Goal: Navigation & Orientation: Find specific page/section

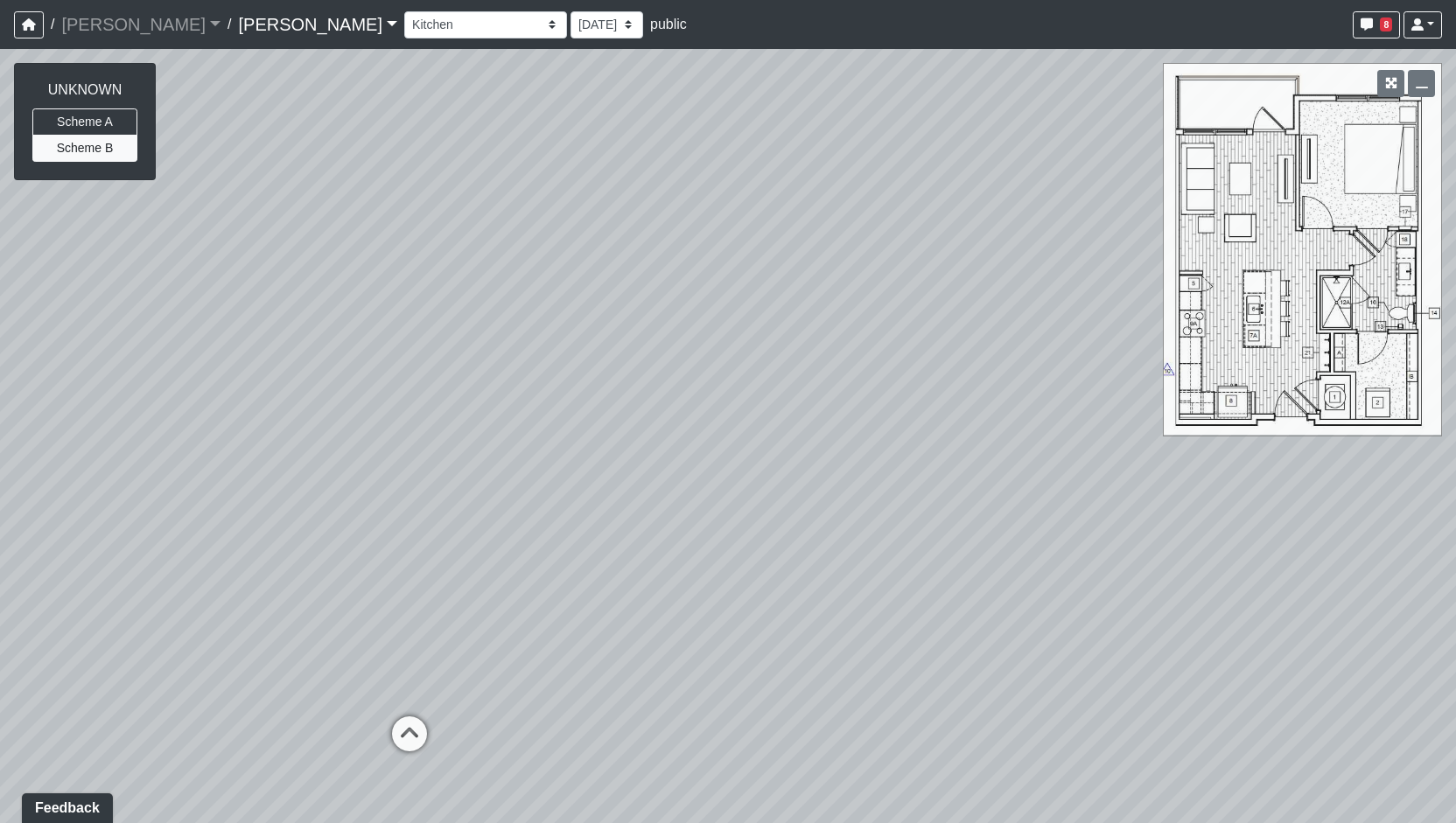
drag, startPoint x: 546, startPoint y: 542, endPoint x: 855, endPoint y: 492, distance: 313.0
click at [855, 492] on div "Loading... Entry Loading... Living Room" at bounding box center [728, 436] width 1456 height 774
click at [404, 22] on select "Column Seating Column Shelves Dining Table Entry 1 Entry 2 Kitchen Lounge 1 Lou…" at bounding box center [486, 25] width 163 height 27
click at [404, 11] on select "Column Seating Column Shelves Dining Table Entry 1 Entry 2 Kitchen Lounge 1 Lou…" at bounding box center [486, 25] width 163 height 27
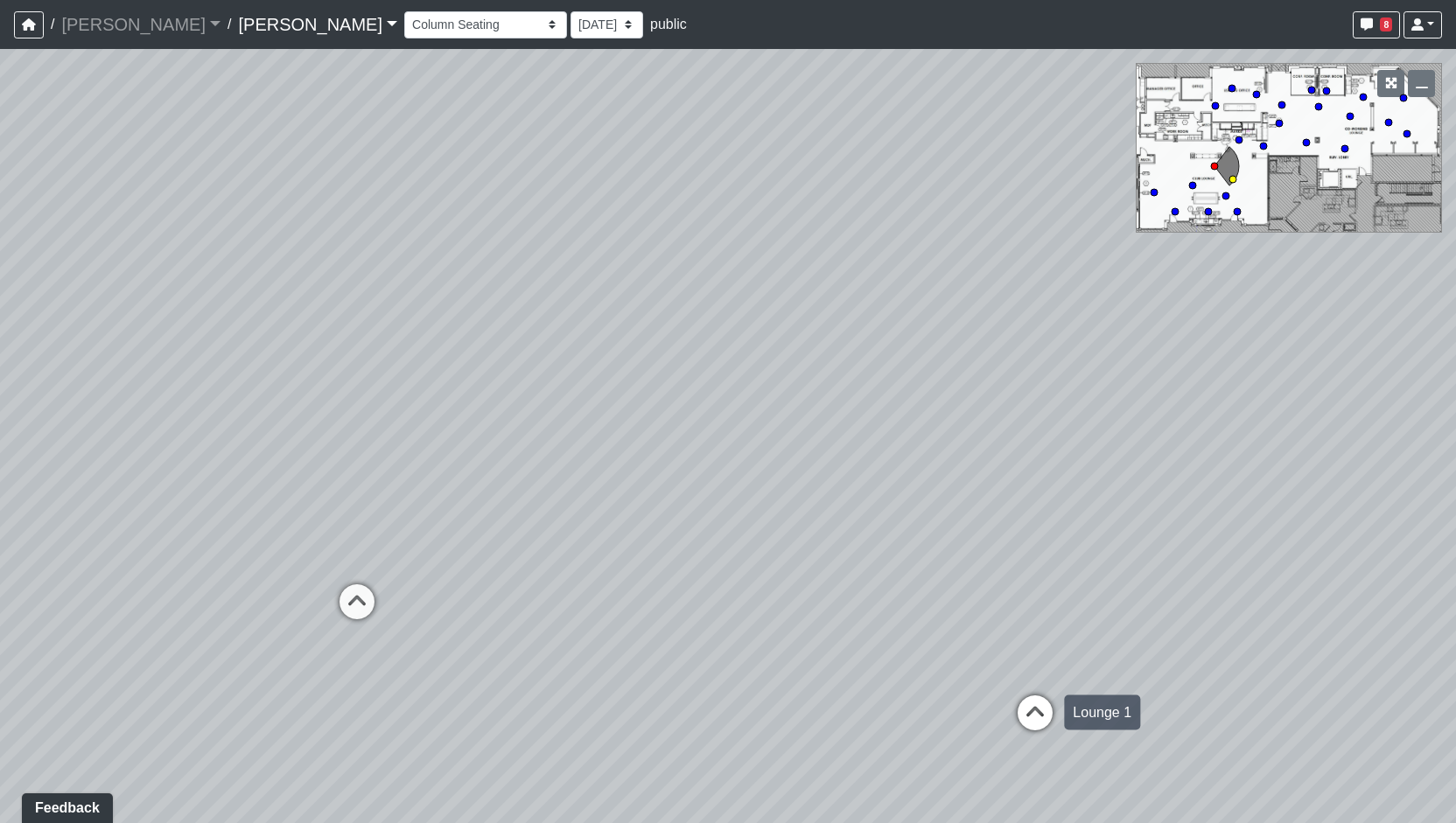
click at [1020, 698] on icon at bounding box center [1035, 722] width 53 height 53
drag, startPoint x: 354, startPoint y: 547, endPoint x: 305, endPoint y: 537, distance: 50.0
click at [305, 537] on div "Loading... Entry Loading... Living Room Loading... Market Loading... Lounge 1 L…" at bounding box center [728, 436] width 1456 height 774
click at [1062, 586] on icon at bounding box center [1049, 600] width 53 height 53
click at [697, 612] on icon at bounding box center [683, 614] width 53 height 53
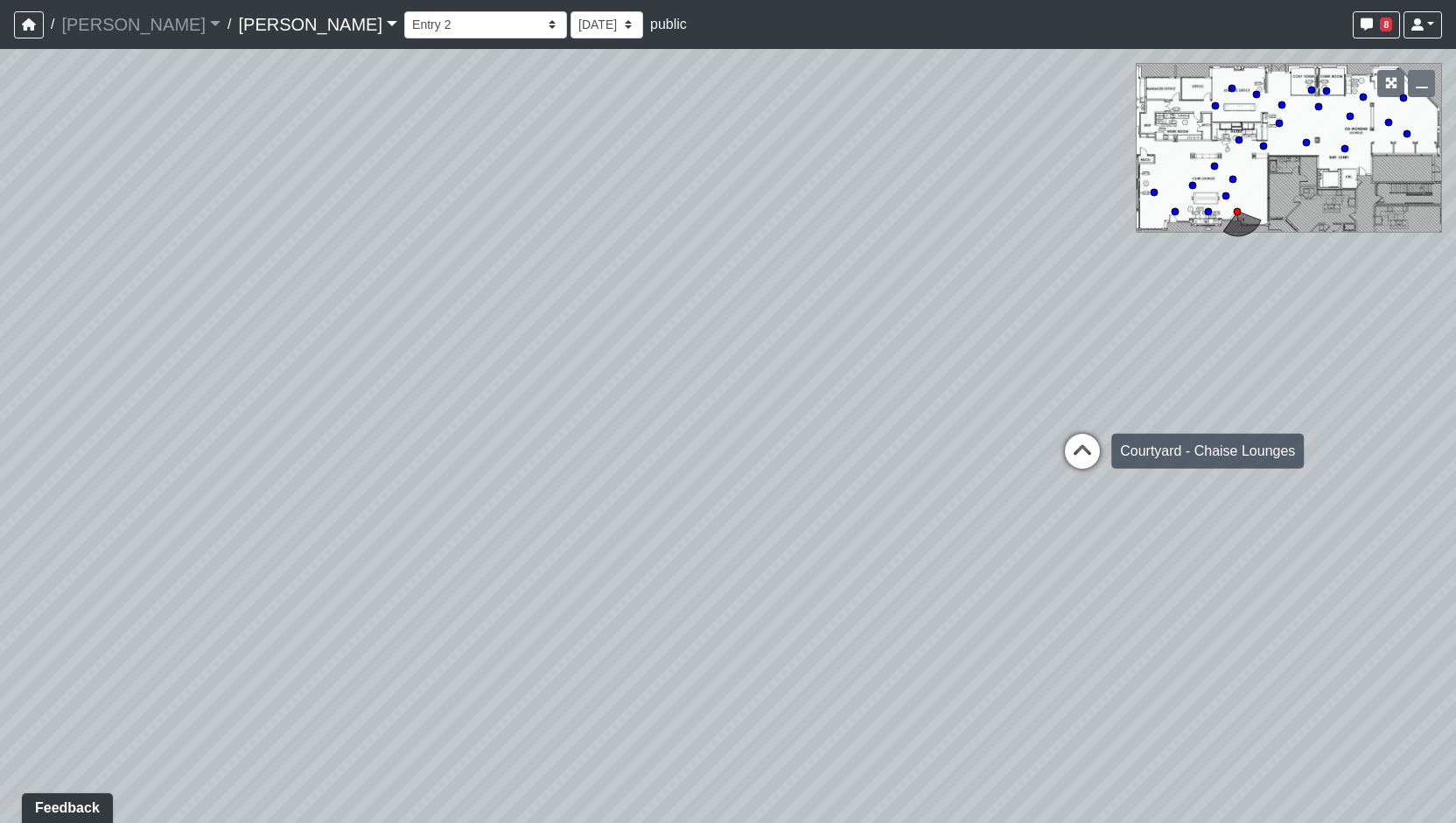
click at [1081, 479] on icon at bounding box center [1082, 460] width 53 height 53
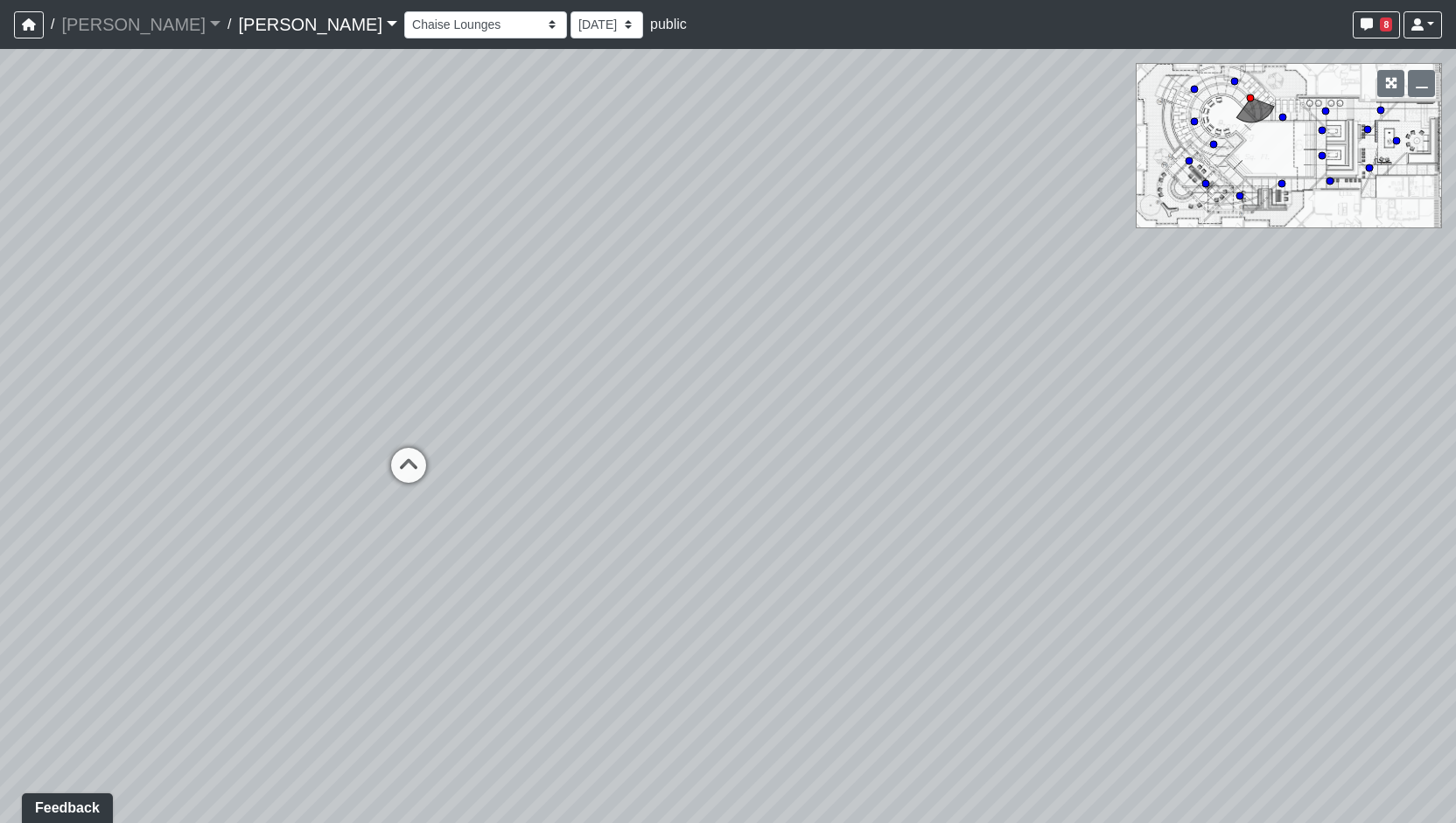
click at [376, 475] on div "Loading... Entry Loading... Living Room Loading... Market Loading... Lounge 1 L…" at bounding box center [728, 436] width 1456 height 774
click at [398, 473] on icon at bounding box center [408, 474] width 53 height 53
drag, startPoint x: 199, startPoint y: 496, endPoint x: 329, endPoint y: 477, distance: 131.4
click at [329, 477] on div "Loading... Entry Loading... Living Room Loading... Market Loading... Lounge 1 L…" at bounding box center [728, 436] width 1456 height 774
click at [419, 416] on icon at bounding box center [430, 424] width 53 height 53
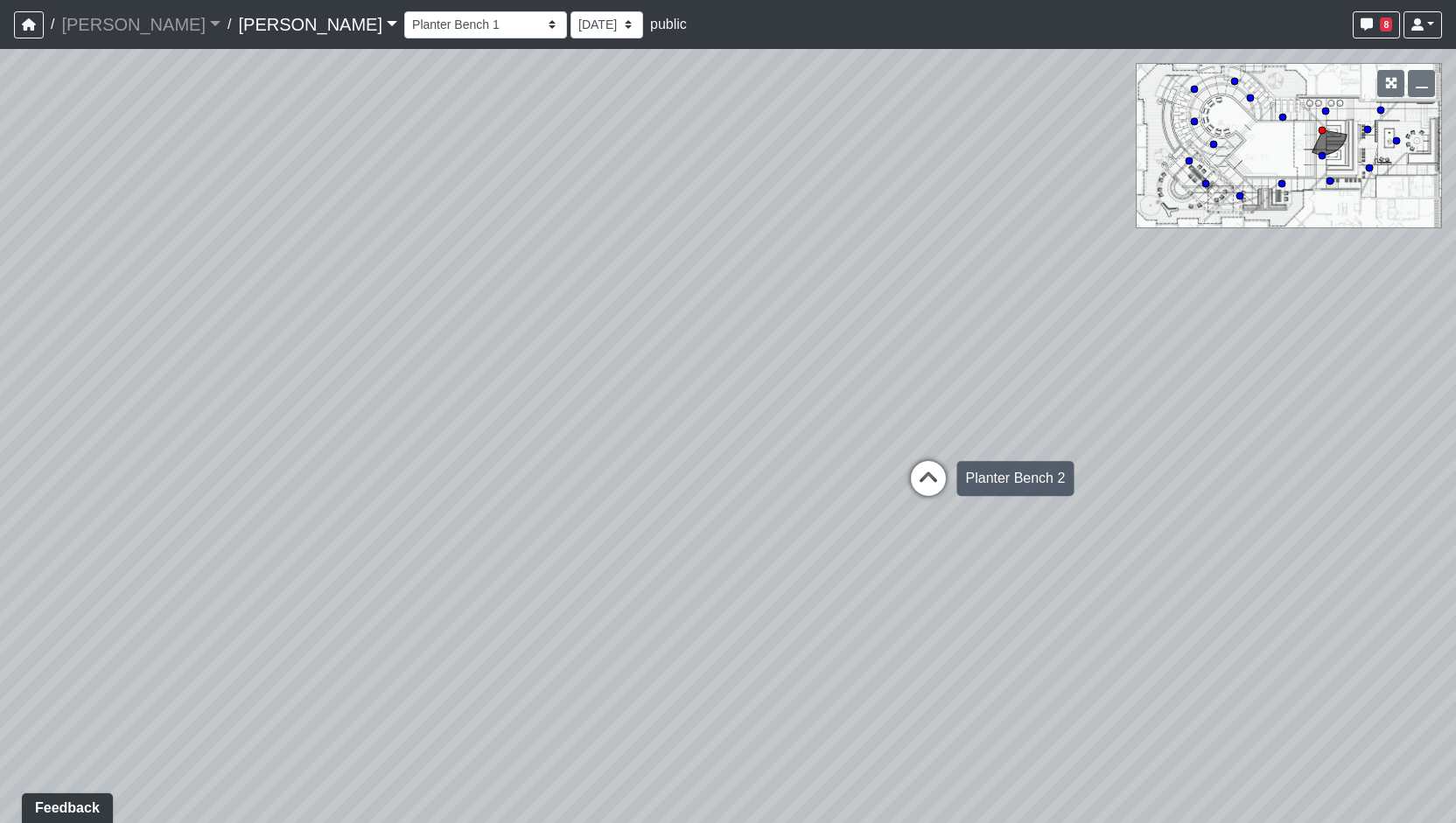
click at [925, 454] on div "Loading... Planter Bench 2" at bounding box center [928, 478] width 53 height 53
click at [779, 388] on div "Loading... Entry Loading... Living Room Loading... Market Loading... Lounge 1 L…" at bounding box center [728, 436] width 1456 height 774
click at [771, 363] on icon at bounding box center [767, 347] width 53 height 53
drag, startPoint x: 397, startPoint y: 424, endPoint x: 1064, endPoint y: 403, distance: 667.3
click at [1064, 403] on div "Loading... Entry Loading... Living Room Loading... Market Loading... Lounge 1 L…" at bounding box center [728, 436] width 1456 height 774
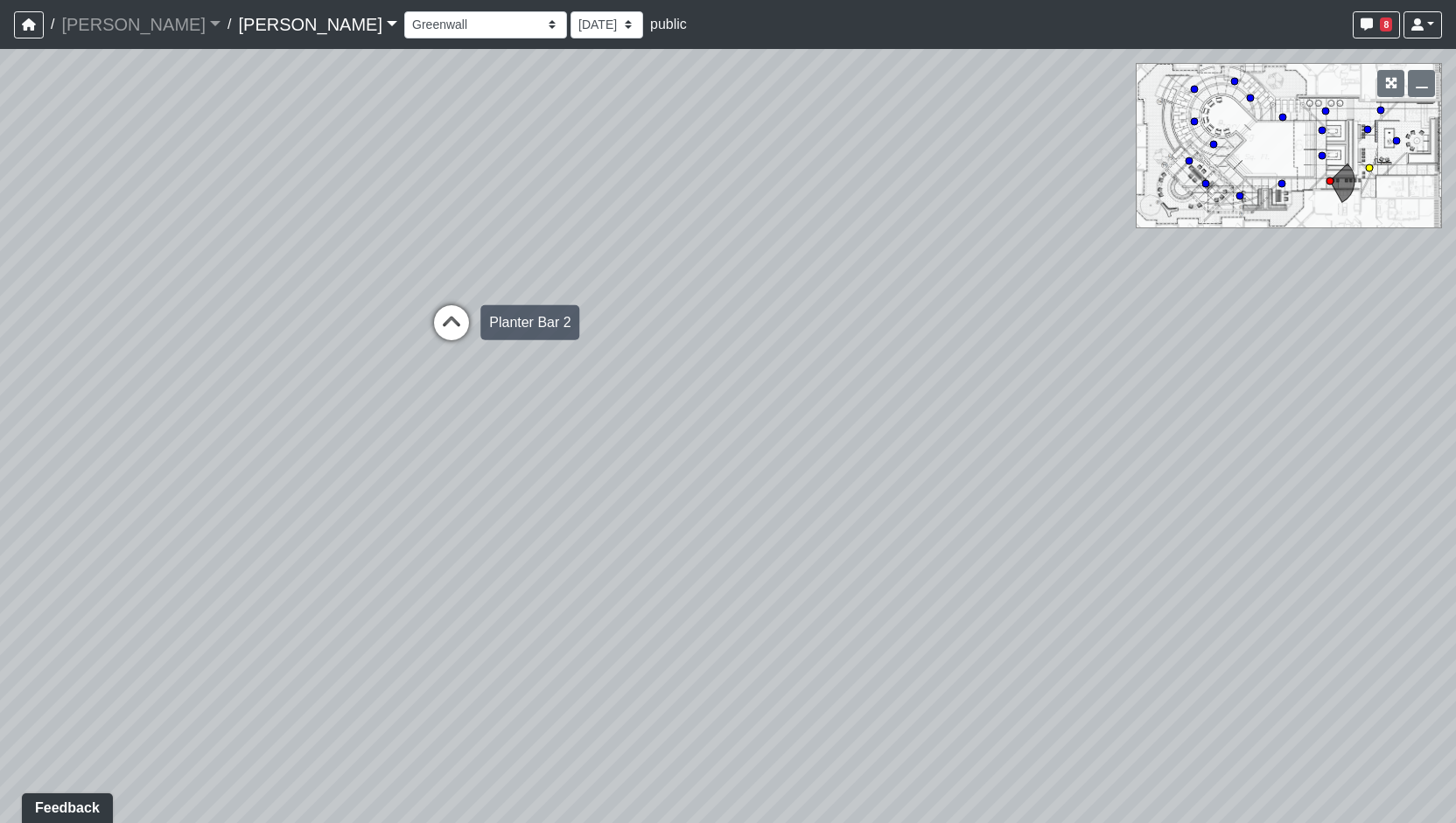
click at [450, 341] on icon at bounding box center [451, 331] width 53 height 53
click at [243, 461] on icon at bounding box center [223, 461] width 53 height 53
drag, startPoint x: 802, startPoint y: 445, endPoint x: 190, endPoint y: 472, distance: 612.6
click at [190, 472] on div "Loading... Entry Loading... Living Room Loading... Market Loading... Lounge 1 L…" at bounding box center [728, 436] width 1456 height 774
drag, startPoint x: 703, startPoint y: 376, endPoint x: 140, endPoint y: 398, distance: 563.4
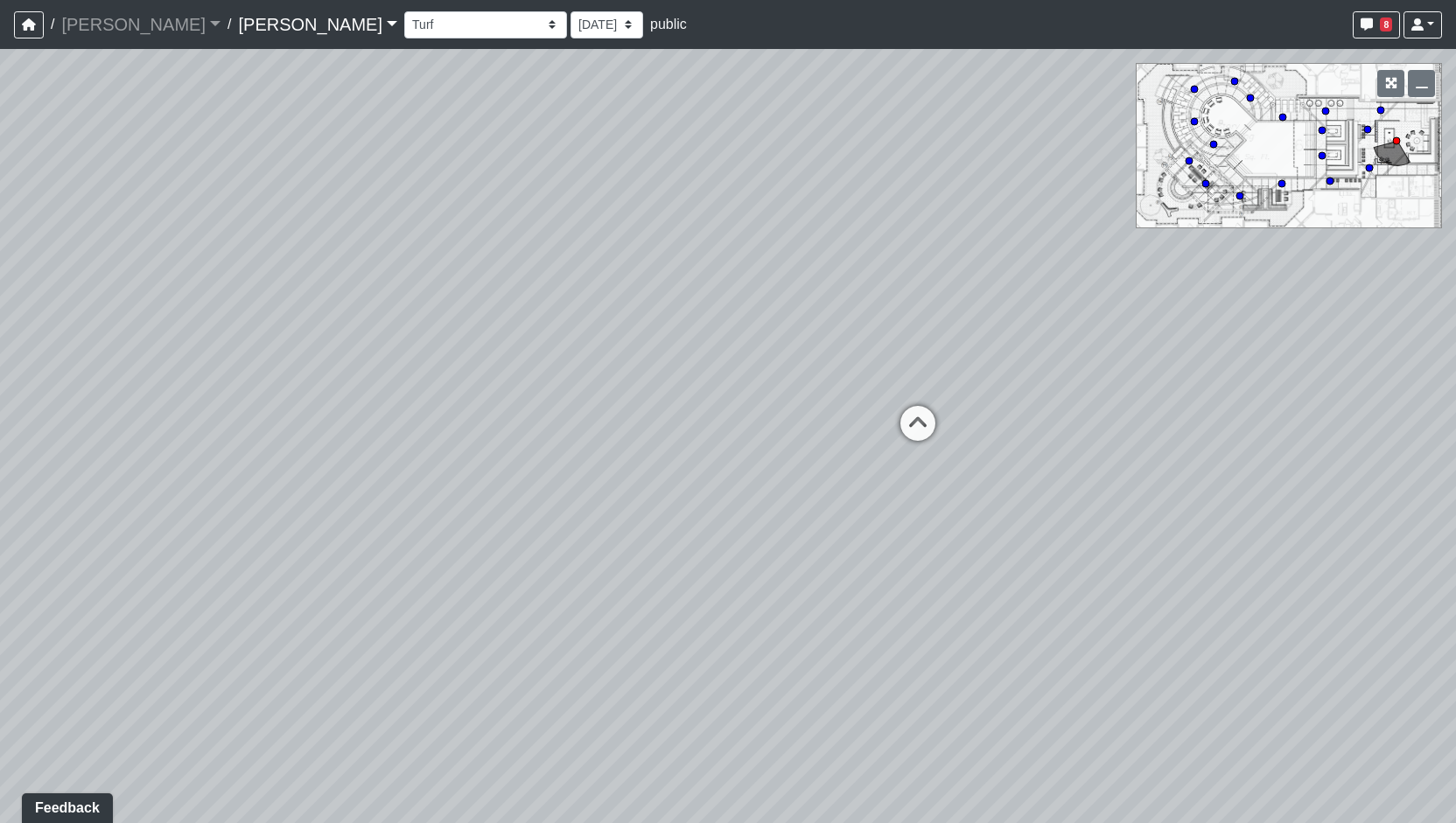
click at [140, 398] on div "Loading... Entry Loading... Living Room Loading... Market Loading... Lounge 1 L…" at bounding box center [728, 436] width 1456 height 774
drag, startPoint x: 970, startPoint y: 445, endPoint x: 786, endPoint y: 470, distance: 185.7
click at [789, 470] on div "Loading... Entry Loading... Living Room Loading... Market Loading... Lounge 1 L…" at bounding box center [728, 436] width 1456 height 774
click at [1365, 132] on icon at bounding box center [1367, 129] width 9 height 9
click at [1381, 111] on circle at bounding box center [1380, 110] width 7 height 7
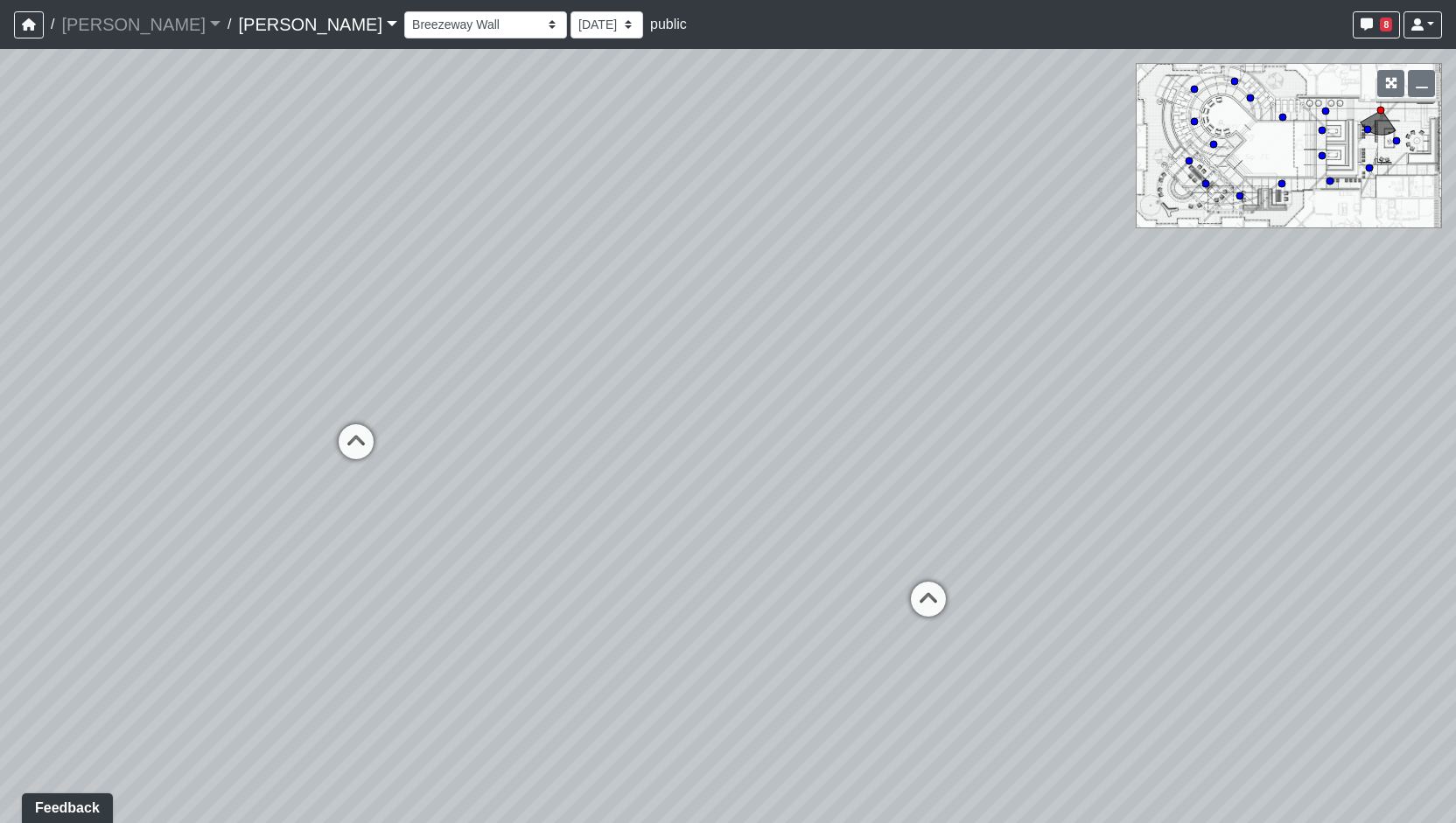
drag, startPoint x: 992, startPoint y: 439, endPoint x: 398, endPoint y: 400, distance: 595.3
click at [399, 399] on div "Loading... Entry Loading... Living Room Loading... Market Loading... Lounge 1 L…" at bounding box center [728, 436] width 1456 height 774
drag, startPoint x: 921, startPoint y: 433, endPoint x: 0, endPoint y: 393, distance: 921.9
click at [0, 393] on div "Loading... Entry Loading... Living Room Loading... Market Loading... Lounge 1 L…" at bounding box center [728, 436] width 1456 height 774
drag, startPoint x: 996, startPoint y: 494, endPoint x: 863, endPoint y: 490, distance: 133.1
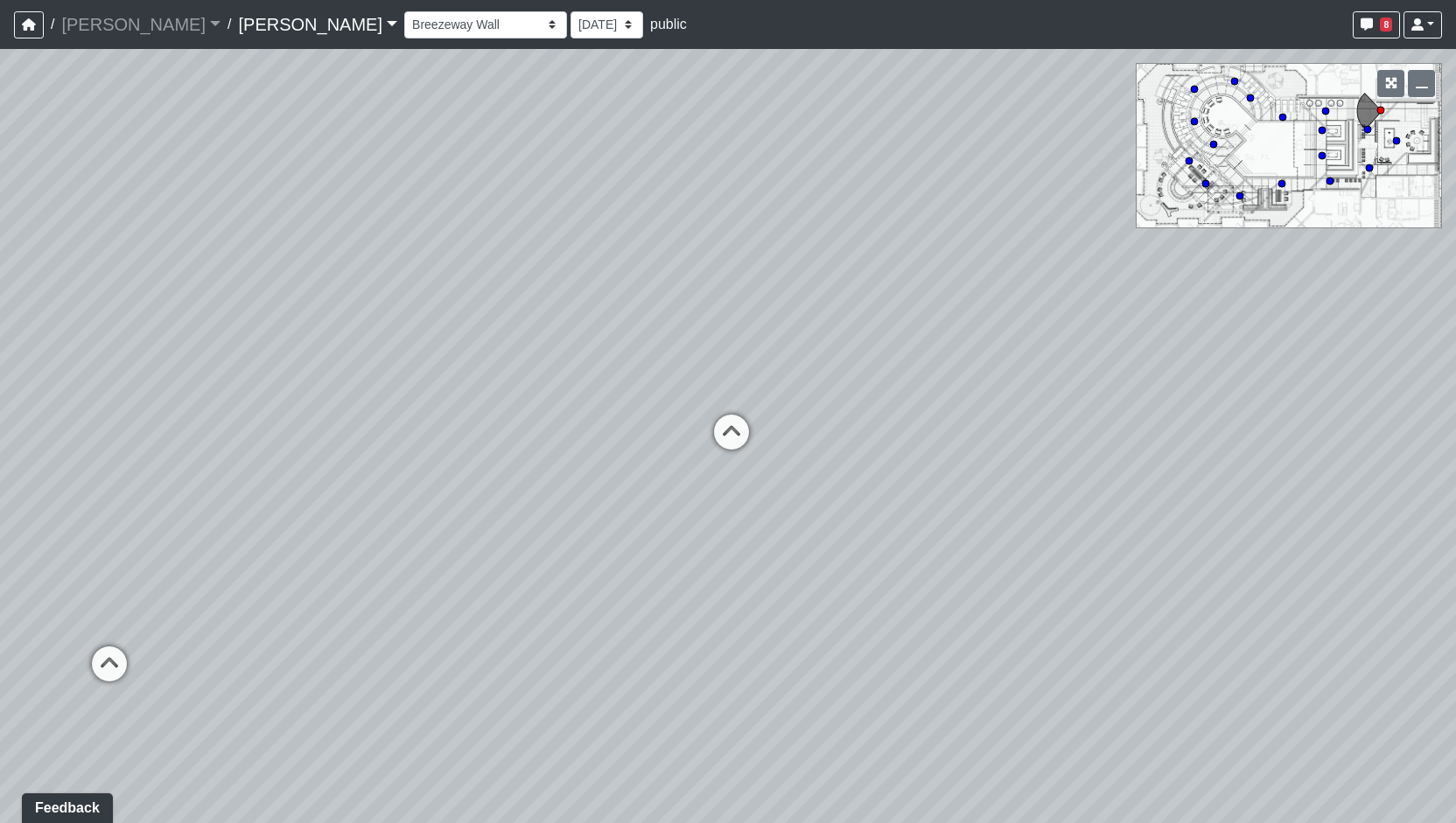
click at [863, 490] on div "Loading... Entry Loading... Living Room Loading... Market Loading... Lounge 1 L…" at bounding box center [728, 436] width 1456 height 774
drag, startPoint x: 651, startPoint y: 425, endPoint x: 859, endPoint y: 433, distance: 208.2
click at [822, 430] on div "Loading... Entry Loading... Living Room Loading... Market Loading... Lounge 1 L…" at bounding box center [728, 436] width 1456 height 774
drag, startPoint x: 729, startPoint y: 462, endPoint x: 951, endPoint y: 456, distance: 222.1
click at [943, 456] on div "Loading... Entry Loading... Living Room Loading... Market Loading... Lounge 1 L…" at bounding box center [728, 436] width 1456 height 774
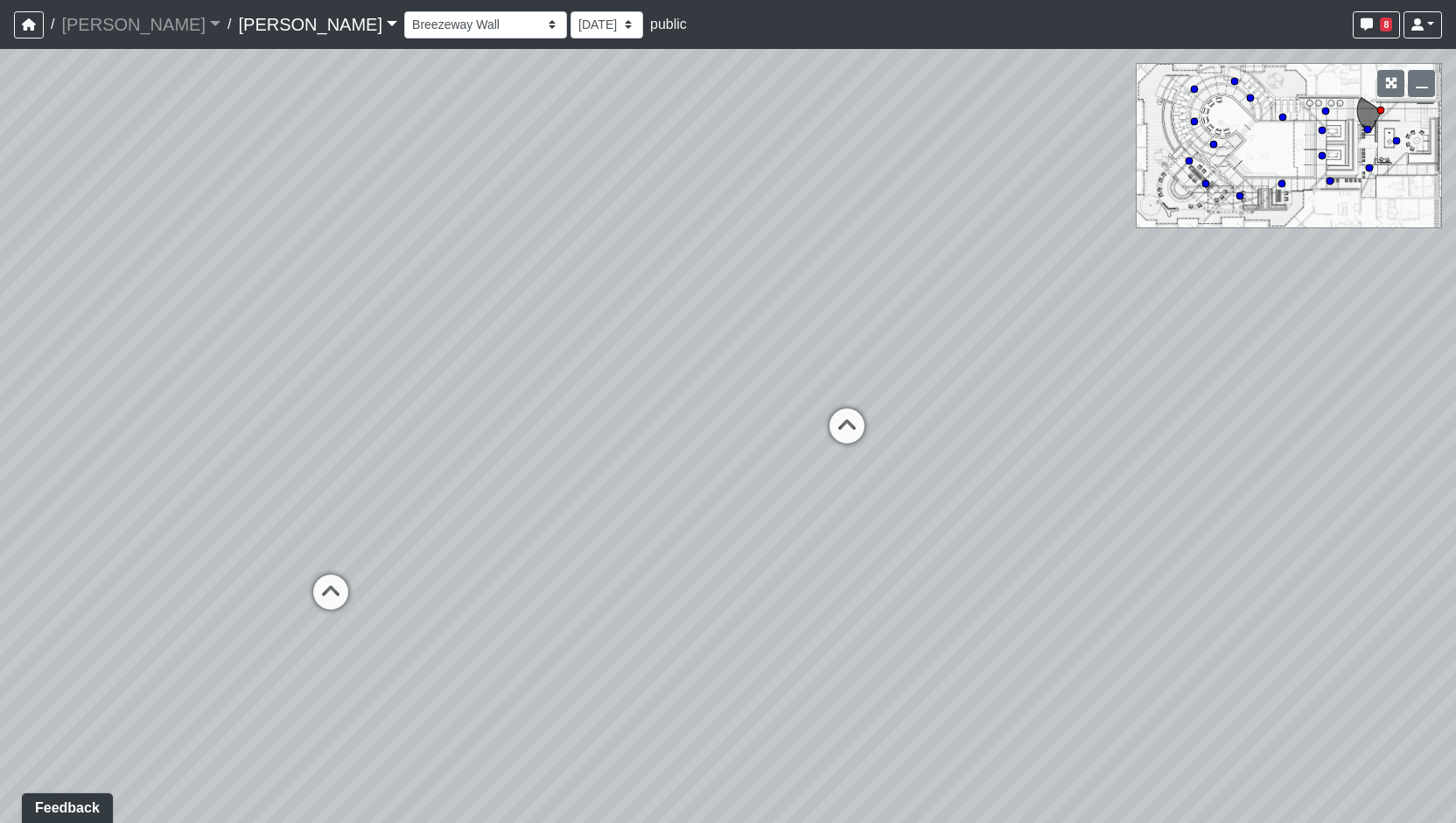
drag, startPoint x: 602, startPoint y: 485, endPoint x: 1013, endPoint y: 496, distance: 411.1
click at [1009, 495] on div "Loading... Entry Loading... Living Room Loading... Market Loading... Lounge 1 L…" at bounding box center [728, 436] width 1456 height 774
click at [835, 563] on icon at bounding box center [833, 567] width 53 height 53
click at [558, 485] on icon at bounding box center [555, 506] width 53 height 53
click at [1106, 409] on icon at bounding box center [1132, 434] width 53 height 53
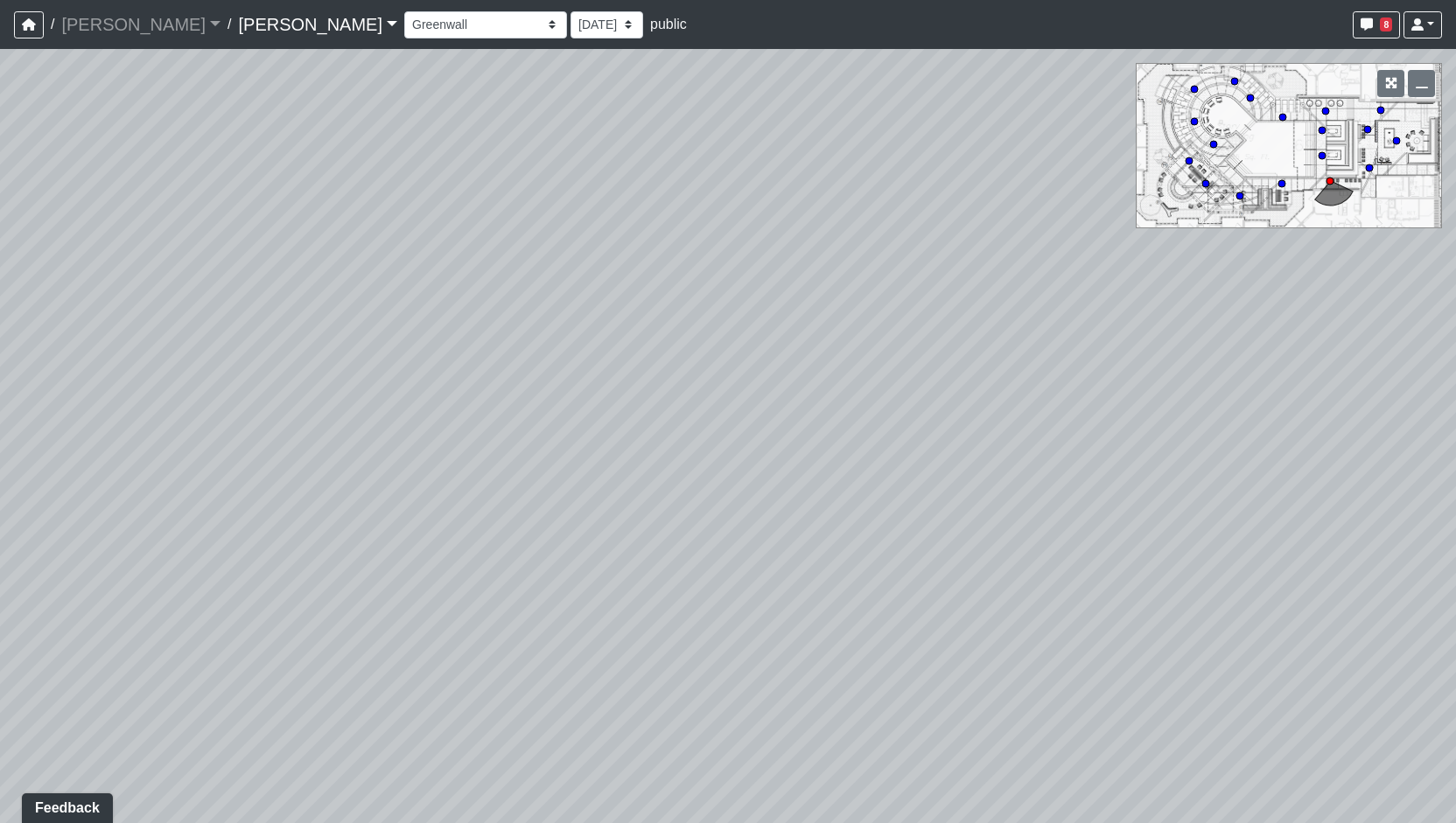
drag, startPoint x: 592, startPoint y: 450, endPoint x: 1274, endPoint y: 475, distance: 682.5
click at [1169, 463] on div "Loading... Entry Loading... Living Room Loading... Market Loading... Lounge 1 L…" at bounding box center [728, 436] width 1456 height 774
click at [809, 474] on div "Loading... Entry Loading... Living Room Loading... Market Loading... Lounge 1 L…" at bounding box center [728, 436] width 1456 height 774
click at [874, 450] on icon at bounding box center [873, 457] width 53 height 53
drag, startPoint x: 1087, startPoint y: 473, endPoint x: 390, endPoint y: 431, distance: 698.3
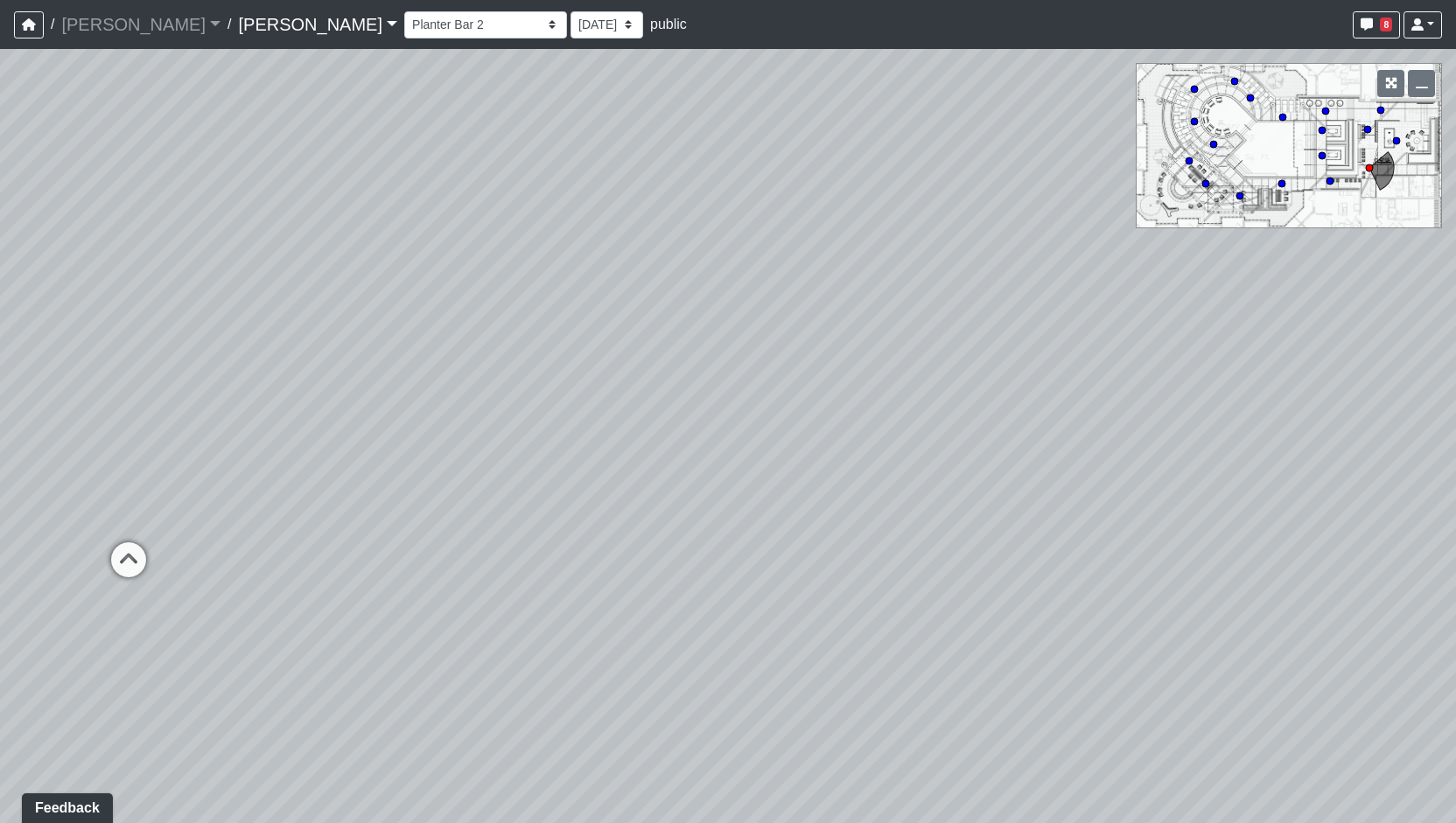
click at [359, 426] on div "Loading... Entry Loading... Living Room Loading... Market Loading... Lounge 1 L…" at bounding box center [728, 436] width 1456 height 774
drag, startPoint x: 495, startPoint y: 481, endPoint x: 404, endPoint y: 470, distance: 91.7
click at [388, 470] on div "Loading... Entry Loading... Living Room Loading... Market Loading... Lounge 1 L…" at bounding box center [728, 436] width 1456 height 774
drag, startPoint x: 992, startPoint y: 522, endPoint x: 737, endPoint y: 516, distance: 255.1
click at [775, 515] on div "Loading... Entry Loading... Living Room Loading... Market Loading... Lounge 1 L…" at bounding box center [728, 436] width 1456 height 774
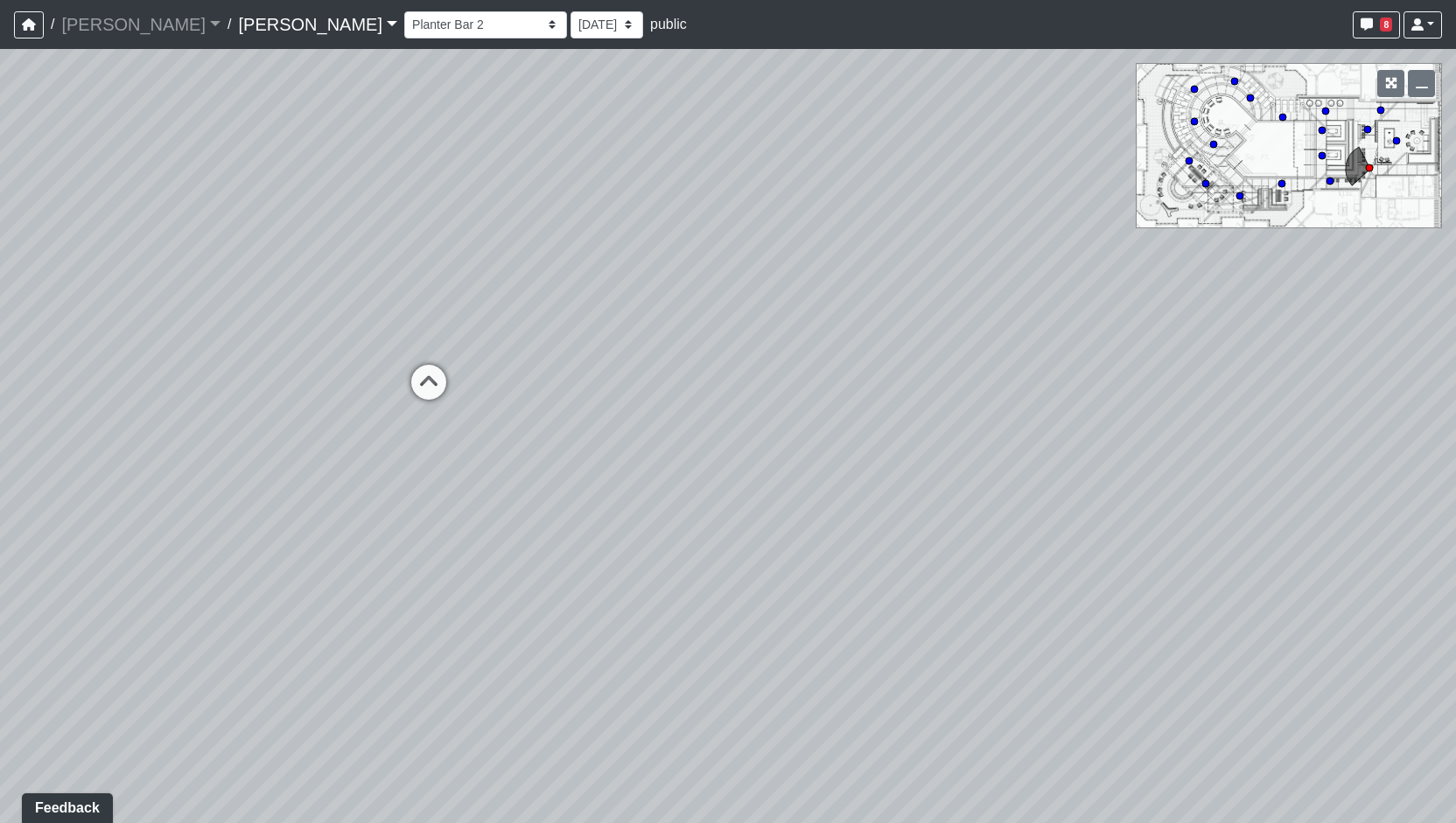
drag, startPoint x: 1133, startPoint y: 557, endPoint x: 731, endPoint y: 550, distance: 402.1
click at [731, 550] on div "Loading... Entry Loading... Living Room Loading... Market Loading... Lounge 1 L…" at bounding box center [728, 436] width 1456 height 774
drag, startPoint x: 1295, startPoint y: 536, endPoint x: 537, endPoint y: 574, distance: 759.0
click at [537, 574] on div "Loading... Entry Loading... Living Room Loading... Market Loading... Lounge 1 L…" at bounding box center [728, 436] width 1456 height 774
click at [866, 489] on icon at bounding box center [849, 490] width 53 height 53
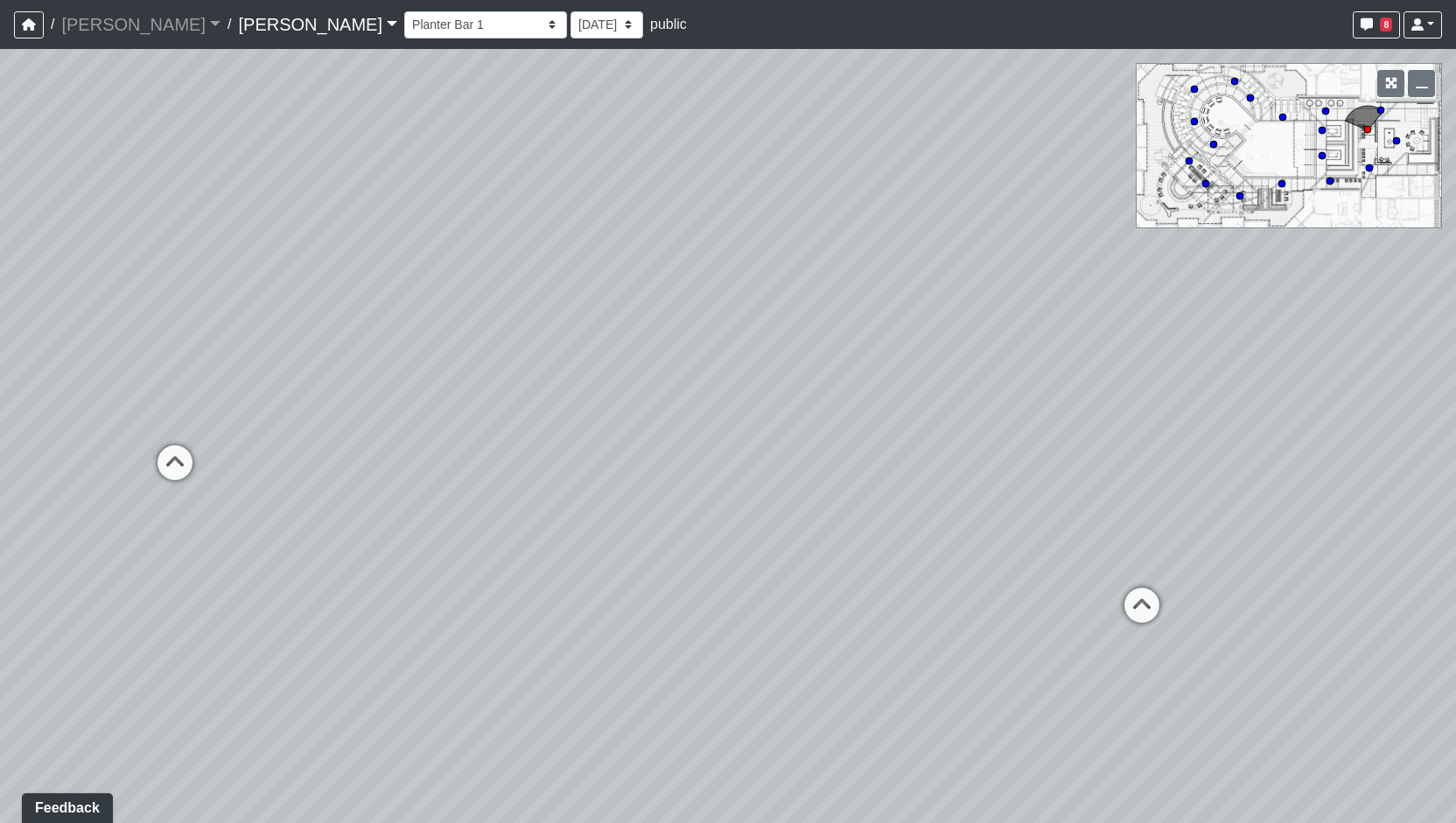
drag, startPoint x: 1015, startPoint y: 511, endPoint x: 511, endPoint y: 532, distance: 504.4
click at [511, 532] on div "Loading... Entry Loading... Living Room Loading... Market Loading... Lounge 1 L…" at bounding box center [728, 436] width 1456 height 774
click at [769, 564] on icon at bounding box center [763, 565] width 53 height 53
drag, startPoint x: 725, startPoint y: 540, endPoint x: 1057, endPoint y: 563, distance: 332.8
click at [1057, 563] on div "Loading... Entry Loading... Living Room Loading... Market Loading... Lounge 1 L…" at bounding box center [728, 436] width 1456 height 774
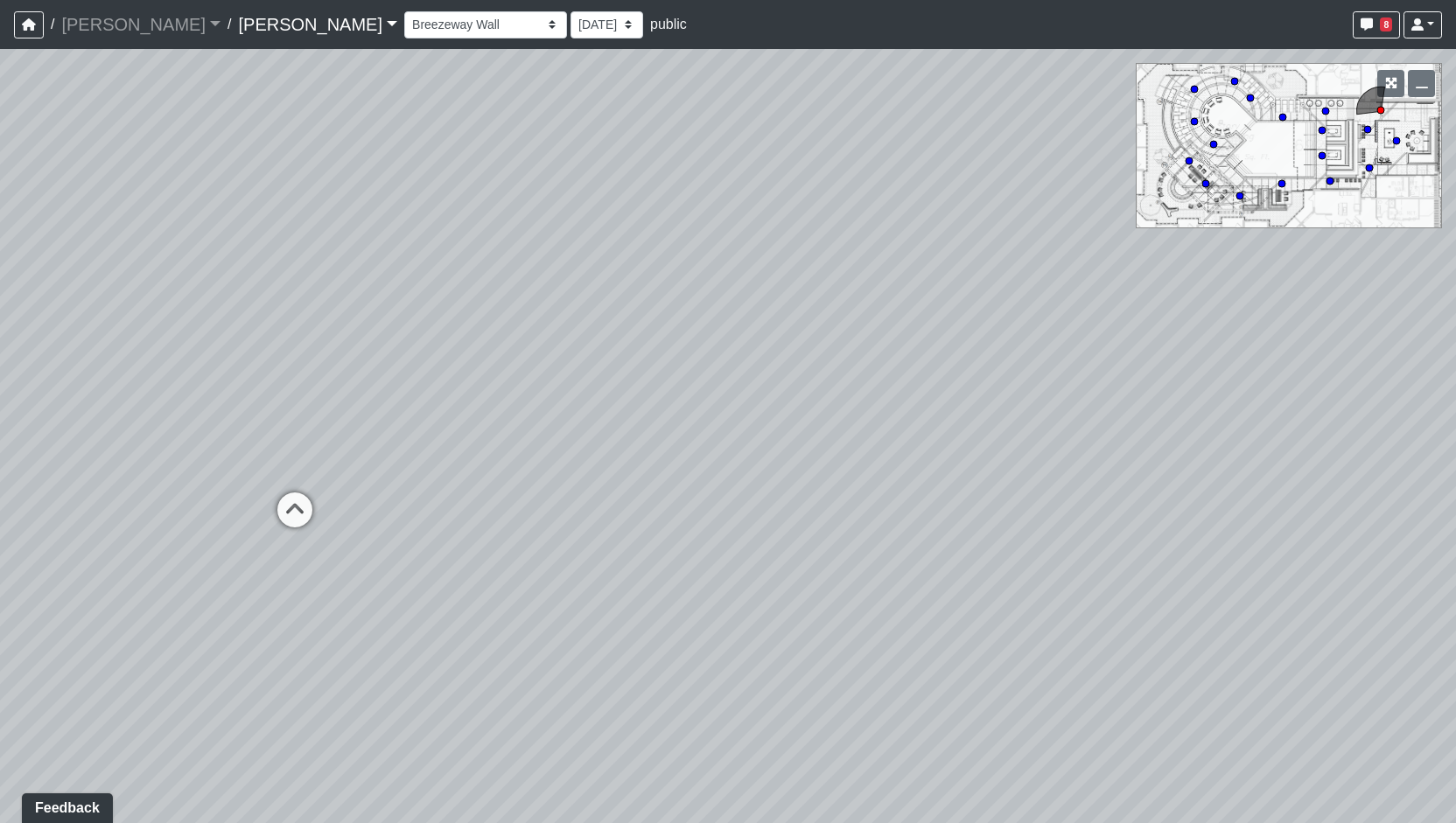
drag, startPoint x: 992, startPoint y: 576, endPoint x: 1309, endPoint y: 576, distance: 317.0
click at [1309, 576] on div "Loading... Entry Loading... Living Room Loading... Market Loading... Lounge 1 L…" at bounding box center [728, 436] width 1456 height 774
drag, startPoint x: 285, startPoint y: 509, endPoint x: 686, endPoint y: 489, distance: 401.5
click at [686, 488] on div "Loading... Entry Loading... Living Room Loading... Market Loading... Lounge 1 L…" at bounding box center [728, 436] width 1456 height 774
drag, startPoint x: 359, startPoint y: 606, endPoint x: 845, endPoint y: 598, distance: 486.1
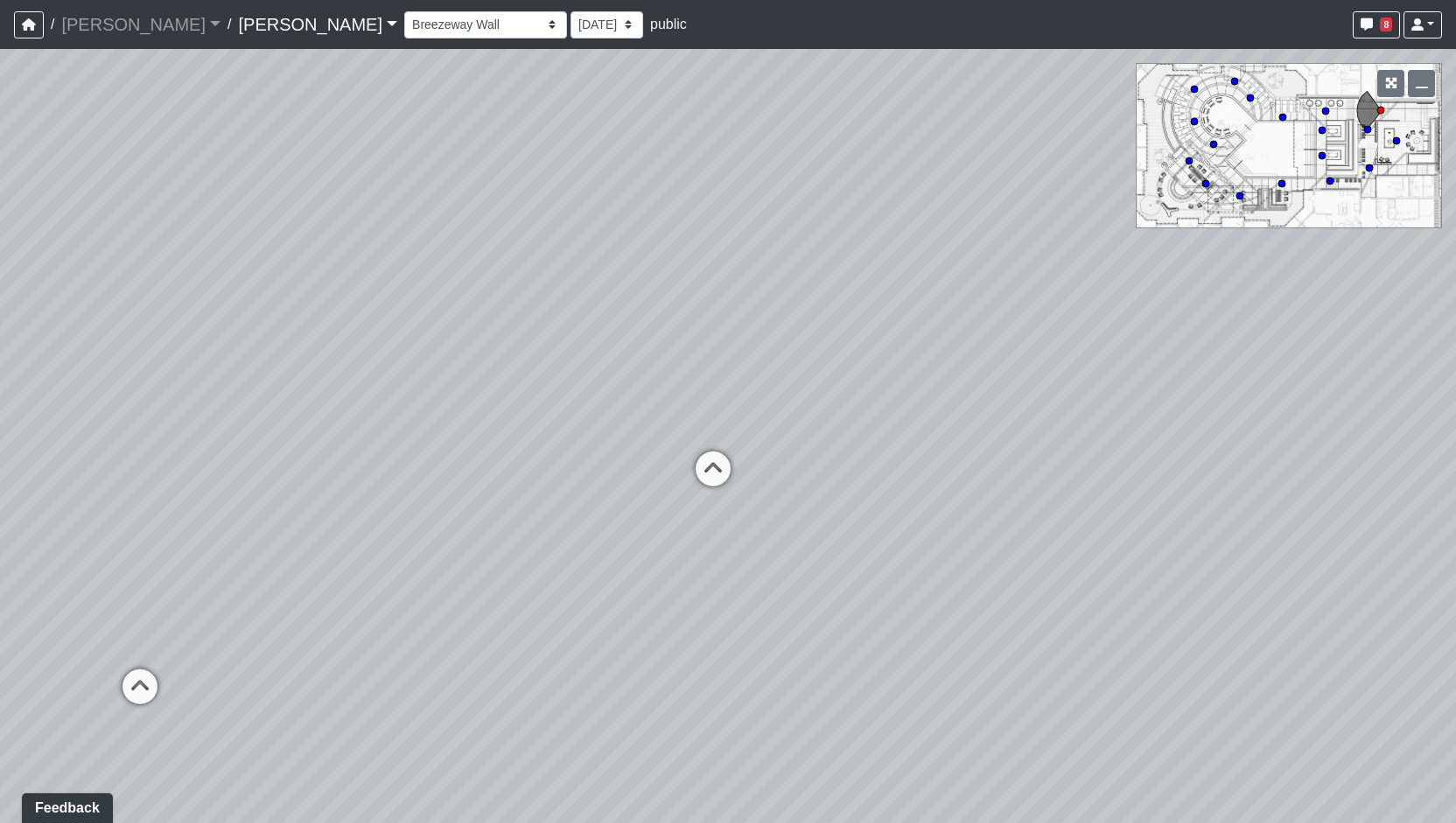
click at [845, 598] on div "Loading... Entry Loading... Living Room Loading... Market Loading... Lounge 1 L…" at bounding box center [728, 436] width 1456 height 774
drag, startPoint x: 685, startPoint y: 571, endPoint x: 761, endPoint y: 568, distance: 76.1
click at [761, 568] on div "Loading... Entry Loading... Living Room Loading... Market Loading... Lounge 1 L…" at bounding box center [728, 436] width 1456 height 774
click at [490, 401] on div "Loading... Entry Loading... Living Room Loading... Market Loading... Lounge 1 L…" at bounding box center [728, 436] width 1456 height 774
drag, startPoint x: 261, startPoint y: 464, endPoint x: 533, endPoint y: 437, distance: 273.3
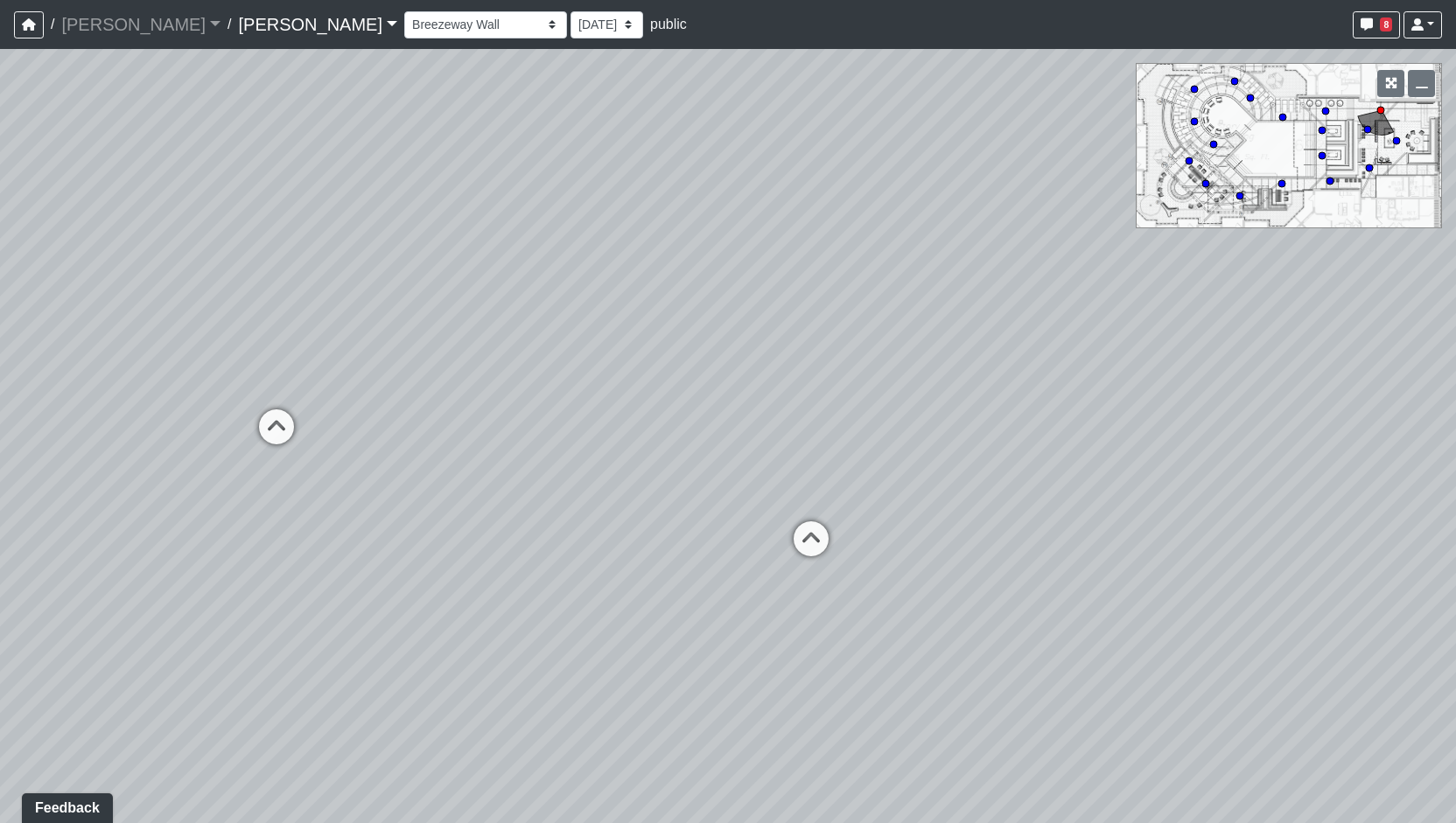
click at [533, 437] on div "Loading... Entry Loading... Living Room Loading... Market Loading... Lounge 1 L…" at bounding box center [728, 436] width 1456 height 774
click at [307, 424] on div "Loading... Entry Loading... Living Room Loading... Market Loading... Lounge 1 L…" at bounding box center [728, 436] width 1456 height 774
click at [295, 424] on icon at bounding box center [276, 435] width 53 height 53
drag, startPoint x: 666, startPoint y: 481, endPoint x: 450, endPoint y: 508, distance: 217.7
click at [450, 508] on div "Loading... Entry Loading... Living Room Loading... Market Loading... Lounge 1 L…" at bounding box center [728, 436] width 1456 height 774
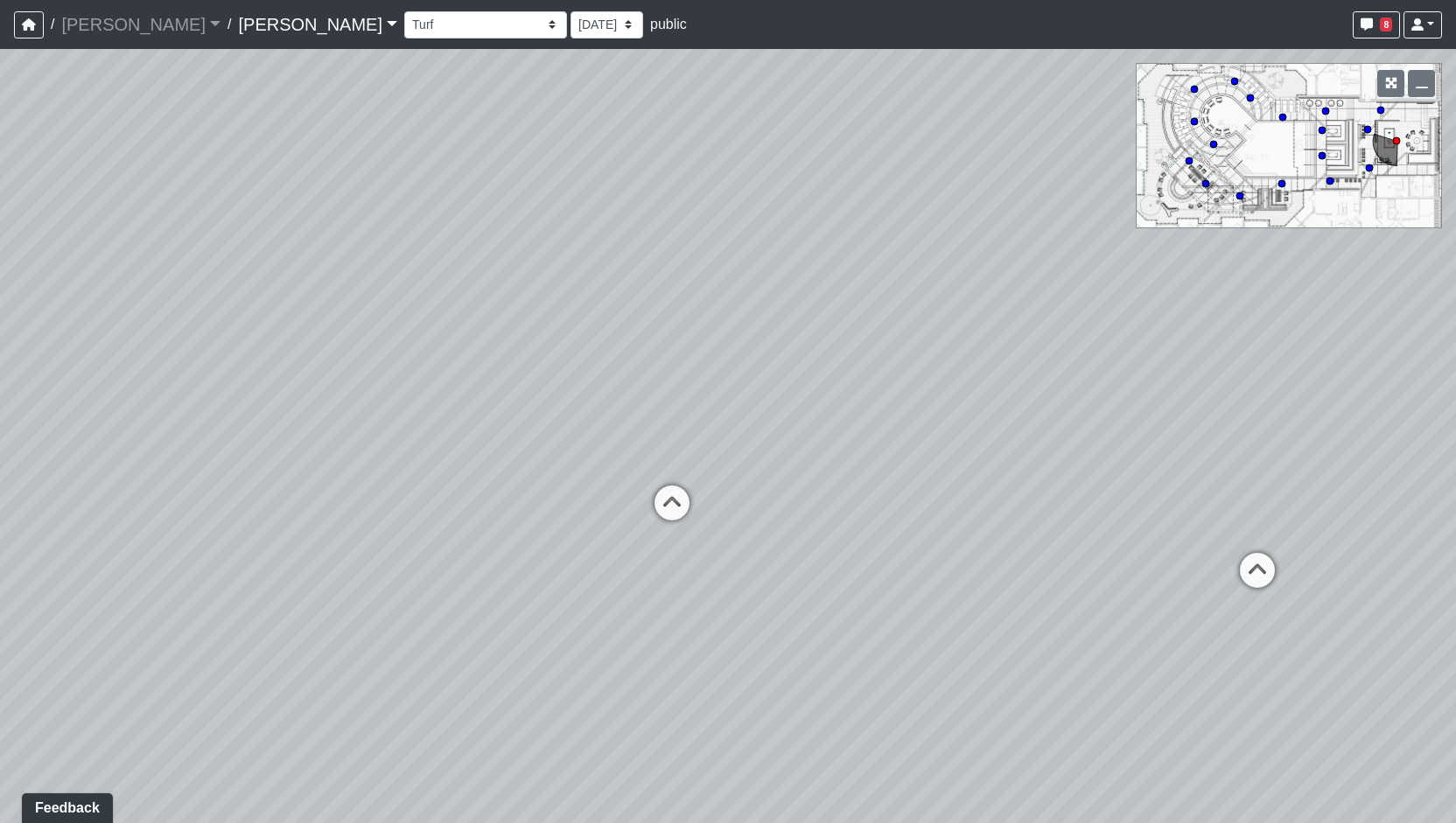
drag, startPoint x: 890, startPoint y: 479, endPoint x: 771, endPoint y: 515, distance: 124.3
click at [771, 515] on div "Loading... Entry Loading... Living Room Loading... Market Loading... Lounge 1 L…" at bounding box center [728, 436] width 1456 height 774
drag, startPoint x: 1054, startPoint y: 536, endPoint x: 744, endPoint y: 537, distance: 310.0
click at [744, 537] on div "Loading... Entry Loading... Living Room Loading... Market Loading... Lounge 1 L…" at bounding box center [728, 436] width 1456 height 774
drag, startPoint x: 708, startPoint y: 512, endPoint x: 656, endPoint y: 512, distance: 52.0
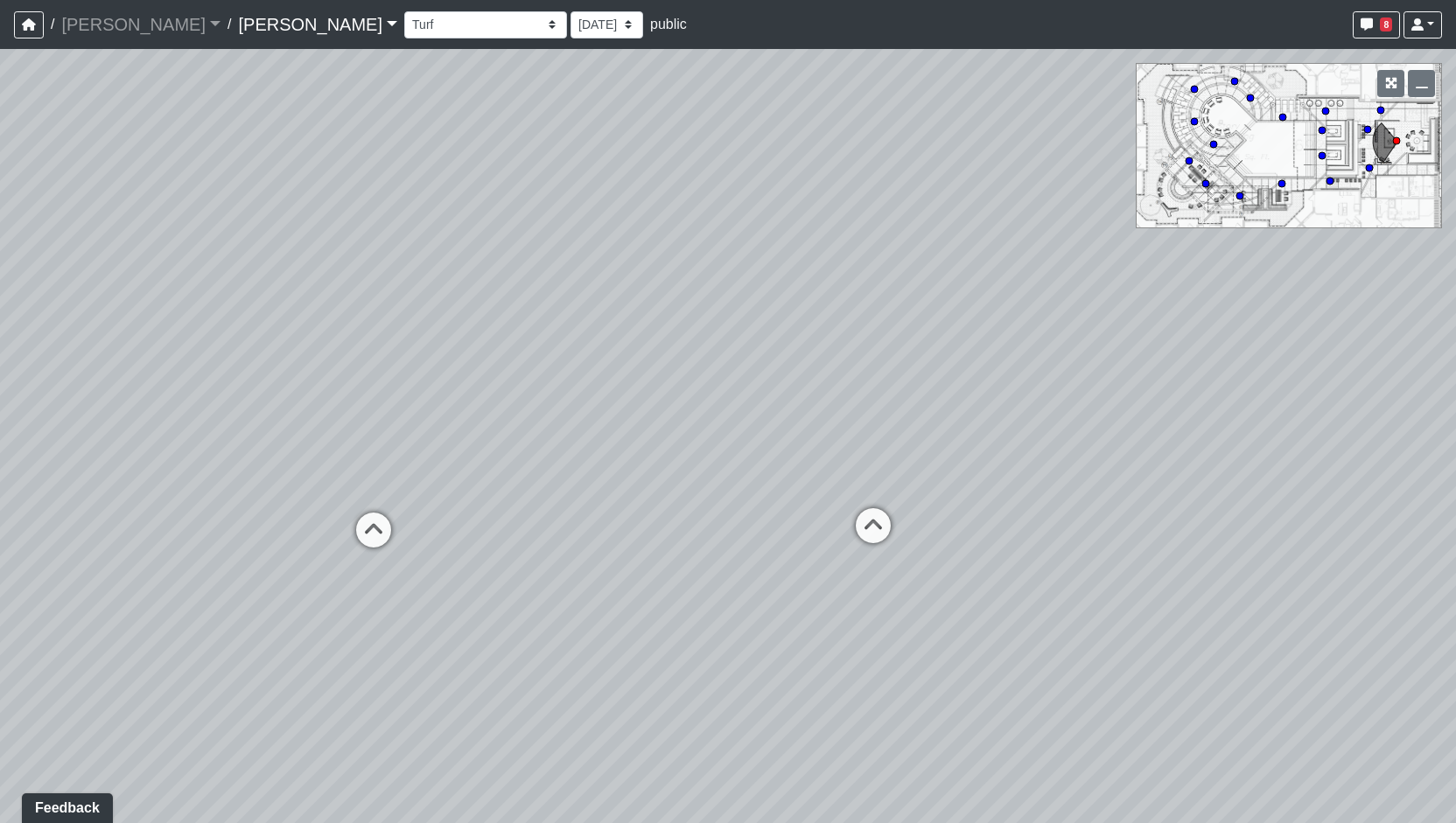
click at [656, 512] on div "Loading... Entry Loading... Living Room Loading... Market Loading... Lounge 1 L…" at bounding box center [728, 436] width 1456 height 774
drag, startPoint x: 581, startPoint y: 522, endPoint x: 613, endPoint y: 446, distance: 82.5
click at [613, 446] on div "Loading... Entry Loading... Living Room Loading... Market Loading... Lounge 1 L…" at bounding box center [728, 436] width 1456 height 774
drag, startPoint x: 626, startPoint y: 504, endPoint x: 638, endPoint y: 486, distance: 21.6
click at [638, 486] on div "Loading... Entry Loading... Living Room Loading... Market Loading... Lounge 1 L…" at bounding box center [728, 436] width 1456 height 774
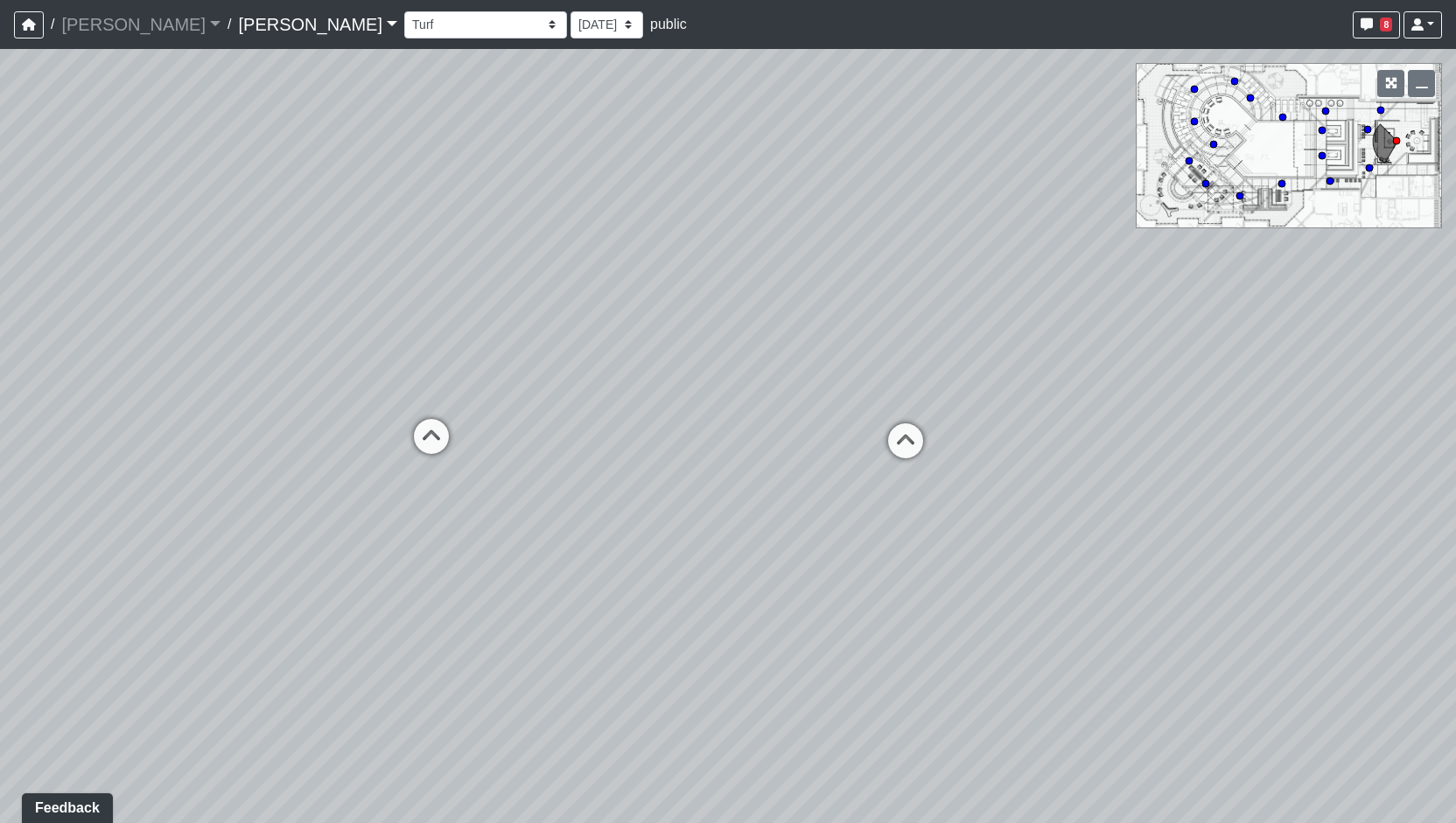
click at [621, 509] on div "Loading... Entry Loading... Living Room Loading... Market Loading... Lounge 1 L…" at bounding box center [728, 436] width 1456 height 774
click at [629, 491] on div "Loading... Entry Loading... Living Room Loading... Market Loading... Lounge 1 L…" at bounding box center [728, 436] width 1456 height 774
click at [530, 489] on div "Loading... Entry Loading... Living Room Loading... Market Loading... Lounge 1 L…" at bounding box center [728, 436] width 1456 height 774
drag, startPoint x: 571, startPoint y: 491, endPoint x: 556, endPoint y: 499, distance: 17.0
click at [556, 499] on div "Loading... Entry Loading... Living Room Loading... Market Loading... Lounge 1 L…" at bounding box center [728, 436] width 1456 height 774
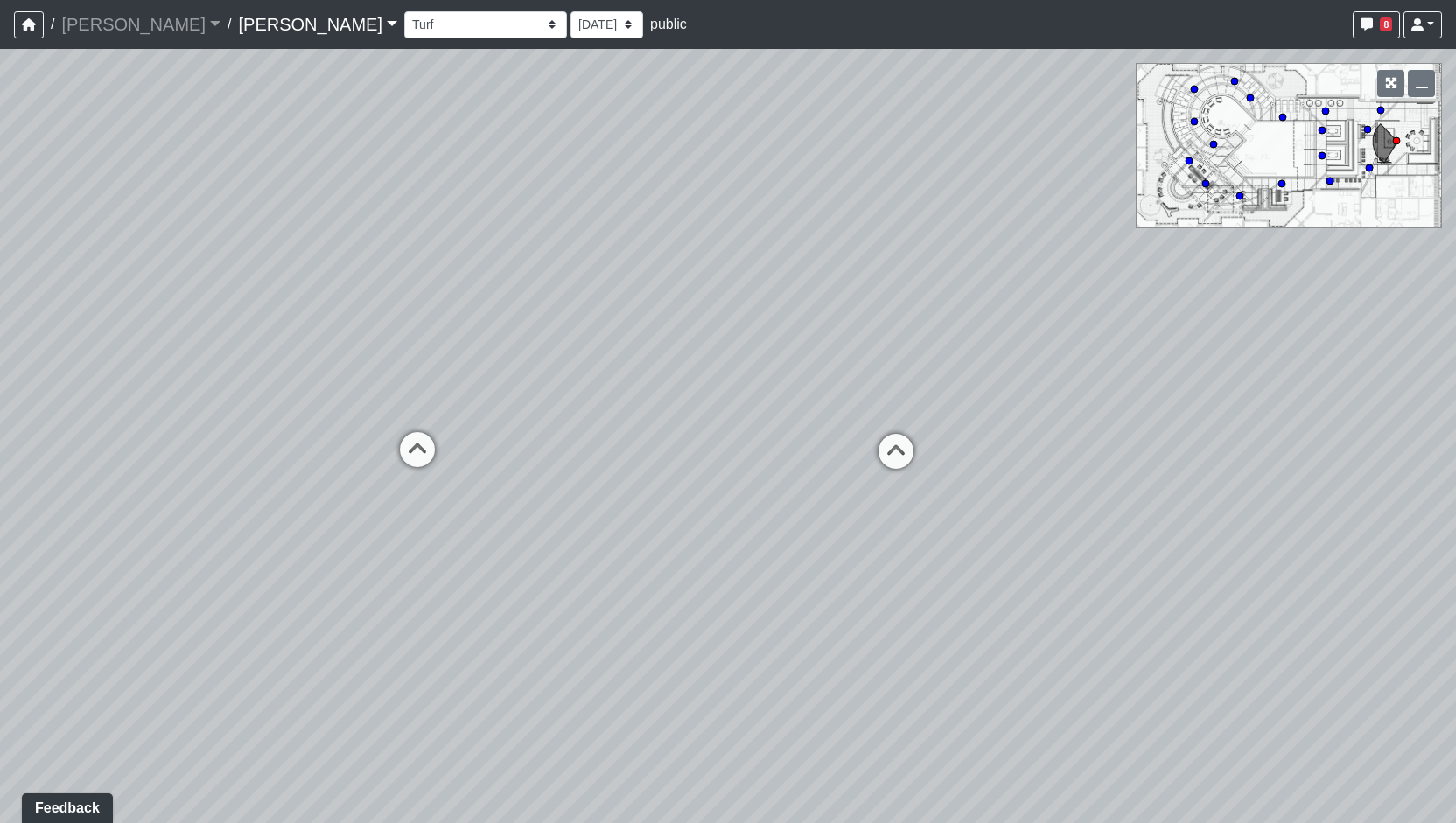
drag, startPoint x: 560, startPoint y: 495, endPoint x: 554, endPoint y: 513, distance: 19.0
click at [554, 513] on div "Loading... Entry Loading... Living Room Loading... Market Loading... Lounge 1 L…" at bounding box center [728, 436] width 1456 height 774
drag, startPoint x: 554, startPoint y: 513, endPoint x: 531, endPoint y: 515, distance: 23.1
click at [531, 515] on div "Loading... Entry Loading... Living Room Loading... Market Loading... Lounge 1 L…" at bounding box center [728, 436] width 1456 height 774
drag, startPoint x: 512, startPoint y: 465, endPoint x: 485, endPoint y: 466, distance: 27.0
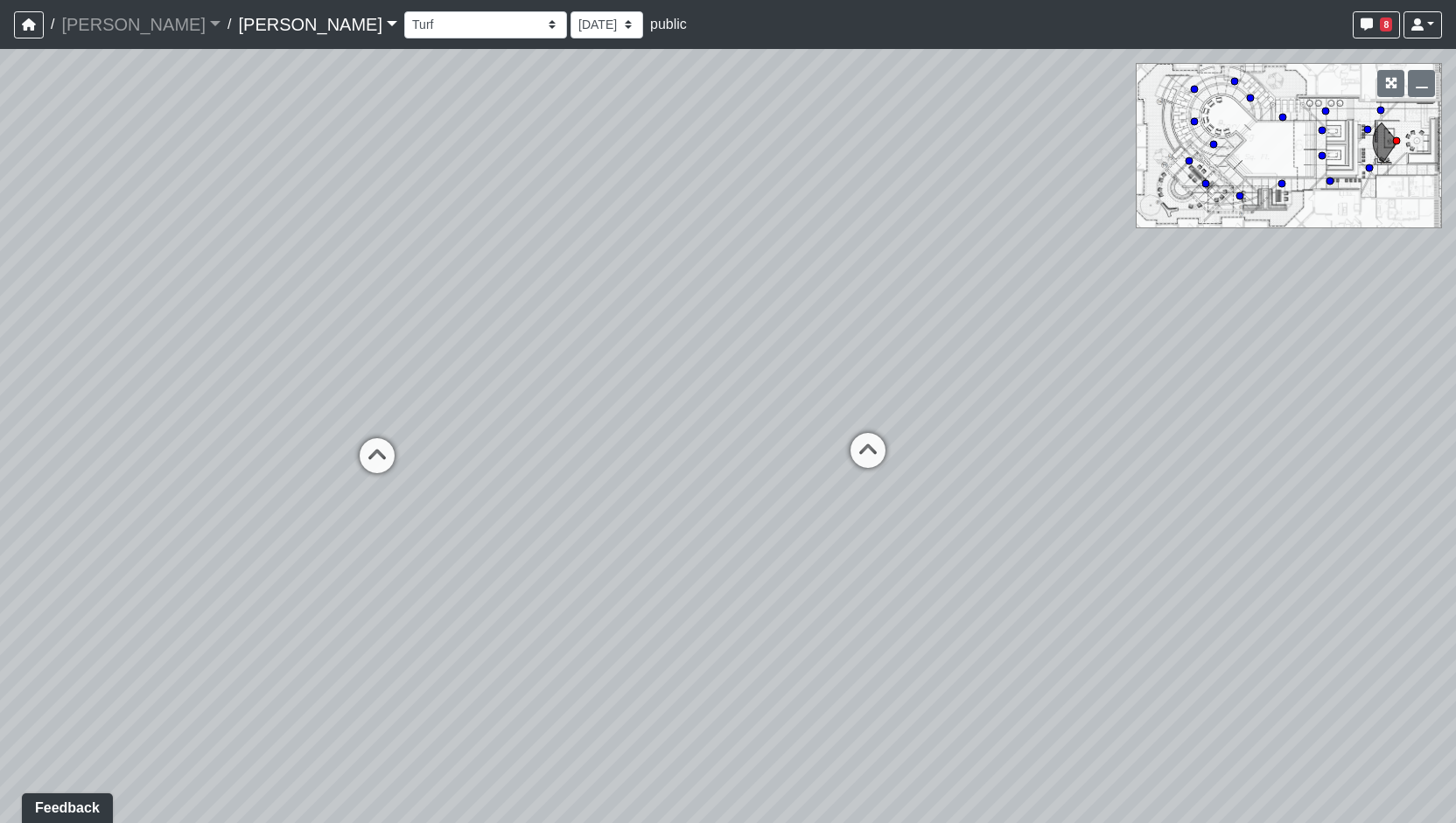
click at [485, 466] on div "Loading... Entry Loading... Living Room Loading... Market Loading... Lounge 1 L…" at bounding box center [728, 436] width 1456 height 774
click at [379, 477] on icon at bounding box center [377, 465] width 53 height 53
drag, startPoint x: 784, startPoint y: 634, endPoint x: 367, endPoint y: 634, distance: 417.0
click at [329, 634] on div "Loading... Entry Loading... Living Room Loading... Market Loading... Lounge 1 L…" at bounding box center [728, 436] width 1456 height 774
drag, startPoint x: 937, startPoint y: 665, endPoint x: 591, endPoint y: 626, distance: 348.2
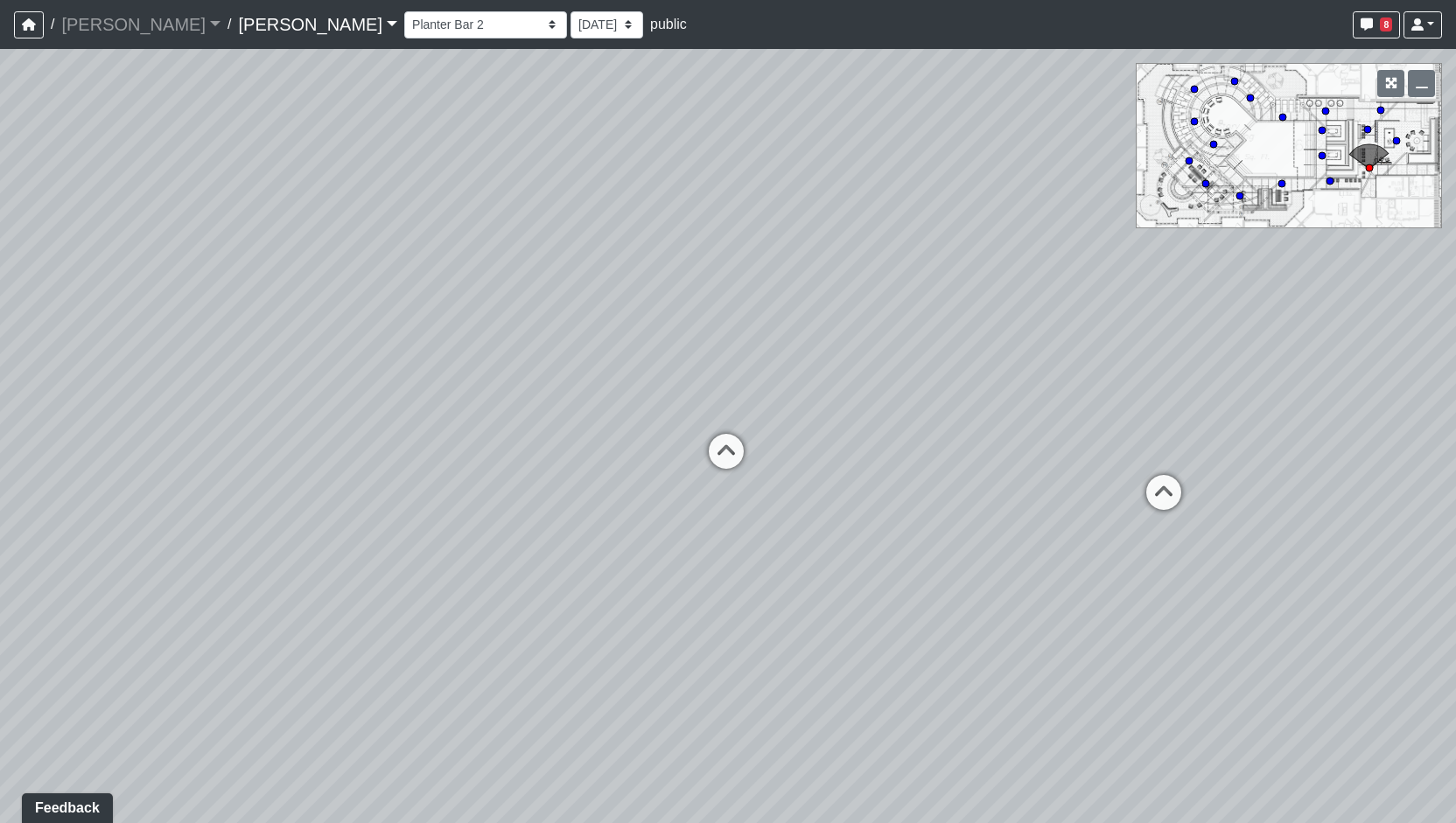
click at [234, 656] on div "Loading... Entry Loading... Living Room Loading... Market Loading... Lounge 1 L…" at bounding box center [728, 436] width 1456 height 774
click at [1103, 499] on icon at bounding box center [1088, 487] width 53 height 53
drag, startPoint x: 790, startPoint y: 634, endPoint x: 1053, endPoint y: 664, distance: 264.7
click at [1076, 665] on div "Loading... Entry Loading... Living Room Loading... Market Loading... Lounge 1 L…" at bounding box center [728, 436] width 1456 height 774
drag, startPoint x: 606, startPoint y: 641, endPoint x: 782, endPoint y: 636, distance: 176.1
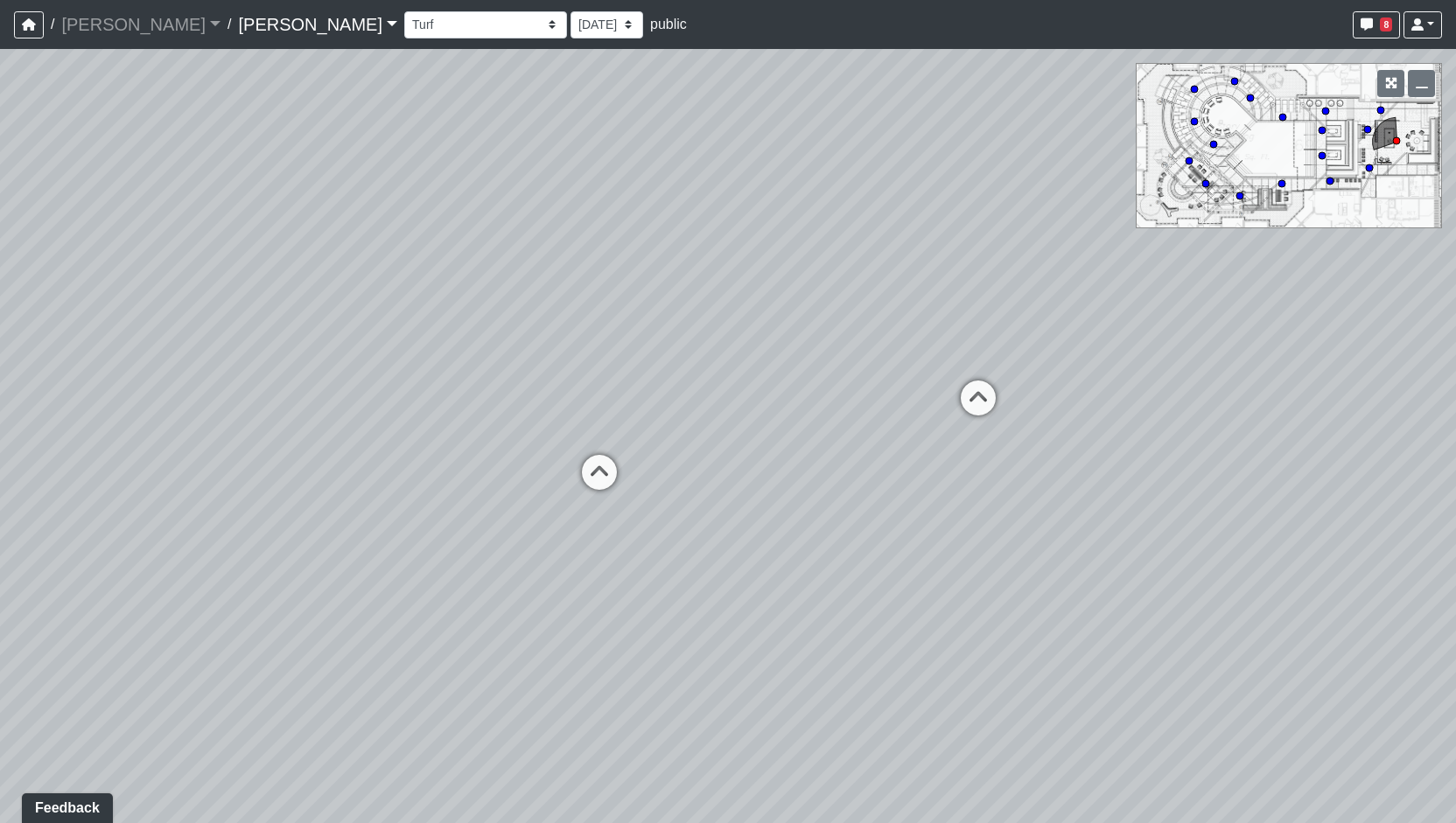
click at [969, 641] on div "Loading... Entry Loading... Living Room Loading... Market Loading... Lounge 1 L…" at bounding box center [728, 436] width 1456 height 774
drag, startPoint x: 782, startPoint y: 636, endPoint x: 990, endPoint y: 620, distance: 208.6
click at [990, 620] on div "Loading... Entry Loading... Living Room Loading... Market Loading... Lounge 1 L…" at bounding box center [728, 436] width 1456 height 774
click at [796, 599] on div "Loading... Entry Loading... Living Room Loading... Market Loading... Lounge 1 L…" at bounding box center [728, 436] width 1456 height 774
drag, startPoint x: 700, startPoint y: 582, endPoint x: 692, endPoint y: 590, distance: 11.3
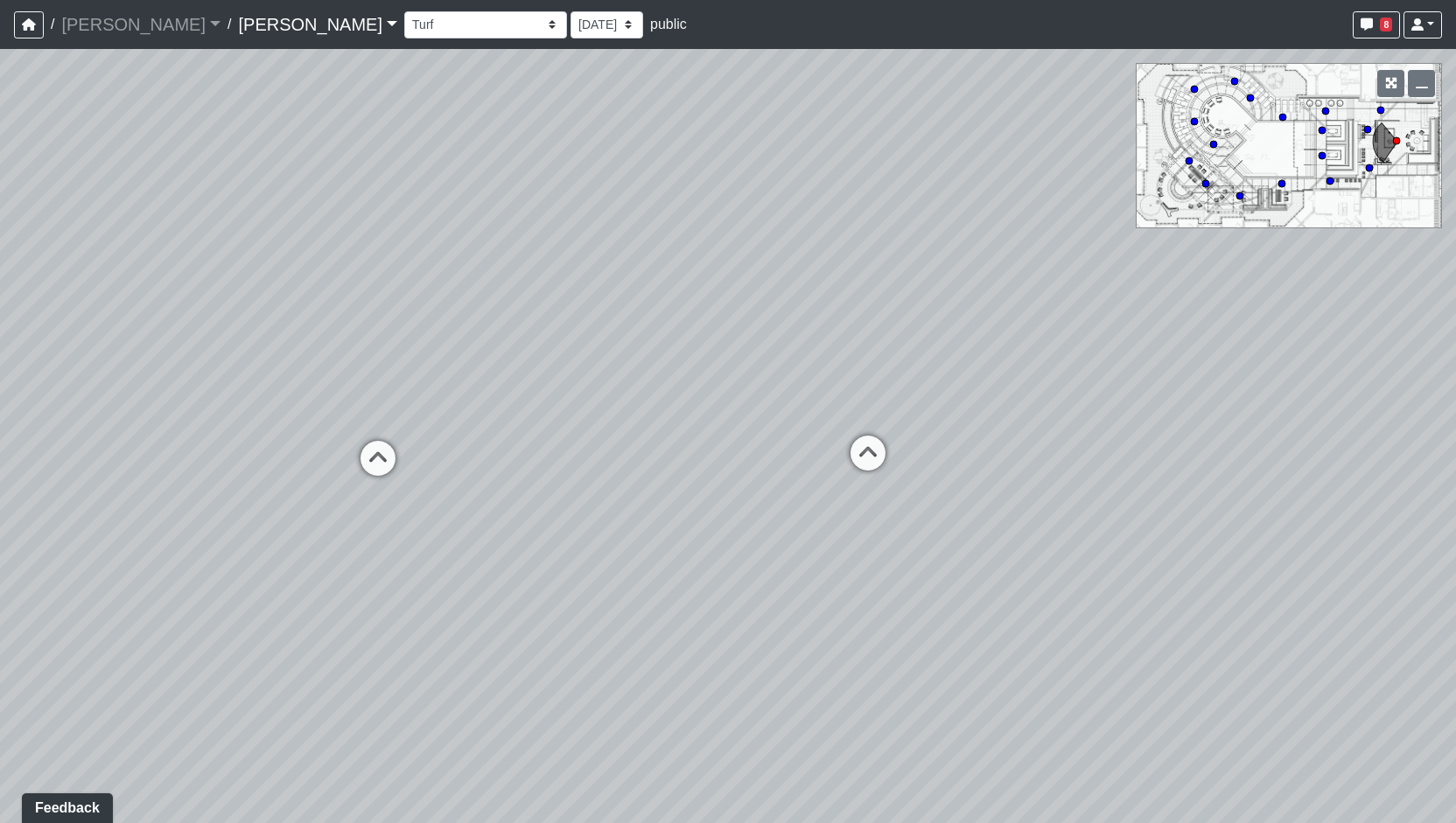
click at [793, 583] on div "Loading... Entry Loading... Living Room Loading... Market Loading... Lounge 1 L…" at bounding box center [728, 436] width 1456 height 774
drag, startPoint x: 704, startPoint y: 589, endPoint x: 705, endPoint y: 599, distance: 10.0
click at [798, 591] on div "Loading... Entry Loading... Living Room Loading... Market Loading... Lounge 1 L…" at bounding box center [728, 436] width 1456 height 774
drag, startPoint x: 706, startPoint y: 597, endPoint x: 737, endPoint y: 596, distance: 31.0
click at [737, 596] on div "Loading... Entry Loading... Living Room Loading... Market Loading... Lounge 1 L…" at bounding box center [728, 436] width 1456 height 774
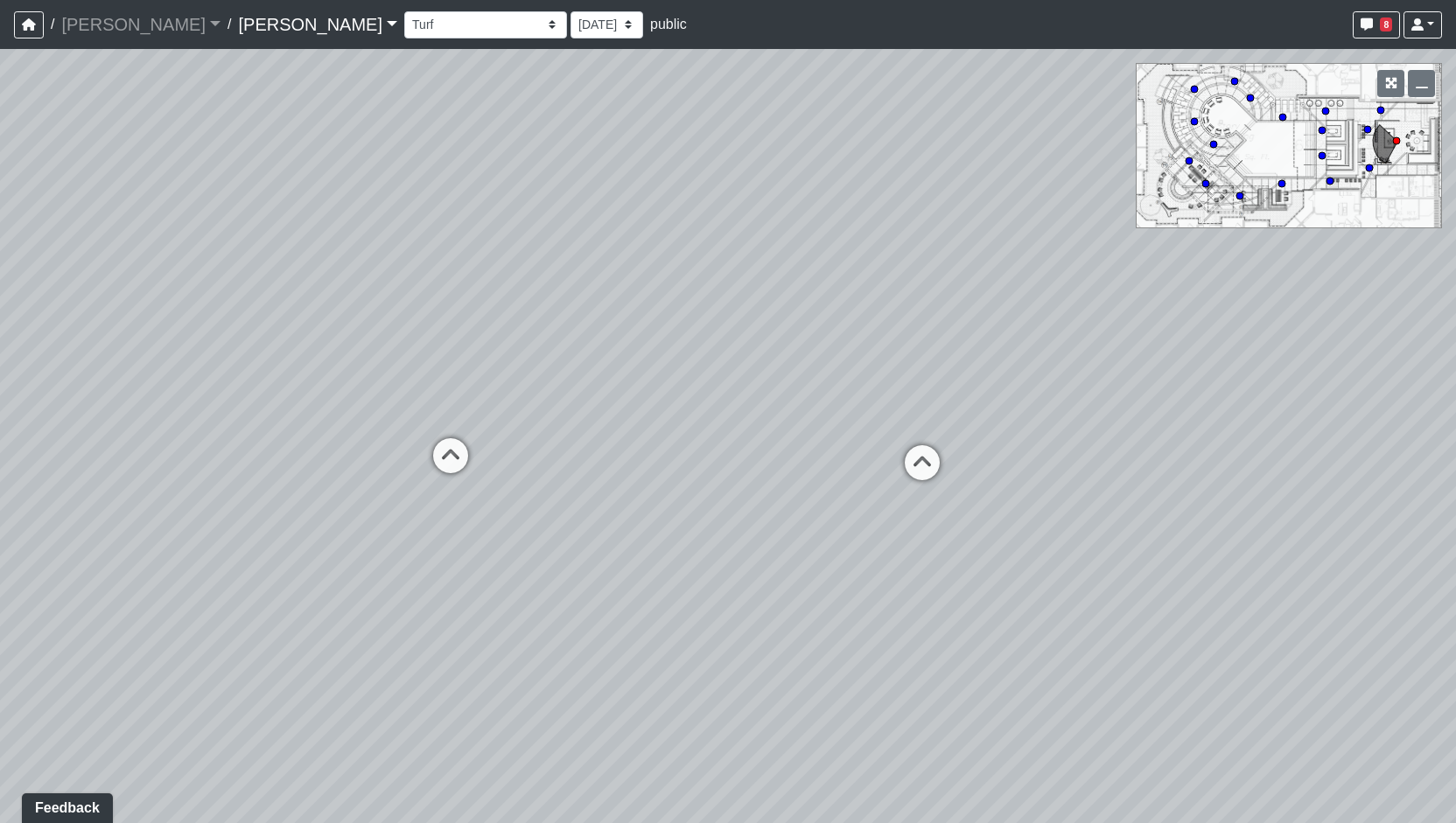
drag, startPoint x: 737, startPoint y: 596, endPoint x: 730, endPoint y: 605, distance: 11.4
click at [730, 605] on div "Loading... Entry Loading... Living Room Loading... Market Loading... Lounge 1 L…" at bounding box center [728, 436] width 1456 height 774
drag, startPoint x: 431, startPoint y: 614, endPoint x: 420, endPoint y: 618, distance: 11.7
click at [420, 618] on div "Loading... Entry Loading... Living Room Loading... Market Loading... Lounge 1 L…" at bounding box center [728, 436] width 1456 height 774
click at [432, 436] on div "Loading... Entry Loading... Living Room Loading... Market Loading... Lounge 1 L…" at bounding box center [728, 436] width 1456 height 774
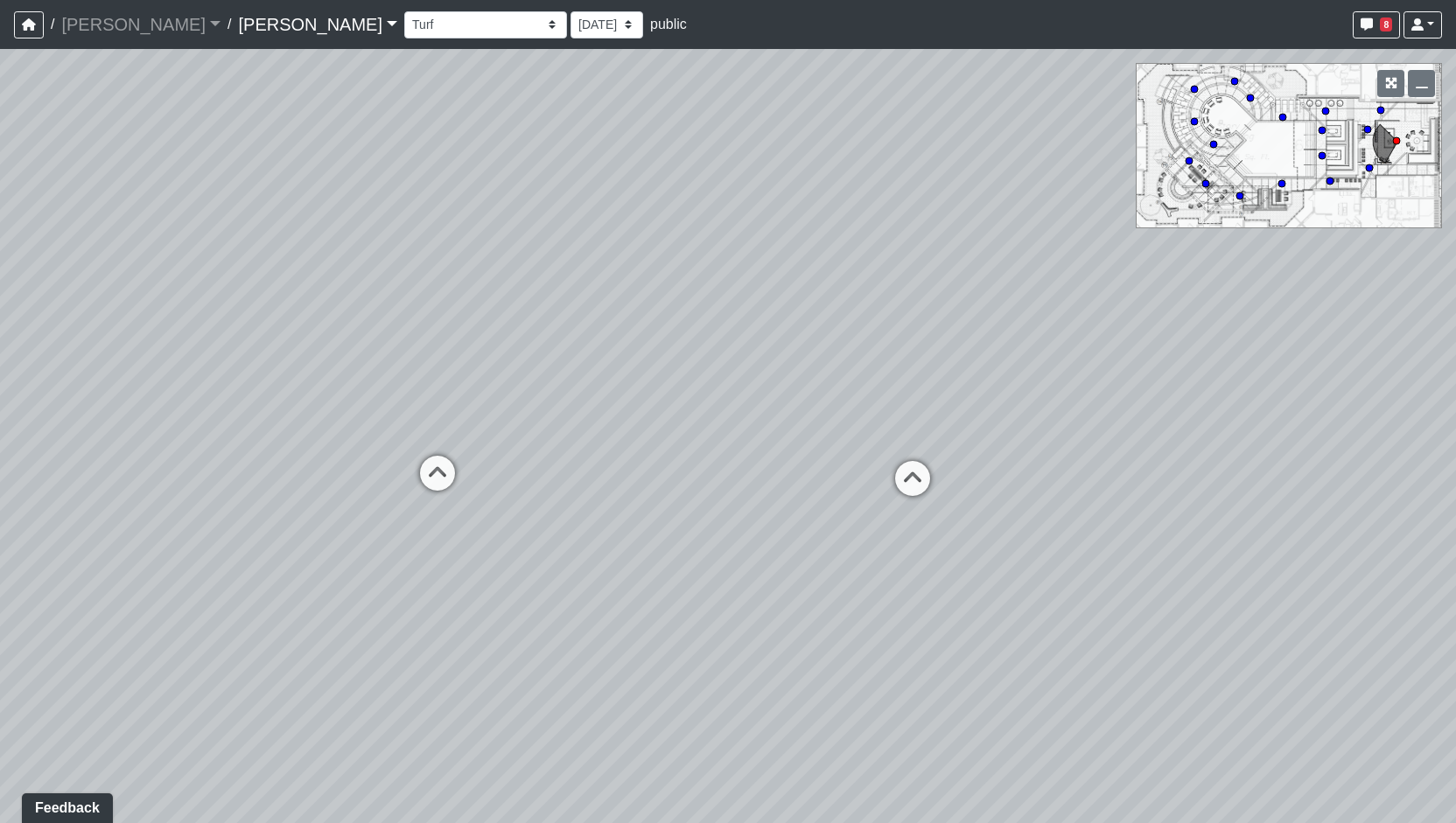
drag, startPoint x: 432, startPoint y: 431, endPoint x: 432, endPoint y: 463, distance: 32.0
click at [432, 463] on div "Loading... Entry Loading... Living Room Loading... Market Loading... Lounge 1 L…" at bounding box center [728, 436] width 1456 height 774
drag, startPoint x: 399, startPoint y: 613, endPoint x: 110, endPoint y: 609, distance: 289.0
click at [110, 609] on div "Loading... Entry Loading... Living Room Loading... Market Loading... Lounge 1 L…" at bounding box center [728, 436] width 1456 height 774
drag, startPoint x: 487, startPoint y: 529, endPoint x: 637, endPoint y: 536, distance: 150.2
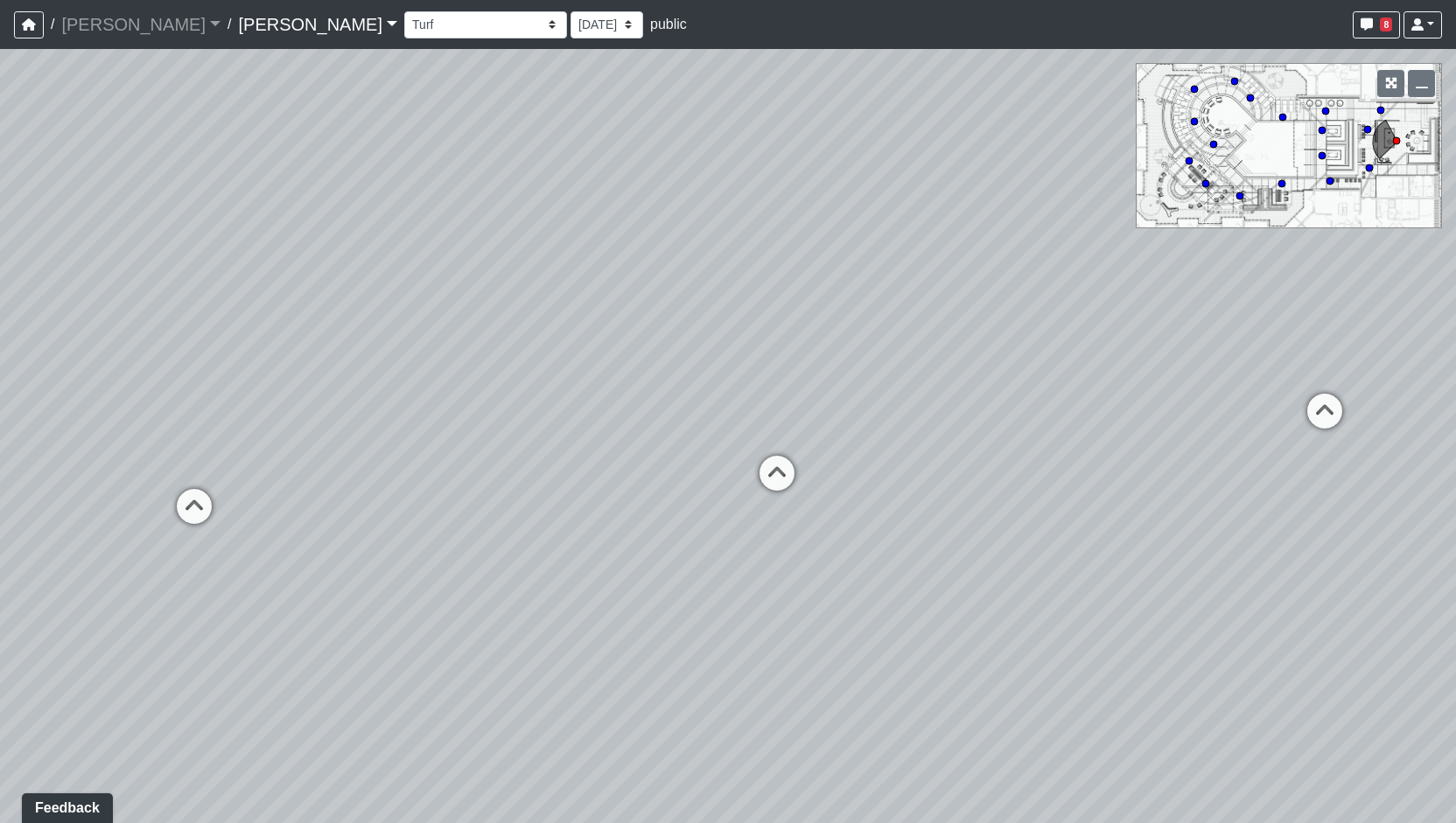
click at [594, 530] on div "Loading... Entry Loading... Living Room Loading... Market Loading... Lounge 1 L…" at bounding box center [728, 436] width 1456 height 774
click at [510, 463] on icon at bounding box center [517, 477] width 53 height 53
drag, startPoint x: 882, startPoint y: 557, endPoint x: 637, endPoint y: 566, distance: 245.2
click at [628, 564] on div "Loading... Entry Loading... Living Room Loading... Market Loading... Lounge 1 L…" at bounding box center [728, 436] width 1456 height 774
click at [564, 554] on div "Loading... Entry Loading... Living Room Loading... Market Loading... Lounge 1 L…" at bounding box center [728, 436] width 1456 height 774
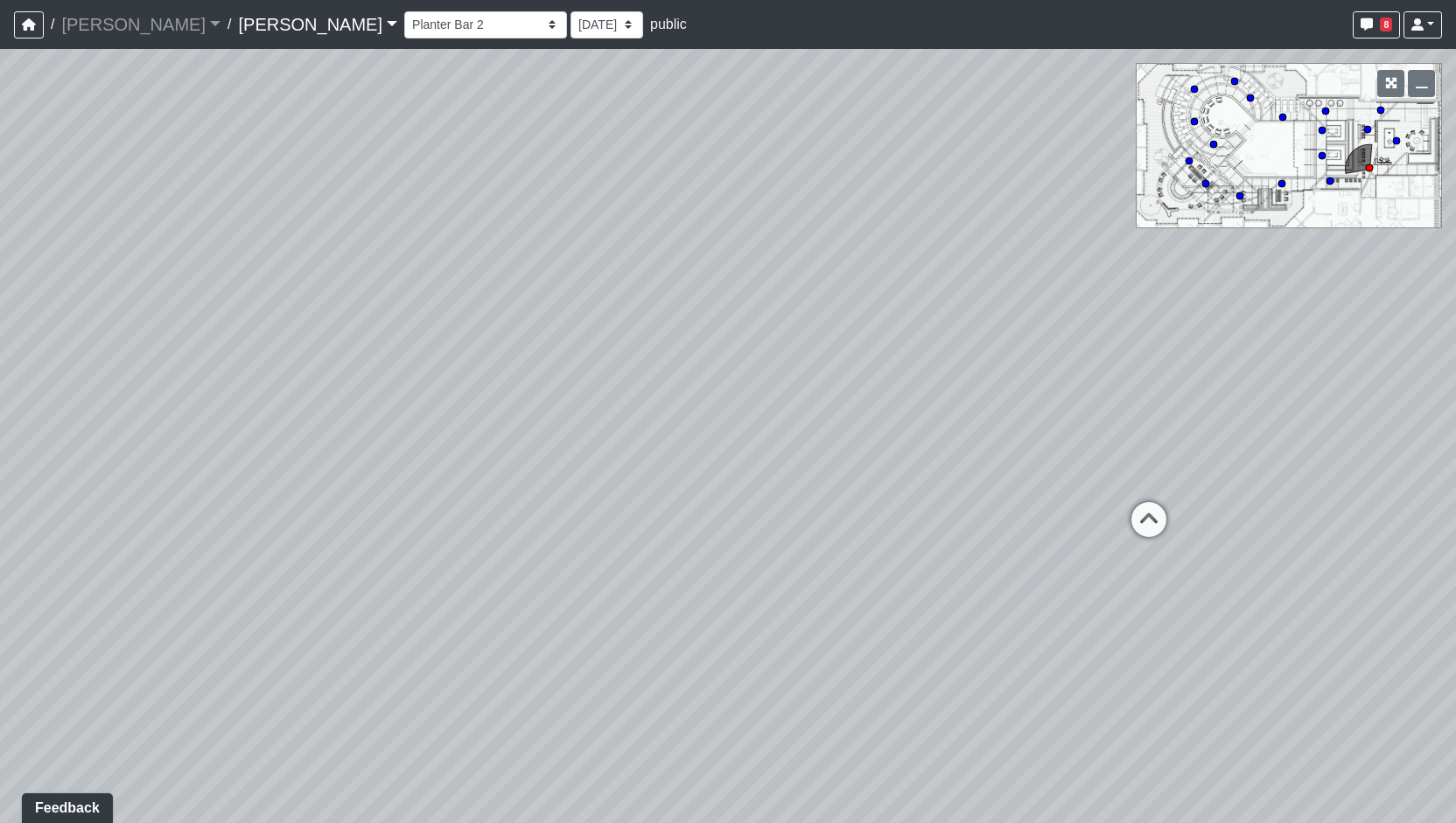
drag, startPoint x: 871, startPoint y: 595, endPoint x: 861, endPoint y: 595, distance: 10.0
click at [864, 595] on div "Loading... Entry Loading... Living Room Loading... Market Loading... Lounge 1 L…" at bounding box center [728, 436] width 1456 height 774
click at [852, 597] on div "Loading... Entry Loading... Living Room Loading... Market Loading... Lounge 1 L…" at bounding box center [728, 436] width 1456 height 774
drag, startPoint x: 883, startPoint y: 603, endPoint x: 817, endPoint y: 602, distance: 66.0
click at [819, 602] on div "Loading... Entry Loading... Living Room Loading... Market Loading... Lounge 1 L…" at bounding box center [728, 436] width 1456 height 774
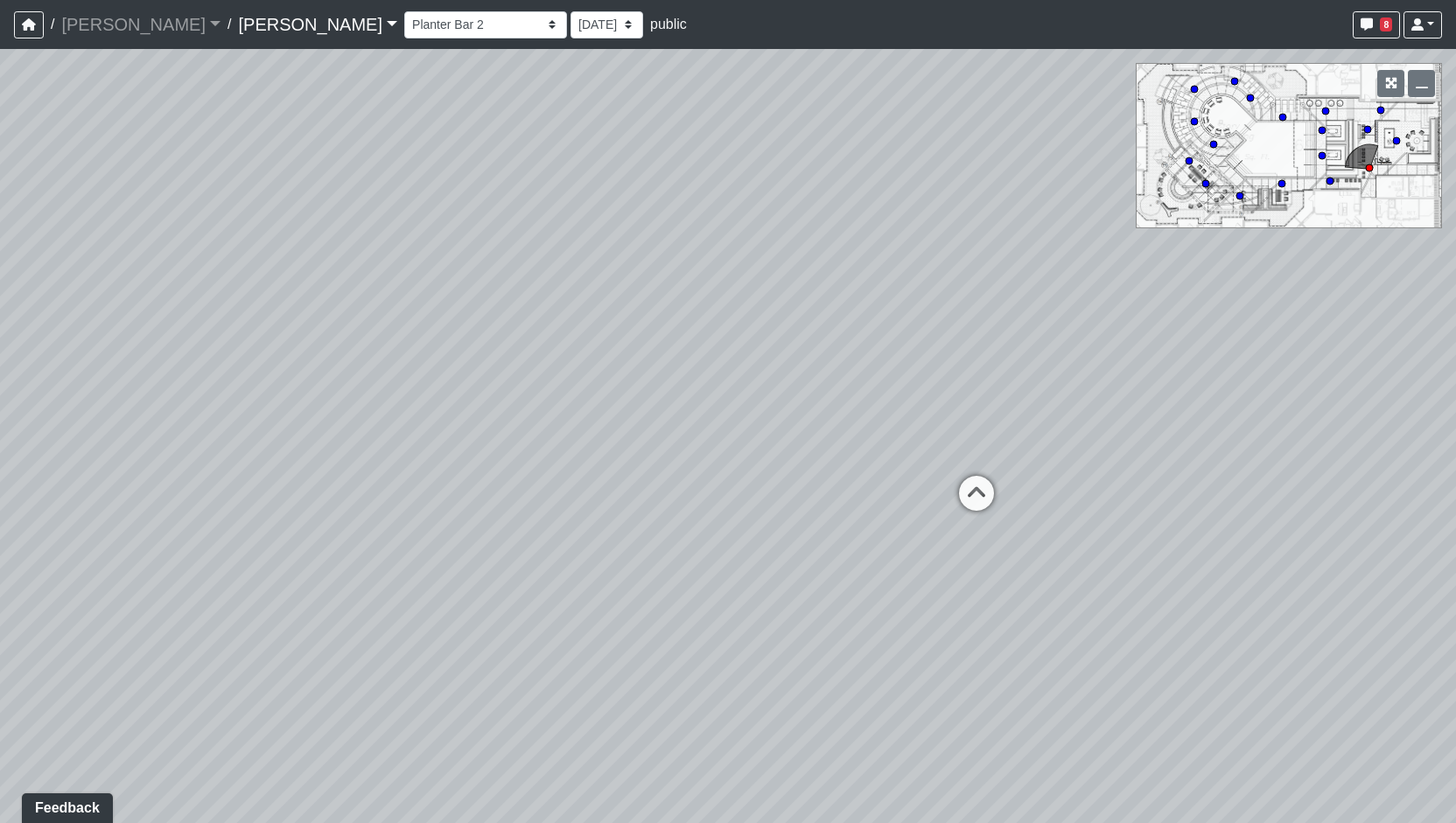
click at [771, 611] on div "Loading... Entry Loading... Living Room Loading... Market Loading... Lounge 1 L…" at bounding box center [728, 436] width 1456 height 774
click at [771, 610] on div "Loading... Entry Loading... Living Room Loading... Market Loading... Lounge 1 L…" at bounding box center [728, 436] width 1456 height 774
drag, startPoint x: 556, startPoint y: 595, endPoint x: 438, endPoint y: 597, distance: 118.0
click at [553, 595] on div "Loading... Entry Loading... Living Room Loading... Market Loading... Lounge 1 L…" at bounding box center [728, 436] width 1456 height 774
drag, startPoint x: 819, startPoint y: 562, endPoint x: 1015, endPoint y: 543, distance: 196.9
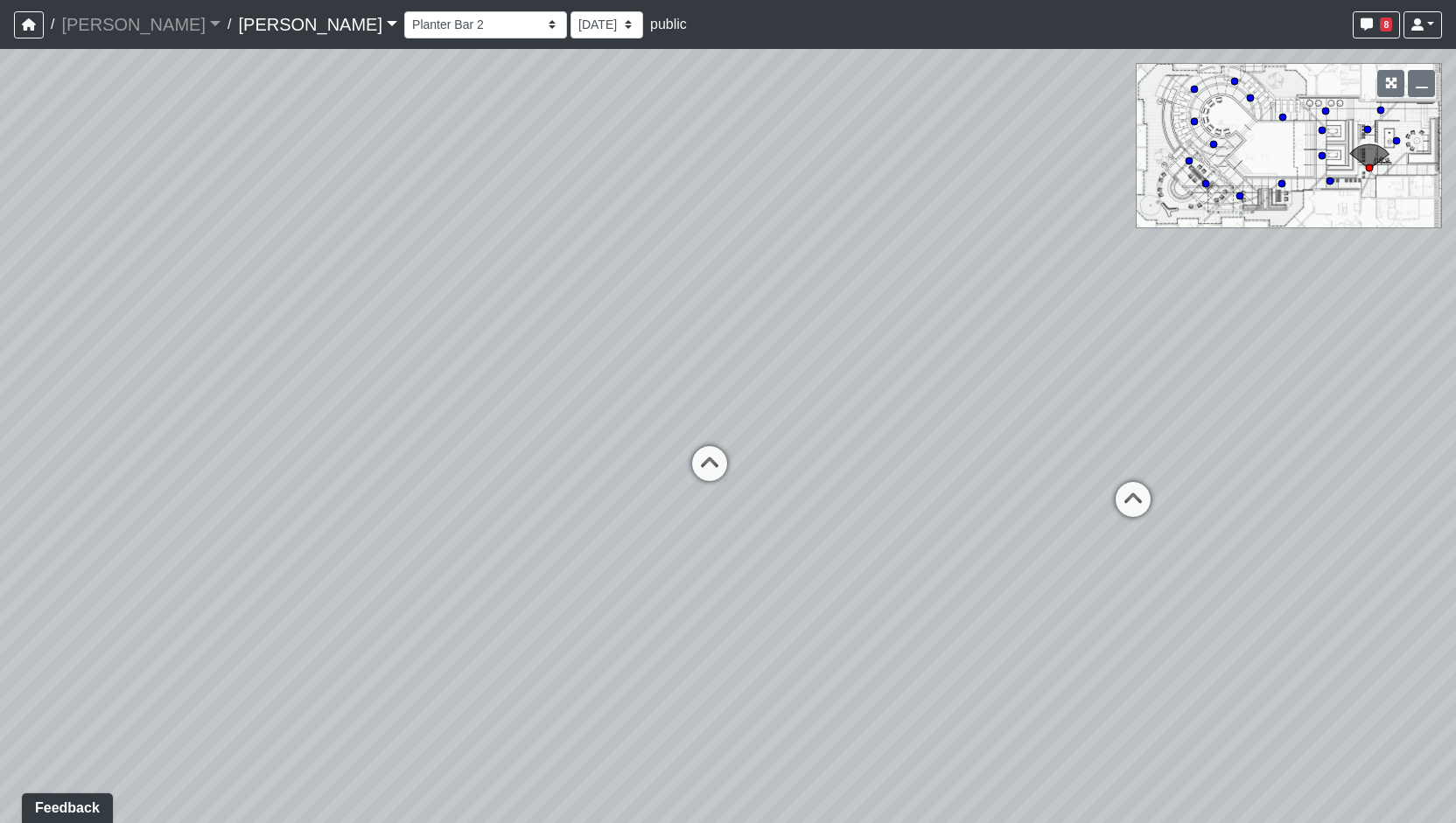
click at [981, 541] on div "Loading... Entry Loading... Living Room Loading... Market Loading... Lounge 1 L…" at bounding box center [728, 436] width 1456 height 774
drag, startPoint x: 795, startPoint y: 591, endPoint x: 843, endPoint y: 589, distance: 48.0
click at [843, 589] on div "Loading... Entry Loading... Living Room Loading... Market Loading... Lounge 1 L…" at bounding box center [728, 436] width 1456 height 774
drag, startPoint x: 741, startPoint y: 589, endPoint x: 720, endPoint y: 519, distance: 73.1
click at [1058, 594] on div "Loading... Entry Loading... Living Room Loading... Market Loading... Lounge 1 L…" at bounding box center [728, 436] width 1456 height 774
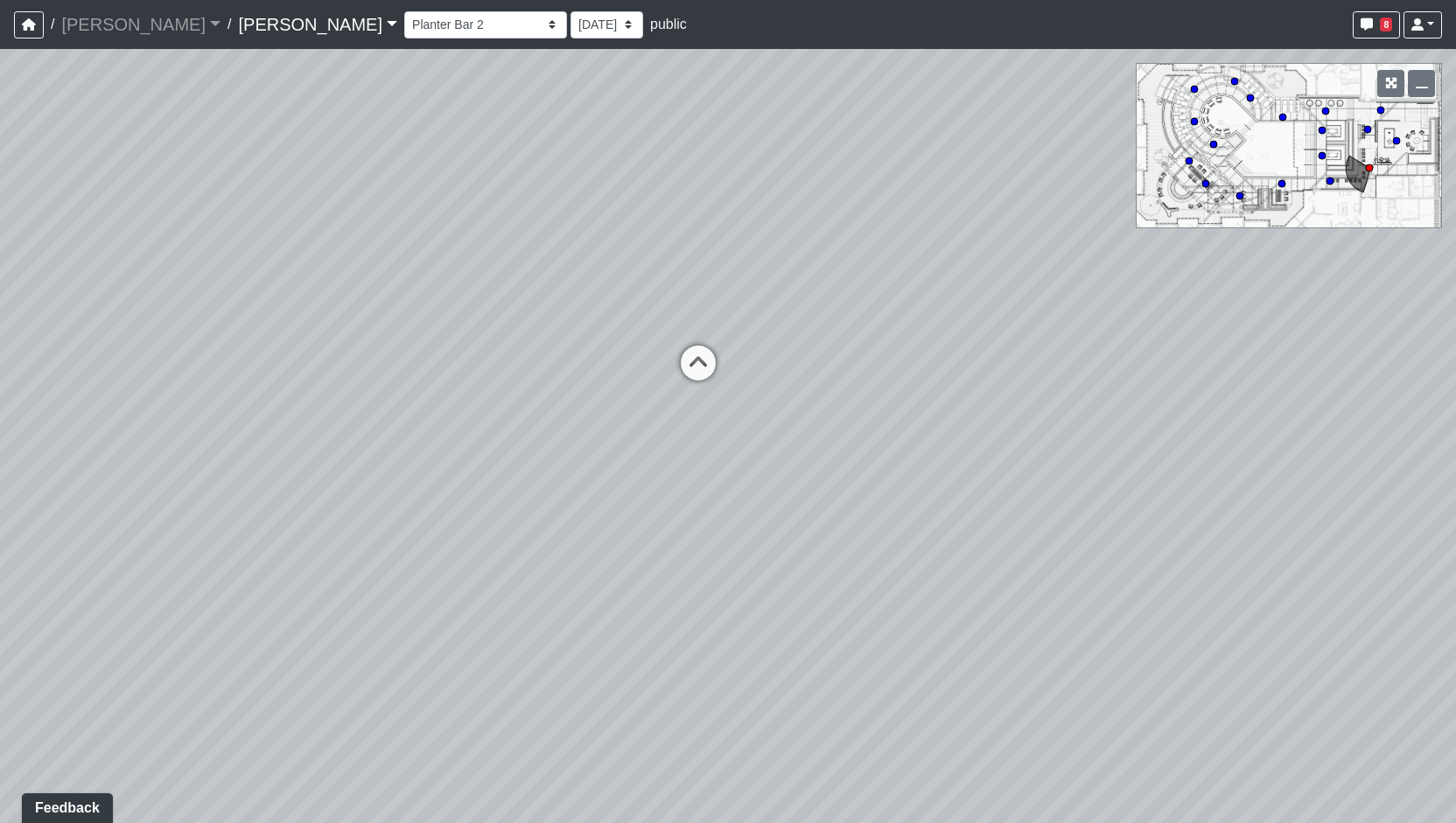
drag, startPoint x: 434, startPoint y: 493, endPoint x: 729, endPoint y: 488, distance: 295.0
click at [693, 490] on div "Loading... Entry Loading... Living Room Loading... Market Loading... Lounge 1 L…" at bounding box center [728, 436] width 1456 height 774
click at [773, 489] on div "Loading... Entry Loading... Living Room Loading... Market Loading... Lounge 1 L…" at bounding box center [728, 436] width 1456 height 774
click at [893, 478] on div "Loading... Entry Loading... Living Room Loading... Market Loading... Lounge 1 L…" at bounding box center [728, 436] width 1456 height 774
drag, startPoint x: 910, startPoint y: 481, endPoint x: 895, endPoint y: 492, distance: 18.6
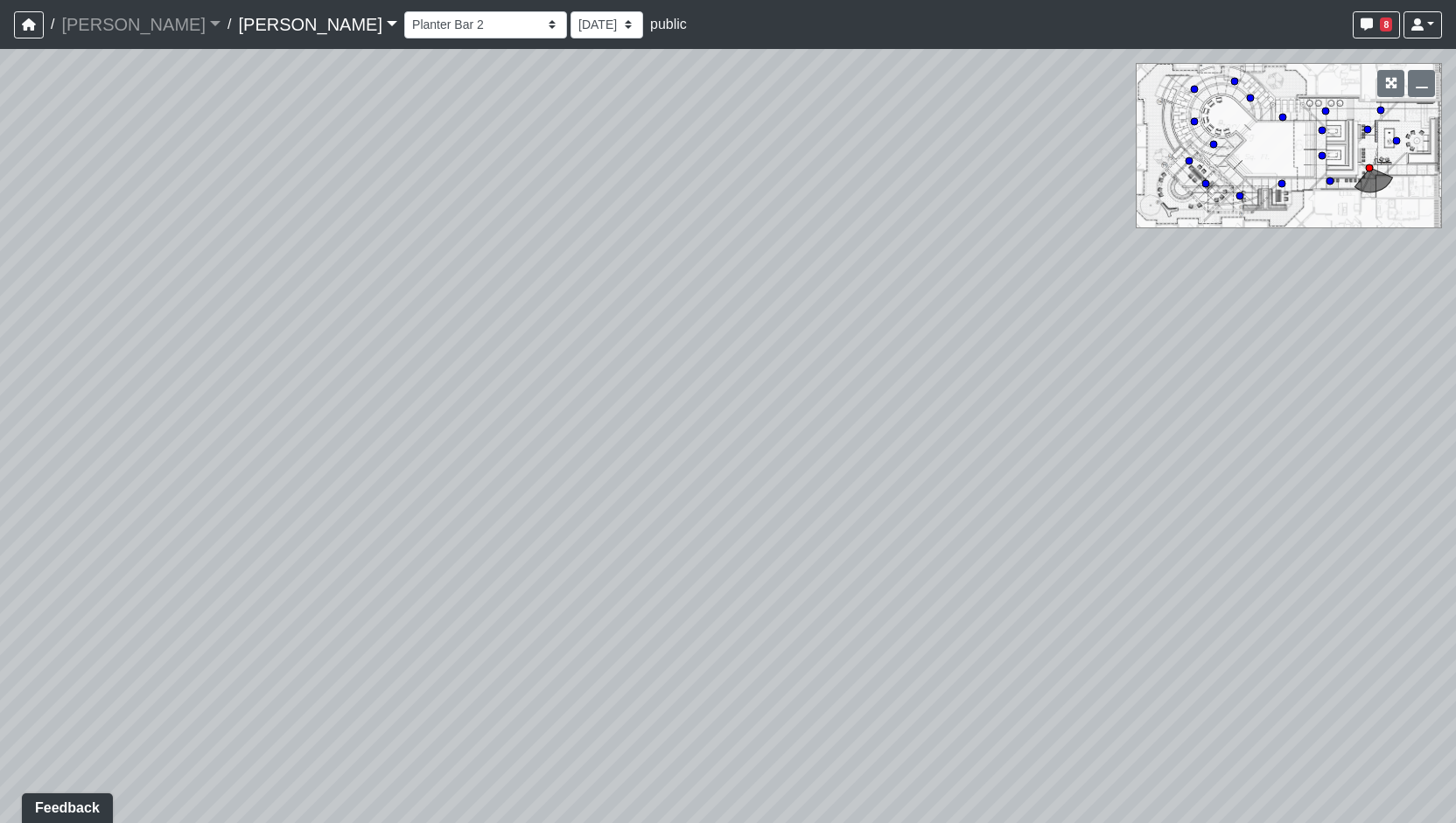
click at [897, 491] on div "Loading... Entry Loading... Living Room Loading... Market Loading... Lounge 1 L…" at bounding box center [728, 436] width 1456 height 774
click at [910, 621] on div "Loading... Entry Loading... Living Room Loading... Market Loading... Lounge 1 L…" at bounding box center [728, 436] width 1456 height 774
drag, startPoint x: 910, startPoint y: 637, endPoint x: 910, endPoint y: 662, distance: 25.0
click at [910, 662] on div "Loading... Entry Loading... Living Room Loading... Market Loading... Lounge 1 L…" at bounding box center [728, 436] width 1456 height 774
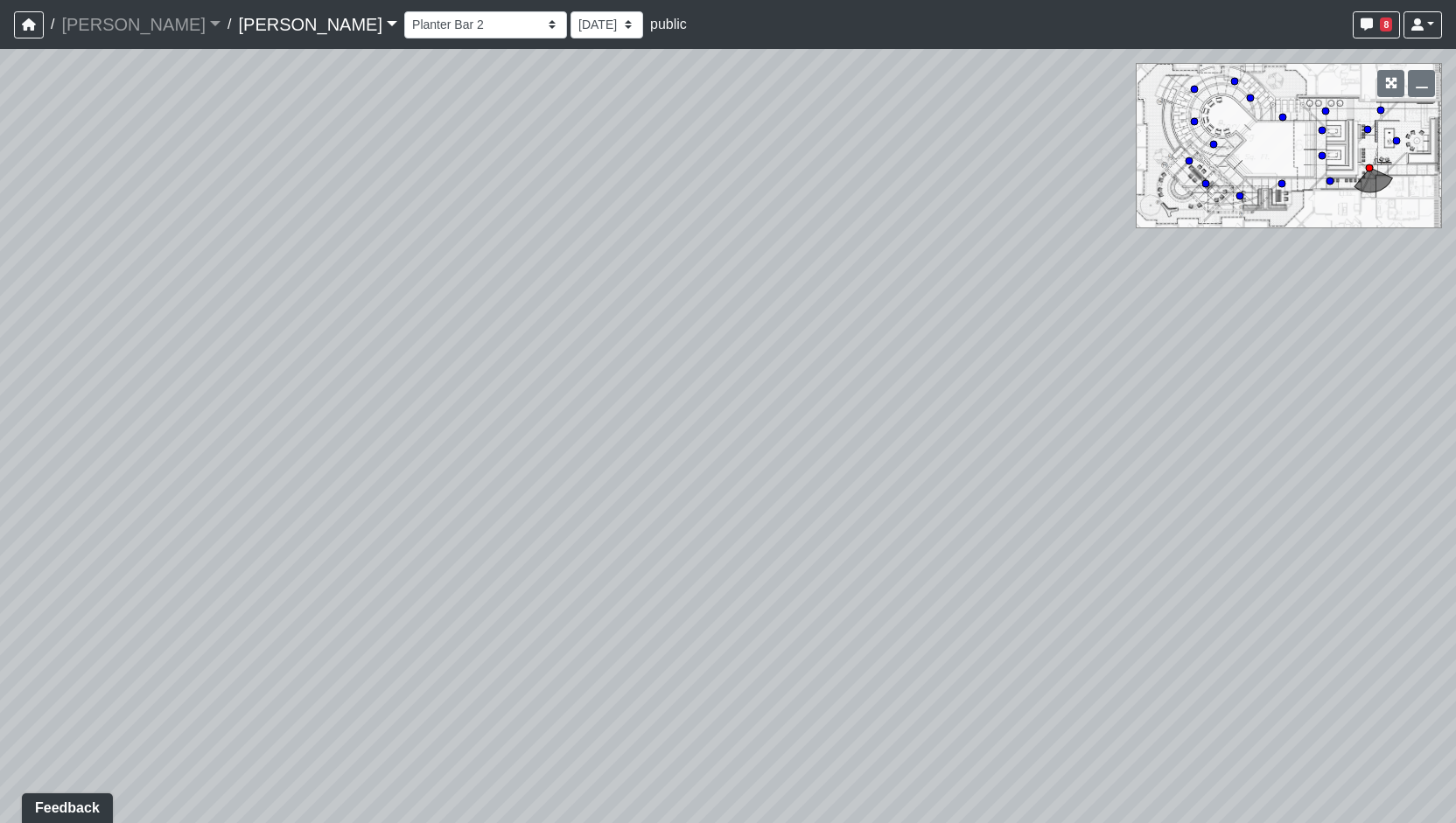
drag, startPoint x: 678, startPoint y: 436, endPoint x: 898, endPoint y: 422, distance: 220.4
click at [729, 426] on div "Loading... Entry Loading... Living Room Loading... Market Loading... Lounge 1 L…" at bounding box center [728, 436] width 1456 height 774
click at [892, 449] on div "Loading... Entry Loading... Living Room Loading... Market Loading... Lounge 1 L…" at bounding box center [728, 436] width 1456 height 774
drag, startPoint x: 625, startPoint y: 533, endPoint x: 750, endPoint y: 491, distance: 131.9
click at [749, 491] on div "Loading... Entry Loading... Living Room Loading... Market Loading... Lounge 1 L…" at bounding box center [728, 436] width 1456 height 774
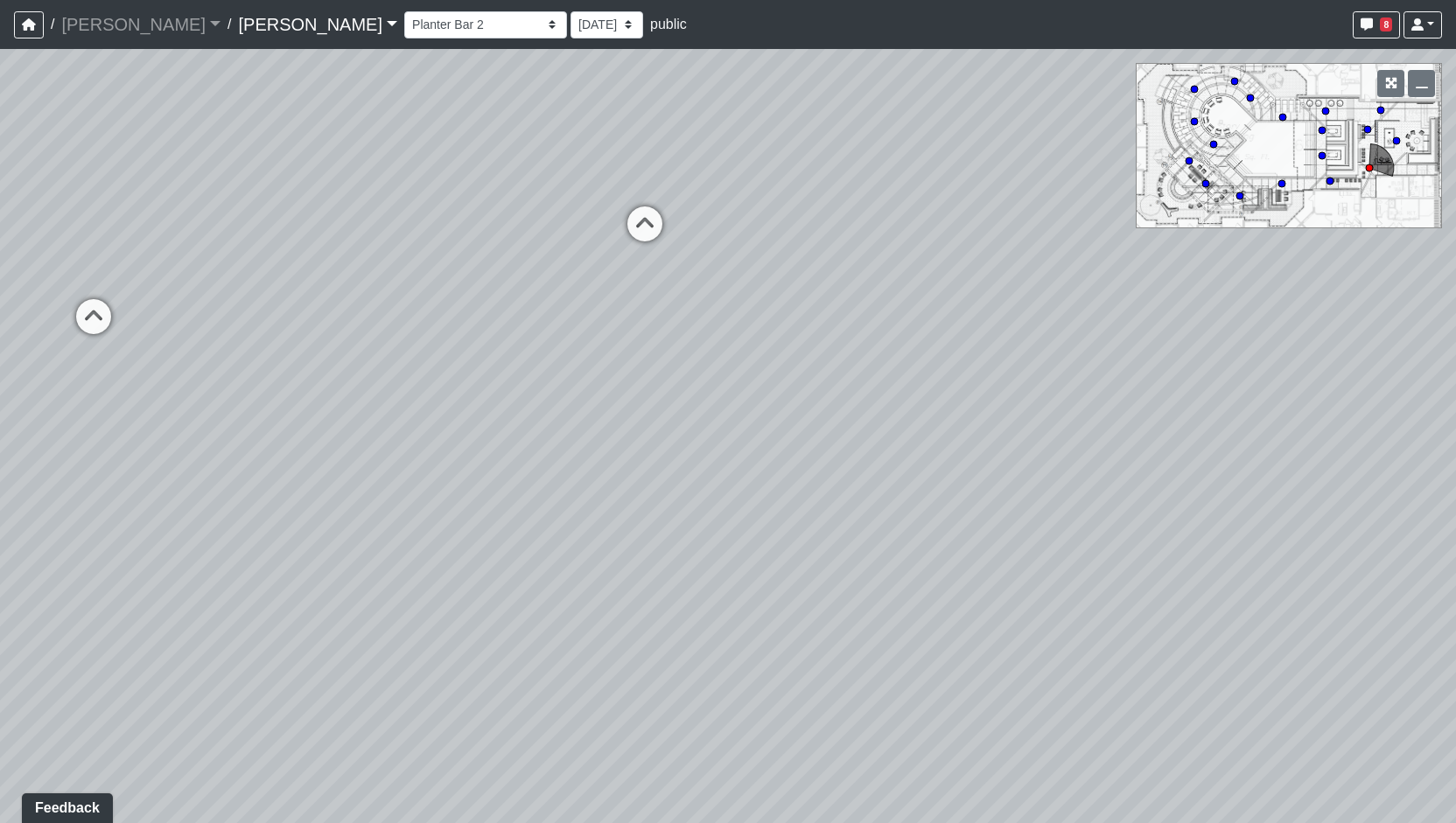
click at [618, 451] on div "Loading... Entry Loading... Living Room Loading... Market Loading... Lounge 1 L…" at bounding box center [728, 436] width 1456 height 774
click at [463, 347] on div "Planter Bar 1" at bounding box center [506, 361] width 98 height 35
drag, startPoint x: 509, startPoint y: 449, endPoint x: 512, endPoint y: 515, distance: 66.1
click at [360, 499] on div "Loading... Entry Loading... Living Room Loading... Market Loading... Lounge 1 L…" at bounding box center [728, 436] width 1456 height 774
click at [777, 638] on div "Loading... Entry Loading... Living Room Loading... Market Loading... Lounge 1 L…" at bounding box center [728, 436] width 1456 height 774
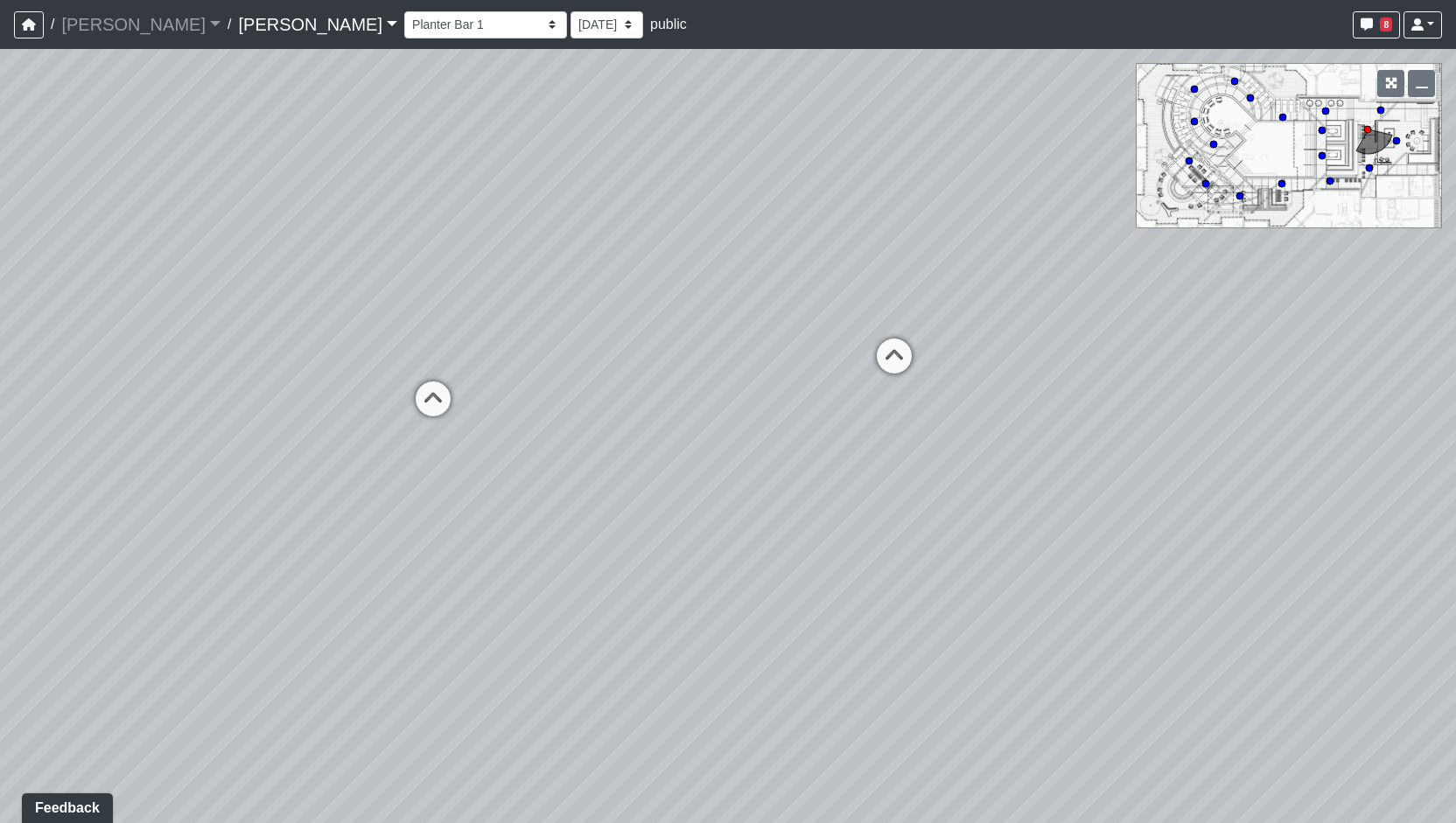
drag, startPoint x: 866, startPoint y: 575, endPoint x: 766, endPoint y: 581, distance: 100.2
click at [771, 580] on div "Loading... Entry Loading... Living Room Loading... Market Loading... Lounge 1 L…" at bounding box center [728, 436] width 1456 height 774
drag, startPoint x: 771, startPoint y: 575, endPoint x: 620, endPoint y: 627, distance: 159.7
click at [622, 627] on div "Loading... Entry Loading... Living Room Loading... Market Loading... Lounge 1 L…" at bounding box center [728, 436] width 1456 height 774
drag, startPoint x: 605, startPoint y: 476, endPoint x: 576, endPoint y: 385, distance: 95.5
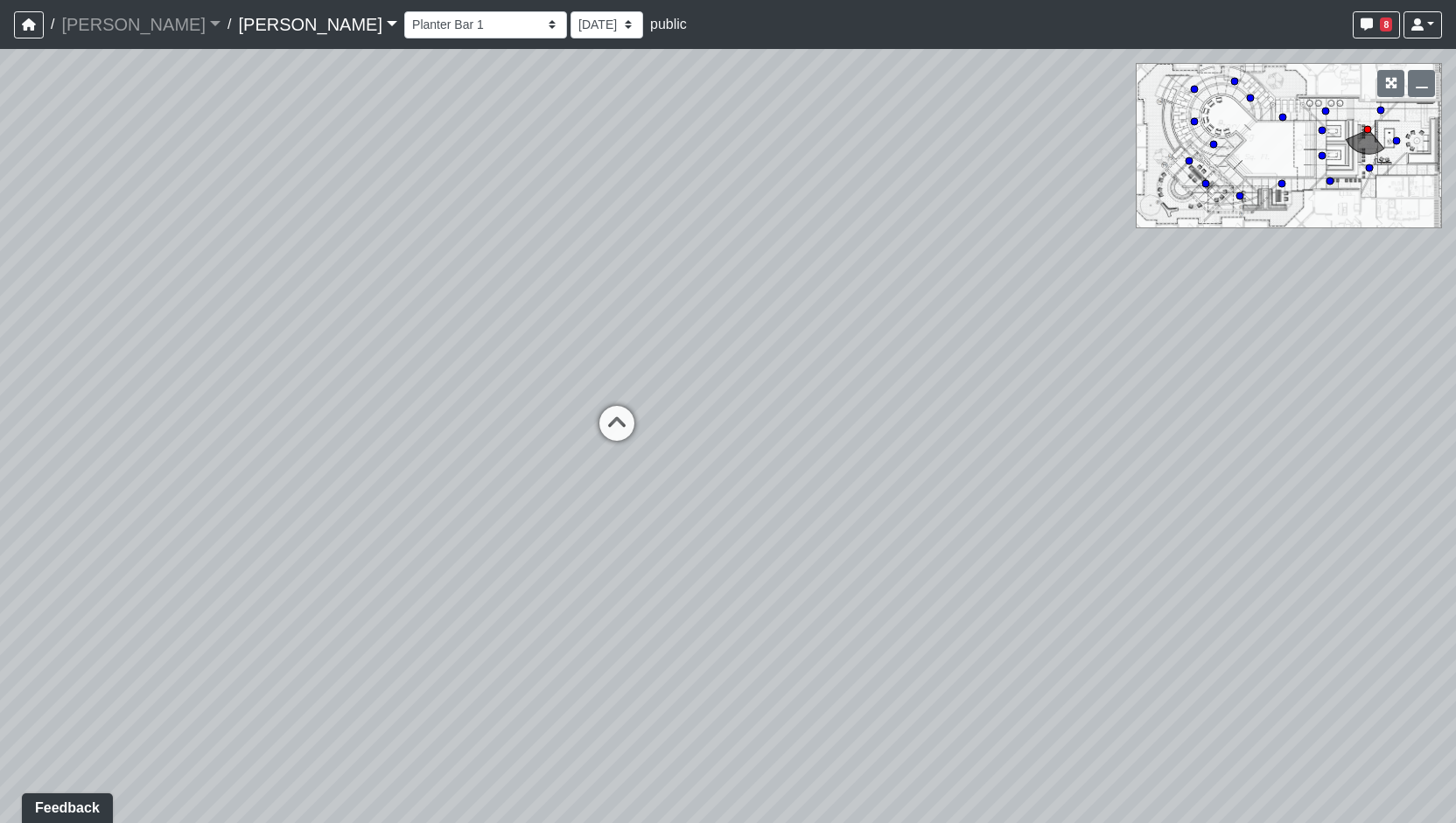
click at [576, 507] on div "Loading... Entry Loading... Living Room Loading... Market Loading... Lounge 1 L…" at bounding box center [728, 436] width 1456 height 774
click at [586, 326] on div "Loading... Entry Loading... Living Room Loading... Market Loading... Lounge 1 L…" at bounding box center [728, 436] width 1456 height 774
drag, startPoint x: 461, startPoint y: 344, endPoint x: 501, endPoint y: 466, distance: 128.4
click at [501, 466] on div "Loading... Entry Loading... Living Room Loading... Market Loading... Lounge 1 L…" at bounding box center [728, 436] width 1456 height 774
click at [584, 512] on icon at bounding box center [604, 515] width 53 height 53
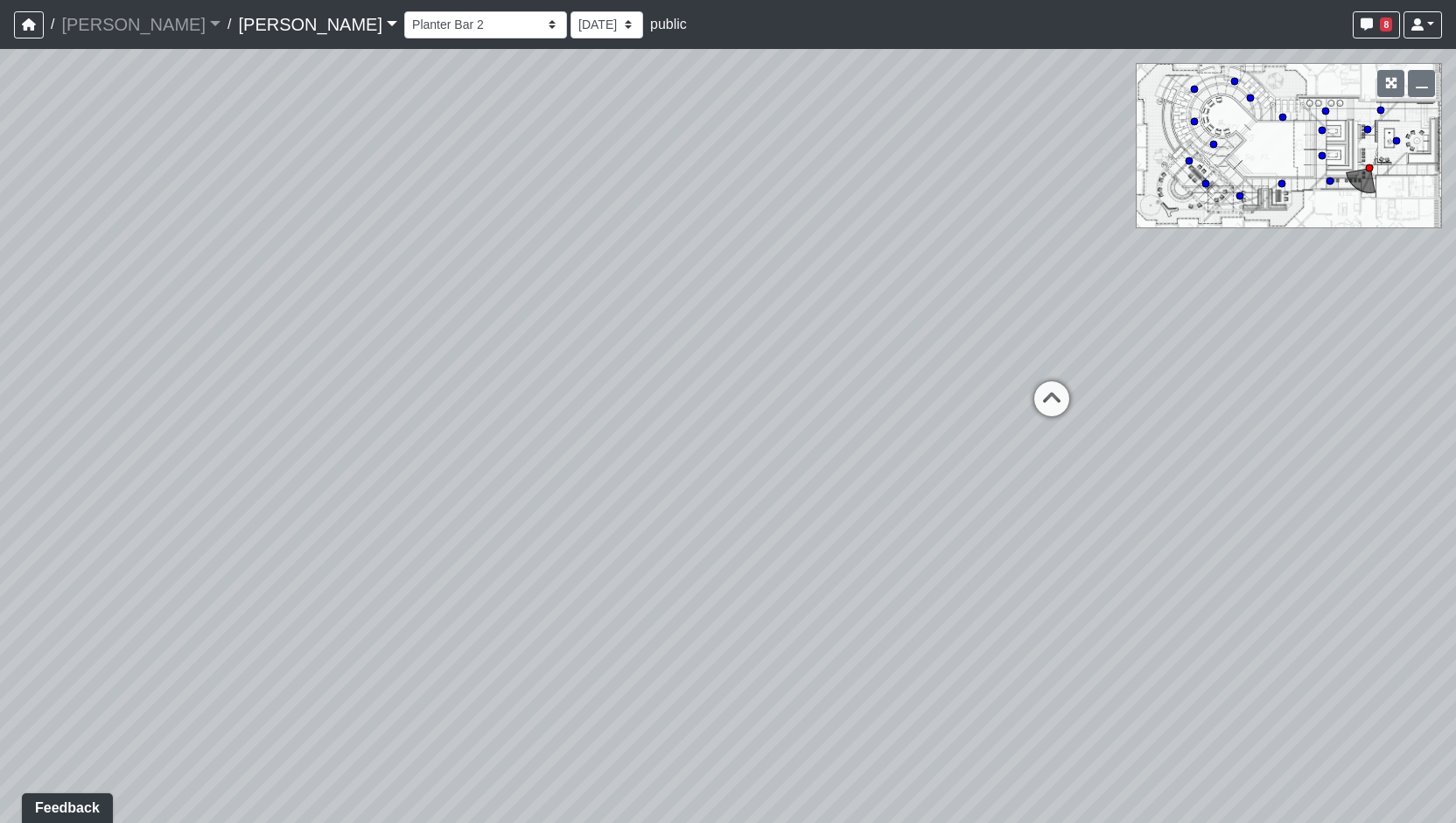
drag, startPoint x: 618, startPoint y: 526, endPoint x: 373, endPoint y: 516, distance: 245.2
click at [373, 516] on div "Loading... Entry Loading... Living Room Loading... Market Loading... Lounge 1 L…" at bounding box center [728, 436] width 1456 height 774
drag, startPoint x: 668, startPoint y: 489, endPoint x: 543, endPoint y: 513, distance: 127.3
click at [541, 513] on div "Loading... Entry Loading... Living Room Loading... Market Loading... Lounge 1 L…" at bounding box center [728, 436] width 1456 height 774
drag, startPoint x: 729, startPoint y: 488, endPoint x: 705, endPoint y: 488, distance: 24.0
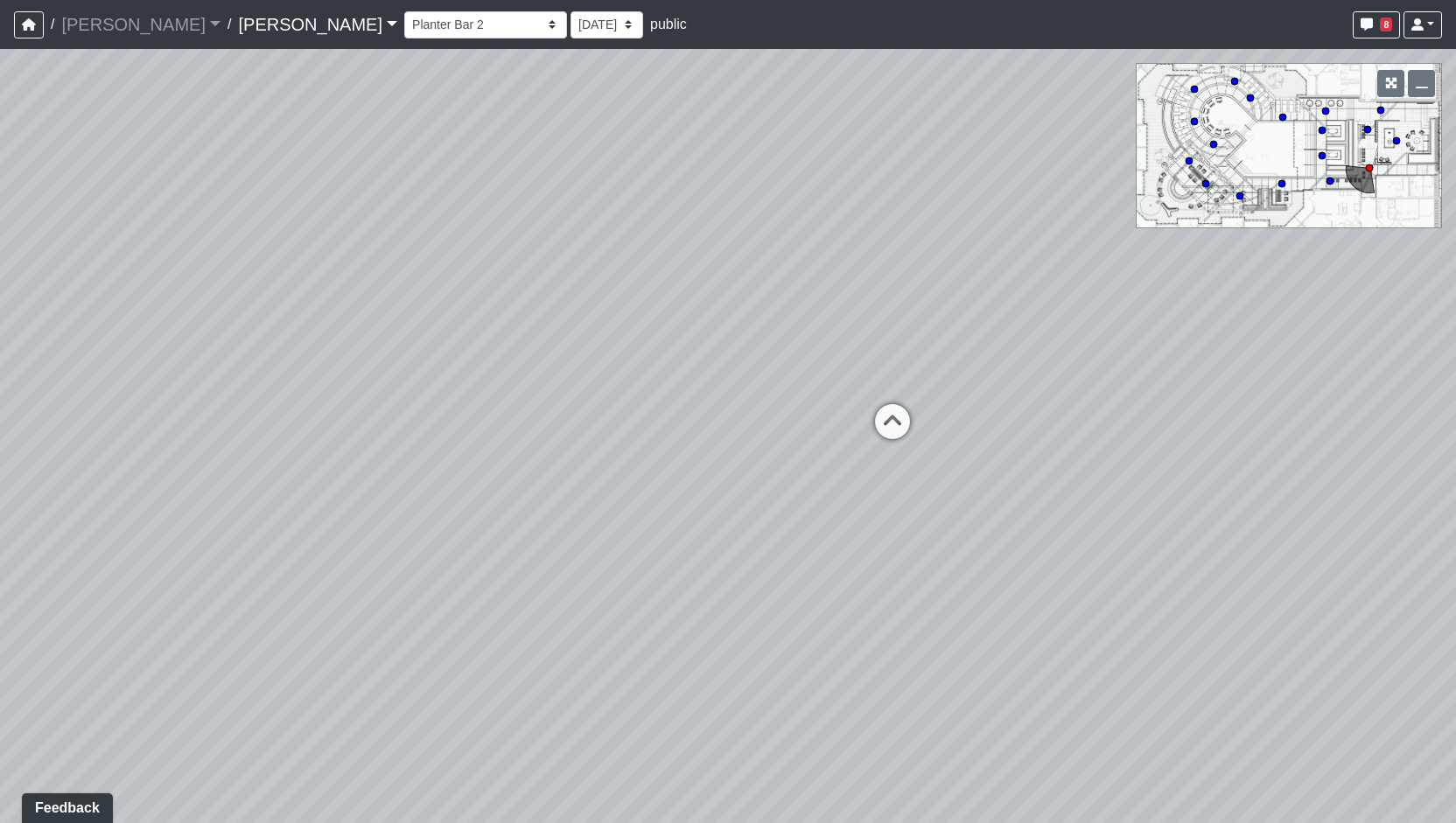
click at [705, 488] on div "Loading... Entry Loading... Living Room Loading... Market Loading... Lounge 1 L…" at bounding box center [728, 436] width 1456 height 774
drag, startPoint x: 709, startPoint y: 494, endPoint x: 467, endPoint y: 494, distance: 242.0
click at [472, 494] on div "Loading... Entry Loading... Living Room Loading... Market Loading... Lounge 1 L…" at bounding box center [728, 436] width 1456 height 774
drag, startPoint x: 605, startPoint y: 499, endPoint x: 357, endPoint y: 484, distance: 248.5
click at [357, 484] on div "Loading... Entry Loading... Living Room Loading... Market Loading... Lounge 1 L…" at bounding box center [728, 436] width 1456 height 774
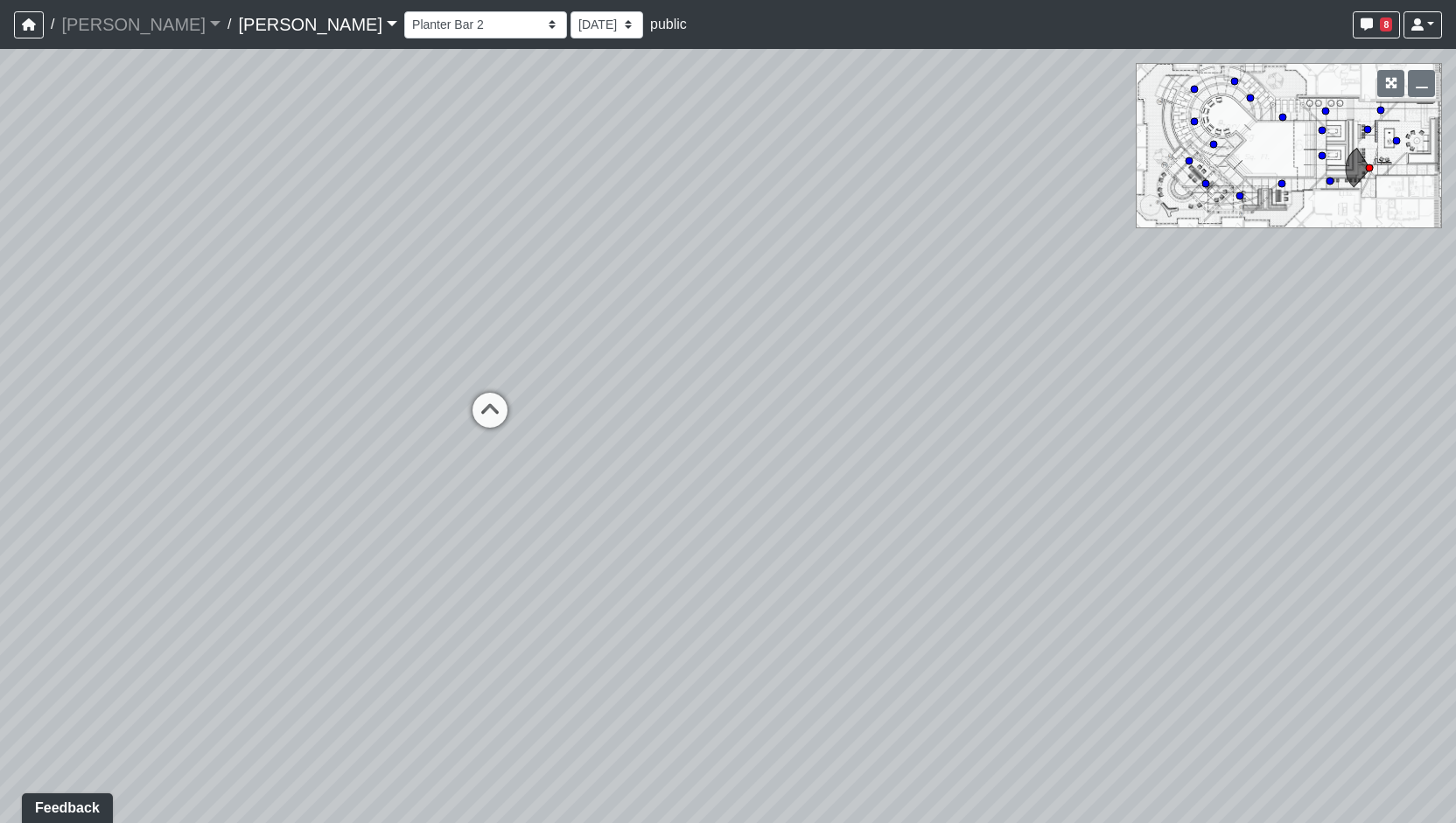
drag, startPoint x: 354, startPoint y: 584, endPoint x: 773, endPoint y: 544, distance: 420.9
click at [773, 544] on div "Loading... Entry Loading... Living Room Loading... Market Loading... Lounge 1 L…" at bounding box center [728, 436] width 1456 height 774
drag, startPoint x: 754, startPoint y: 523, endPoint x: 866, endPoint y: 519, distance: 112.1
click at [827, 523] on div "Loading... Entry Loading... Living Room Loading... Market Loading... Lounge 1 L…" at bounding box center [728, 436] width 1456 height 774
click at [897, 392] on icon at bounding box center [887, 385] width 53 height 53
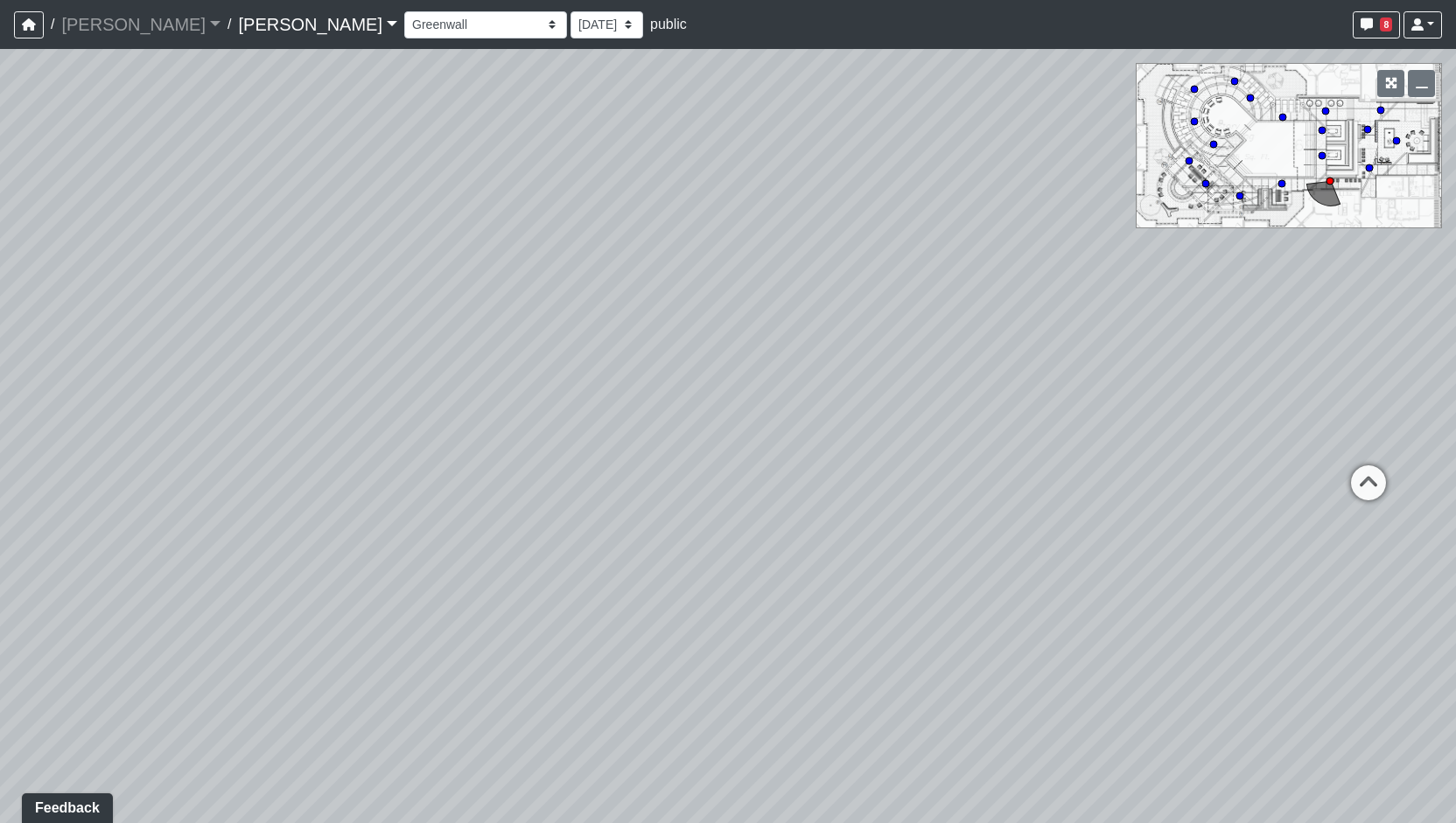
drag, startPoint x: 885, startPoint y: 429, endPoint x: 1154, endPoint y: 429, distance: 269.0
click at [1146, 429] on div "Loading... Entry Loading... Living Room Loading... Market Loading... Lounge 1 L…" at bounding box center [728, 436] width 1456 height 774
drag, startPoint x: 670, startPoint y: 456, endPoint x: 838, endPoint y: 456, distance: 168.0
click at [838, 456] on div "Loading... Entry Loading... Living Room Loading... Market Loading... Lounge 1 L…" at bounding box center [728, 436] width 1456 height 774
click at [472, 390] on icon at bounding box center [464, 374] width 53 height 53
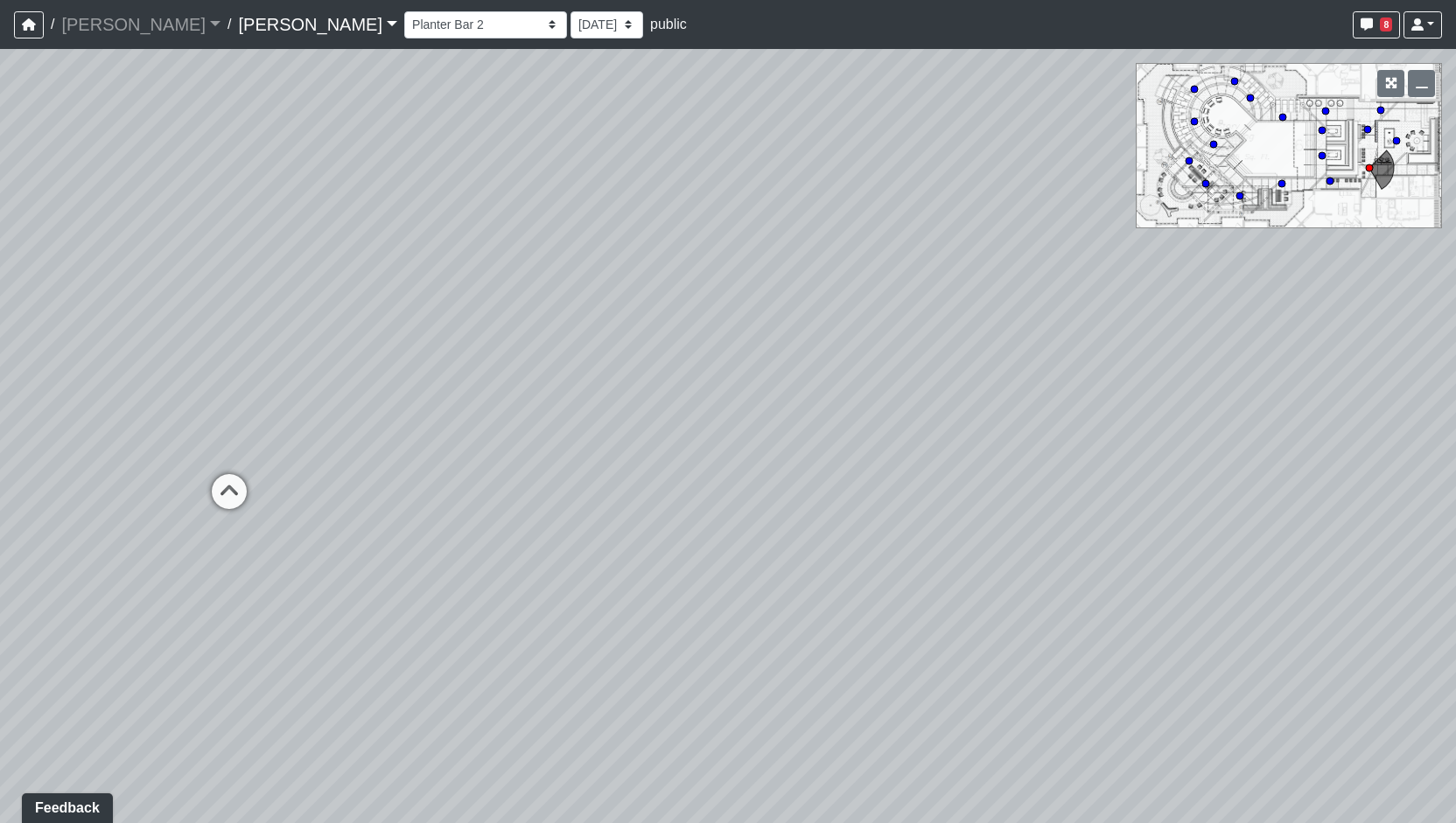
drag, startPoint x: 591, startPoint y: 394, endPoint x: 241, endPoint y: 491, distance: 363.2
click at [242, 491] on div "Loading... Entry Loading... Living Room Loading... Market Loading... Lounge 1 L…" at bounding box center [728, 436] width 1456 height 774
drag
click at [430, 460] on div "Loading... Entry Loading... Living Room Loading... Market Loading... Lounge 1 L…" at bounding box center [728, 436] width 1456 height 774
click at [632, 477] on div "Loading... Entry Loading... Living Room Loading... Market Loading... Lounge 1 L…" at bounding box center [728, 436] width 1456 height 774
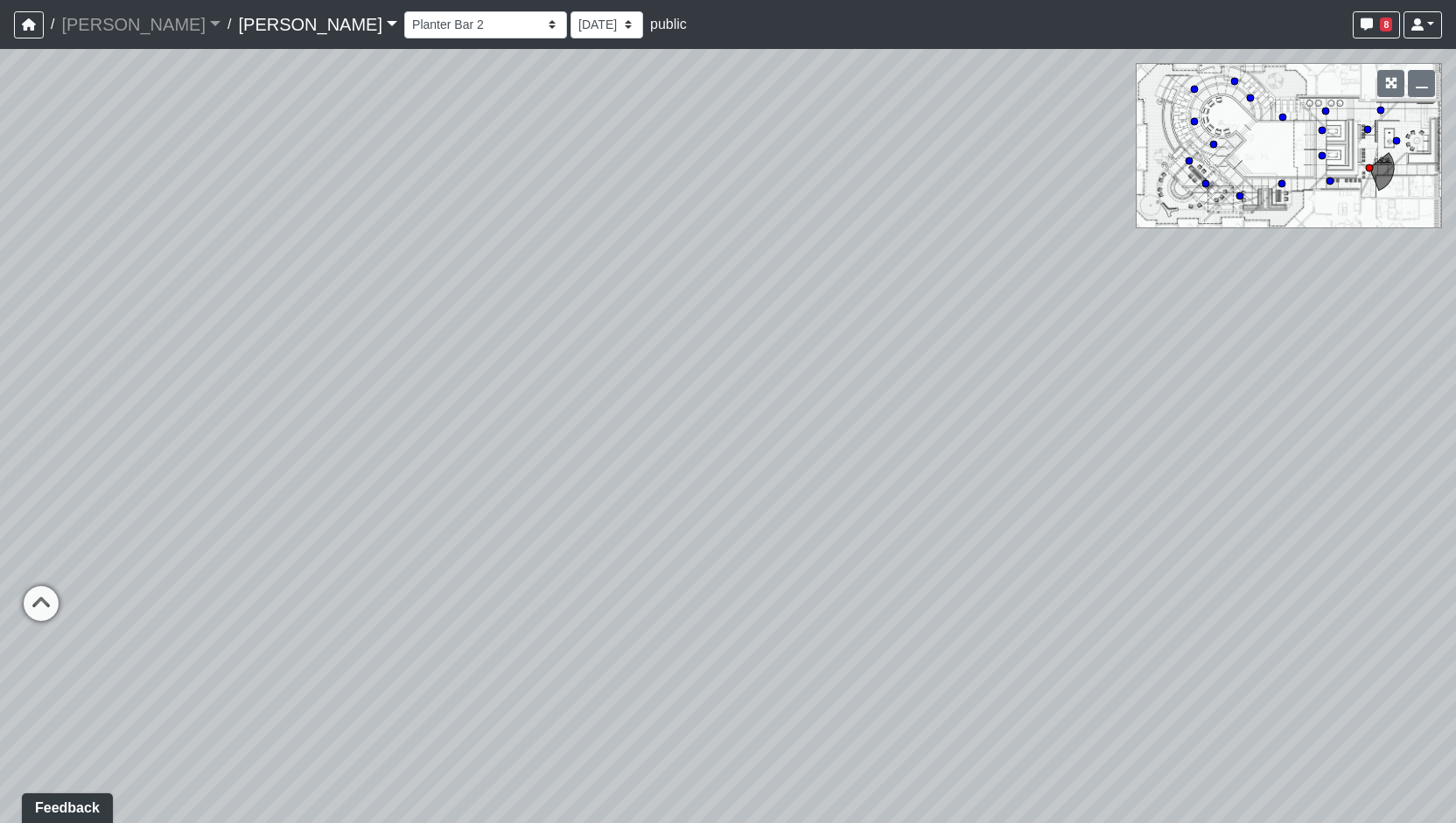
click at [663, 502] on div "Loading... Entry Loading... Living Room Loading... Market Loading... Lounge 1 L…" at bounding box center [728, 436] width 1456 height 774
click at [425, 531] on div "Loading... Entry Loading... Living Room Loading... Market Loading... Lounge 1 L…" at bounding box center [728, 436] width 1456 height 774
click at [393, 533] on icon at bounding box center [392, 544] width 53 height 53
click at [337, 566] on div "Loading... Entry Loading... Living Room Loading... Market Loading... Lounge 1 L…" at bounding box center [728, 436] width 1456 height 774
click at [533, 578] on div "Loading... Entry Loading... Living Room Loading... Market Loading... Lounge 1 L…" at bounding box center [728, 436] width 1456 height 774
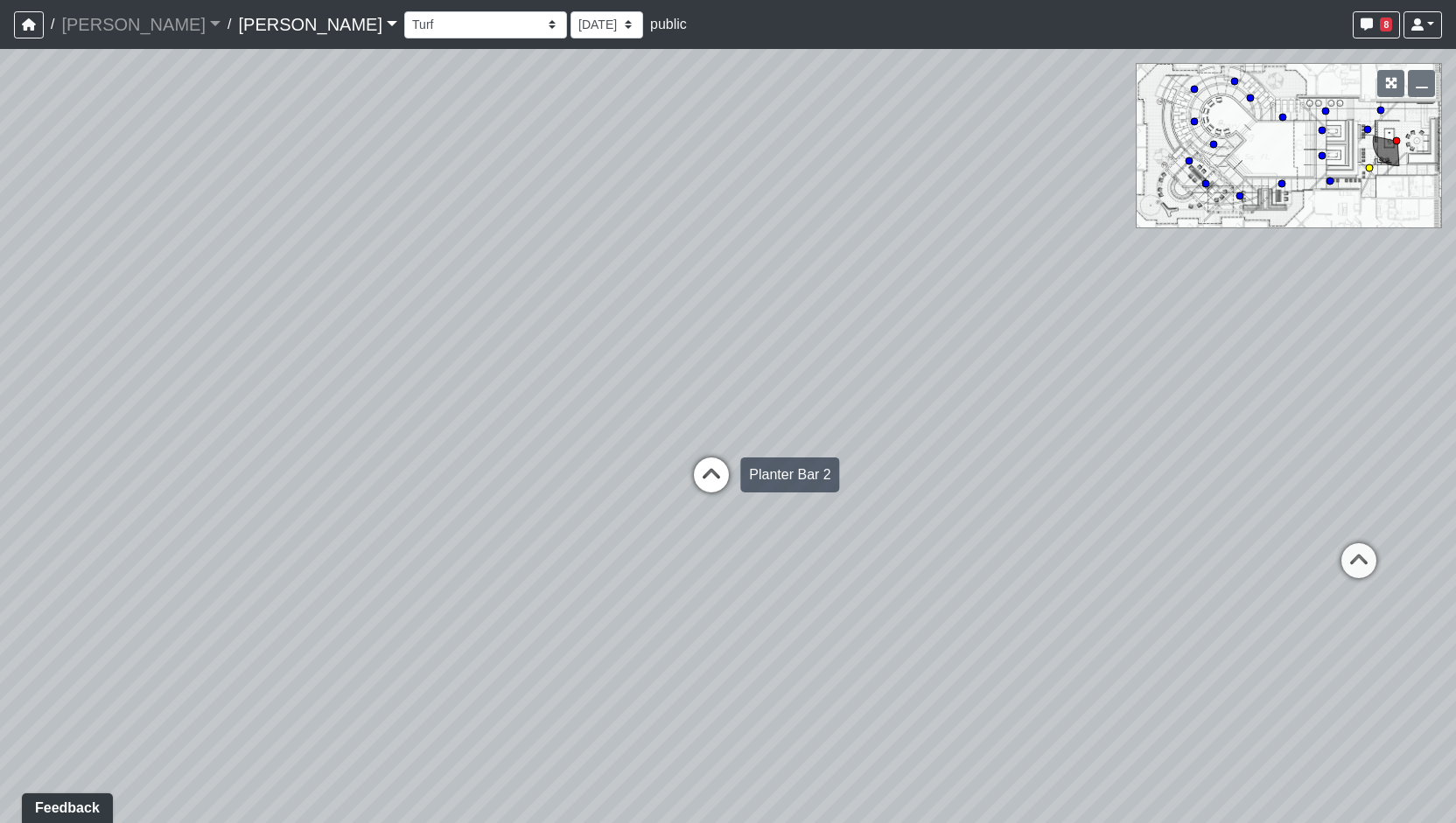
click at [686, 486] on icon at bounding box center [711, 484] width 53 height 53
click at [503, 536] on div "Loading... Entry Loading... Living Room Loading... Market Loading... Lounge 1 L…" at bounding box center [728, 436] width 1456 height 774
click at [597, 509] on div "Loading... Entry Loading... Living Room Loading... Market Loading... Lounge 1 L…" at bounding box center [728, 436] width 1456 height 774
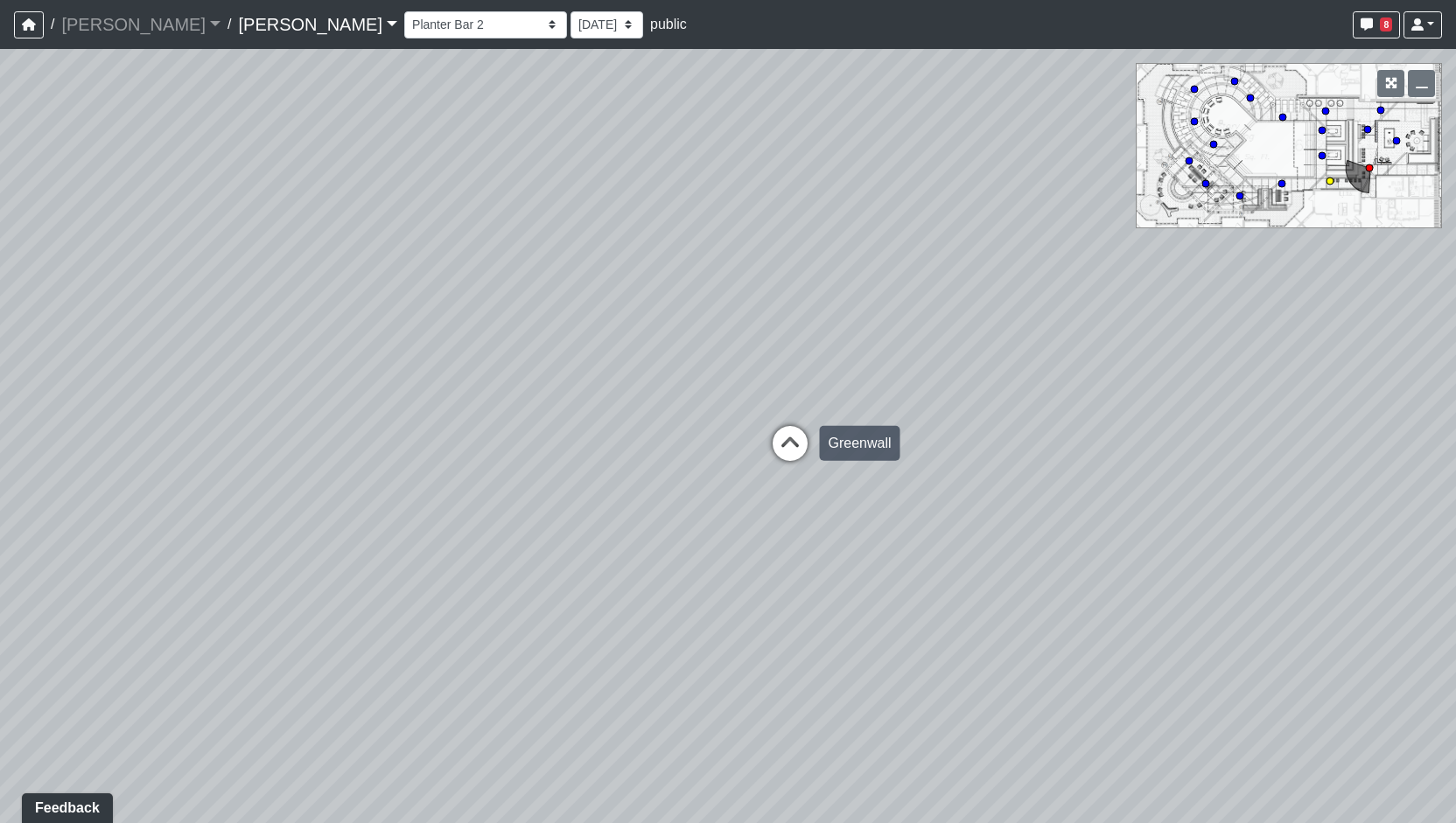
click at [794, 466] on icon at bounding box center [790, 452] width 53 height 53
drag, startPoint x: 809, startPoint y: 543, endPoint x: 354, endPoint y: 549, distance: 455.0
click at [368, 546] on div "Loading... Entry Loading... Living Room Loading... Market Loading... Lounge 1 L…" at bounding box center [728, 436] width 1456 height 774
drag, startPoint x: 1002, startPoint y: 586, endPoint x: 799, endPoint y: 584, distance: 203.0
click at [813, 584] on div "Loading... Entry Loading... Living Room Loading... Market Loading... Lounge 1 L…" at bounding box center [728, 436] width 1456 height 774
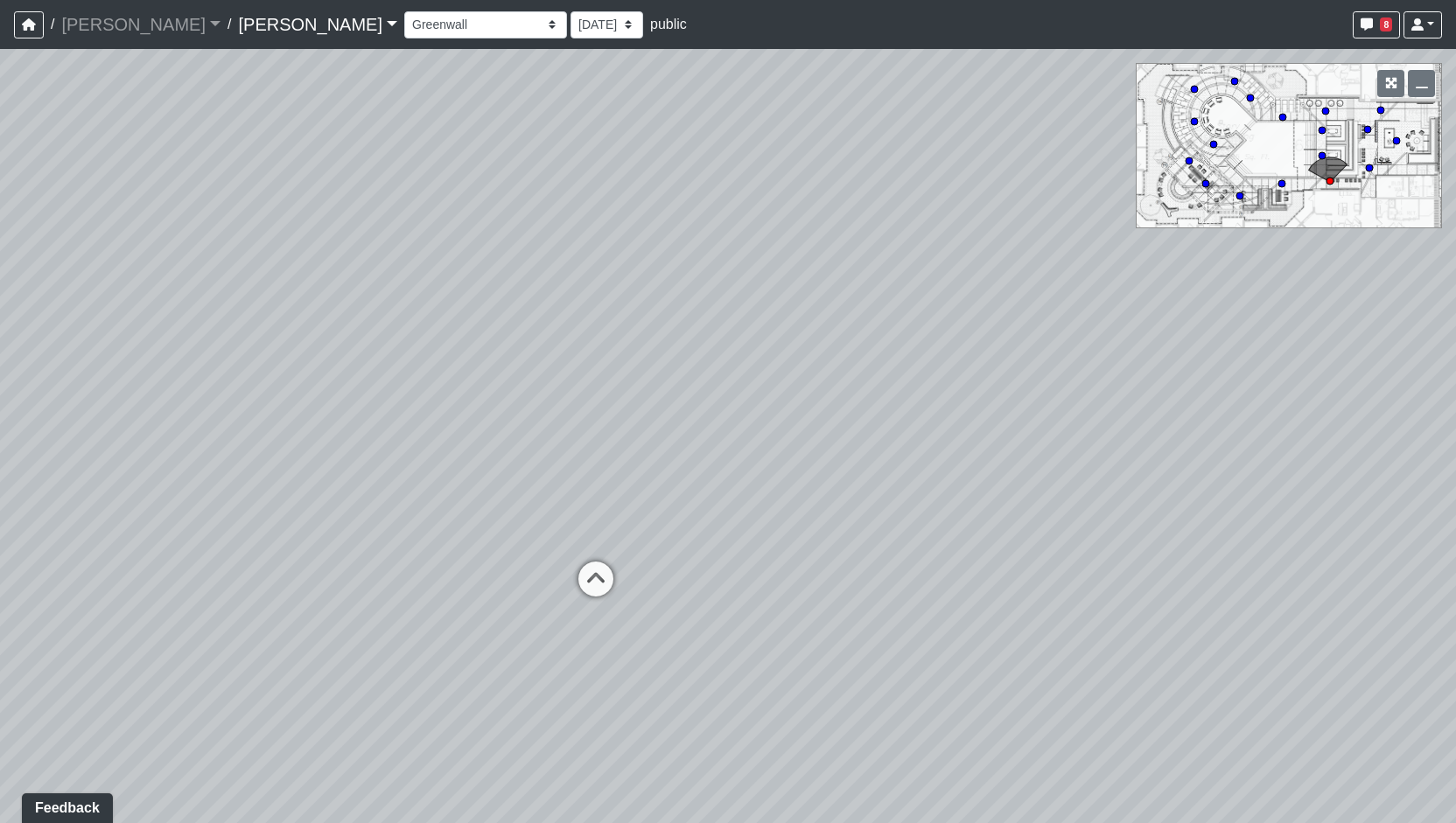
drag, startPoint x: 753, startPoint y: 580, endPoint x: 508, endPoint y: 582, distance: 245.0
click at [663, 582] on div "Loading... Entry Loading... Living Room Loading... Market Loading... Lounge 1 L…" at bounding box center [728, 436] width 1456 height 774
click at [885, 438] on icon at bounding box center [885, 460] width 53 height 53
click at [718, 561] on div "Loading... Entry Loading... Living Room Loading... Market Loading... Lounge 1 L…" at bounding box center [728, 436] width 1456 height 774
drag, startPoint x: 359, startPoint y: 613, endPoint x: 377, endPoint y: 608, distance: 18.7
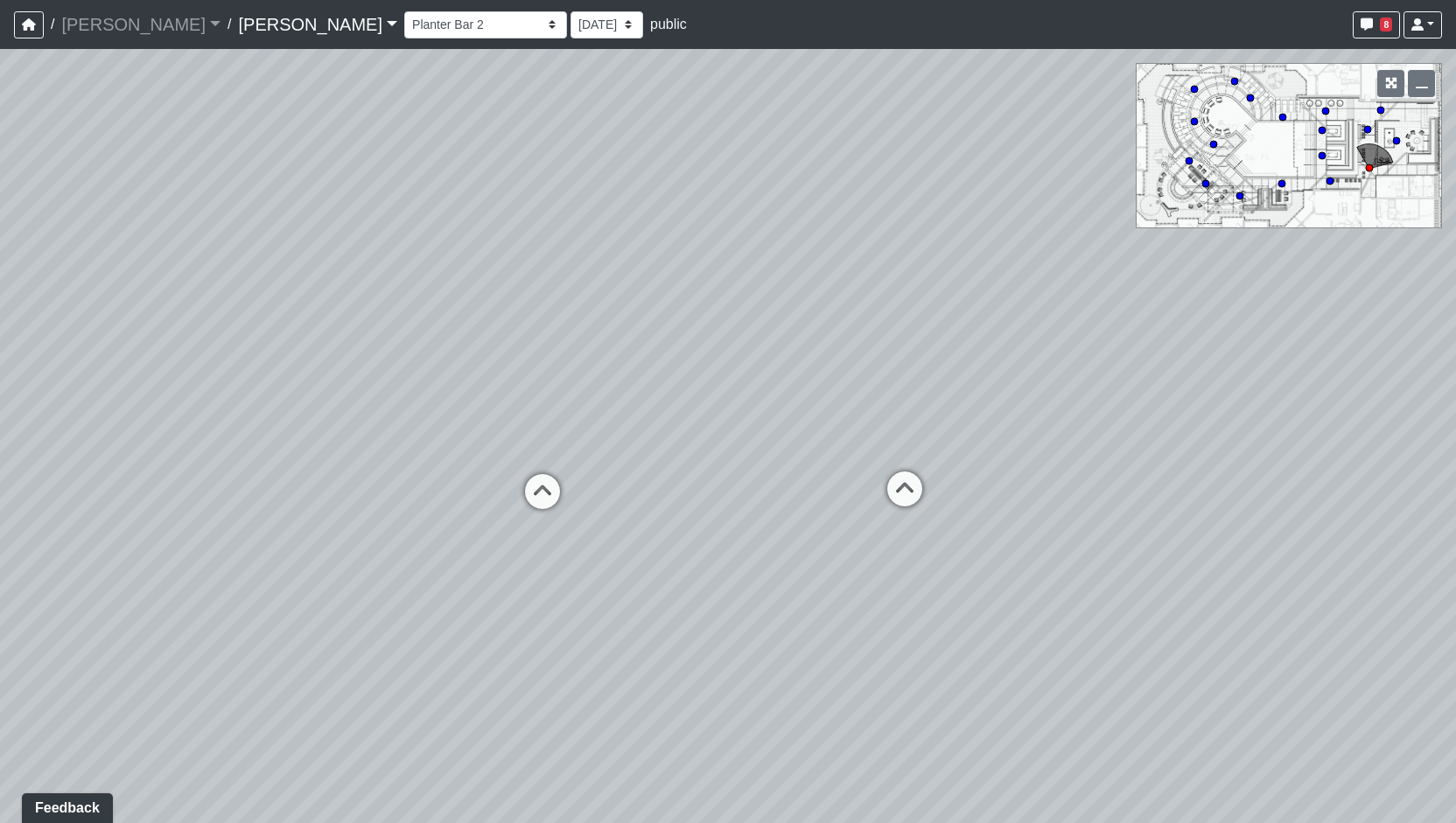
click at [377, 608] on div "Loading... Entry Loading... Living Room Loading... Market Loading... Lounge 1 L…" at bounding box center [728, 436] width 1456 height 774
click at [530, 488] on icon at bounding box center [542, 500] width 53 height 53
click at [566, 470] on div "Loading... Entry Loading... Living Room Loading... Market Loading... Lounge 1 L…" at bounding box center [728, 436] width 1456 height 774
drag, startPoint x: 209, startPoint y: 515, endPoint x: 1352, endPoint y: 492, distance: 1143.2
click at [727, 502] on div "Loading... Entry Loading... Living Room Loading... Market Loading... Lounge 1 L…" at bounding box center [728, 436] width 1456 height 774
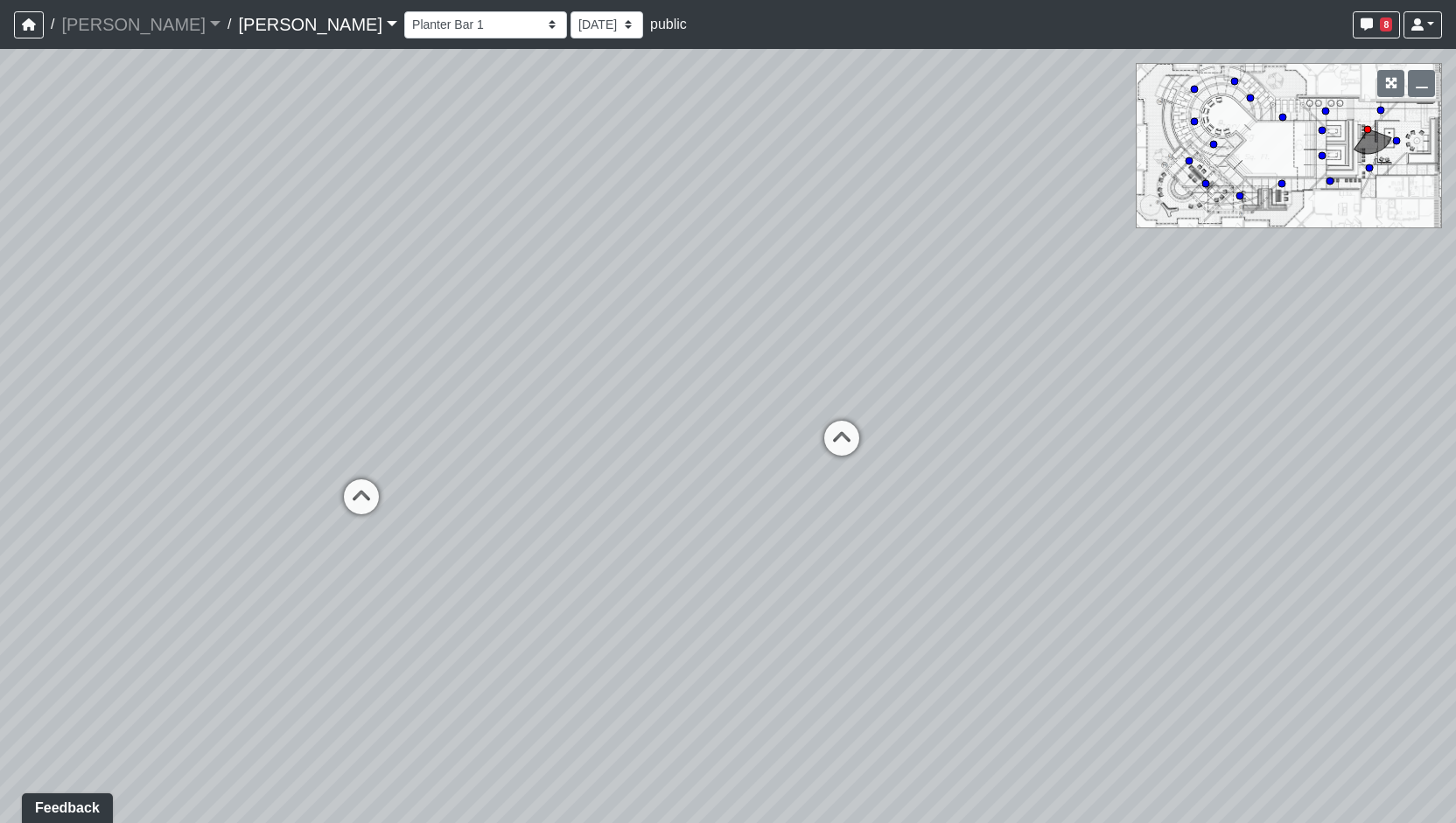
drag, startPoint x: 978, startPoint y: 492, endPoint x: 872, endPoint y: 503, distance: 106.6
click at [872, 503] on div "Loading... Entry Loading... Living Room Loading... Market Loading... Lounge 1 L…" at bounding box center [728, 436] width 1456 height 774
click at [759, 487] on icon at bounding box center [785, 481] width 53 height 53
drag, startPoint x: 781, startPoint y: 497, endPoint x: 648, endPoint y: 531, distance: 137.3
click at [648, 531] on div "Loading... Entry Loading... Living Room Loading... Market Loading... Lounge 1 L…" at bounding box center [728, 436] width 1456 height 774
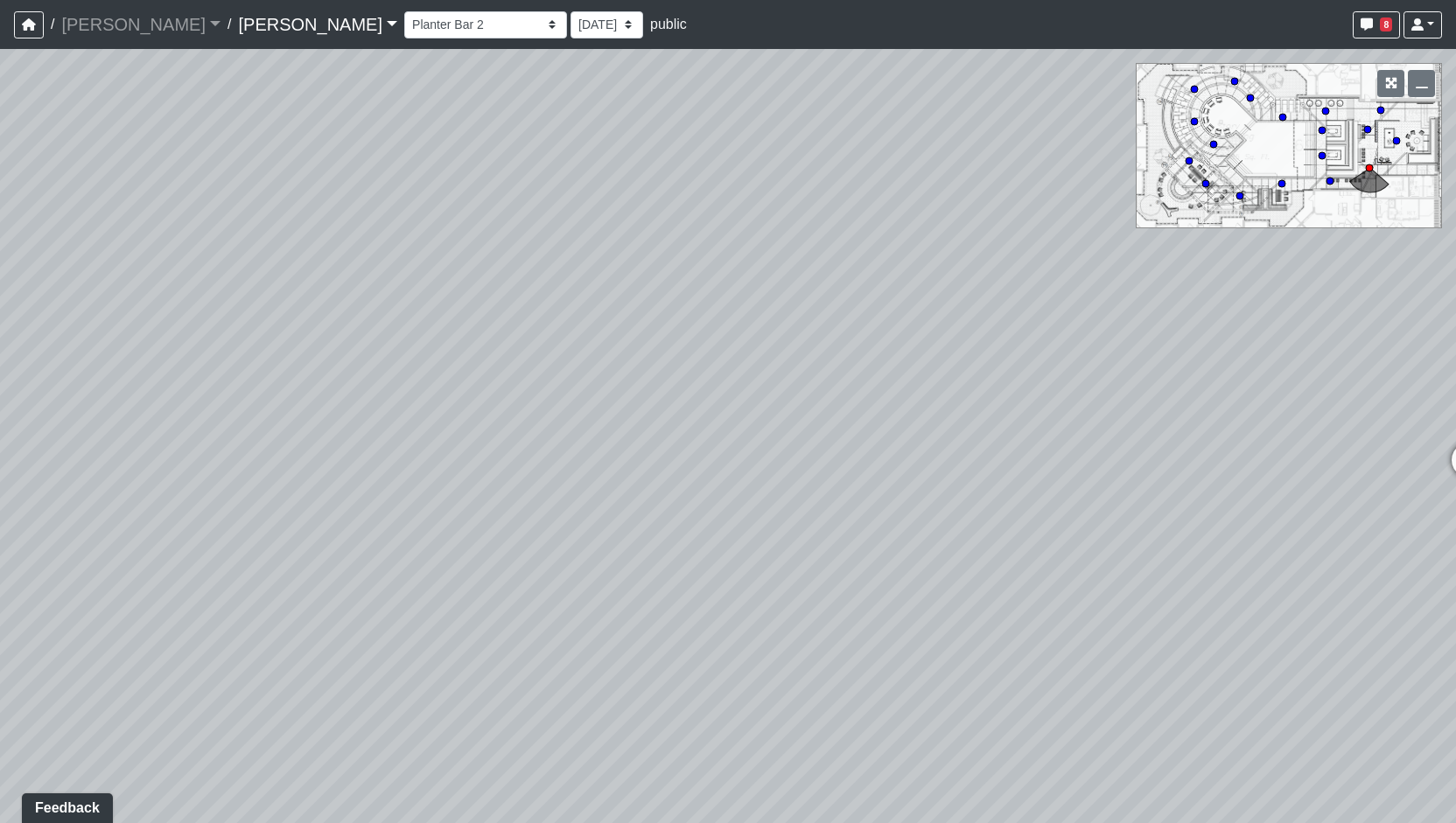
drag, startPoint x: 986, startPoint y: 502, endPoint x: 879, endPoint y: 507, distance: 107.1
click at [880, 507] on div "Loading... Entry Loading... Living Room Loading... Market Loading... Lounge 1 L…" at bounding box center [728, 436] width 1456 height 774
drag, startPoint x: 889, startPoint y: 441, endPoint x: 899, endPoint y: 404, distance: 38.3
click at [898, 405] on div "Loading... Entry Loading... Living Room Loading... Market Loading... Lounge 1 L…" at bounding box center [728, 436] width 1456 height 774
click at [1270, 391] on icon at bounding box center [1279, 409] width 53 height 53
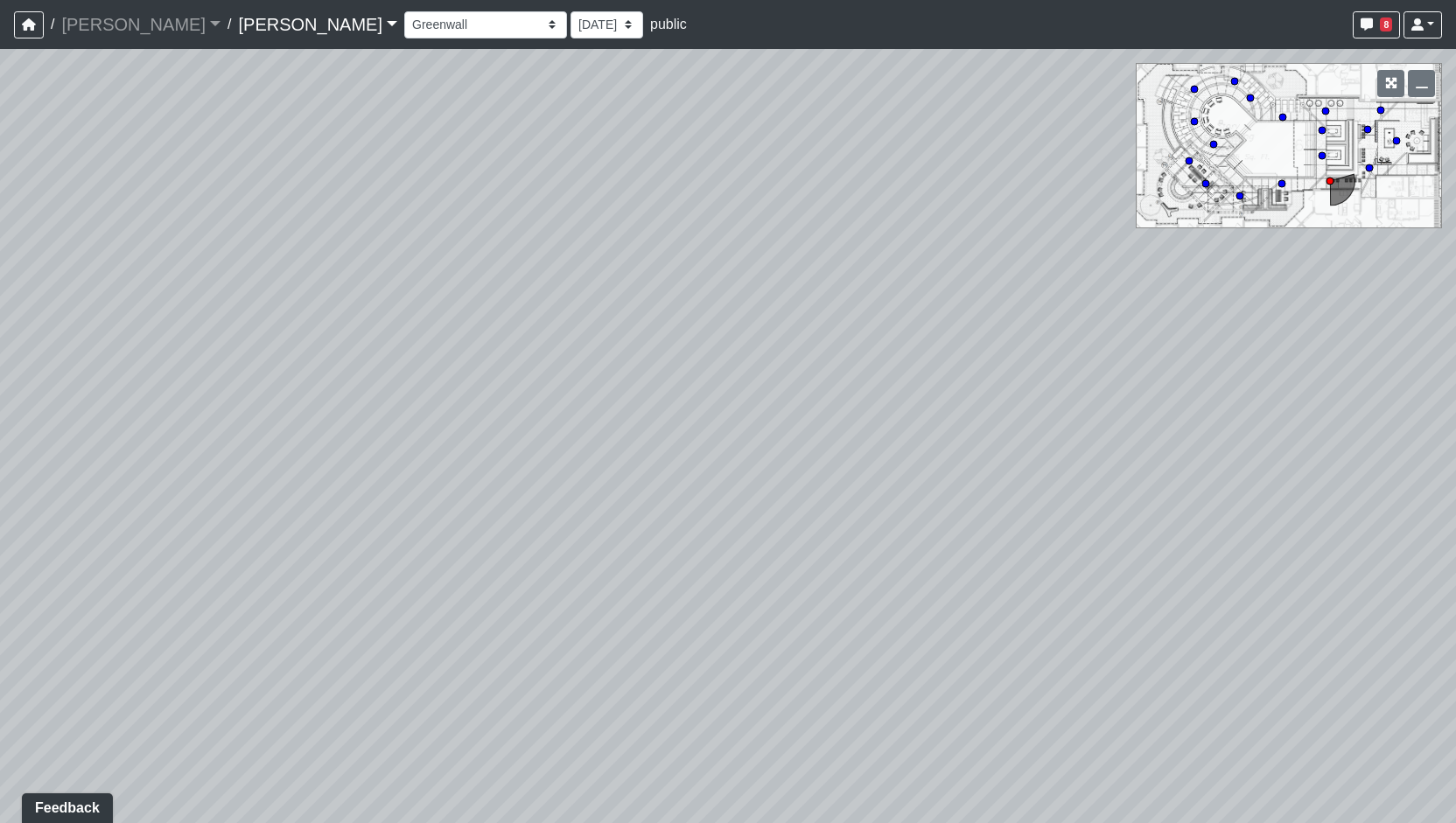
drag, startPoint x: 499, startPoint y: 421, endPoint x: 1271, endPoint y: 422, distance: 772.0
click at [1271, 422] on div "Loading... Entry Loading... Living Room Loading... Market Loading... Lounge 1 L…" at bounding box center [728, 436] width 1456 height 774
drag, startPoint x: 794, startPoint y: 438, endPoint x: 819, endPoint y: 439, distance: 25.0
click at [819, 439] on div "Loading... Entry Loading... Living Room Loading... Market Loading... Lounge 1 L…" at bounding box center [728, 436] width 1456 height 774
click at [466, 360] on div "Loading... Planter Bar 2" at bounding box center [460, 385] width 53 height 53
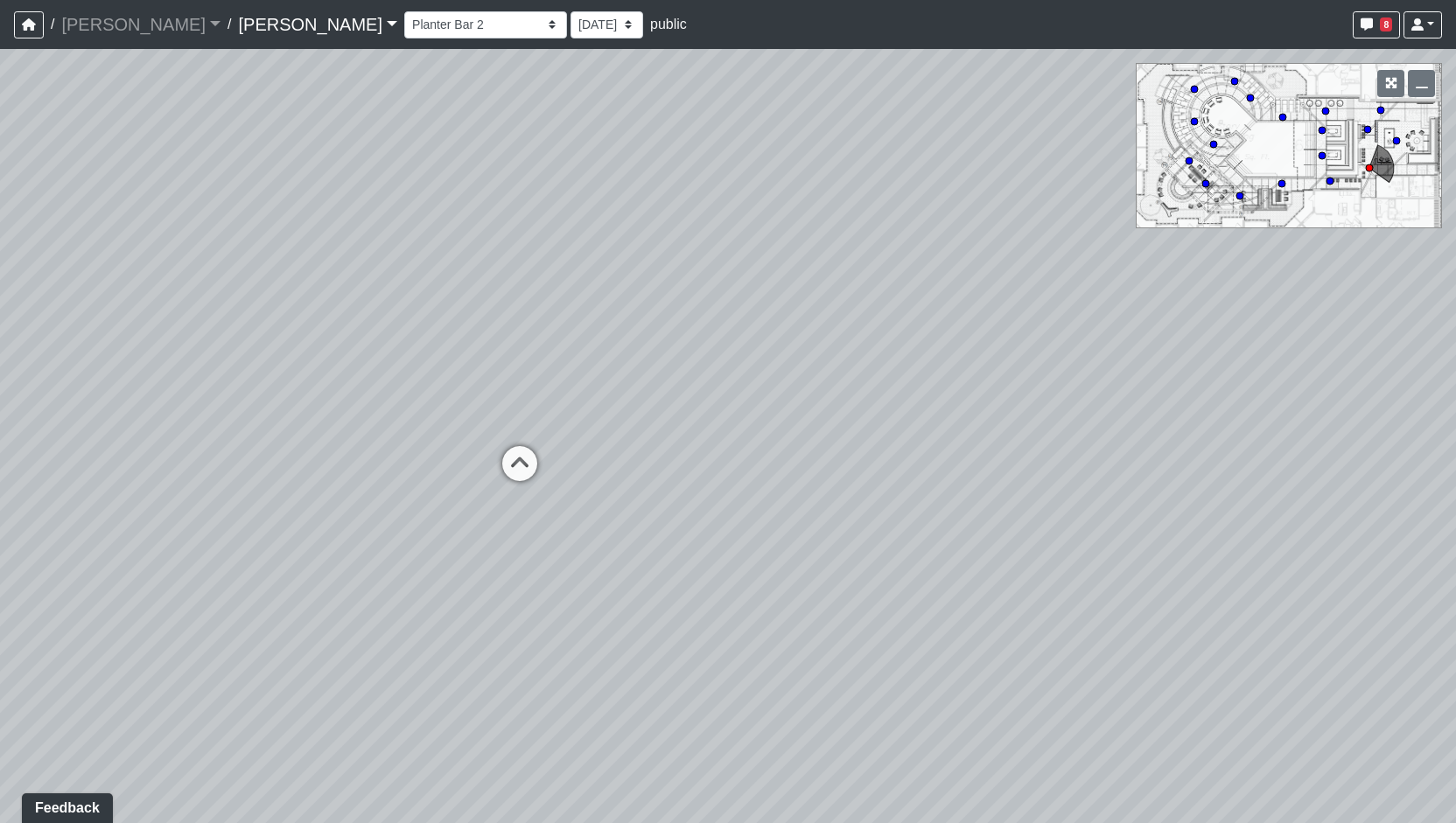
drag, startPoint x: 439, startPoint y: 528, endPoint x: 897, endPoint y: 562, distance: 459.3
click at [896, 555] on div "Loading... Entry Loading... Living Room Loading... Market Loading... Lounge 1 L…" at bounding box center [728, 436] width 1456 height 774
click at [700, 484] on icon at bounding box center [686, 485] width 53 height 53
drag, startPoint x: 384, startPoint y: 522, endPoint x: 677, endPoint y: 523, distance: 293.0
click at [792, 526] on div "Loading... Entry Loading... Living Room Loading... Market Loading... Lounge 1 L…" at bounding box center [728, 436] width 1456 height 774
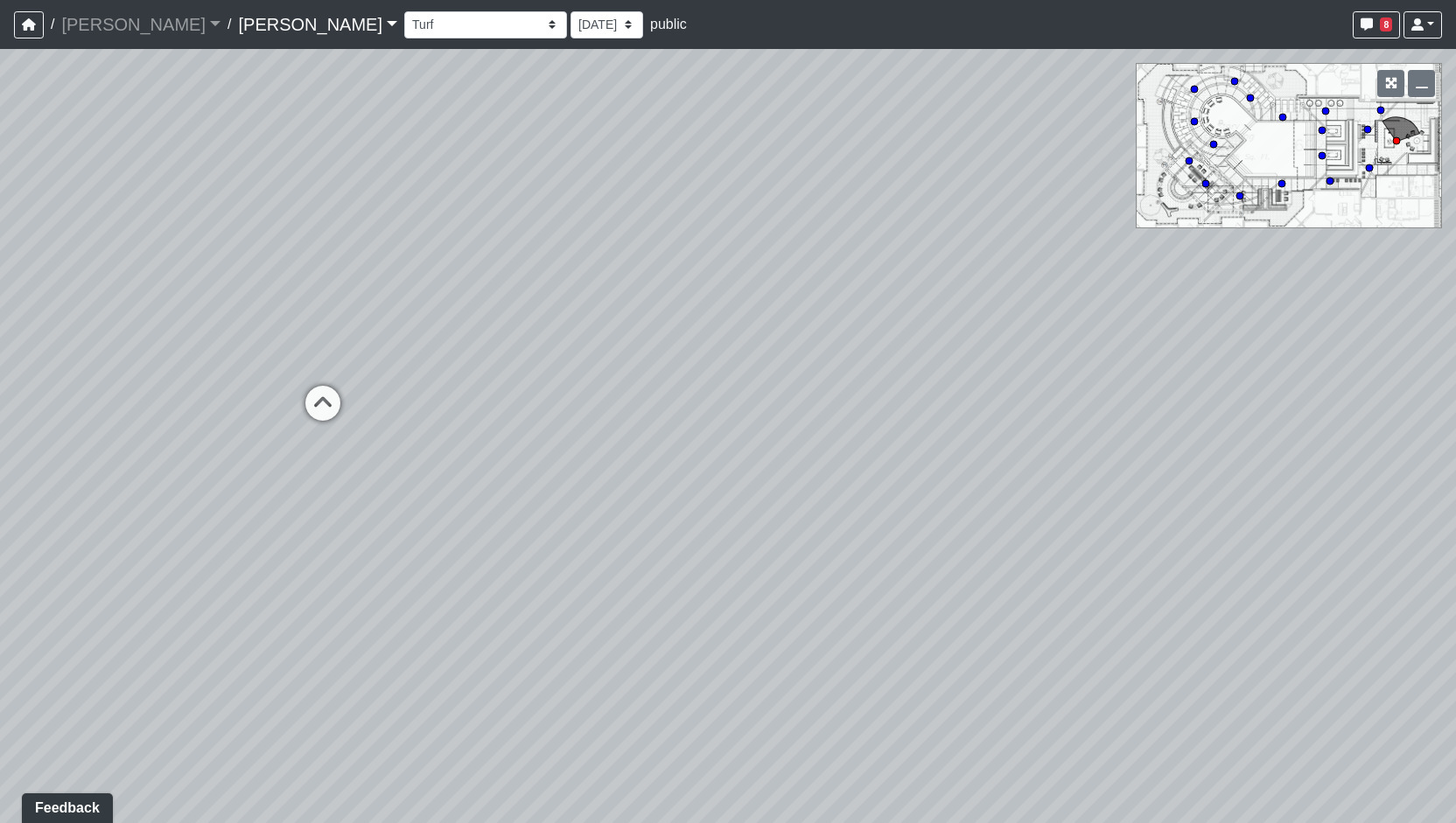
drag, startPoint x: 382, startPoint y: 527, endPoint x: 697, endPoint y: 532, distance: 315.0
click at [688, 532] on div "Loading... Entry Loading... Living Room Loading... Market Loading... Lounge 1 L…" at bounding box center [728, 436] width 1456 height 774
drag, startPoint x: 641, startPoint y: 530, endPoint x: 719, endPoint y: 525, distance: 78.2
click at [719, 525] on div "Loading... Entry Loading... Living Room Loading... Market Loading... Lounge 1 L…" at bounding box center [728, 436] width 1456 height 774
drag, startPoint x: 447, startPoint y: 573, endPoint x: 585, endPoint y: 564, distance: 138.3
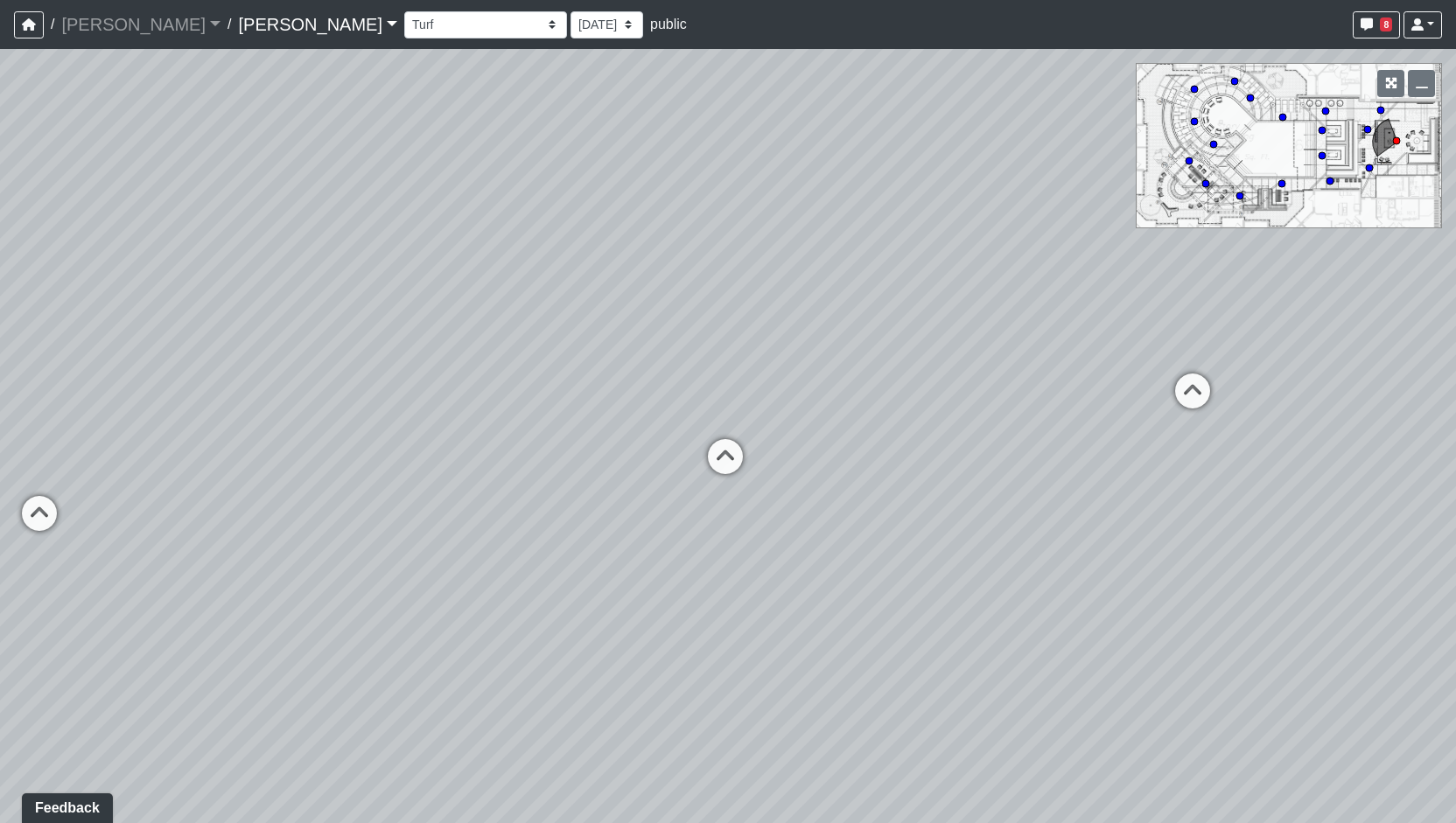
click at [585, 564] on div "Loading... Entry Loading... Living Room Loading... Market Loading... Lounge 1 L…" at bounding box center [728, 436] width 1456 height 774
drag, startPoint x: 569, startPoint y: 576, endPoint x: 604, endPoint y: 576, distance: 35.0
click at [604, 576] on div "Loading... Entry Loading... Living Room Loading... Market Loading... Lounge 1 L…" at bounding box center [728, 436] width 1456 height 774
drag, startPoint x: 309, startPoint y: 606, endPoint x: 337, endPoint y: 608, distance: 28.1
click at [337, 608] on div "Loading... Entry Loading... Living Room Loading... Market Loading... Lounge 1 L…" at bounding box center [728, 436] width 1456 height 774
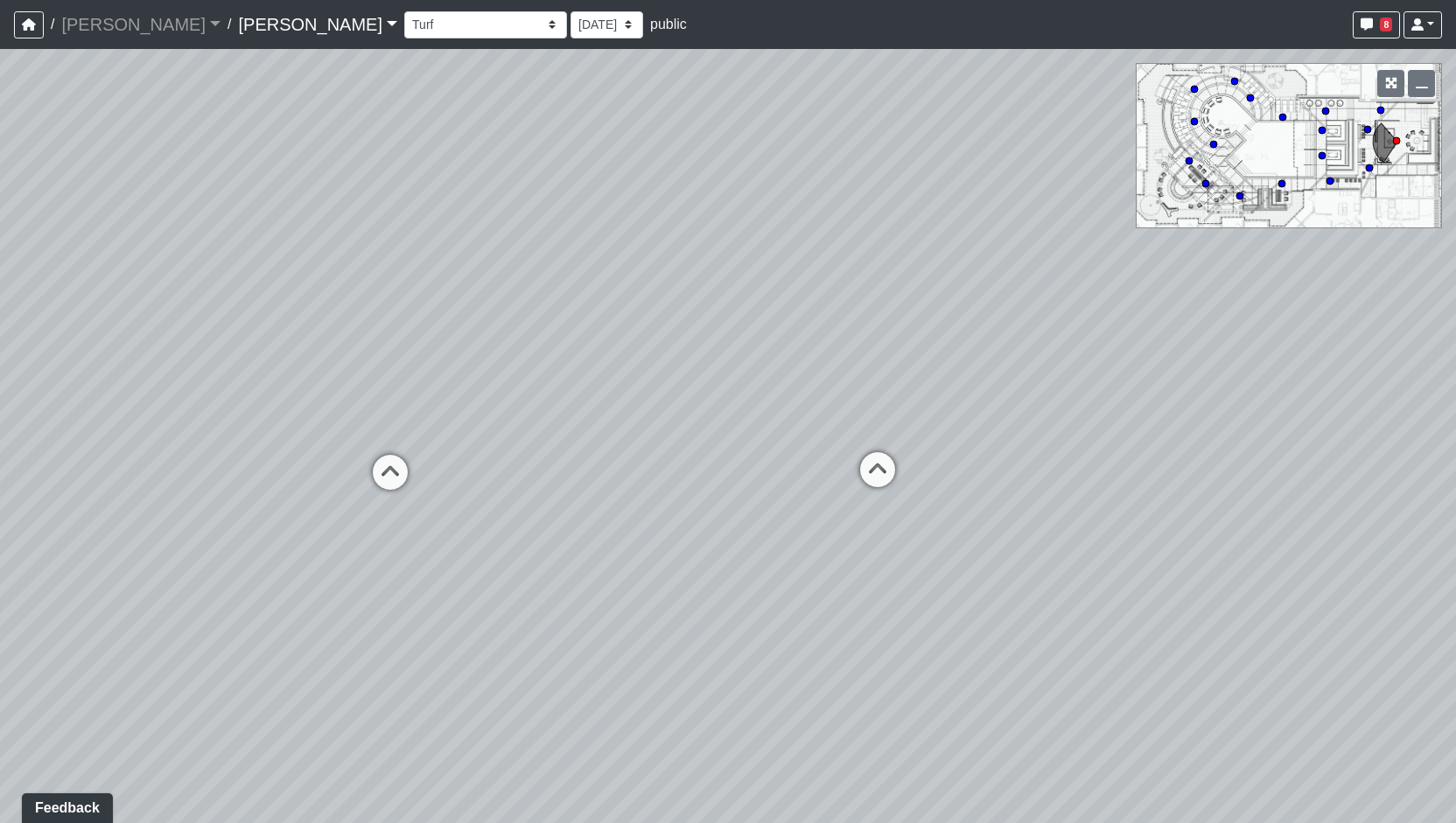
click at [624, 714] on div "Loading... Entry Loading... Living Room Loading... Market Loading... Lounge 1 L…" at bounding box center [728, 436] width 1456 height 774
drag, startPoint x: 523, startPoint y: 690, endPoint x: 562, endPoint y: 722, distance: 50.4
click at [559, 719] on div "Loading... Entry Loading... Living Room Loading... Market Loading... Lounge 1 L…" at bounding box center [728, 436] width 1456 height 774
click at [466, 503] on div "Loading... Entry Loading... Living Room Loading... Market Loading... Lounge 1 L…" at bounding box center [728, 436] width 1456 height 774
click at [440, 504] on icon at bounding box center [438, 506] width 53 height 53
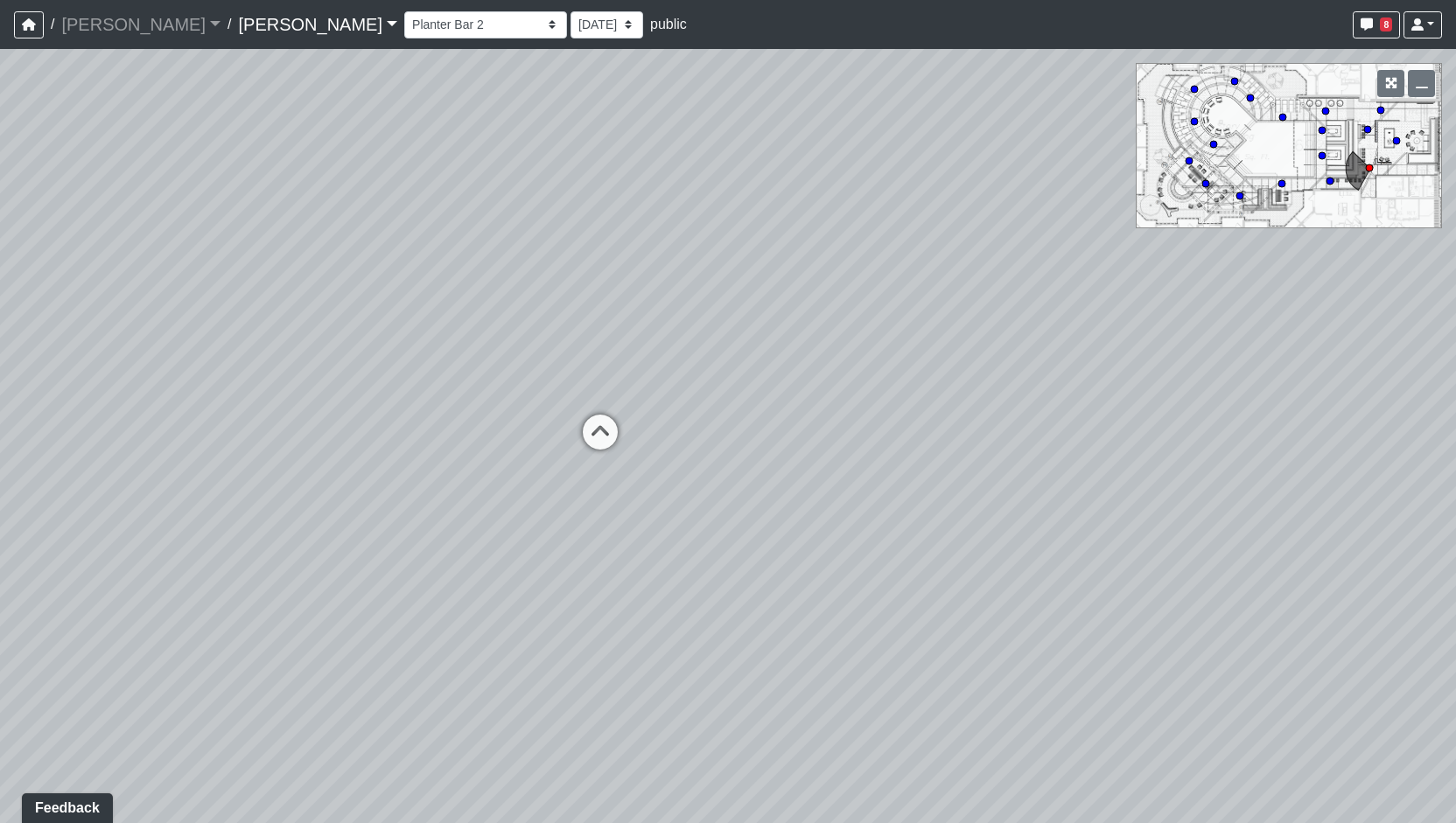
click at [554, 440] on div "Loading... Entry Loading... Living Room Loading... Market Loading... Lounge 1 L…" at bounding box center [728, 436] width 1456 height 774
click at [668, 450] on div "Loading... Entry Loading... Living Room Loading... Market Loading... Lounge 1 L…" at bounding box center [728, 436] width 1456 height 774
click at [575, 435] on icon at bounding box center [600, 441] width 53 height 53
drag, startPoint x: 467, startPoint y: 545, endPoint x: 796, endPoint y: 481, distance: 335.2
click at [796, 481] on div "Loading... Entry Loading... Living Room Loading... Market Loading... Lounge 1 L…" at bounding box center [728, 436] width 1456 height 774
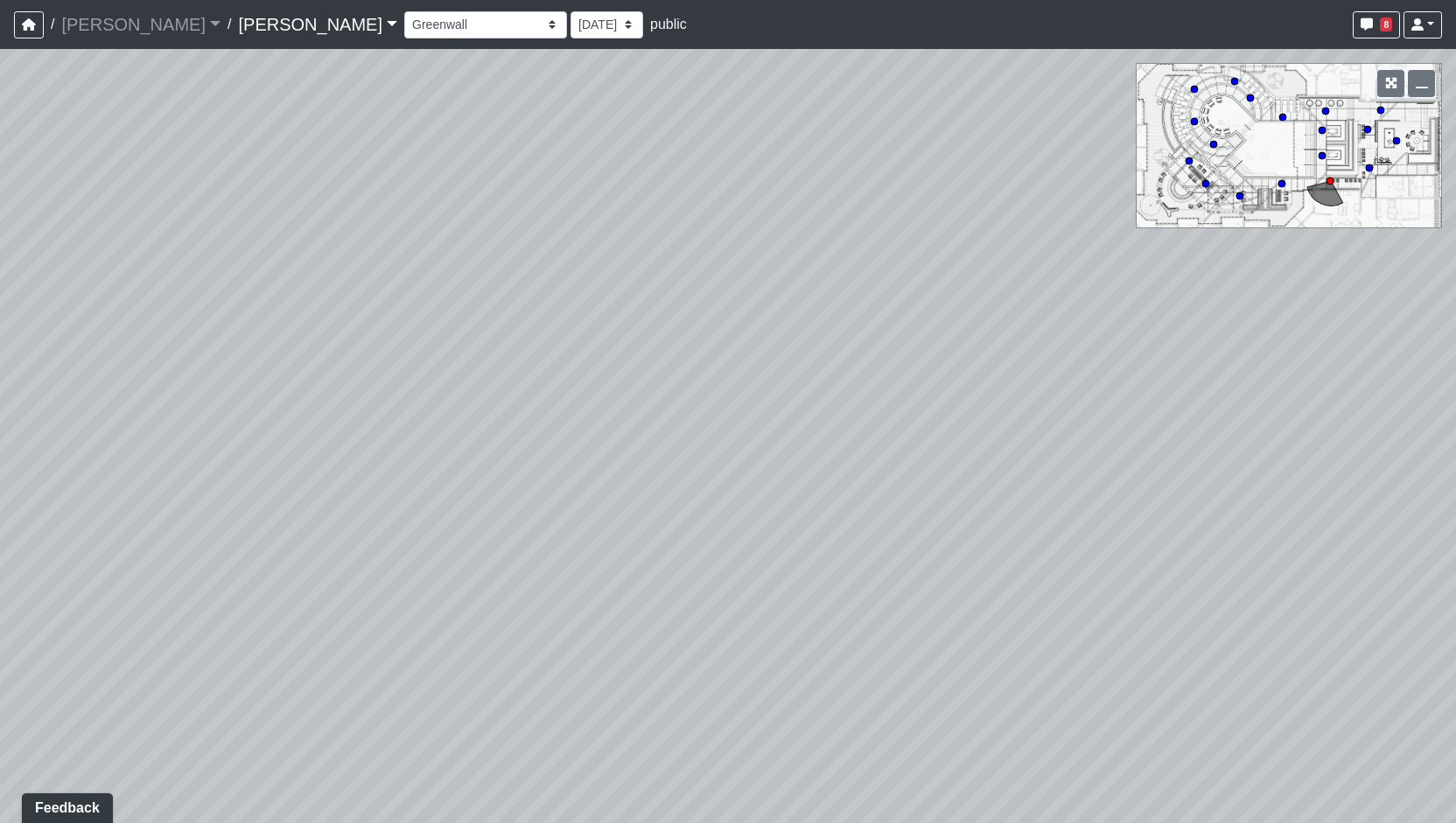
drag, startPoint x: 657, startPoint y: 423, endPoint x: 796, endPoint y: 405, distance: 140.2
click at [796, 405] on div "Loading... Entry Loading... Living Room Loading... Market Loading... Lounge 1 L…" at bounding box center [728, 436] width 1456 height 774
drag, startPoint x: 710, startPoint y: 415, endPoint x: 868, endPoint y: 428, distance: 158.5
click at [885, 419] on div "Loading... Entry Loading... Living Room Loading... Market Loading... Lounge 1 L…" at bounding box center [728, 436] width 1456 height 774
drag, startPoint x: 813, startPoint y: 485, endPoint x: 989, endPoint y: 703, distance: 280.2
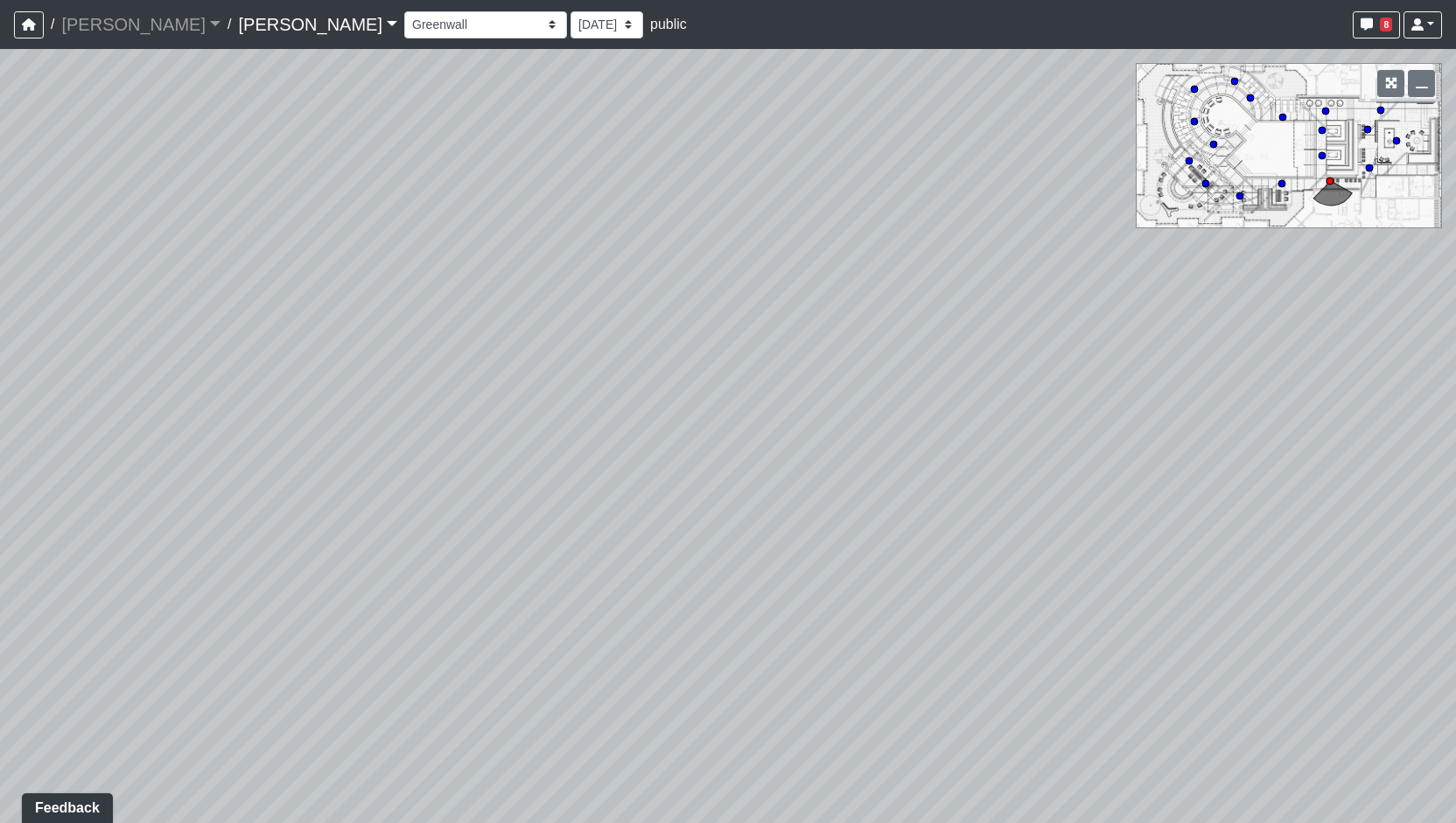
click at [1134, 704] on div "Loading... Entry Loading... Living Room Loading... Market Loading... Lounge 1 L…" at bounding box center [728, 436] width 1456 height 774
drag, startPoint x: 775, startPoint y: 587, endPoint x: 832, endPoint y: 439, distance: 158.6
click at [821, 478] on div "Loading... Entry Loading... Living Room Loading... Market Loading... Lounge 1 L…" at bounding box center [728, 436] width 1456 height 774
drag, startPoint x: 657, startPoint y: 419, endPoint x: 681, endPoint y: 375, distance: 50.1
click at [678, 346] on div "Loading... Entry Loading... Living Room Loading... Market Loading... Lounge 1 L…" at bounding box center [728, 436] width 1456 height 774
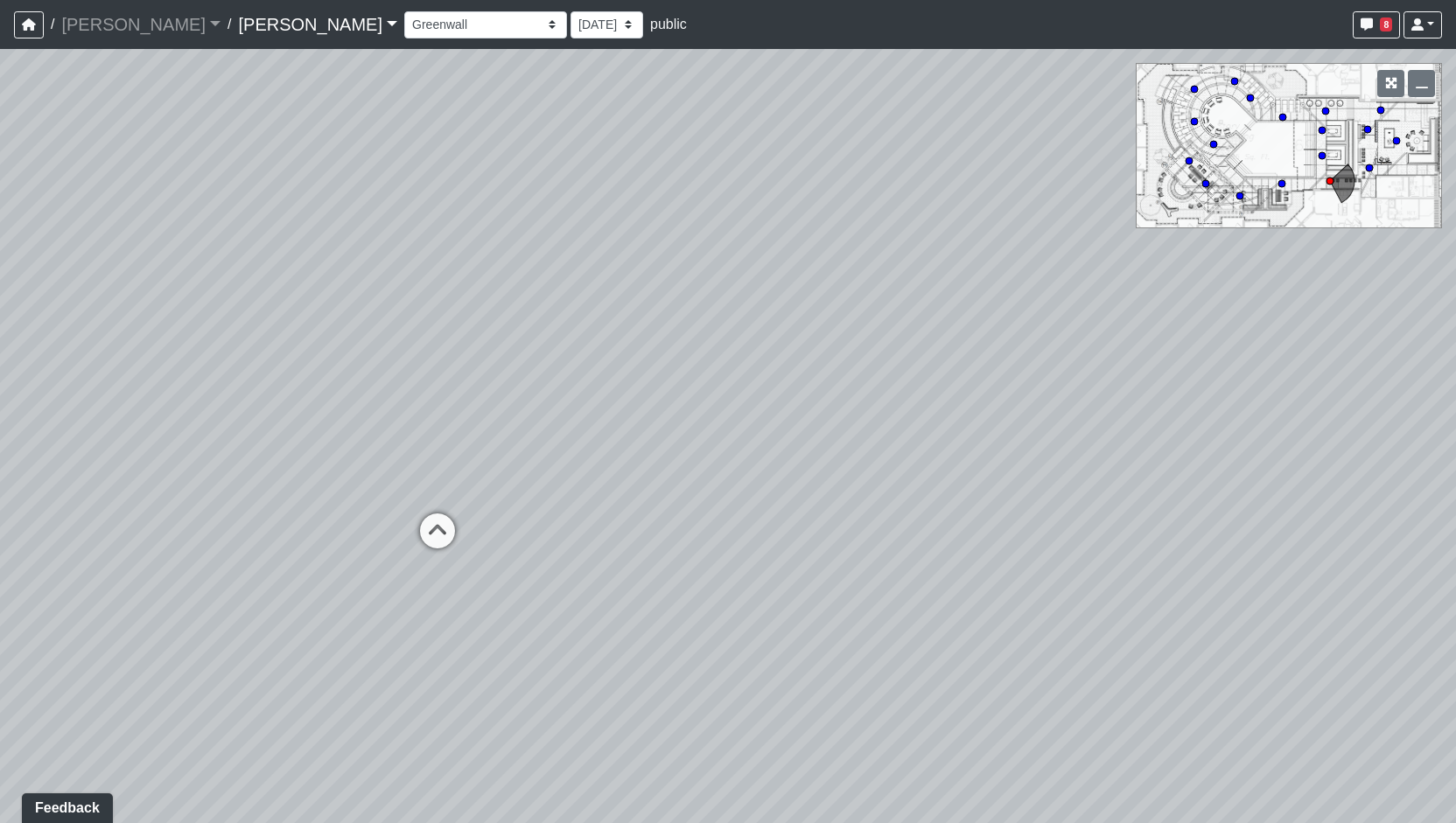
drag, startPoint x: 693, startPoint y: 409, endPoint x: 783, endPoint y: 376, distance: 95.9
click at [776, 374] on div "Loading... Entry Loading... Living Room Loading... Market Loading... Lounge 1 L…" at bounding box center [728, 436] width 1456 height 774
click at [614, 438] on icon at bounding box center [593, 458] width 53 height 53
drag, startPoint x: 1040, startPoint y: 531, endPoint x: 697, endPoint y: 517, distance: 343.3
click at [815, 517] on div "Loading... Entry Loading... Living Room Loading... Market Loading... Lounge 1 L…" at bounding box center [728, 436] width 1456 height 774
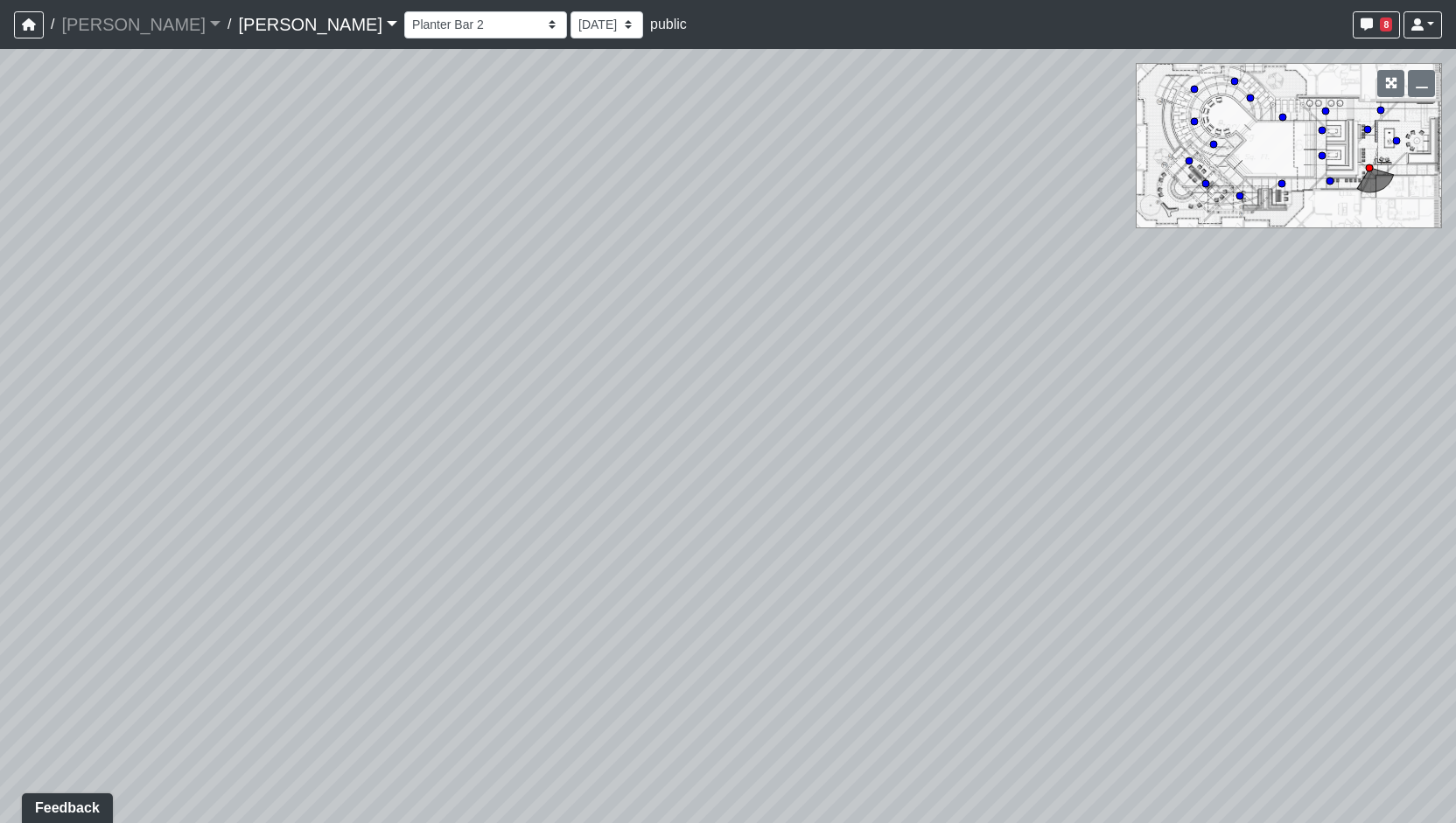
drag, startPoint x: 896, startPoint y: 527, endPoint x: 613, endPoint y: 504, distance: 283.9
click at [637, 502] on div "Loading... Entry Loading... Living Room Loading... Market Loading... Lounge 1 L…" at bounding box center [728, 436] width 1456 height 774
click at [638, 521] on div "Loading... Entry Loading... Living Room Loading... Market Loading... Lounge 1 L…" at bounding box center [728, 436] width 1456 height 774
click at [786, 510] on div "Loading... Entry Loading... Living Room Loading... Market Loading... Lounge 1 L…" at bounding box center [728, 436] width 1456 height 774
drag, startPoint x: 891, startPoint y: 551, endPoint x: 895, endPoint y: 574, distance: 23.3
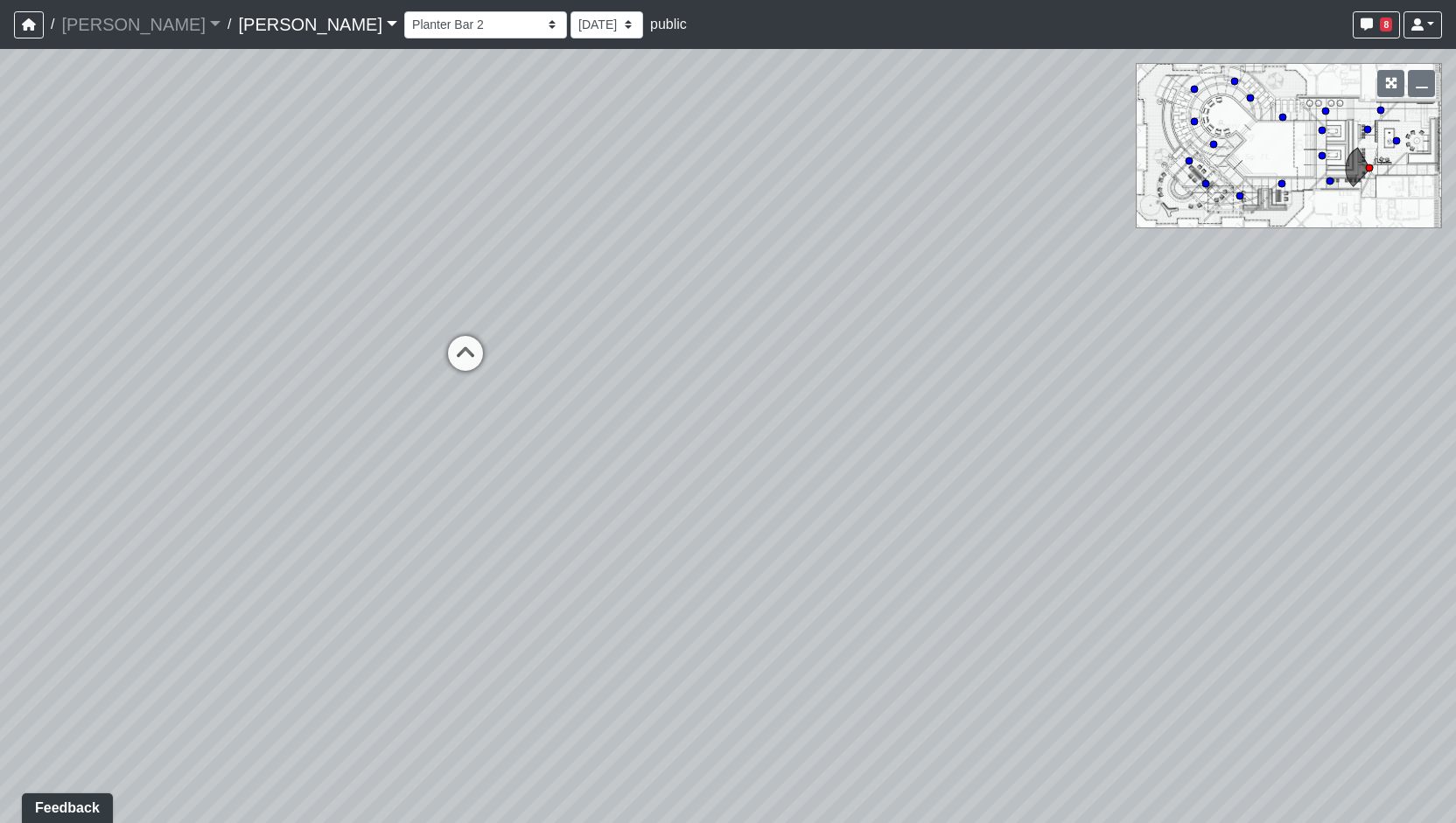
click at [895, 574] on div "Loading... Entry Loading... Living Room Loading... Market Loading... Lounge 1 L…" at bounding box center [728, 436] width 1456 height 774
click at [821, 637] on div "Loading... Entry Loading... Living Room Loading... Market Loading... Lounge 1 L…" at bounding box center [728, 436] width 1456 height 774
click at [338, 381] on icon at bounding box center [339, 386] width 53 height 53
click at [613, 439] on icon at bounding box center [587, 430] width 53 height 53
drag, startPoint x: 971, startPoint y: 500, endPoint x: 614, endPoint y: 509, distance: 357.1
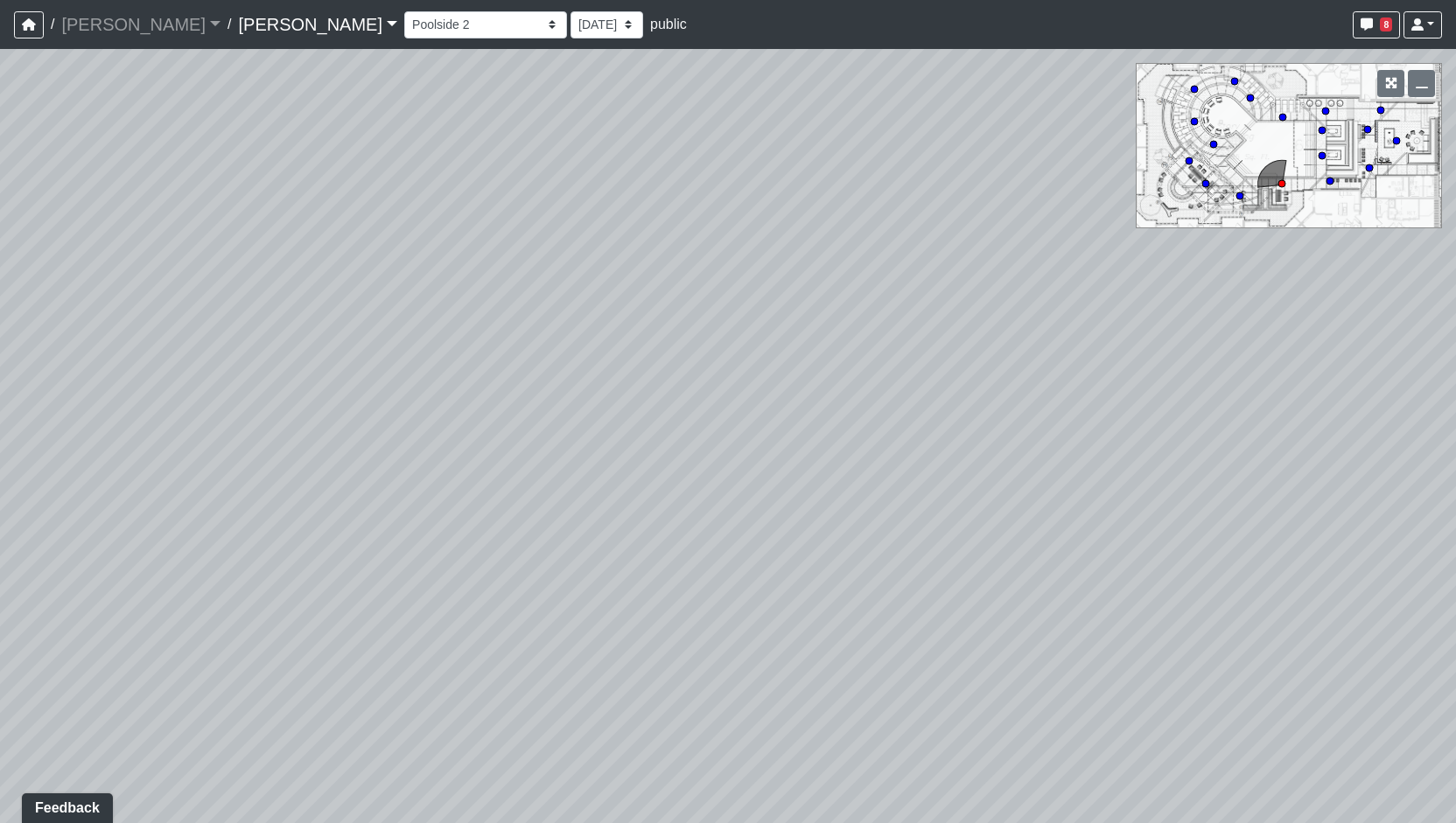
click at [614, 509] on div "Loading... Entry Loading... Living Room Loading... Market Loading... Lounge 1 L…" at bounding box center [728, 436] width 1456 height 774
drag, startPoint x: 913, startPoint y: 494, endPoint x: 1162, endPoint y: 512, distance: 249.6
click at [1204, 515] on div "Loading... Entry Loading... Living Room Loading... Market Loading... Lounge 1 L…" at bounding box center [728, 436] width 1456 height 774
click at [554, 471] on icon at bounding box center [530, 468] width 53 height 53
click at [754, 425] on div "Loading... Entry Loading... Living Room Loading... Market Loading... Lounge 1 L…" at bounding box center [728, 436] width 1456 height 774
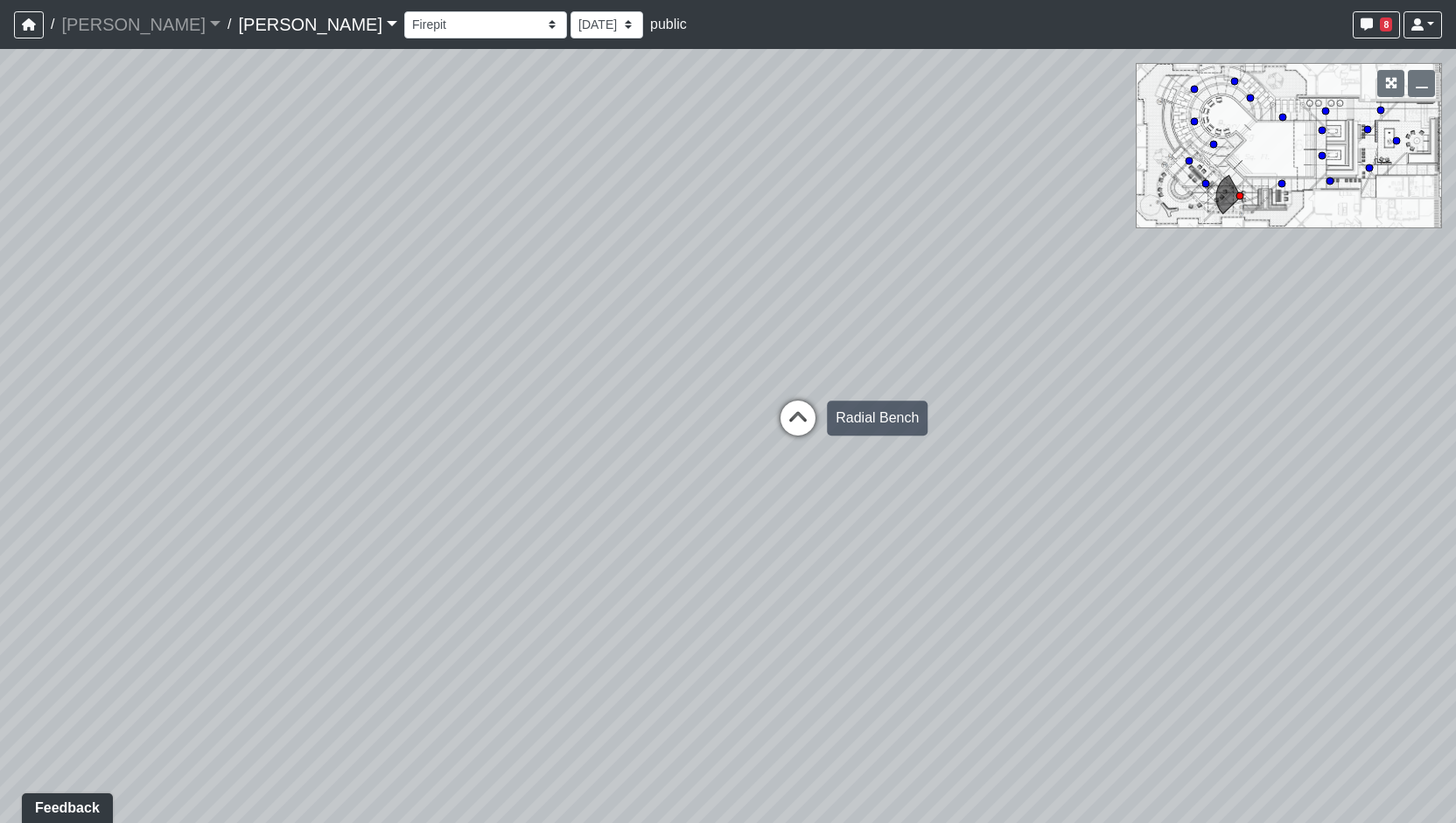
click at [819, 421] on icon at bounding box center [797, 426] width 53 height 53
click at [293, 458] on div "Loading... Entry Loading... Living Room Loading... Market Loading... Lounge 1 L…" at bounding box center [728, 436] width 1456 height 774
click at [1040, 491] on icon at bounding box center [1063, 510] width 53 height 53
click at [653, 517] on icon at bounding box center [632, 531] width 53 height 53
drag, startPoint x: 1054, startPoint y: 517, endPoint x: 677, endPoint y: 588, distance: 383.6
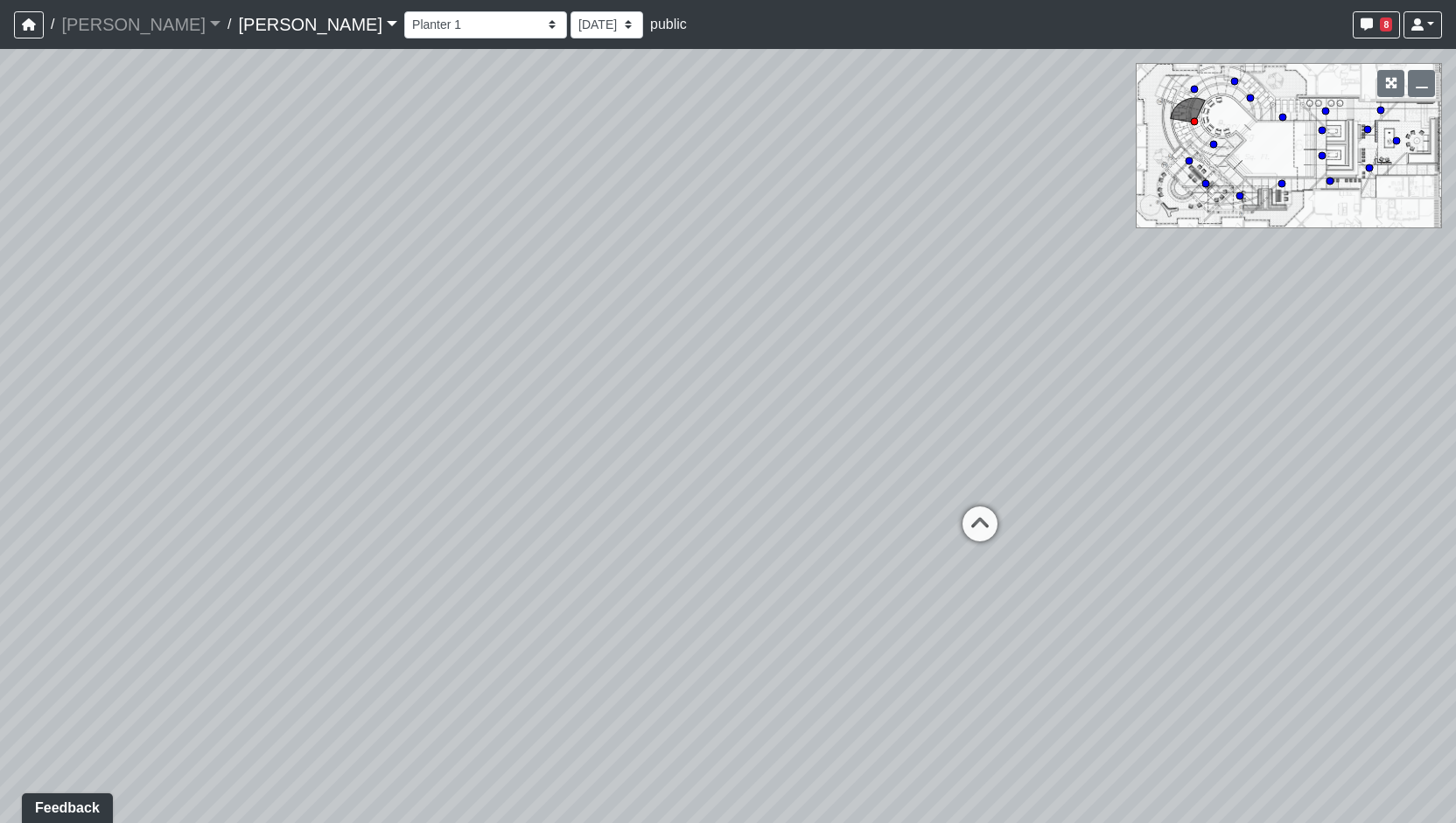
click at [677, 588] on div "Loading... Entry Loading... Living Room Loading... Market Loading... Lounge 1 L…" at bounding box center [728, 436] width 1456 height 774
drag, startPoint x: 1041, startPoint y: 571, endPoint x: 976, endPoint y: 576, distance: 65.2
click at [976, 576] on div "Loading... Entry Loading... Living Room Loading... Market Loading... Lounge 1 L…" at bounding box center [728, 436] width 1456 height 774
click at [942, 536] on icon at bounding box center [929, 531] width 53 height 53
drag, startPoint x: 1228, startPoint y: 561, endPoint x: 332, endPoint y: 553, distance: 896.0
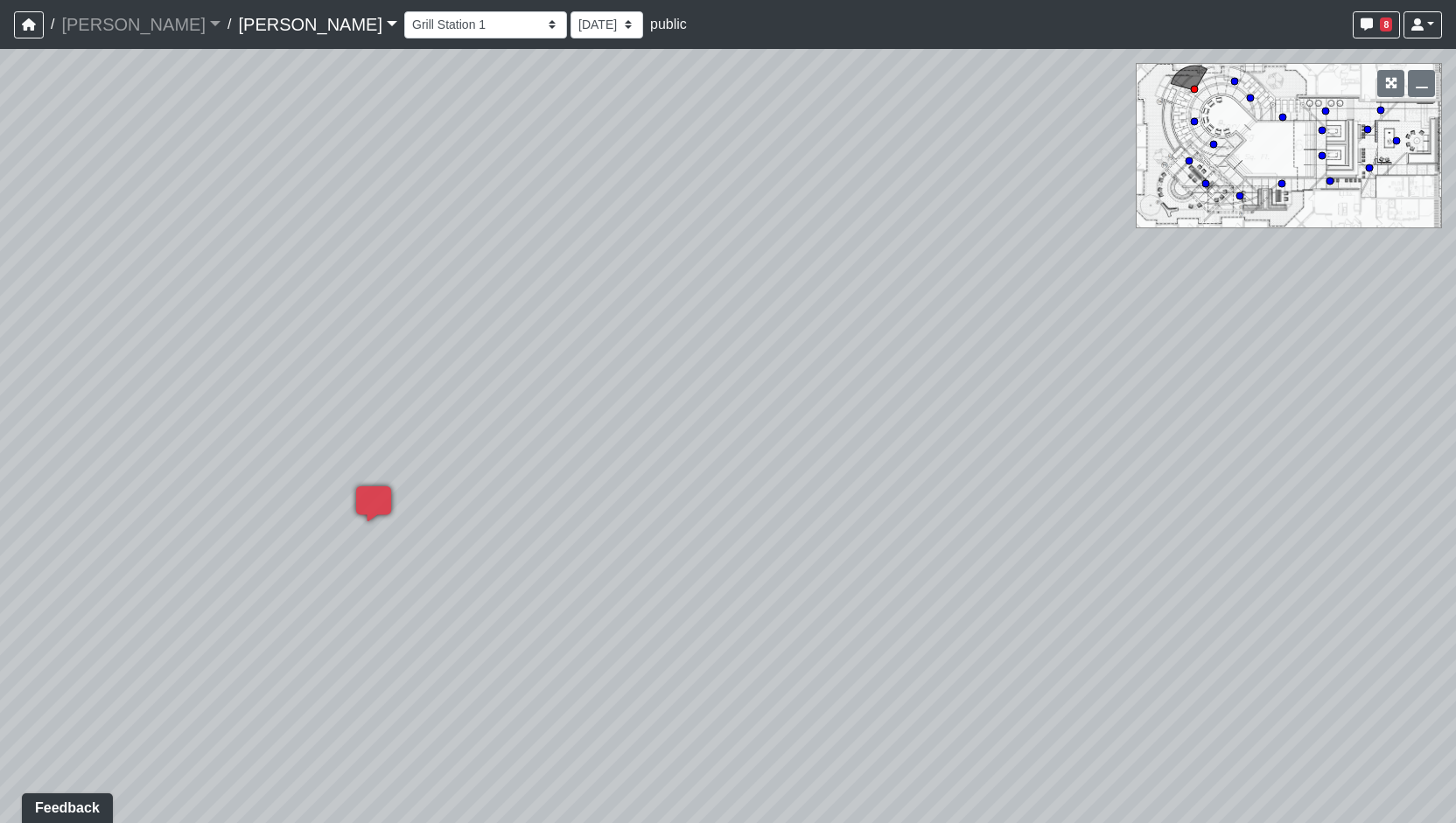
click at [334, 553] on div "Loading... Entry Loading... Living Room Loading... Market Loading... Lounge 1 L…" at bounding box center [728, 436] width 1456 height 774
drag, startPoint x: 816, startPoint y: 535, endPoint x: 574, endPoint y: 560, distance: 243.3
click at [574, 560] on div "Loading... Entry Loading... Living Room Loading... Market Loading... Lounge 1 L…" at bounding box center [728, 436] width 1456 height 774
click at [781, 485] on div "Bar Window" at bounding box center [820, 490] width 93 height 35
drag, startPoint x: 1048, startPoint y: 509, endPoint x: 870, endPoint y: 509, distance: 178.0
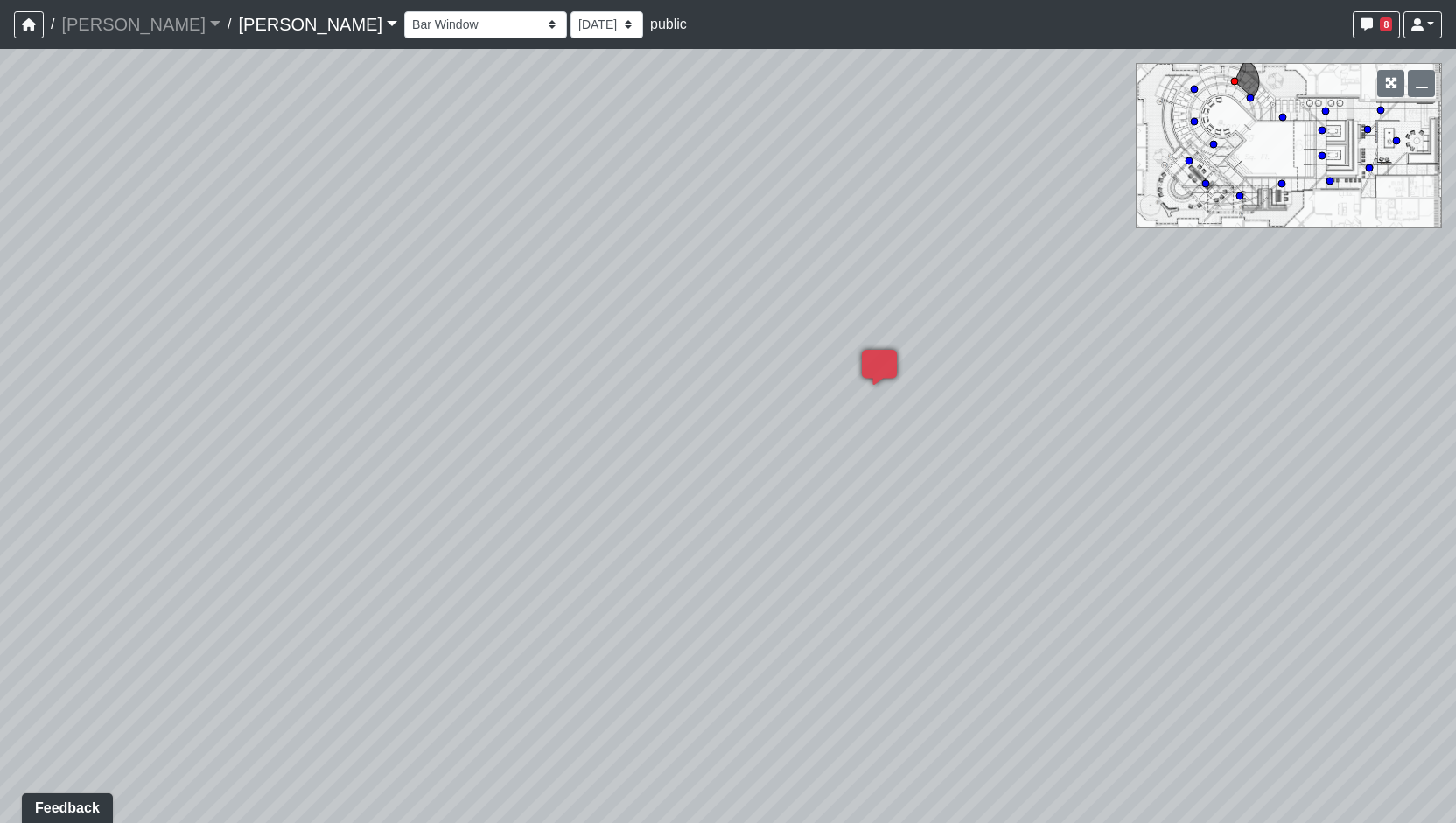
click at [870, 509] on div "Loading... Entry Loading... Living Room Loading... Market Loading... Lounge 1 L…" at bounding box center [728, 436] width 1456 height 774
click at [1184, 713] on icon at bounding box center [1201, 724] width 53 height 53
drag, startPoint x: 992, startPoint y: 510, endPoint x: 978, endPoint y: 514, distance: 14.6
click at [992, 511] on icon at bounding box center [978, 535] width 53 height 53
click at [920, 496] on icon at bounding box center [905, 501] width 53 height 53
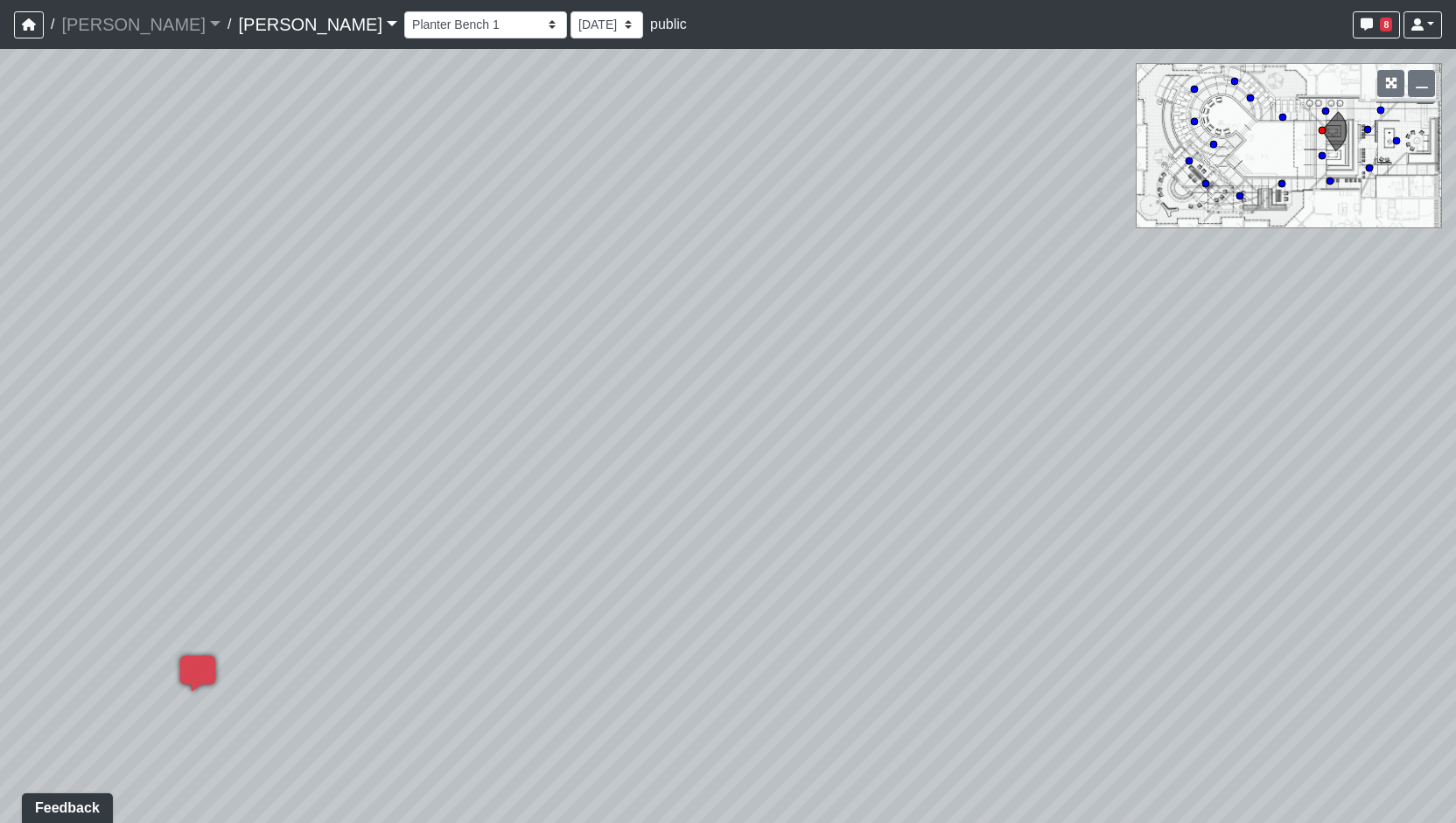
click at [784, 526] on div "Loading... Entry Loading... Living Room Loading... Market Loading... Lounge 1 L…" at bounding box center [728, 436] width 1456 height 774
drag, startPoint x: 788, startPoint y: 526, endPoint x: 1325, endPoint y: 510, distance: 537.2
click at [1322, 510] on div "Loading... Entry Loading... Living Room Loading... Market Loading... Lounge 1 L…" at bounding box center [728, 436] width 1456 height 774
click at [381, 660] on icon at bounding box center [360, 684] width 53 height 53
click at [634, 607] on div "Loading... Entry Loading... Living Room Loading... Market Loading... Lounge 1 L…" at bounding box center [728, 436] width 1456 height 774
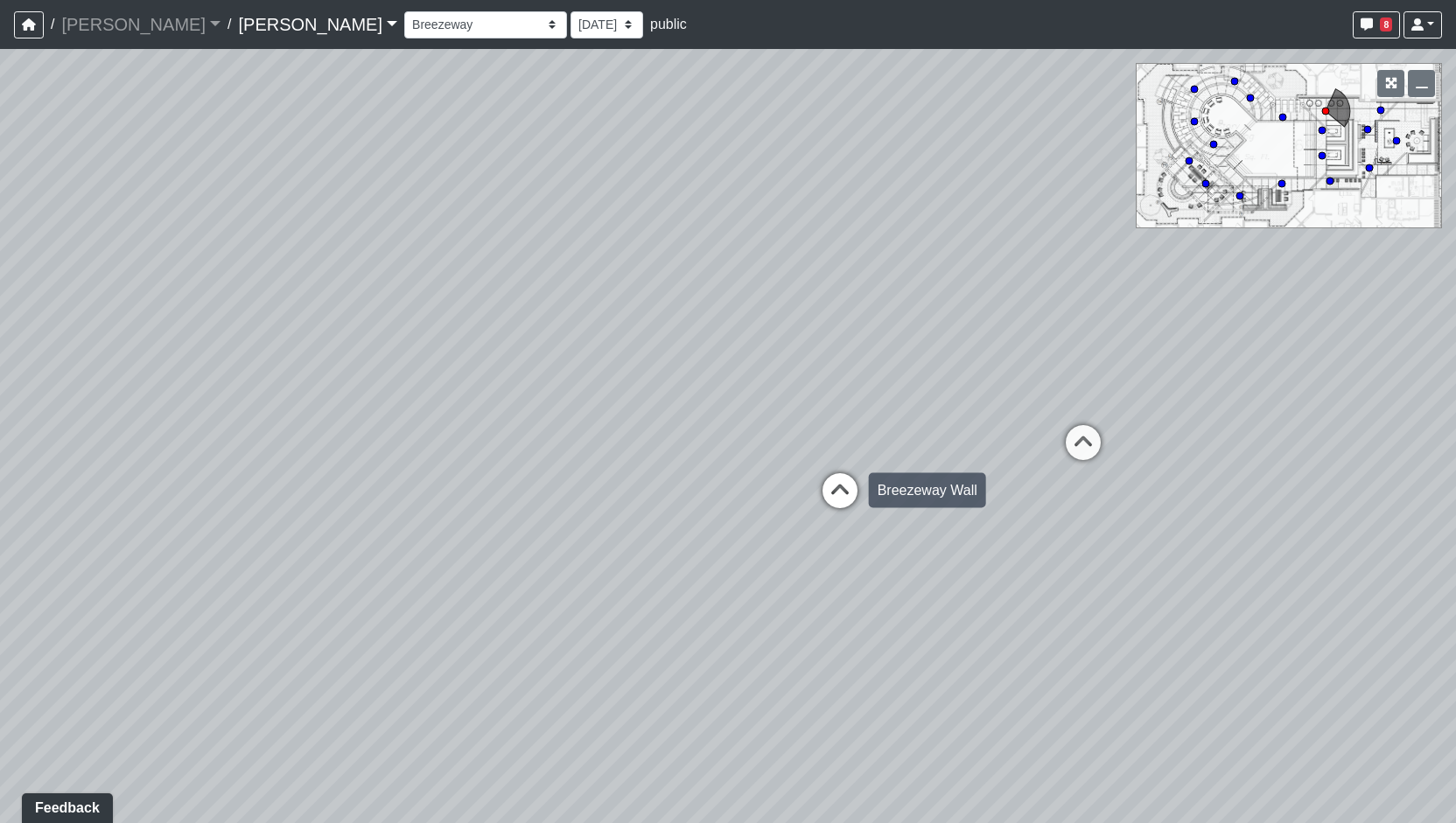
click at [823, 502] on icon at bounding box center [839, 499] width 53 height 53
drag, startPoint x: 1036, startPoint y: 502, endPoint x: 289, endPoint y: 517, distance: 747.2
click at [289, 517] on div "Loading... Entry Loading... Living Room Loading... Market Loading... Lounge 1 L…" at bounding box center [728, 436] width 1456 height 774
click at [842, 473] on icon at bounding box center [831, 477] width 53 height 53
drag, startPoint x: 1123, startPoint y: 519, endPoint x: 523, endPoint y: 537, distance: 600.3
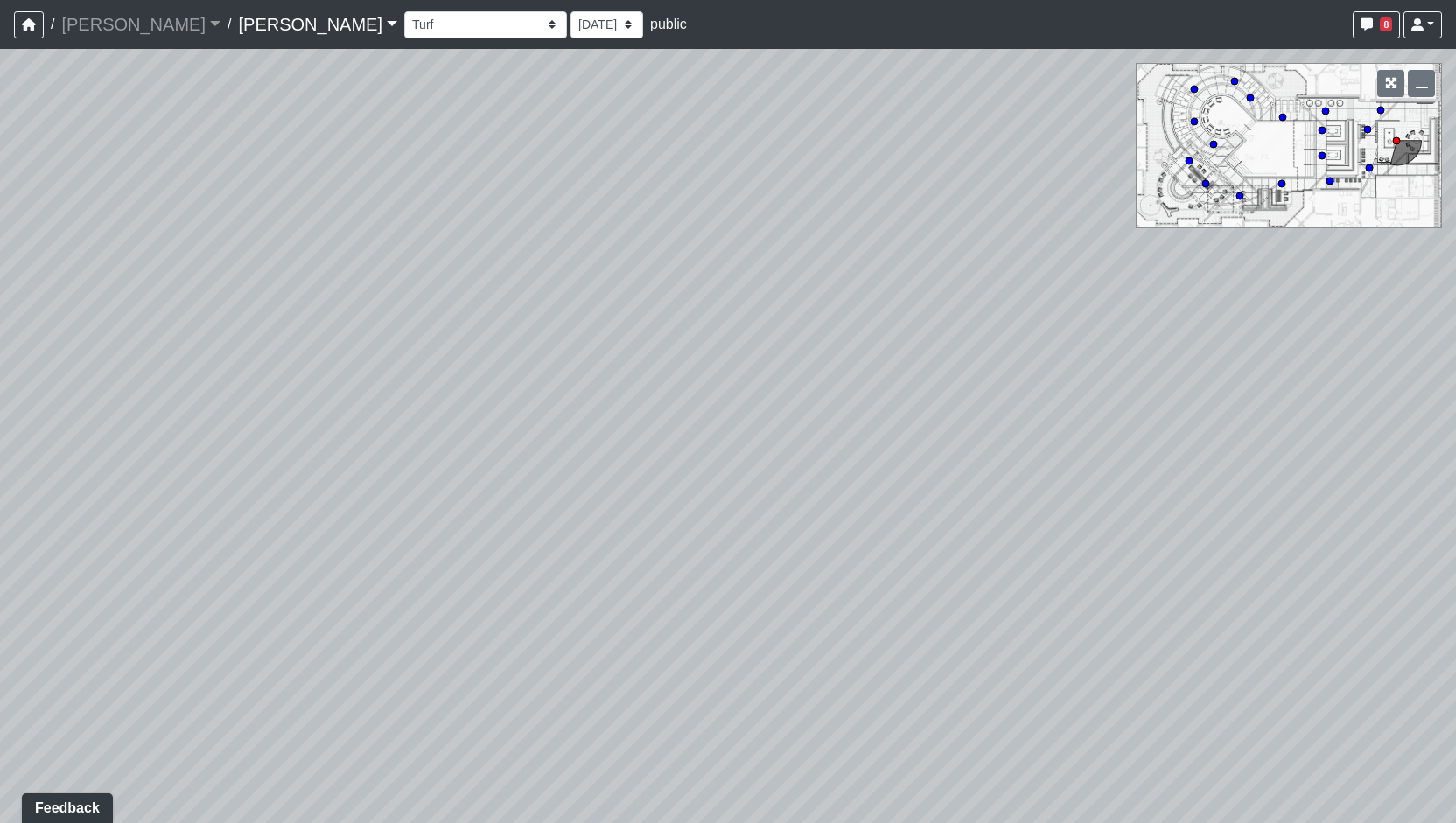
click at [531, 537] on div "Loading... Entry Loading... Living Room Loading... Market Loading... Lounge 1 L…" at bounding box center [728, 436] width 1456 height 774
drag, startPoint x: 796, startPoint y: 547, endPoint x: 616, endPoint y: 556, distance: 180.2
click at [616, 556] on div "Loading... Entry Loading... Living Room Loading... Market Loading... Lounge 1 L…" at bounding box center [728, 436] width 1456 height 774
click at [880, 543] on icon at bounding box center [863, 542] width 53 height 53
click at [872, 536] on div "Loading... Entry Loading... Living Room Loading... Market Loading... Lounge 1 L…" at bounding box center [728, 436] width 1456 height 774
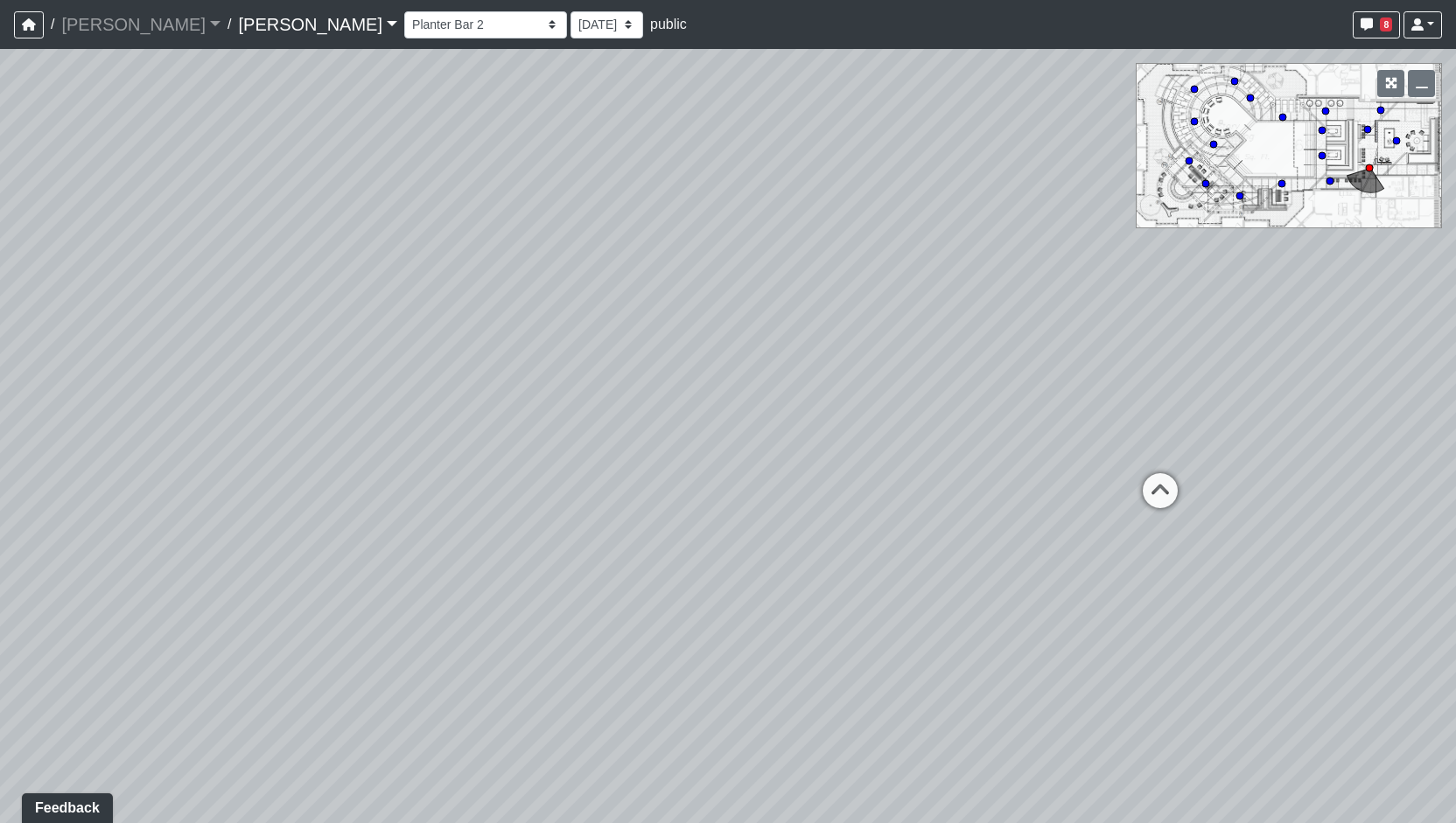
drag, startPoint x: 875, startPoint y: 536, endPoint x: 895, endPoint y: 534, distance: 20.1
click at [895, 534] on div "Loading... Entry Loading... Living Room Loading... Market Loading... Lounge 1 L…" at bounding box center [728, 436] width 1456 height 774
drag, startPoint x: 735, startPoint y: 557, endPoint x: 775, endPoint y: 552, distance: 40.3
click at [775, 552] on div "Loading... Entry Loading... Living Room Loading... Market Loading... Lounge 1 L…" at bounding box center [728, 436] width 1456 height 774
drag, startPoint x: 391, startPoint y: 590, endPoint x: 1221, endPoint y: 413, distance: 848.7
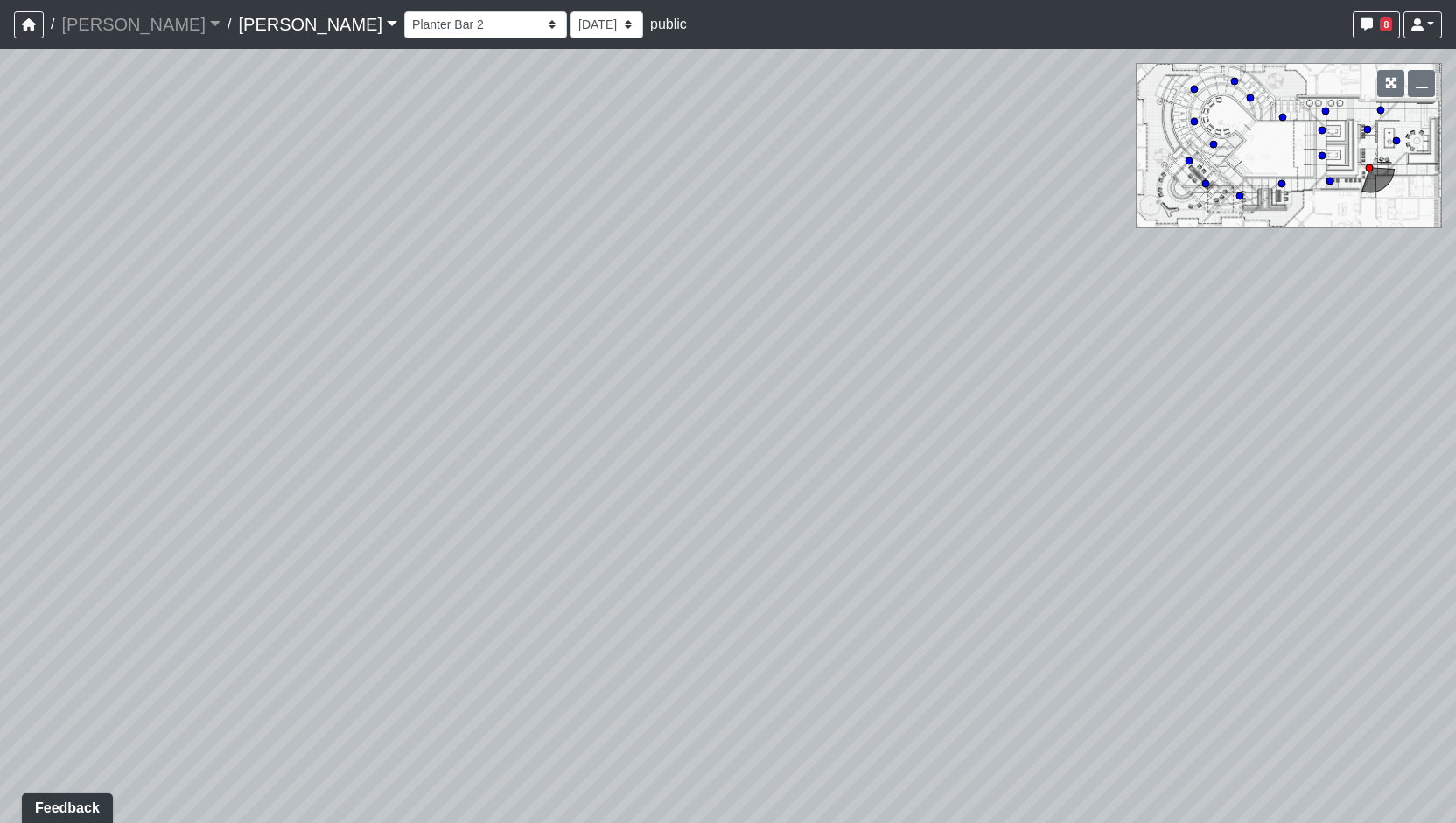
click at [1216, 414] on div "Loading... Entry Loading... Living Room Loading... Market Loading... Lounge 1 L…" at bounding box center [728, 436] width 1456 height 774
drag, startPoint x: 500, startPoint y: 450, endPoint x: 1017, endPoint y: 431, distance: 517.3
click at [1017, 431] on div "Loading... Entry Loading... Living Room Loading... Market Loading... Lounge 1 L…" at bounding box center [728, 436] width 1456 height 774
click at [438, 411] on icon at bounding box center [413, 420] width 53 height 53
drag, startPoint x: 826, startPoint y: 445, endPoint x: 240, endPoint y: 426, distance: 586.3
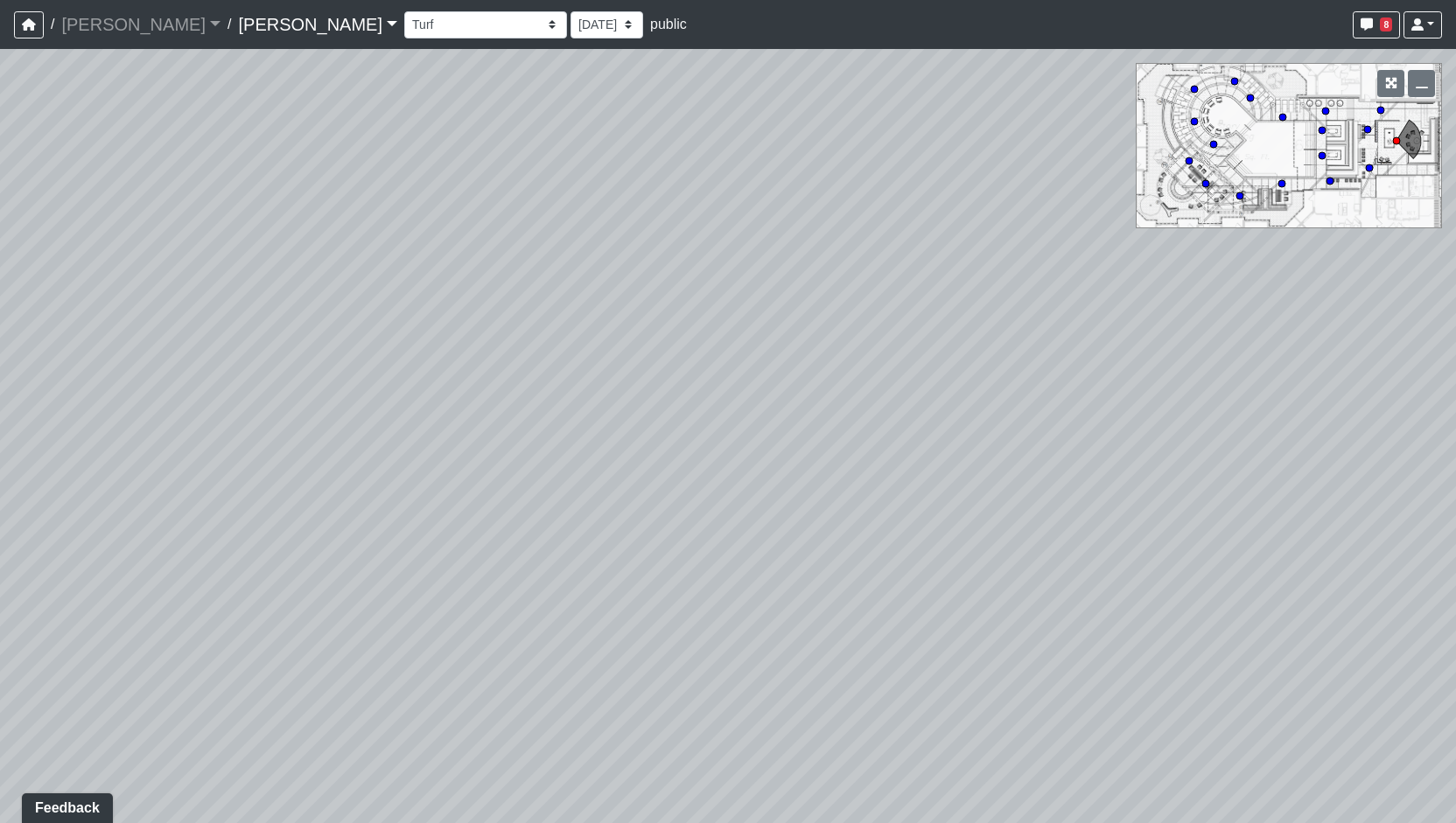
click at [373, 432] on div "Loading... Entry Loading... Living Room Loading... Market Loading... Lounge 1 L…" at bounding box center [728, 436] width 1456 height 774
click at [673, 447] on div "Loading... Entry Loading... Living Room Loading... Market Loading... Lounge 1 L…" at bounding box center [728, 436] width 1456 height 774
drag, startPoint x: 1001, startPoint y: 491, endPoint x: 996, endPoint y: 526, distance: 35.4
click at [996, 525] on div "Loading... Entry Loading... Living Room Loading... Market Loading... Lounge 1 L…" at bounding box center [728, 436] width 1456 height 774
drag, startPoint x: 996, startPoint y: 527, endPoint x: 632, endPoint y: 656, distance: 386.2
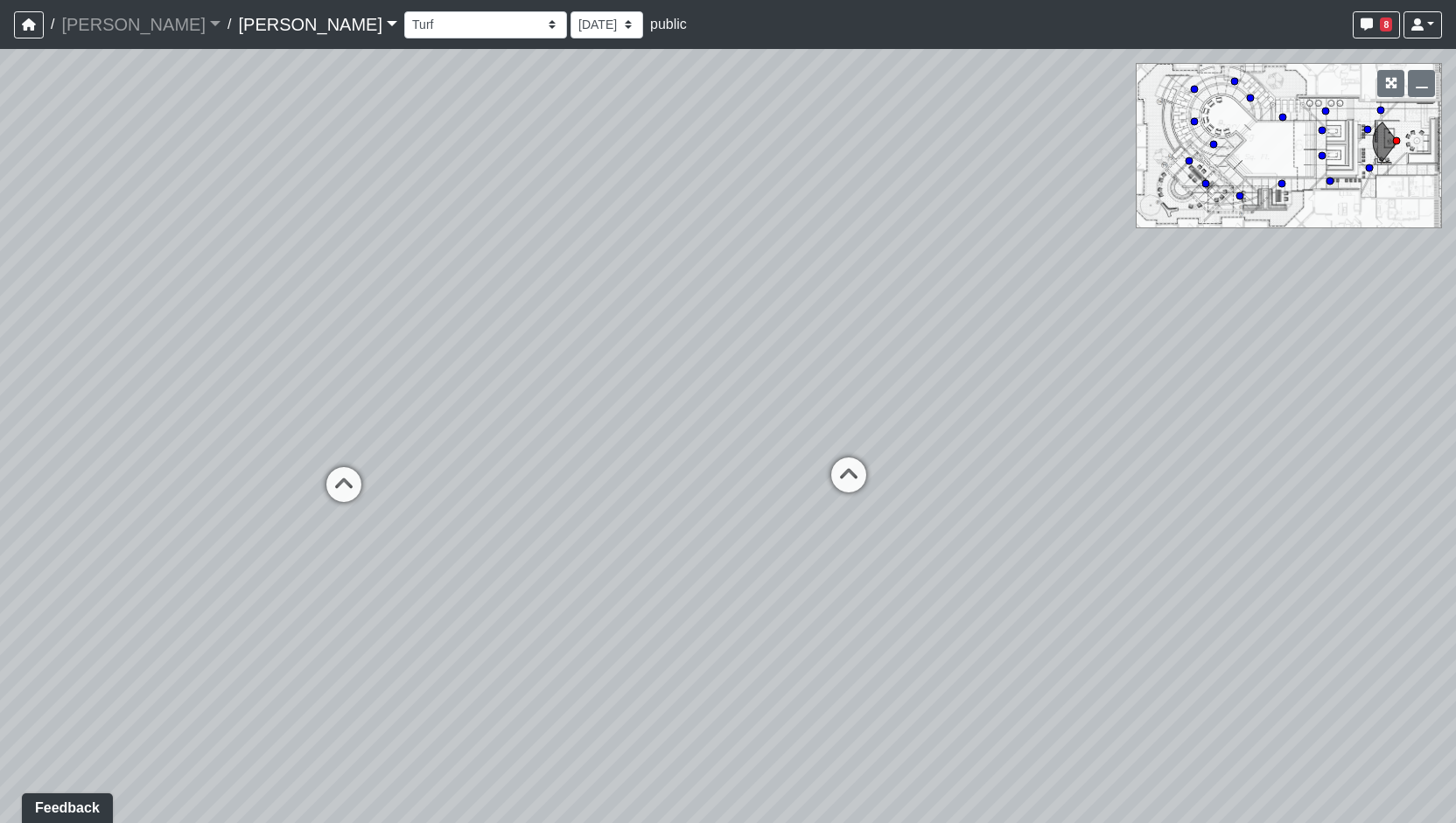
click at [665, 664] on div "Loading... Entry Loading... Living Room Loading... Market Loading... Lounge 1 L…" at bounding box center [728, 436] width 1456 height 774
click at [350, 507] on icon at bounding box center [362, 492] width 53 height 53
drag, startPoint x: 341, startPoint y: 518, endPoint x: 432, endPoint y: 505, distance: 91.9
click at [351, 521] on div "Loading... Entry Loading... Living Room Loading... Market Loading... Lounge 1 L…" at bounding box center [728, 436] width 1456 height 774
click at [552, 432] on icon at bounding box center [552, 423] width 53 height 53
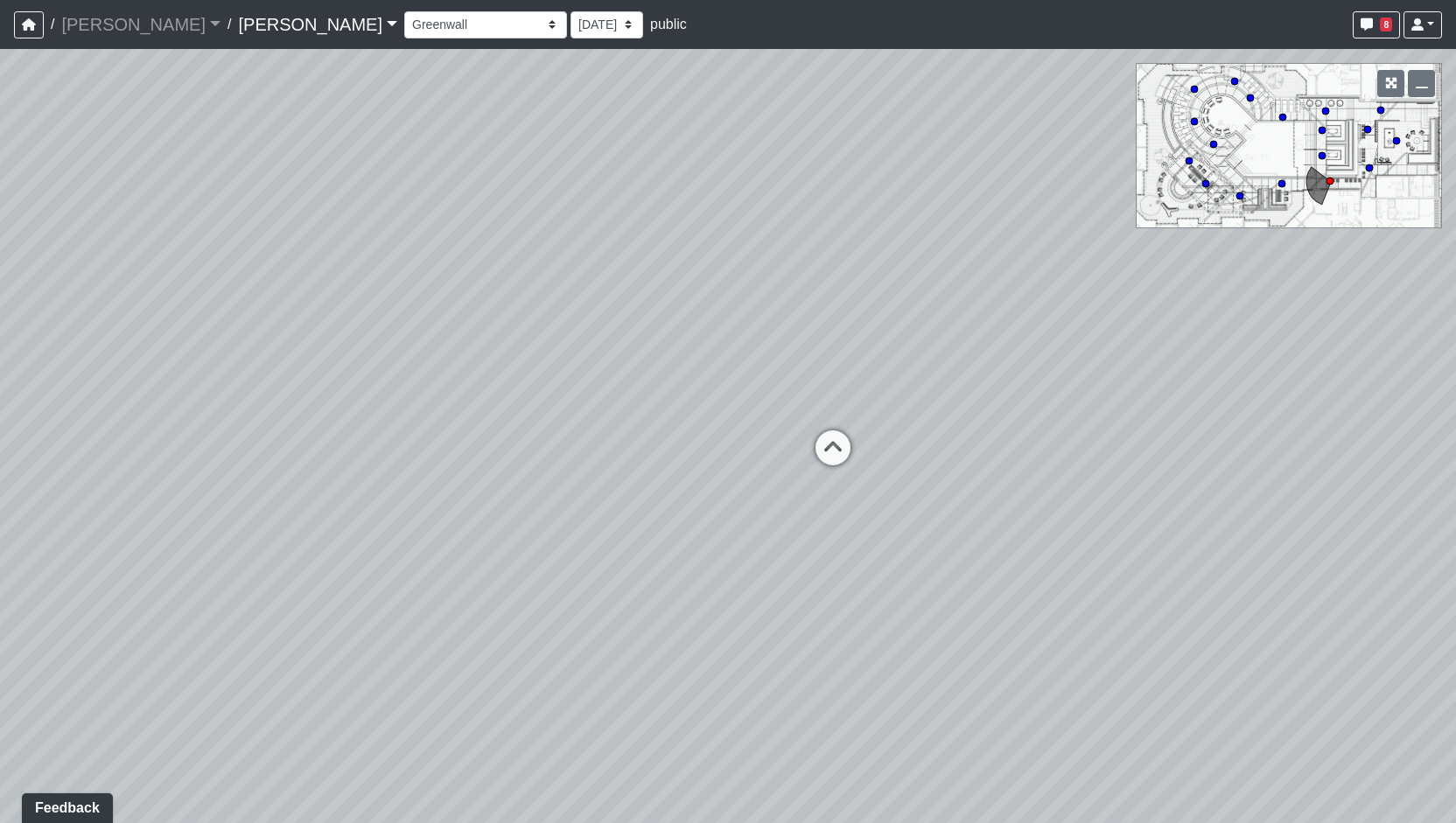
drag, startPoint x: 507, startPoint y: 448, endPoint x: 761, endPoint y: 447, distance: 254.0
click at [759, 447] on div "Loading... Entry Loading... Living Room Loading... Market Loading... Lounge 1 L…" at bounding box center [728, 436] width 1456 height 774
drag, startPoint x: 461, startPoint y: 447, endPoint x: 617, endPoint y: 451, distance: 156.1
click at [637, 447] on div "Loading... Entry Loading... Living Room Loading... Market Loading... Lounge 1 L…" at bounding box center [728, 436] width 1456 height 774
click at [446, 379] on div "Loading... Entry Loading... Living Room Loading... Market Loading... Lounge 1 L…" at bounding box center [728, 436] width 1456 height 774
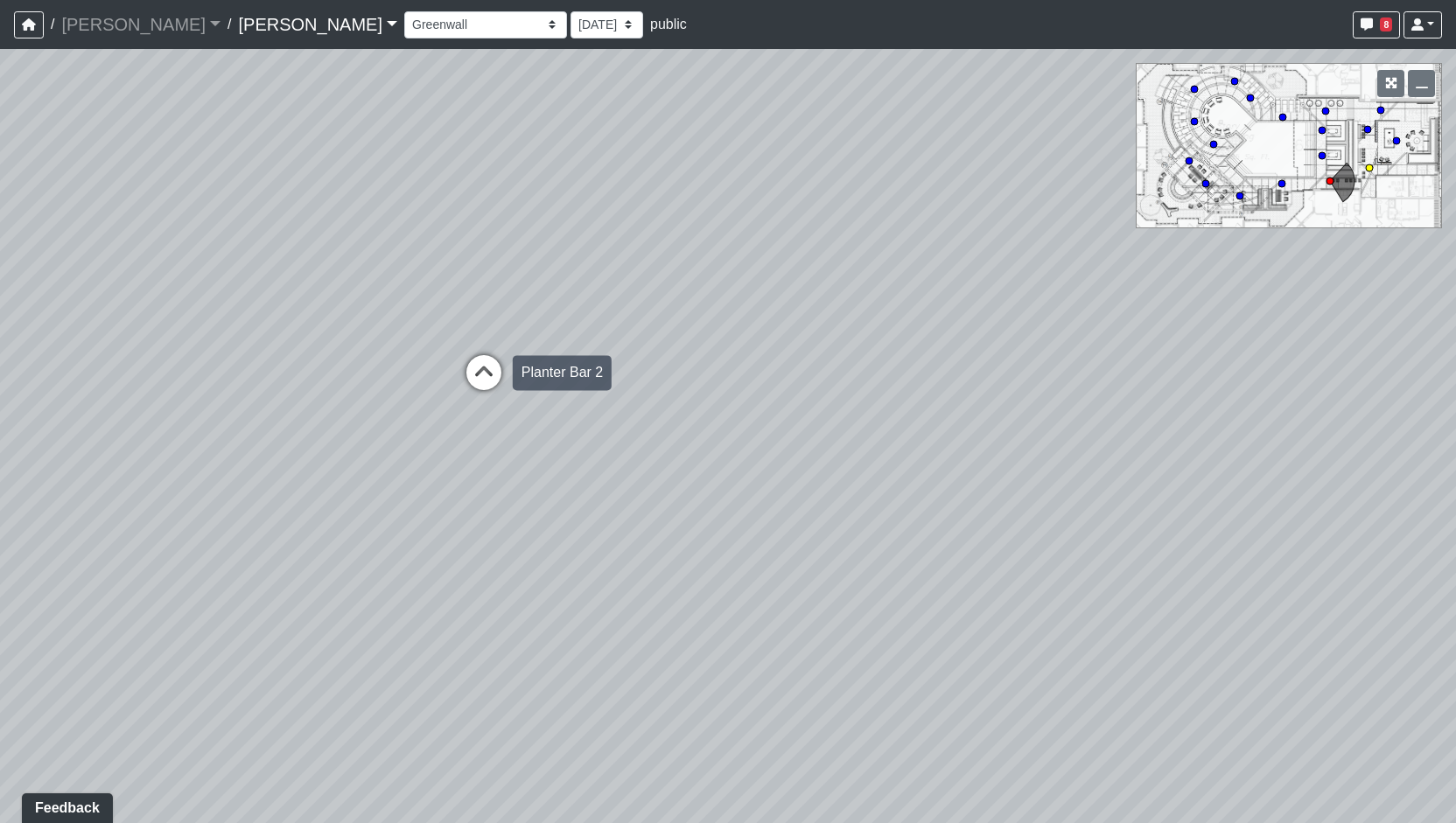
click at [467, 380] on icon at bounding box center [484, 381] width 53 height 53
click at [289, 518] on div "Loading... Entry Loading... Living Room Loading... Market Loading... Lounge 1 L…" at bounding box center [728, 436] width 1456 height 774
click at [284, 516] on icon at bounding box center [259, 503] width 53 height 53
drag, startPoint x: 381, startPoint y: 511, endPoint x: 833, endPoint y: 508, distance: 452.0
click at [824, 509] on div "Loading... Entry Loading... Living Room Loading... Market Loading... Lounge 1 L…" at bounding box center [728, 436] width 1456 height 774
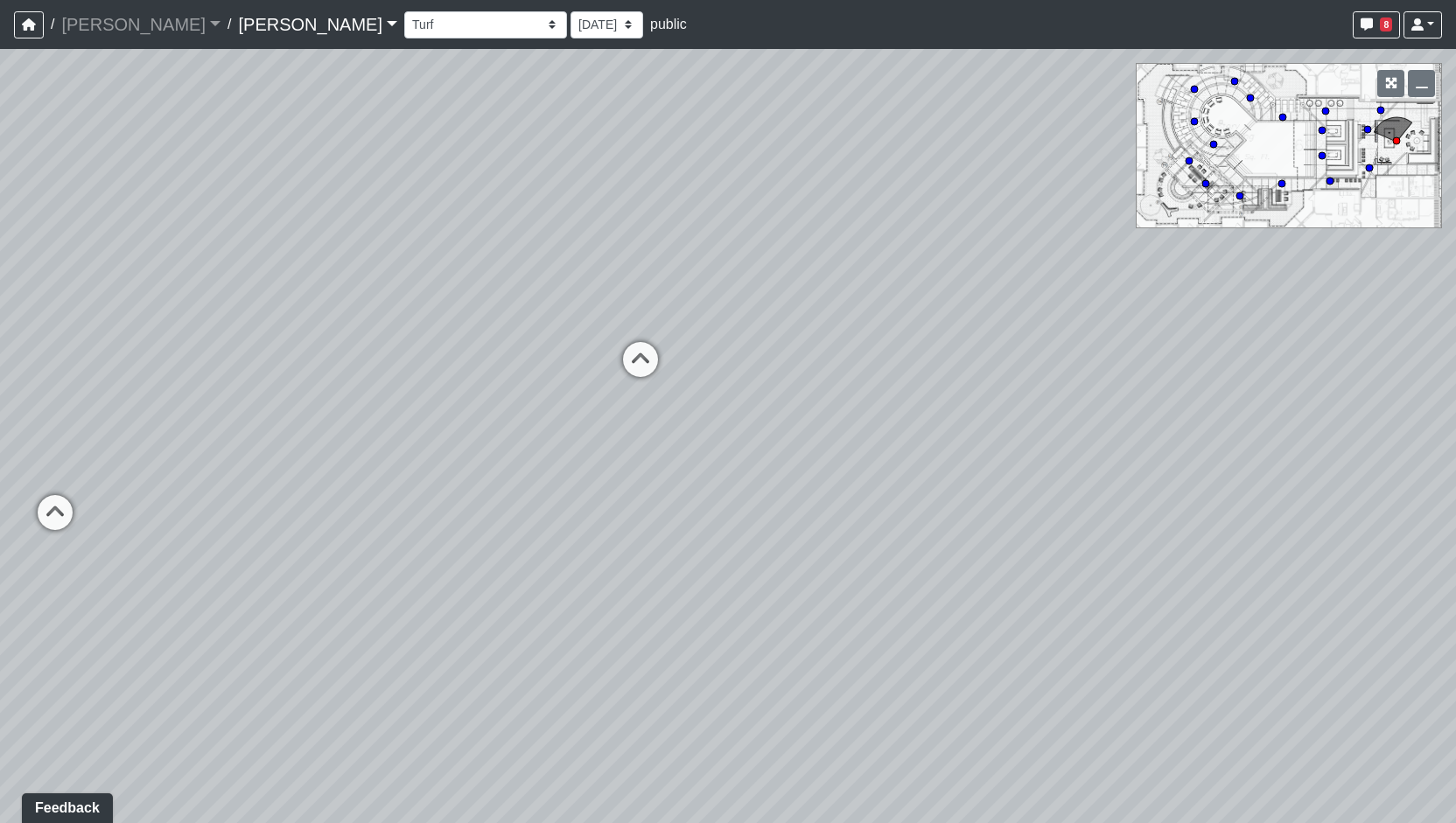
click at [548, 477] on div "Loading... Entry Loading... Living Room Loading... Market Loading... Lounge 1 L…" at bounding box center [728, 436] width 1456 height 774
drag, startPoint x: 402, startPoint y: 524, endPoint x: 419, endPoint y: 549, distance: 30.2
click at [419, 549] on div "Loading... Entry Loading... Living Room Loading... Market Loading... Lounge 1 L…" at bounding box center [728, 436] width 1456 height 774
drag, startPoint x: 487, startPoint y: 559, endPoint x: 487, endPoint y: 571, distance: 12.0
click at [487, 570] on div "Loading... Entry Loading... Living Room Loading... Market Loading... Lounge 1 L…" at bounding box center [728, 436] width 1456 height 774
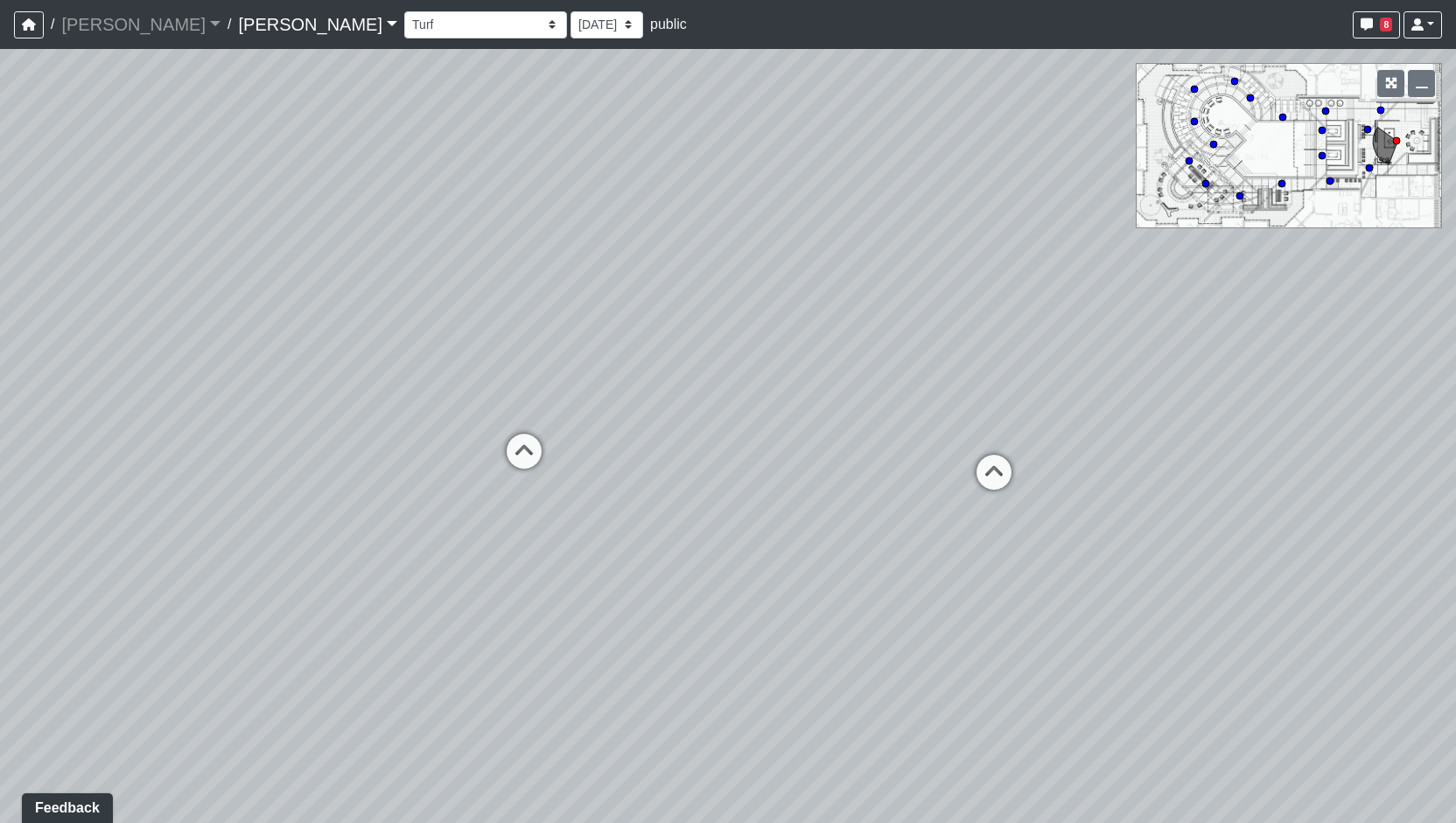
drag, startPoint x: 668, startPoint y: 575, endPoint x: 645, endPoint y: 580, distance: 23.5
click at [646, 580] on div "Loading... Entry Loading... Living Room Loading... Market Loading... Lounge 1 L…" at bounding box center [728, 436] width 1456 height 774
click at [480, 440] on div "Loading... Planter Bar 2" at bounding box center [500, 459] width 53 height 53
drag, startPoint x: 893, startPoint y: 508, endPoint x: 864, endPoint y: 508, distance: 29.0
click at [864, 508] on div "Loading... Entry Loading... Living Room Loading... Market Loading... Lounge 1 L…" at bounding box center [728, 436] width 1456 height 774
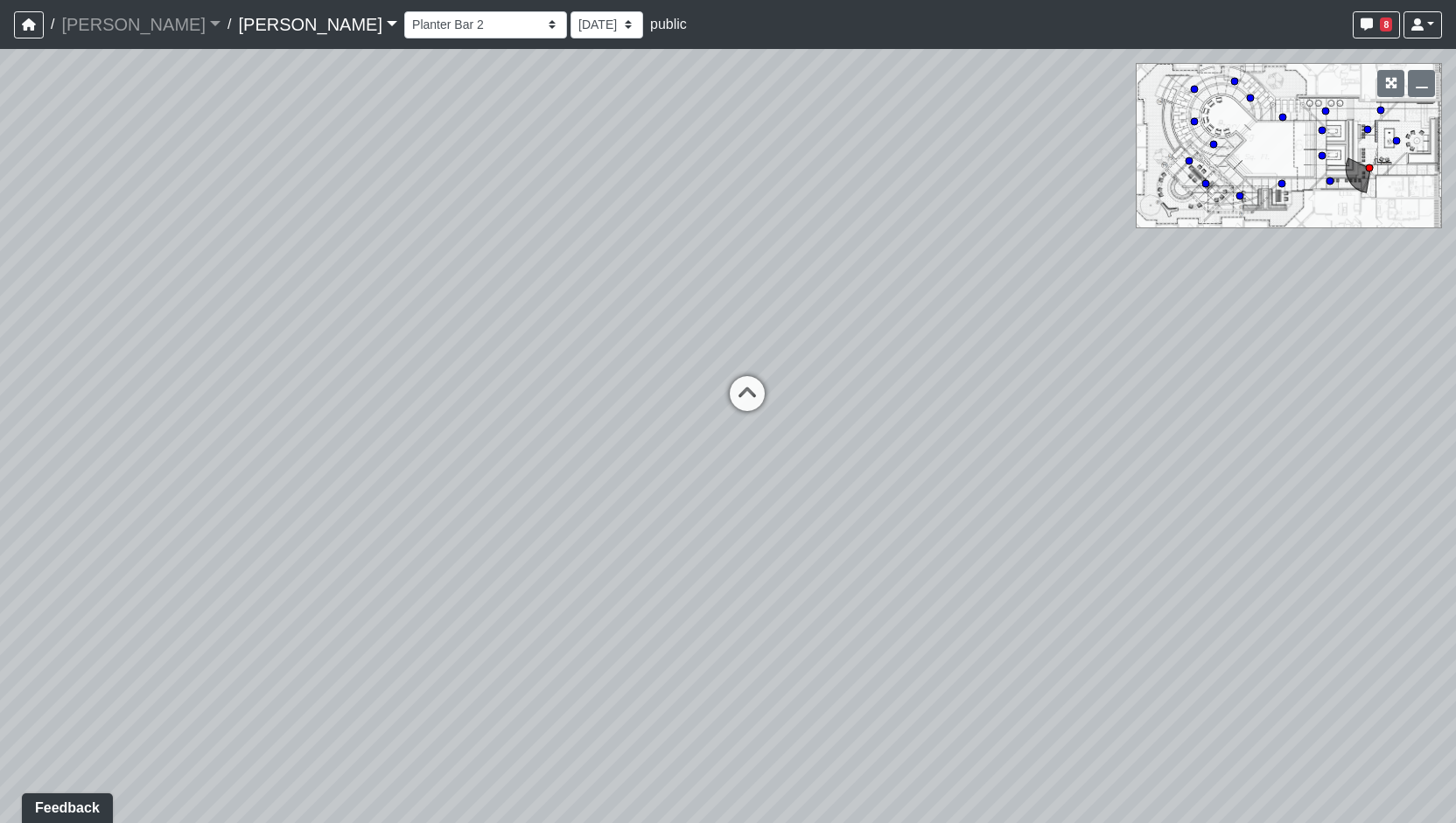
drag, startPoint x: 348, startPoint y: 529, endPoint x: 543, endPoint y: 522, distance: 195.1
click at [543, 522] on div "Loading... Entry Loading... Living Room Loading... Market Loading... Lounge 1 L…" at bounding box center [728, 436] width 1456 height 774
drag, startPoint x: 1032, startPoint y: 524, endPoint x: 868, endPoint y: 508, distance: 164.8
click at [868, 508] on div "Loading... Entry Loading... Living Room Loading... Market Loading... Lounge 1 L…" at bounding box center [728, 436] width 1456 height 774
drag, startPoint x: 991, startPoint y: 522, endPoint x: 864, endPoint y: 507, distance: 127.9
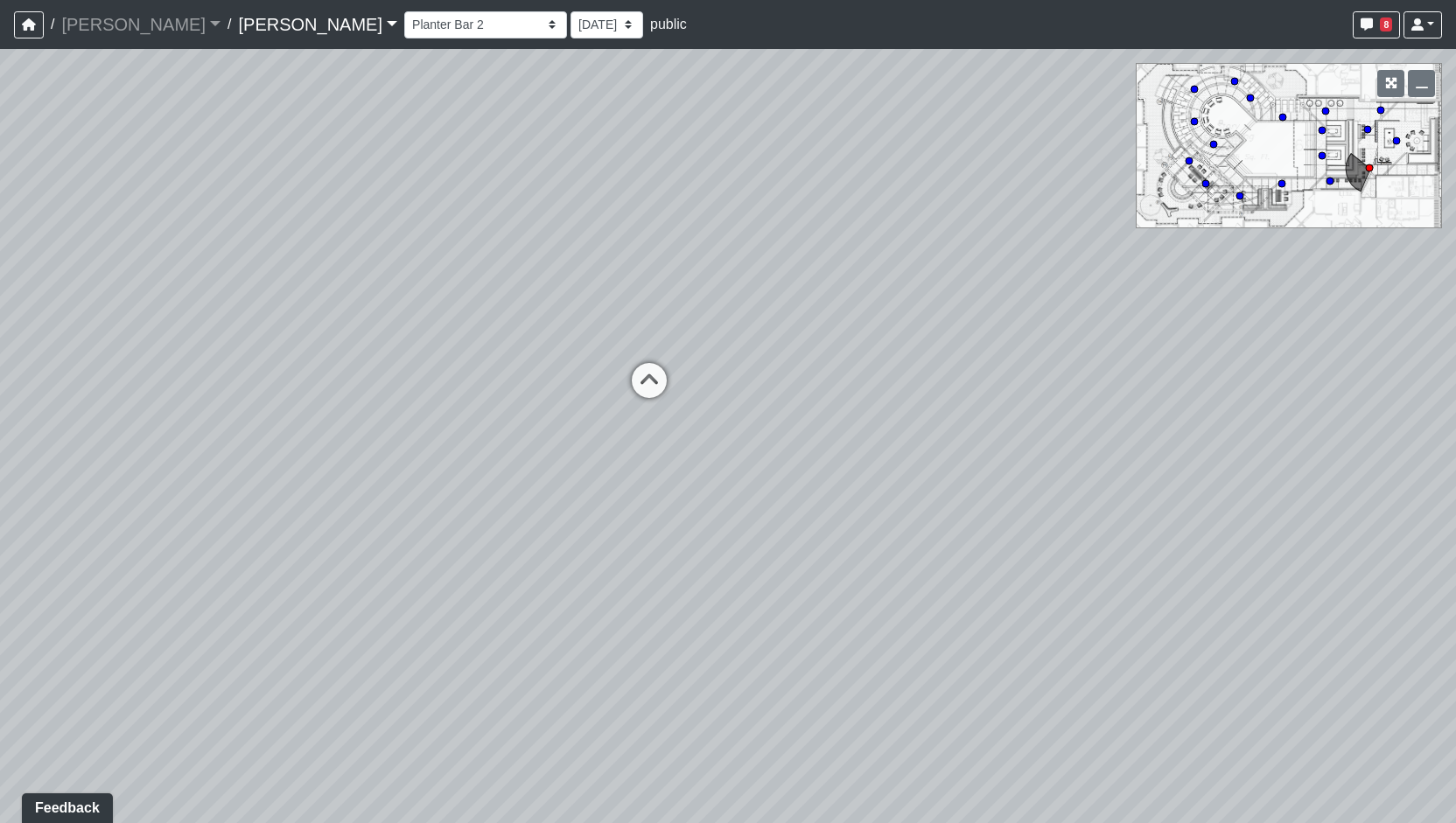
click at [864, 507] on div "Loading... Entry Loading... Living Room Loading... Market Loading... Lounge 1 L…" at bounding box center [728, 436] width 1456 height 774
drag, startPoint x: 977, startPoint y: 520, endPoint x: 903, endPoint y: 517, distance: 74.1
click at [858, 510] on div "Loading... Entry Loading... Living Room Loading... Market Loading... Lounge 1 L…" at bounding box center [728, 436] width 1456 height 774
drag, startPoint x: 849, startPoint y: 500, endPoint x: 1088, endPoint y: 527, distance: 240.5
click at [840, 500] on div "Loading... Entry Loading... Living Room Loading... Market Loading... Lounge 1 L…" at bounding box center [728, 436] width 1456 height 774
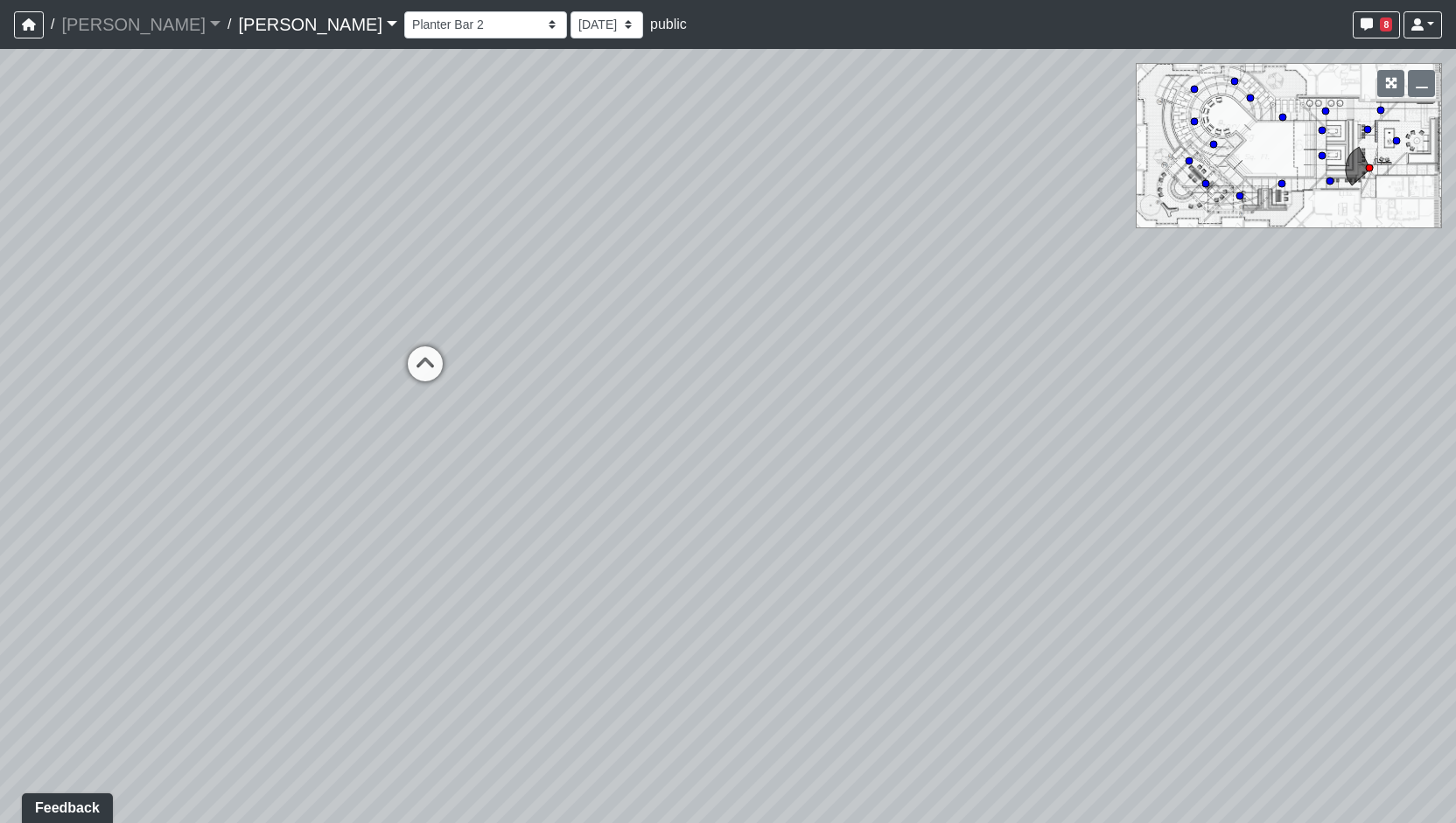
click at [884, 497] on div "Loading... Entry Loading... Living Room Loading... Market Loading... Lounge 1 L…" at bounding box center [728, 436] width 1456 height 774
drag, startPoint x: 996, startPoint y: 496, endPoint x: 1024, endPoint y: 509, distance: 30.9
click at [887, 489] on div "Loading... Entry Loading... Living Room Loading... Market Loading... Lounge 1 L…" at bounding box center [728, 436] width 1456 height 774
click at [994, 501] on div "Loading... Entry Loading... Living Room Loading... Market Loading... Lounge 1 L…" at bounding box center [728, 436] width 1456 height 774
click at [853, 385] on icon at bounding box center [858, 387] width 53 height 53
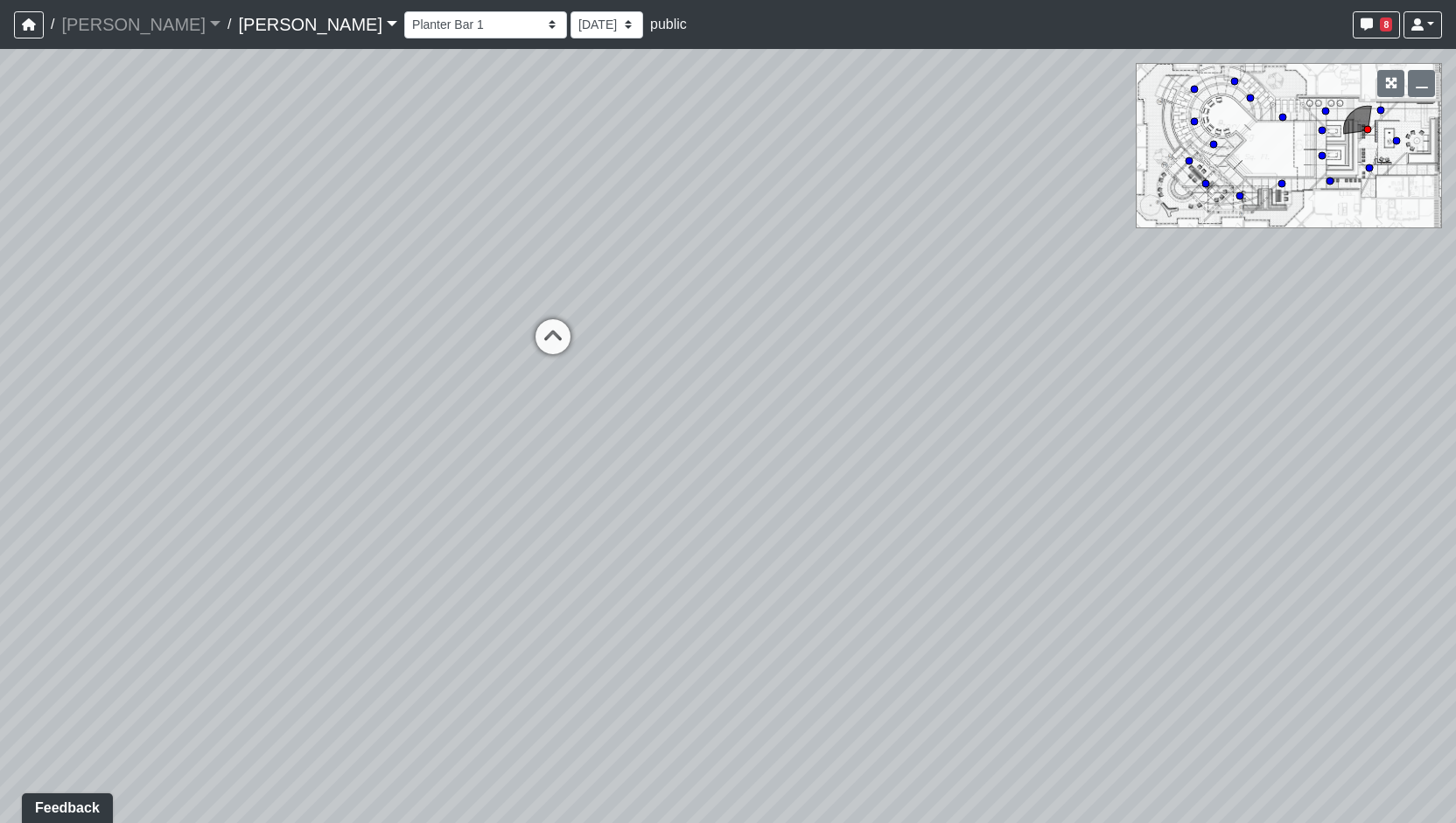
drag, startPoint x: 493, startPoint y: 393, endPoint x: 814, endPoint y: 428, distance: 322.9
click at [1072, 417] on div "Loading... Entry Loading... Living Room Loading... Market Loading... Lounge 1 L…" at bounding box center [728, 436] width 1456 height 774
click at [994, 426] on div "Loading... Entry Loading... Living Room Loading... Market Loading... Lounge 1 L…" at bounding box center [728, 436] width 1456 height 774
click at [961, 424] on div "Loading... Entry Loading... Living Room Loading... Market Loading... Lounge 1 L…" at bounding box center [728, 436] width 1456 height 774
click at [989, 424] on div "Loading... Entry Loading... Living Room Loading... Market Loading... Lounge 1 L…" at bounding box center [728, 436] width 1456 height 774
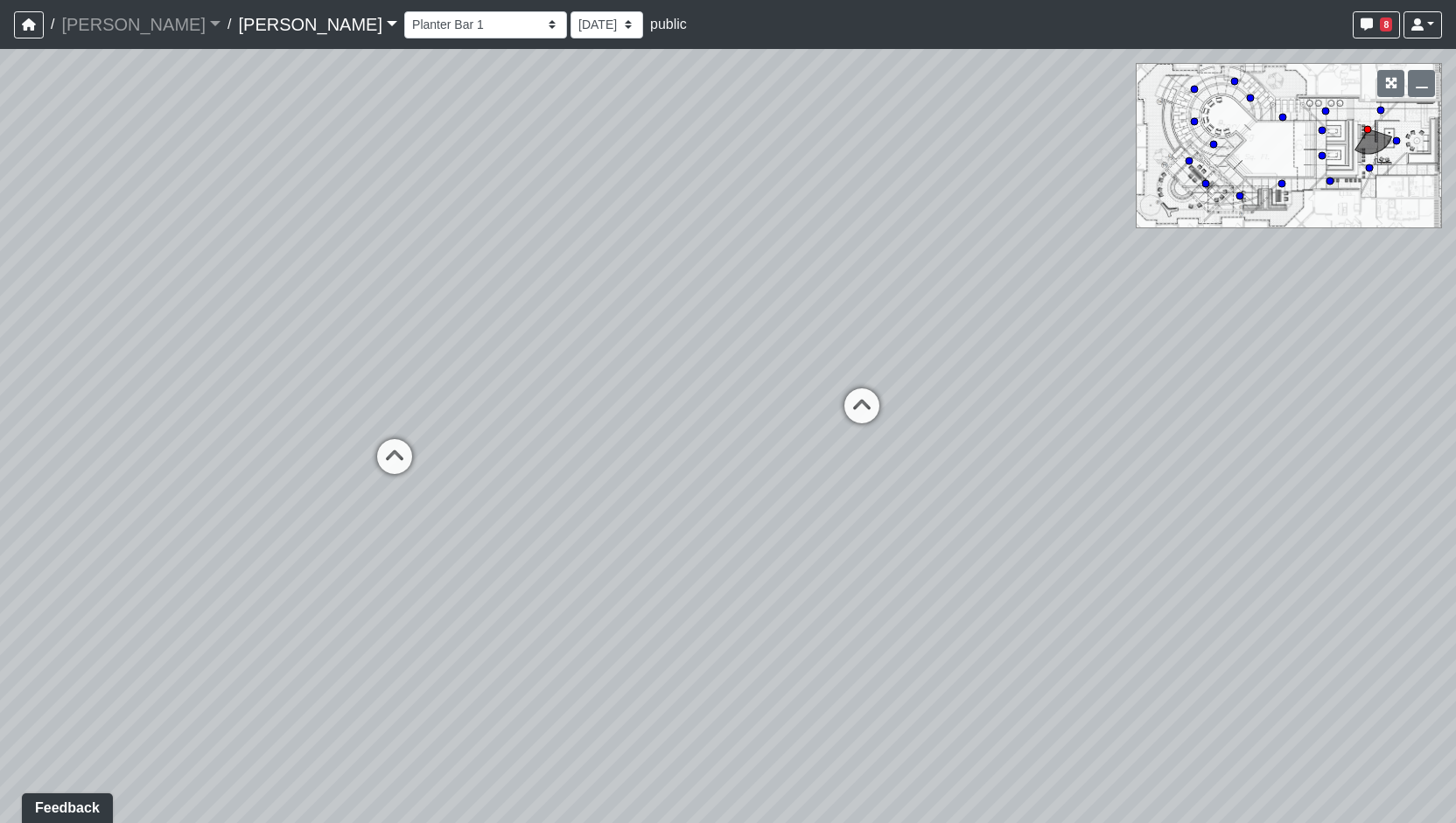
click at [1063, 418] on div "Loading... Entry Loading... Living Room Loading... Market Loading... Lounge 1 L…" at bounding box center [728, 436] width 1456 height 774
click at [408, 422] on div "Loading... Entry Loading... Living Room Loading... Market Loading... Lounge 1 L…" at bounding box center [728, 436] width 1456 height 774
click at [433, 428] on div "Loading... Turf" at bounding box center [422, 452] width 53 height 53
click at [818, 442] on div "Loading... Entry Loading... Living Room Loading... Market Loading... Lounge 1 L…" at bounding box center [728, 436] width 1456 height 774
click at [1258, 440] on div "Loading... Entry Loading... Living Room Loading... Market Loading... Lounge 1 L…" at bounding box center [728, 436] width 1456 height 774
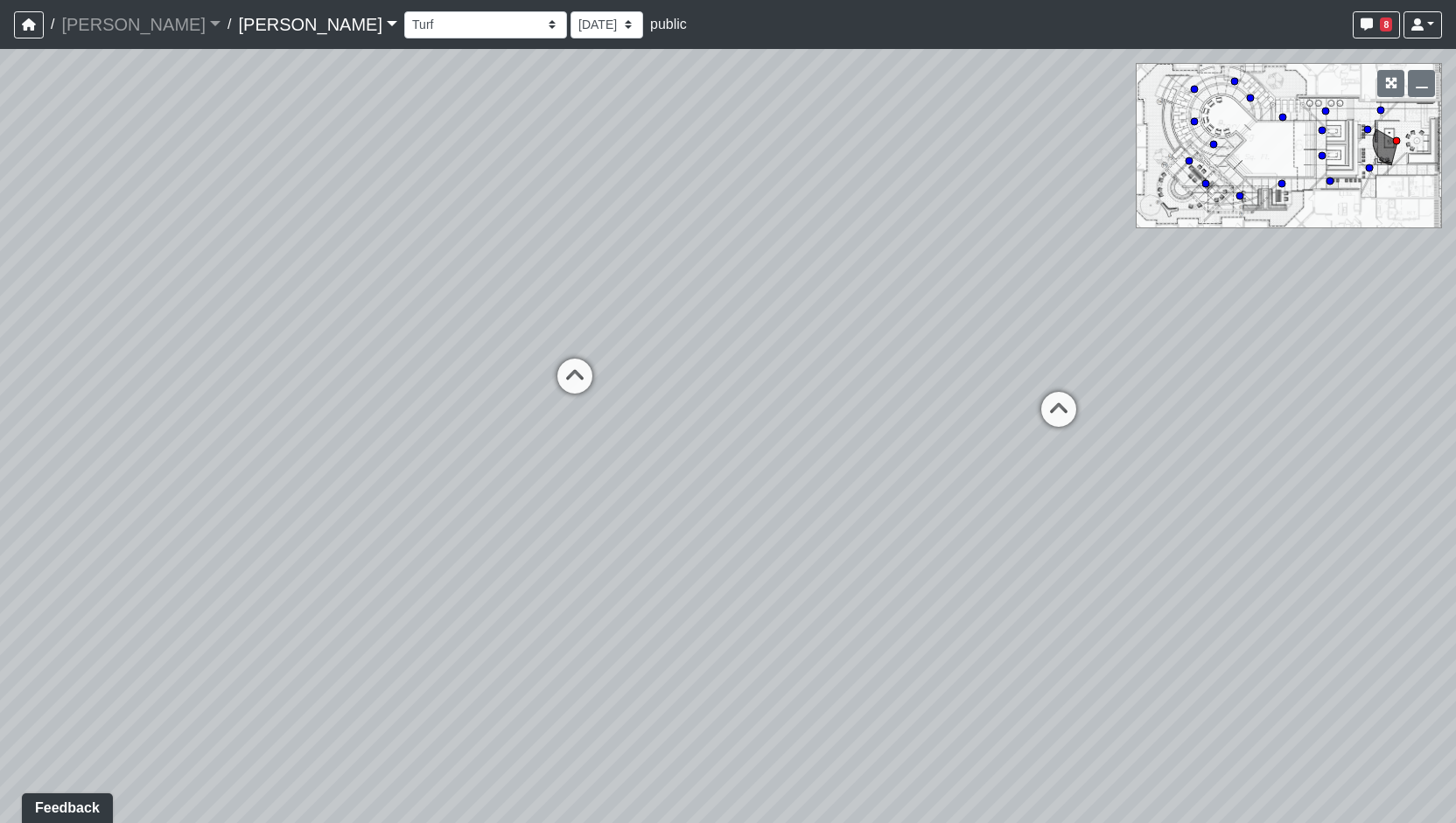
click at [838, 420] on div "Loading... Entry Loading... Living Room Loading... Market Loading... Lounge 1 L…" at bounding box center [728, 436] width 1456 height 774
click at [569, 375] on icon at bounding box center [575, 384] width 53 height 53
click at [700, 342] on icon at bounding box center [711, 328] width 53 height 53
click at [1101, 355] on div "Loading... Entry Loading... Living Room Loading... Market Loading... Lounge 1 L…" at bounding box center [728, 436] width 1456 height 774
click at [900, 388] on div "Loading... Entry Loading... Living Room Loading... Market Loading... Lounge 1 L…" at bounding box center [728, 436] width 1456 height 774
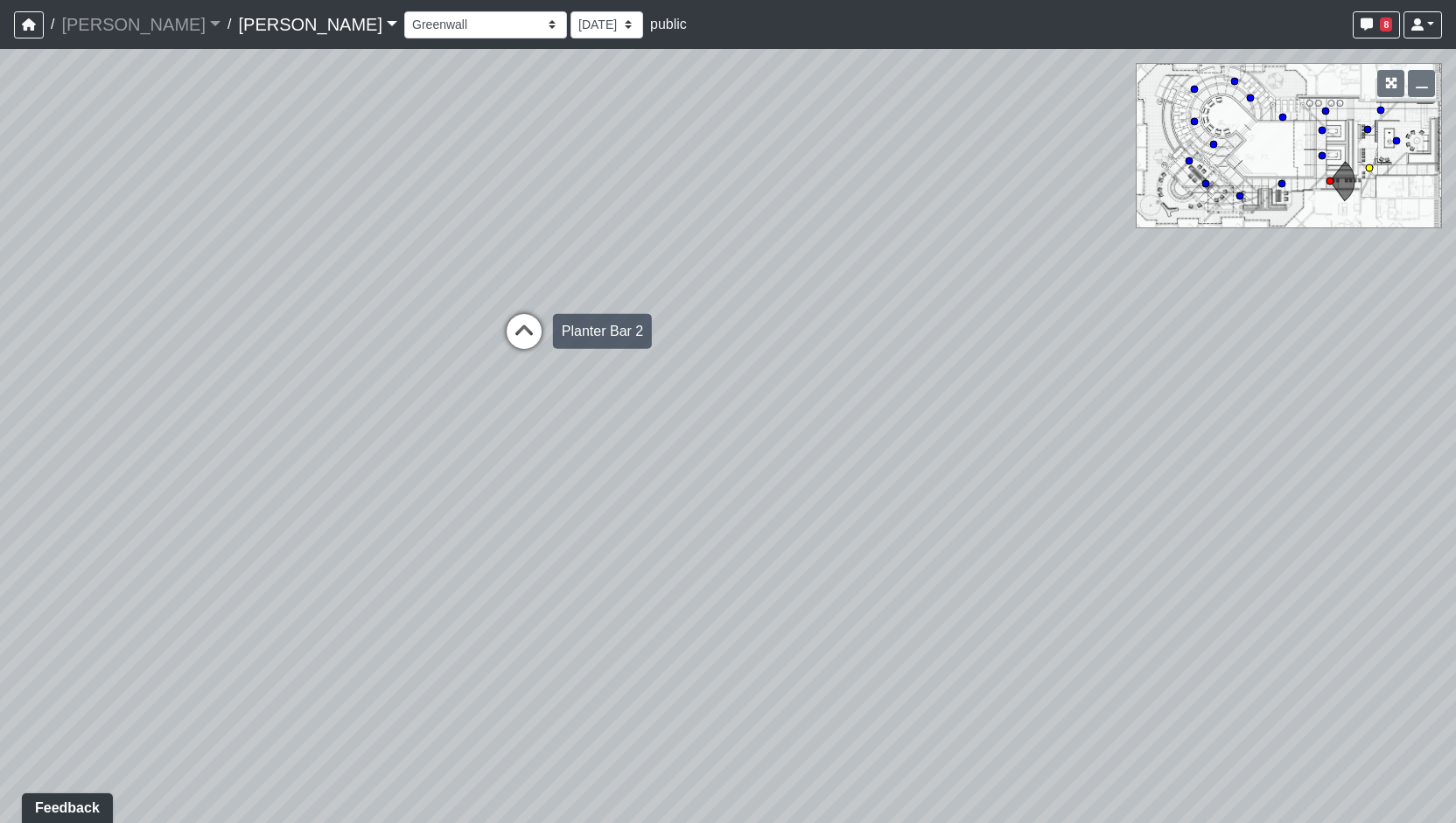
click at [514, 357] on icon at bounding box center [524, 340] width 53 height 53
click at [347, 421] on div "Loading... Turf" at bounding box center [330, 444] width 53 height 53
click at [474, 434] on div "Loading... Entry Loading... Living Room Loading... Market Loading... Lounge 1 L…" at bounding box center [728, 436] width 1456 height 774
click at [704, 470] on div "Loading... Entry Loading... Living Room Loading... Market Loading... Lounge 1 L…" at bounding box center [728, 436] width 1456 height 774
click at [636, 499] on div "Loading... Entry Loading... Living Room Loading... Market Loading... Lounge 1 L…" at bounding box center [728, 436] width 1456 height 774
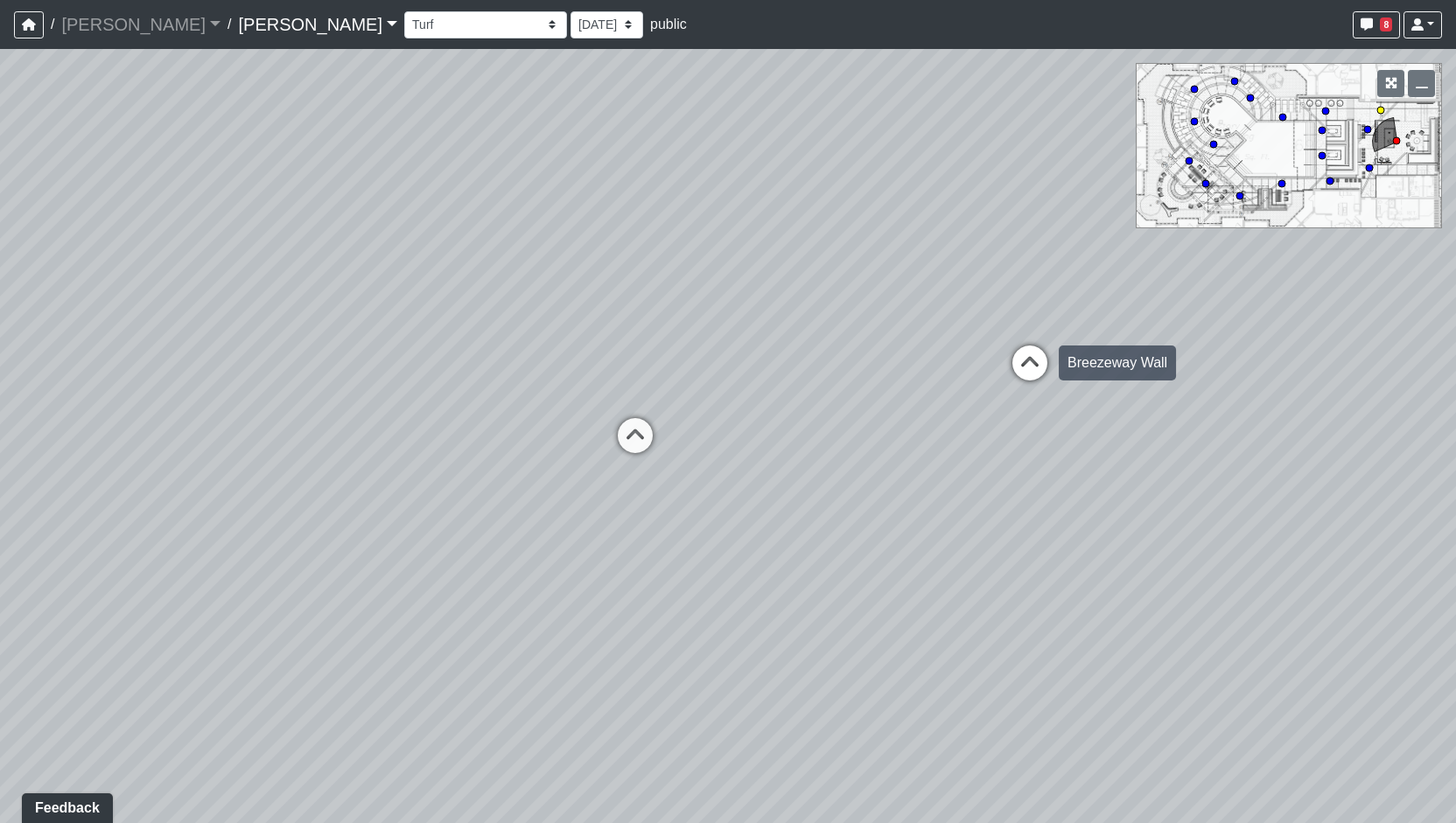
click at [1033, 386] on icon at bounding box center [1030, 372] width 53 height 53
click at [1122, 524] on div "Loading... Entry Loading... Living Room Loading... Market Loading... Lounge 1 L…" at bounding box center [728, 436] width 1456 height 774
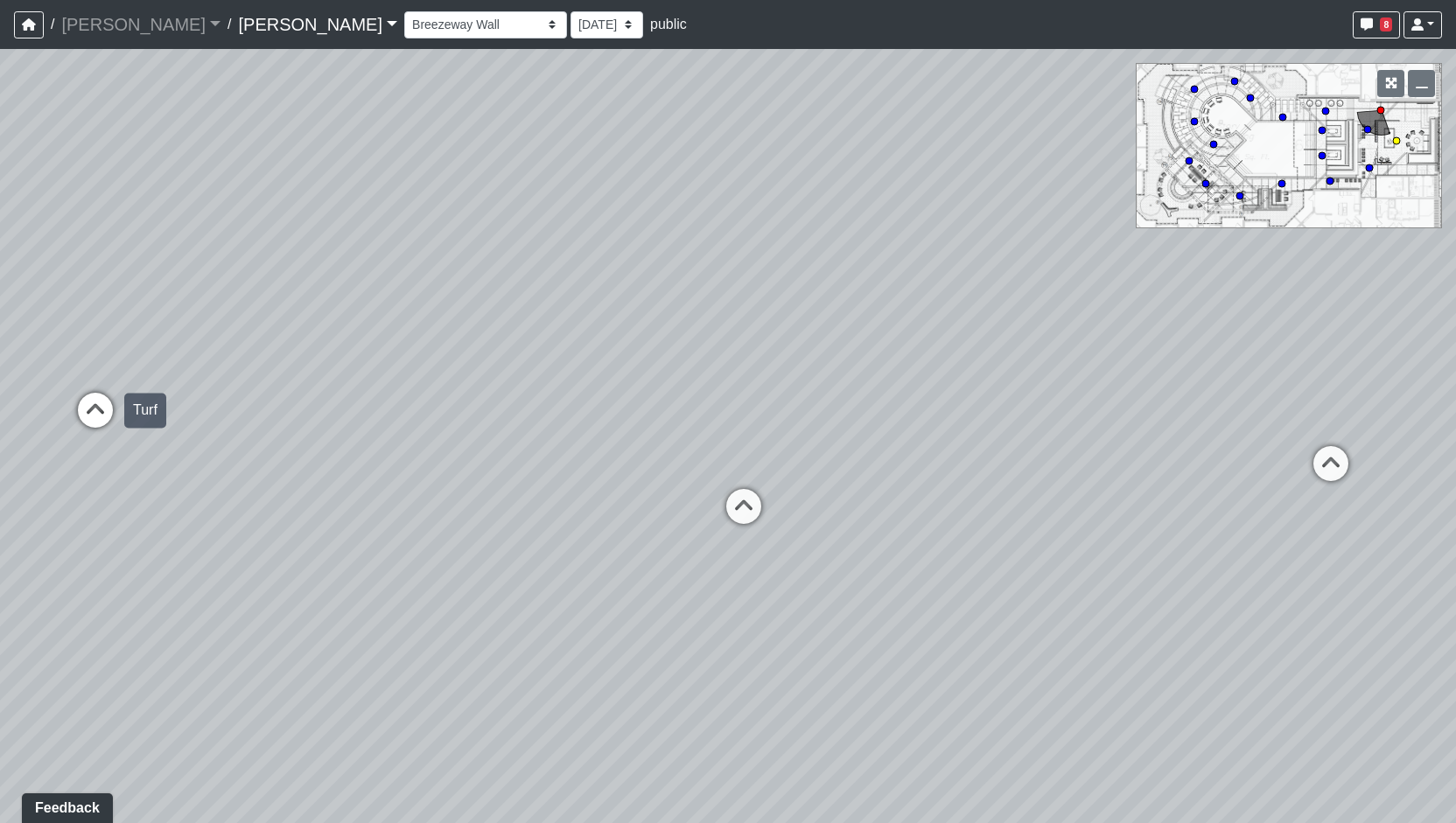
click at [69, 416] on icon at bounding box center [95, 419] width 53 height 53
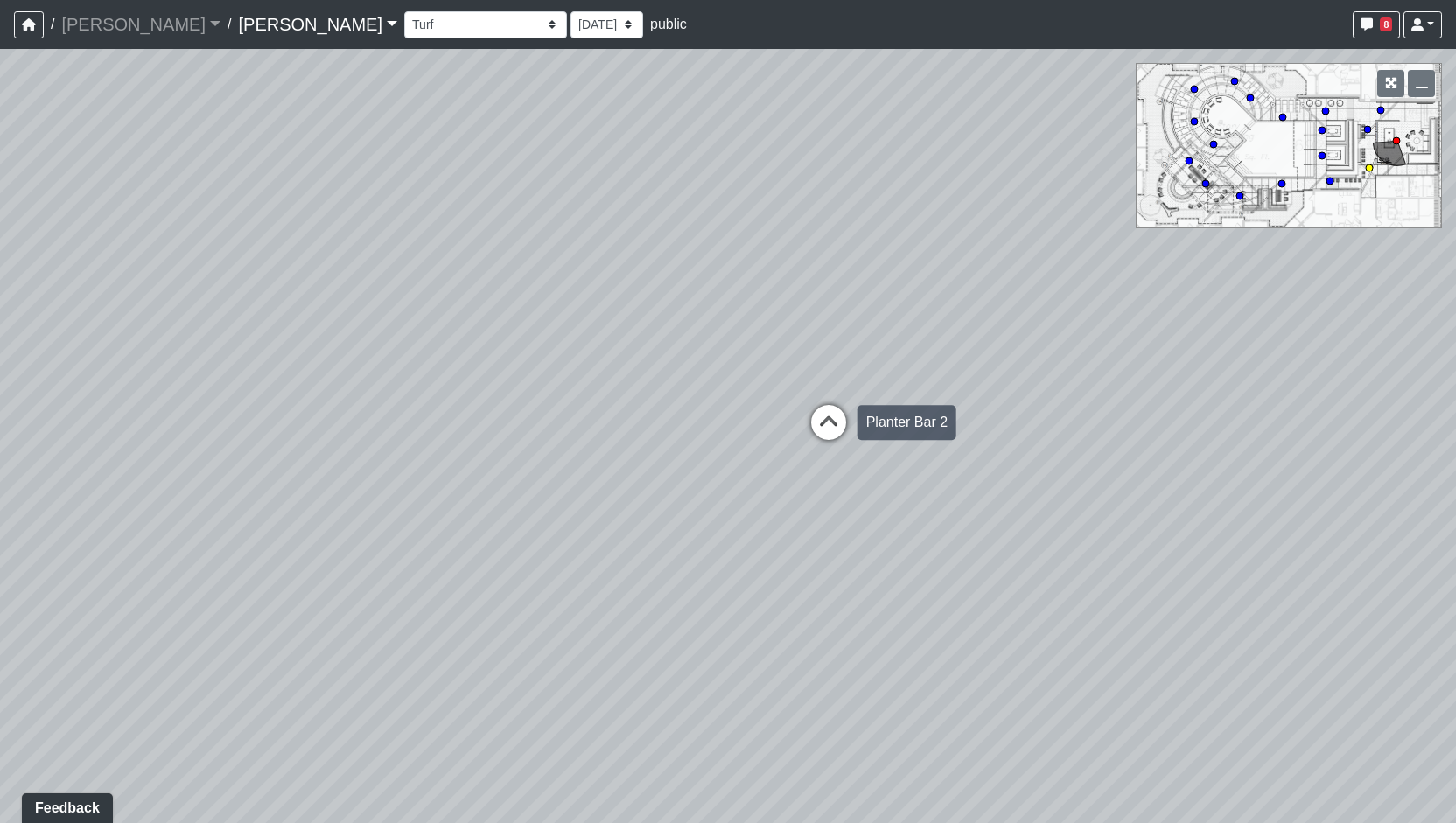
click at [849, 442] on icon at bounding box center [828, 431] width 53 height 53
click at [819, 421] on div "Loading... Entry Loading... Living Room Loading... Market Loading... Lounge 1 L…" at bounding box center [728, 436] width 1456 height 774
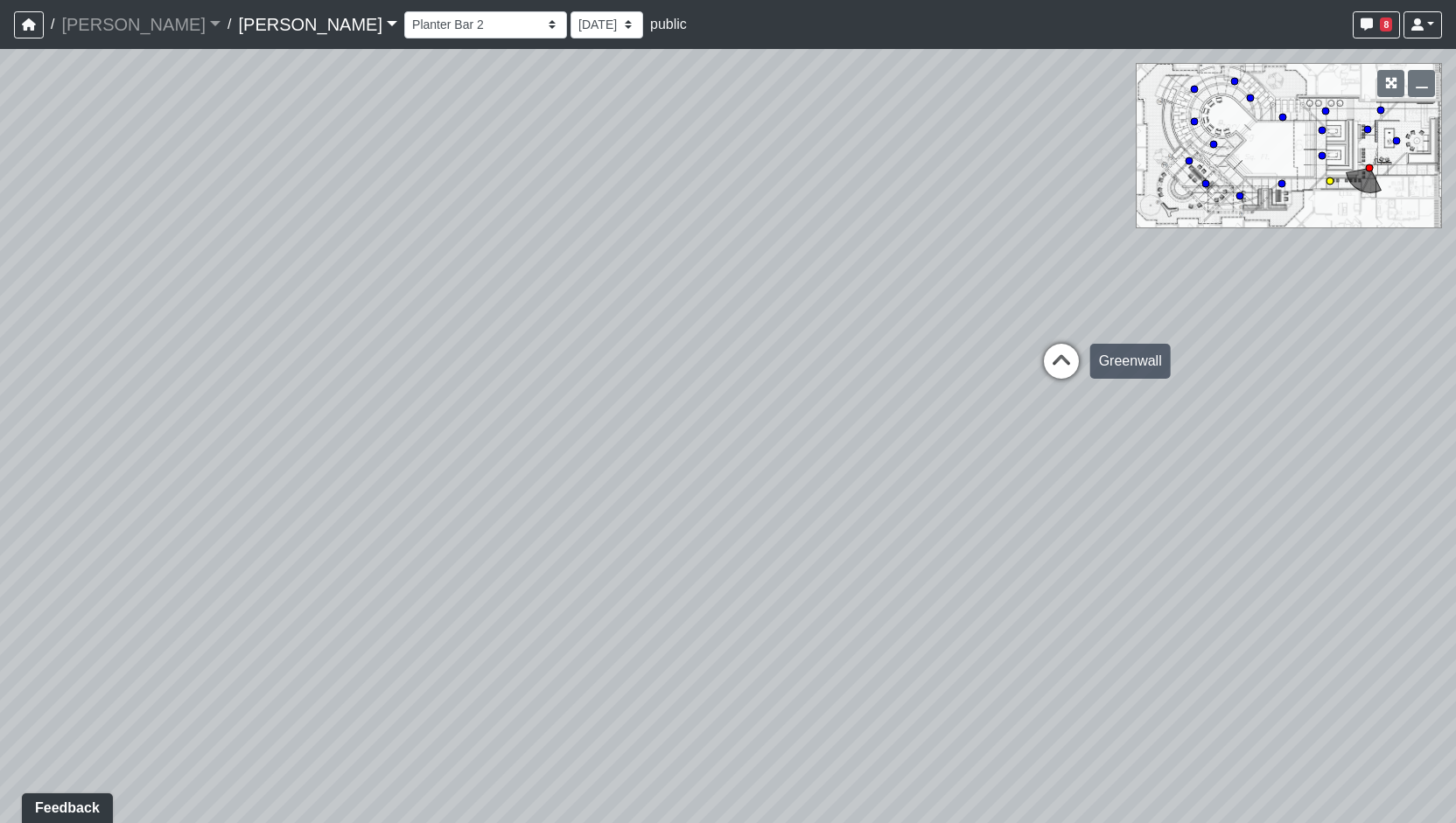
click at [1051, 351] on icon at bounding box center [1061, 370] width 53 height 53
click at [892, 353] on div "Loading... Entry Loading... Living Room Loading... Market Loading... Lounge 1 L…" at bounding box center [728, 436] width 1456 height 774
click at [1054, 351] on div "Loading... Entry Loading... Living Room Loading... Market Loading... Lounge 1 L…" at bounding box center [728, 436] width 1456 height 774
click at [738, 332] on div "Loading... Entry Loading... Living Room Loading... Market Loading... Lounge 1 L…" at bounding box center [728, 436] width 1456 height 774
click at [691, 339] on div "Loading... Entry Loading... Living Room Loading... Market Loading... Lounge 1 L…" at bounding box center [728, 436] width 1456 height 774
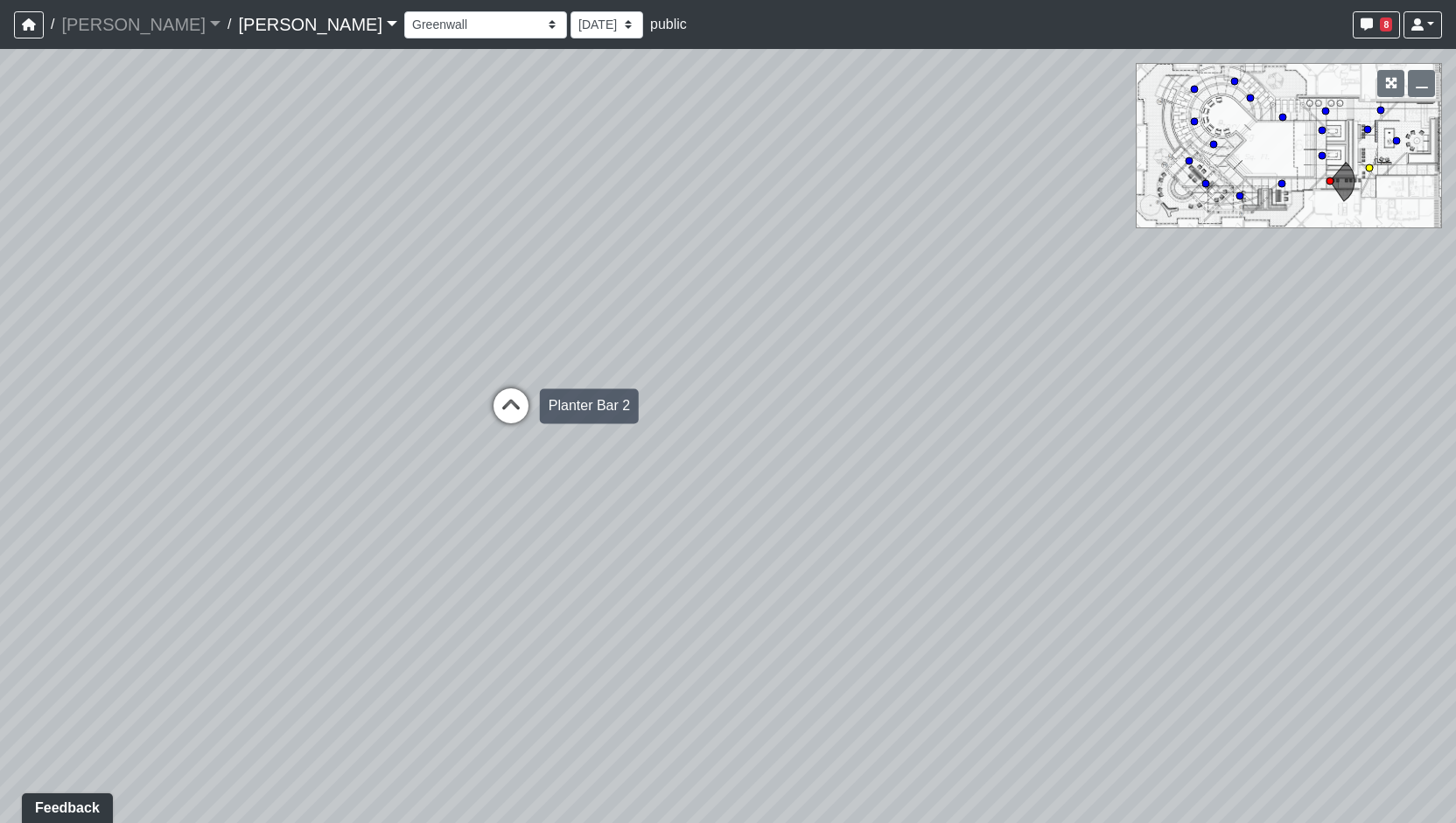
click at [509, 399] on icon at bounding box center [511, 414] width 53 height 53
click at [316, 531] on icon at bounding box center [293, 531] width 53 height 53
click at [611, 591] on div "Loading... Entry Loading... Living Room Loading... Market Loading... Lounge 1 L…" at bounding box center [728, 436] width 1456 height 774
click at [635, 551] on div "Loading... Entry Loading... Living Room Loading... Market Loading... Lounge 1 L…" at bounding box center [728, 436] width 1456 height 774
click at [700, 527] on div "Loading... Entry Loading... Living Room Loading... Market Loading... Lounge 1 L…" at bounding box center [728, 436] width 1456 height 774
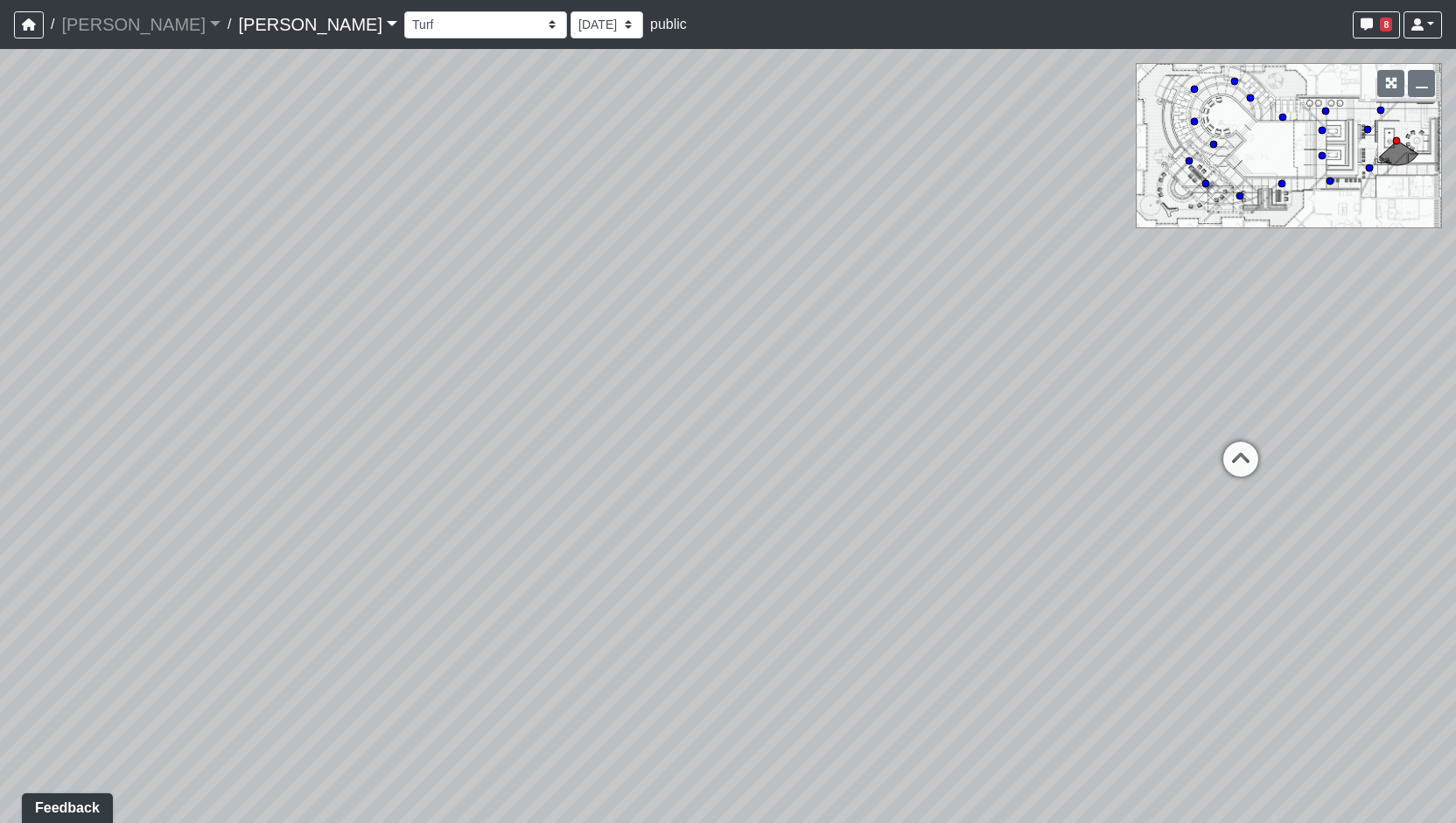
click at [670, 512] on div "Loading... Entry Loading... Living Room Loading... Market Loading... Lounge 1 L…" at bounding box center [728, 436] width 1456 height 774
click at [481, 508] on div "Loading... Entry Loading... Living Room Loading... Market Loading... Lounge 1 L…" at bounding box center [728, 436] width 1456 height 774
click at [719, 534] on div "Loading... Entry Loading... Living Room Loading... Market Loading... Lounge 1 L…" at bounding box center [728, 436] width 1456 height 774
click at [685, 566] on div "Loading... Entry Loading... Living Room Loading... Market Loading... Lounge 1 L…" at bounding box center [728, 436] width 1456 height 774
click at [686, 478] on div "Loading... Entry Loading... Living Room Loading... Market Loading... Lounge 1 L…" at bounding box center [728, 436] width 1456 height 774
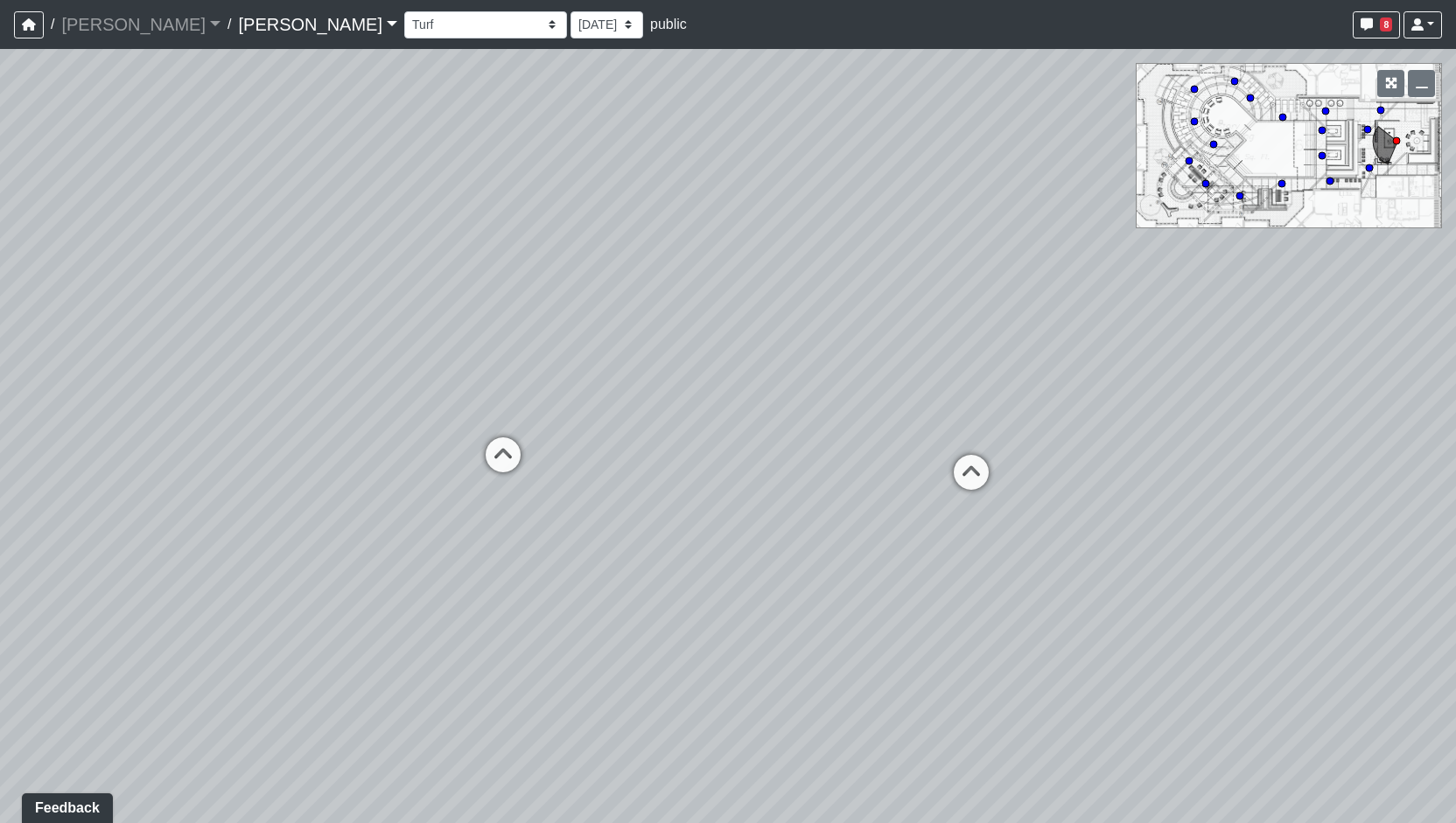
click at [628, 470] on div "Loading... Entry Loading... Living Room Loading... Market Loading... Lounge 1 L…" at bounding box center [728, 436] width 1456 height 774
click at [784, 608] on div "Loading... Entry Loading... Living Room Loading... Market Loading... Lounge 1 L…" at bounding box center [728, 436] width 1456 height 774
click at [670, 442] on div "Loading... Entry Loading... Living Room Loading... Market Loading... Lounge 1 L…" at bounding box center [728, 436] width 1456 height 774
click at [678, 437] on div "Loading... Entry Loading... Living Room Loading... Market Loading... Lounge 1 L…" at bounding box center [728, 436] width 1456 height 774
click at [604, 511] on icon at bounding box center [600, 525] width 53 height 53
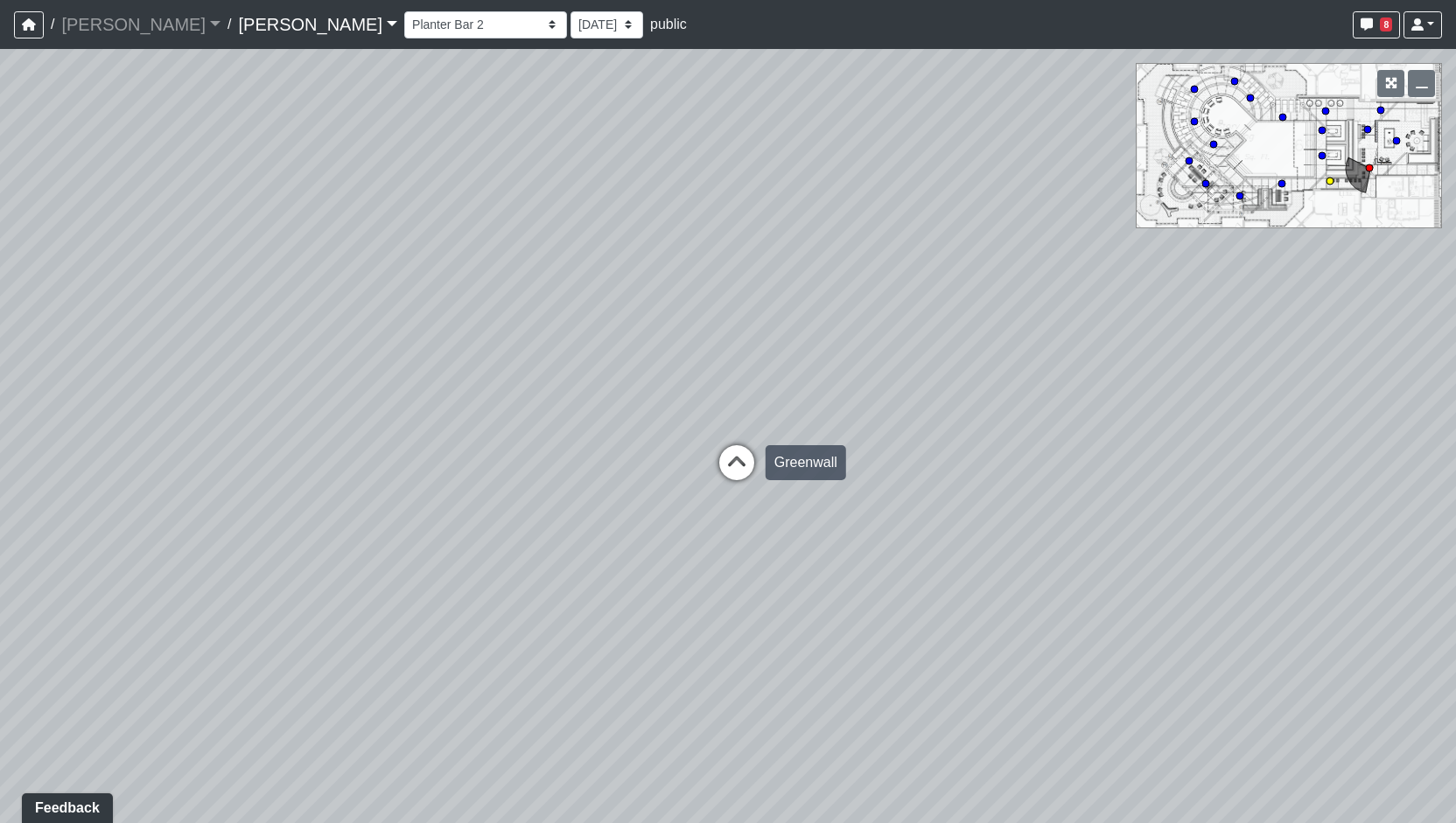
click at [725, 451] on icon at bounding box center [736, 471] width 53 height 53
click at [740, 515] on div "Loading... Entry Loading... Living Room Loading... Market Loading... Lounge 1 L…" at bounding box center [728, 436] width 1456 height 774
click at [192, 706] on div "Loading... Entry Loading... Living Room Loading... Market Loading... Lounge 1 L…" at bounding box center [728, 436] width 1456 height 774
click at [975, 736] on div "Loading... Entry Loading... Living Room Loading... Market Loading... Lounge 1 L…" at bounding box center [728, 436] width 1456 height 774
click at [793, 519] on icon at bounding box center [786, 531] width 53 height 53
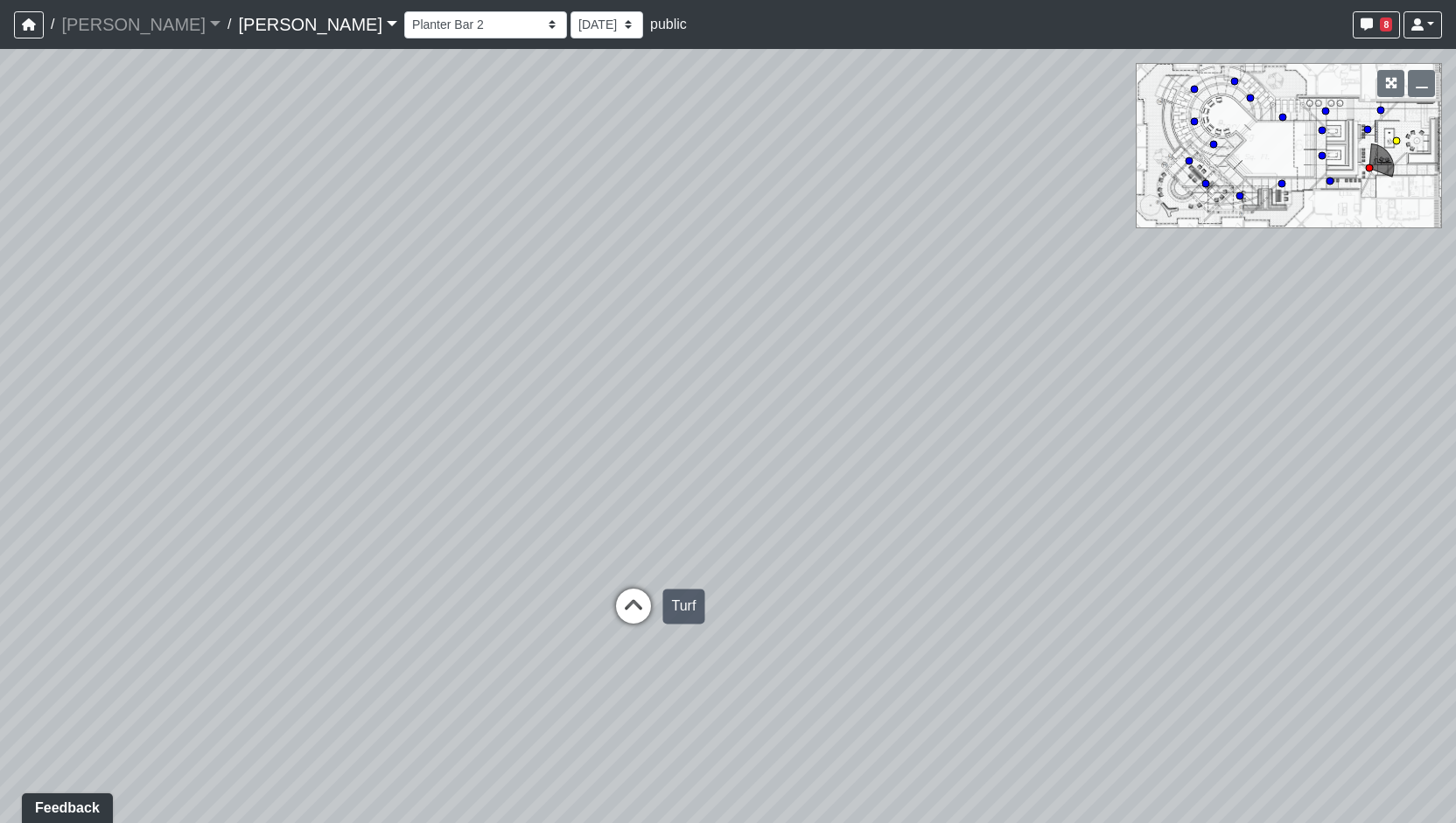
click at [626, 596] on icon at bounding box center [633, 615] width 53 height 53
click at [887, 588] on div "Loading... Entry Loading... Living Room Loading... Market Loading... Lounge 1 L…" at bounding box center [728, 436] width 1456 height 774
click at [973, 605] on div "Loading... Entry Loading... Living Room Loading... Market Loading... Lounge 1 L…" at bounding box center [728, 436] width 1456 height 774
click at [1006, 518] on div "Loading... Entry Loading... Living Room Loading... Market Loading... Lounge 1 L…" at bounding box center [728, 436] width 1456 height 774
click at [902, 525] on div "Loading... Entry Loading... Living Room Loading... Market Loading... Lounge 1 L…" at bounding box center [728, 436] width 1456 height 774
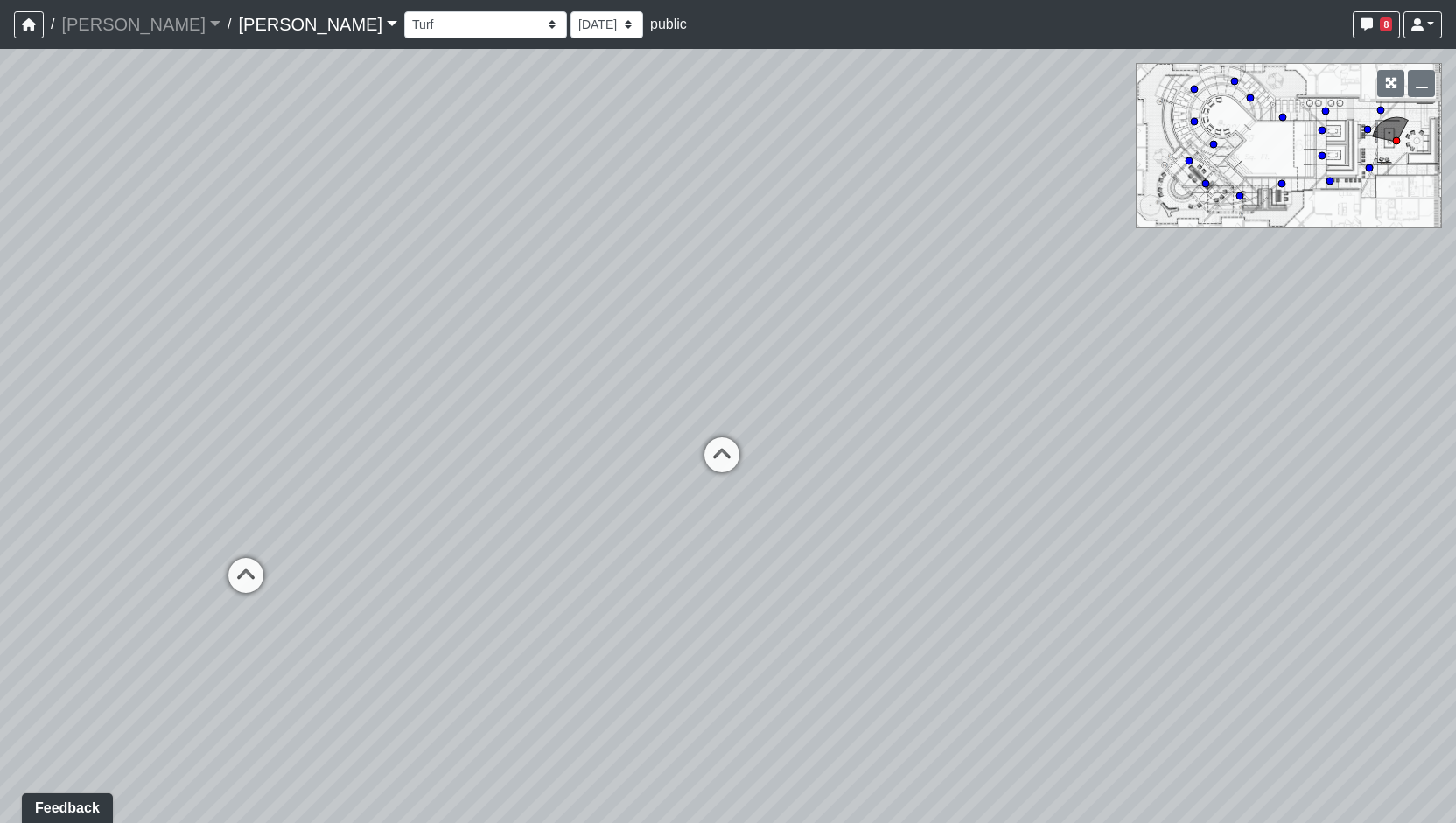
click at [788, 576] on div "Loading... Entry Loading... Living Room Loading... Market Loading... Lounge 1 L…" at bounding box center [728, 436] width 1456 height 774
click at [1454, 512] on div "Loading... Entry Loading... Living Room Loading... Market Loading... Lounge 1 L…" at bounding box center [728, 436] width 1456 height 774
click at [1102, 617] on div "Loading... Entry Loading... Living Room Loading... Market Loading... Lounge 1 L…" at bounding box center [728, 436] width 1456 height 774
click at [933, 639] on div "Loading... Entry Loading... Living Room Loading... Market Loading... Lounge 1 L…" at bounding box center [728, 436] width 1456 height 774
click at [906, 654] on div "Loading... Entry Loading... Living Room Loading... Market Loading... Lounge 1 L…" at bounding box center [728, 436] width 1456 height 774
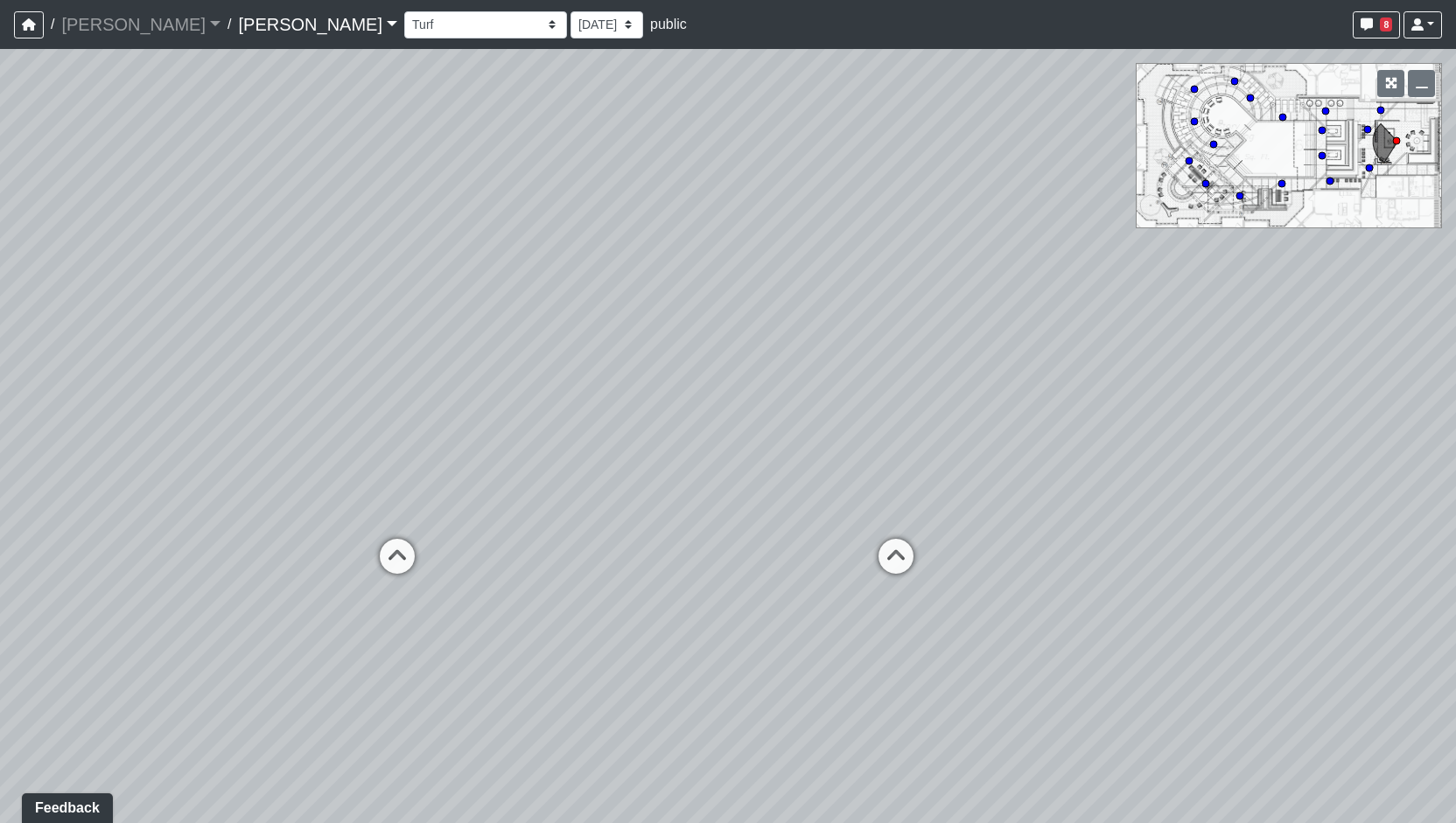
click at [818, 667] on div "Loading... Entry Loading... Living Room Loading... Market Loading... Lounge 1 L…" at bounding box center [728, 436] width 1456 height 774
click at [395, 573] on icon at bounding box center [396, 567] width 53 height 53
click at [657, 511] on div "Loading... Entry Loading... Living Room Loading... Market Loading... Lounge 1 L…" at bounding box center [728, 436] width 1456 height 774
click at [543, 468] on div "Loading... Entry Loading... Living Room Loading... Market Loading... Lounge 1 L…" at bounding box center [728, 436] width 1456 height 774
click at [818, 444] on icon at bounding box center [844, 437] width 53 height 53
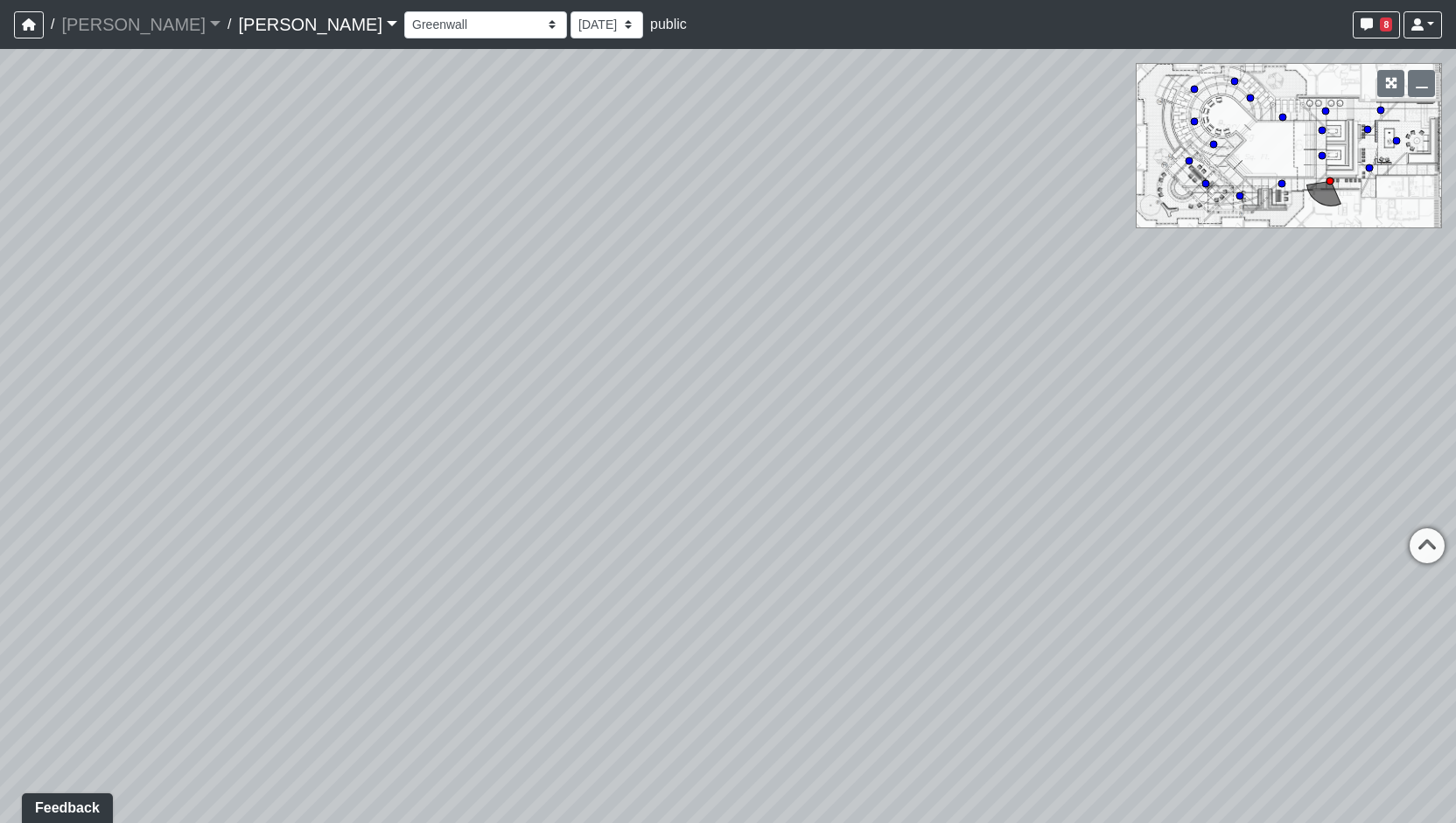
click at [926, 463] on div "Loading... Entry Loading... Living Room Loading... Market Loading... Lounge 1 L…" at bounding box center [728, 436] width 1456 height 774
click at [895, 470] on div "Loading... Entry Loading... Living Room Loading... Market Loading... Lounge 1 L…" at bounding box center [728, 436] width 1456 height 774
click at [1173, 428] on icon at bounding box center [1171, 443] width 53 height 53
click at [957, 487] on div "Loading... Turf" at bounding box center [938, 510] width 53 height 53
click at [597, 528] on div "Loading... Entry Loading... Living Room Loading... Market Loading... Lounge 1 L…" at bounding box center [728, 436] width 1456 height 774
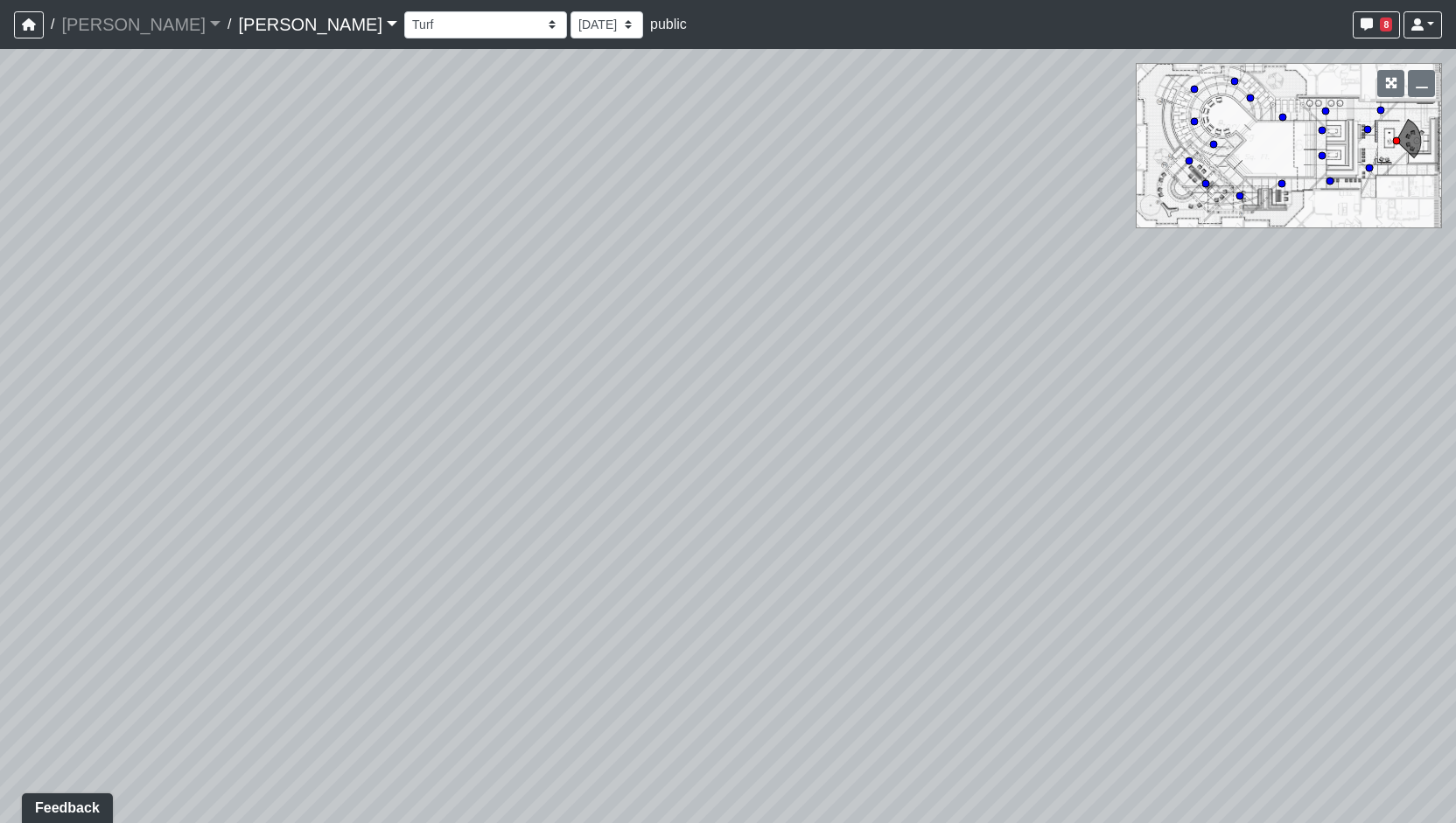
click at [440, 505] on div "Loading... Entry Loading... Living Room Loading... Market Loading... Lounge 1 L…" at bounding box center [728, 436] width 1456 height 774
click at [585, 529] on div "Loading... Entry Loading... Living Room Loading... Market Loading... Lounge 1 L…" at bounding box center [728, 436] width 1456 height 774
click at [532, 431] on div "Loading... Entry Loading... Living Room Loading... Market Loading... Lounge 1 L…" at bounding box center [728, 436] width 1456 height 774
click at [1109, 481] on div "Loading... Planter Bar 1" at bounding box center [1088, 504] width 53 height 53
click at [1170, 470] on icon at bounding box center [1188, 471] width 53 height 53
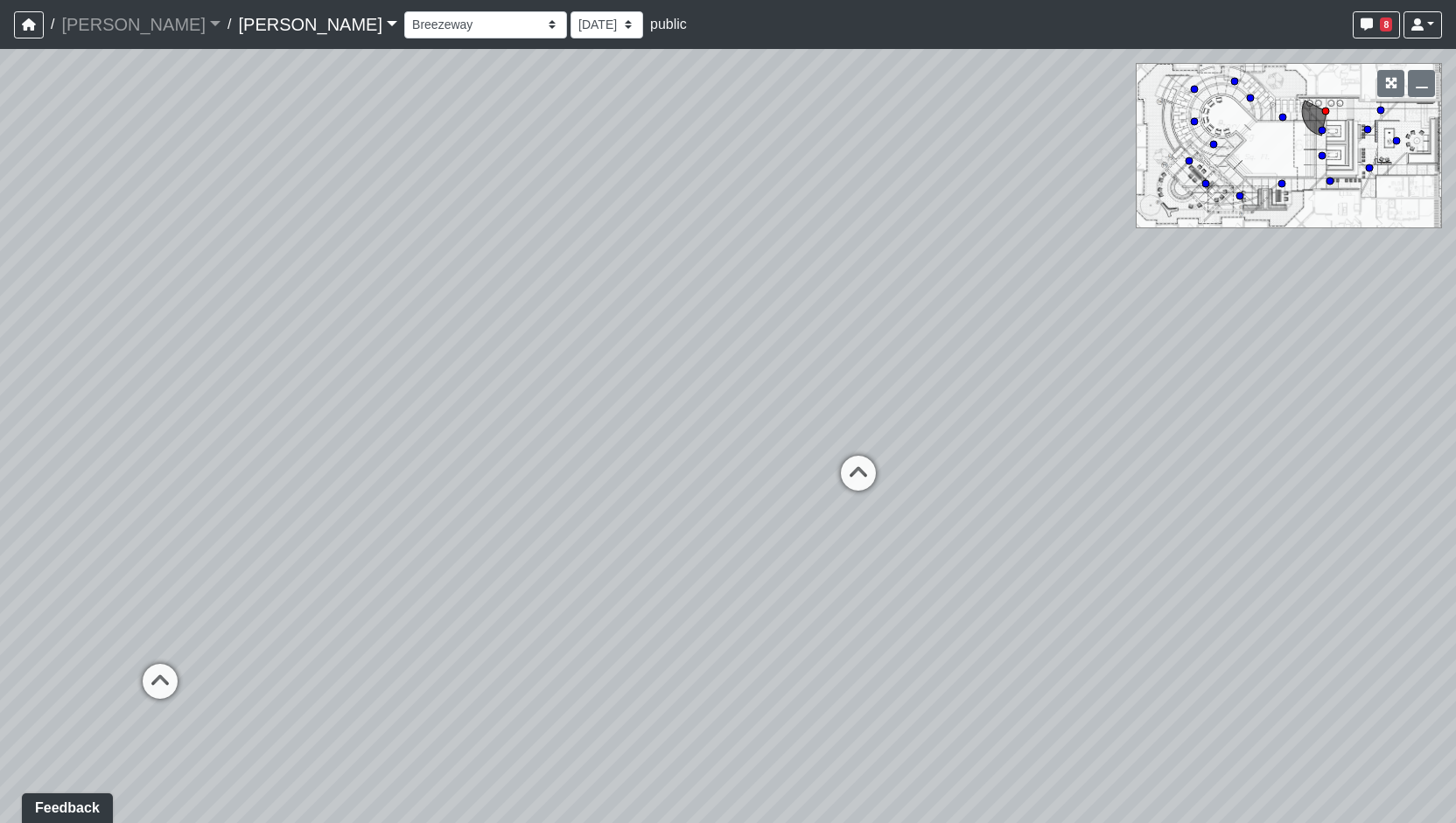
click at [826, 464] on div "Loading... Entry Loading... Living Room Loading... Market Loading... Lounge 1 L…" at bounding box center [728, 436] width 1456 height 774
click at [844, 464] on icon at bounding box center [858, 482] width 53 height 53
click at [884, 498] on div "Loading... Entry Loading... Living Room Loading... Market Loading... Lounge 1 L…" at bounding box center [728, 436] width 1456 height 774
click at [1111, 517] on div "Chaise Lounges" at bounding box center [1130, 519] width 119 height 35
click at [942, 589] on div "Loading... Entry Loading... Living Room Loading... Market Loading... Lounge 1 L…" at bounding box center [728, 436] width 1456 height 774
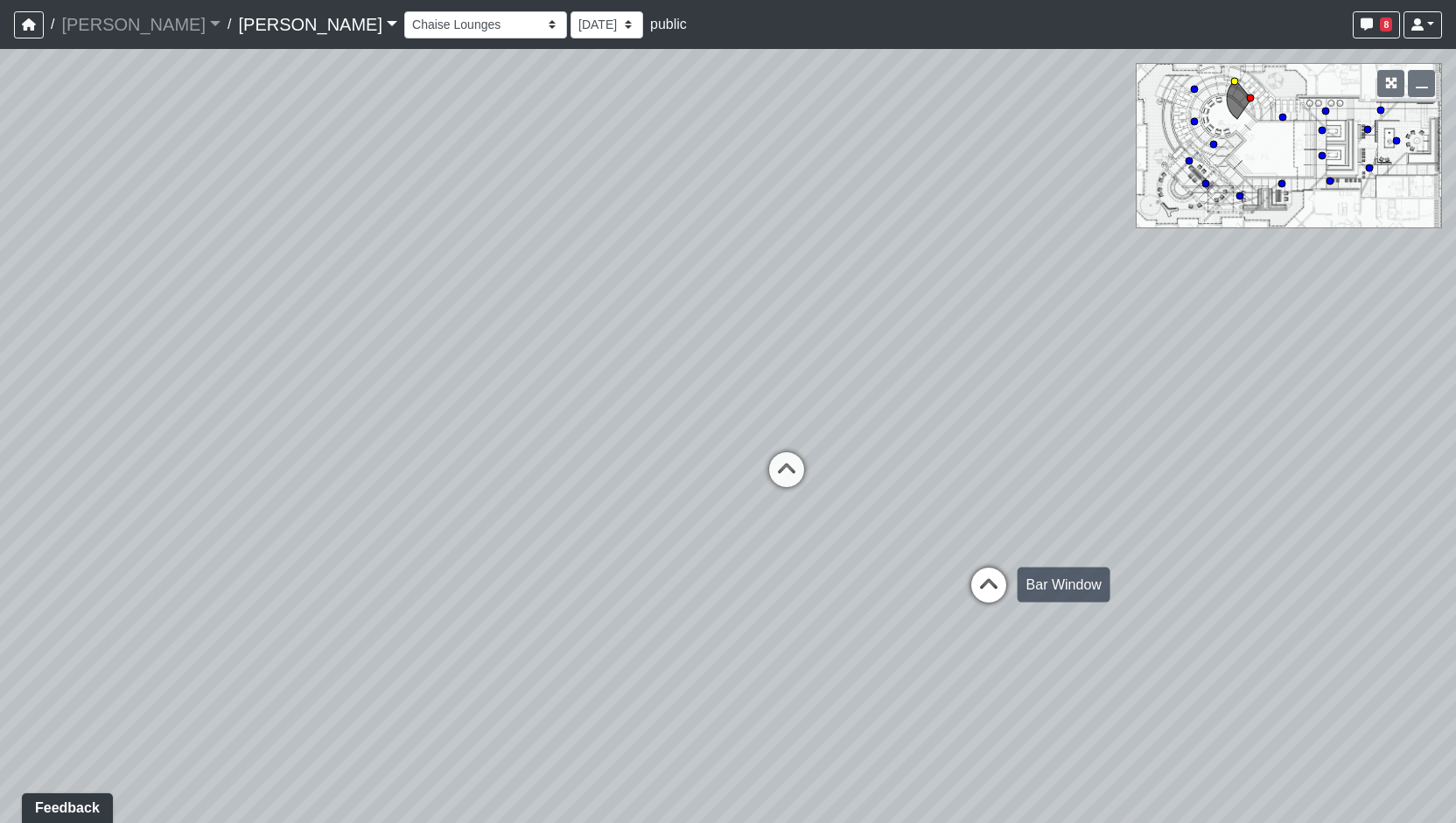
click at [1011, 593] on icon at bounding box center [989, 594] width 53 height 53
click at [833, 529] on div "Loading... Entry Loading... Living Room Loading... Market Loading... Lounge 1 L…" at bounding box center [728, 436] width 1456 height 774
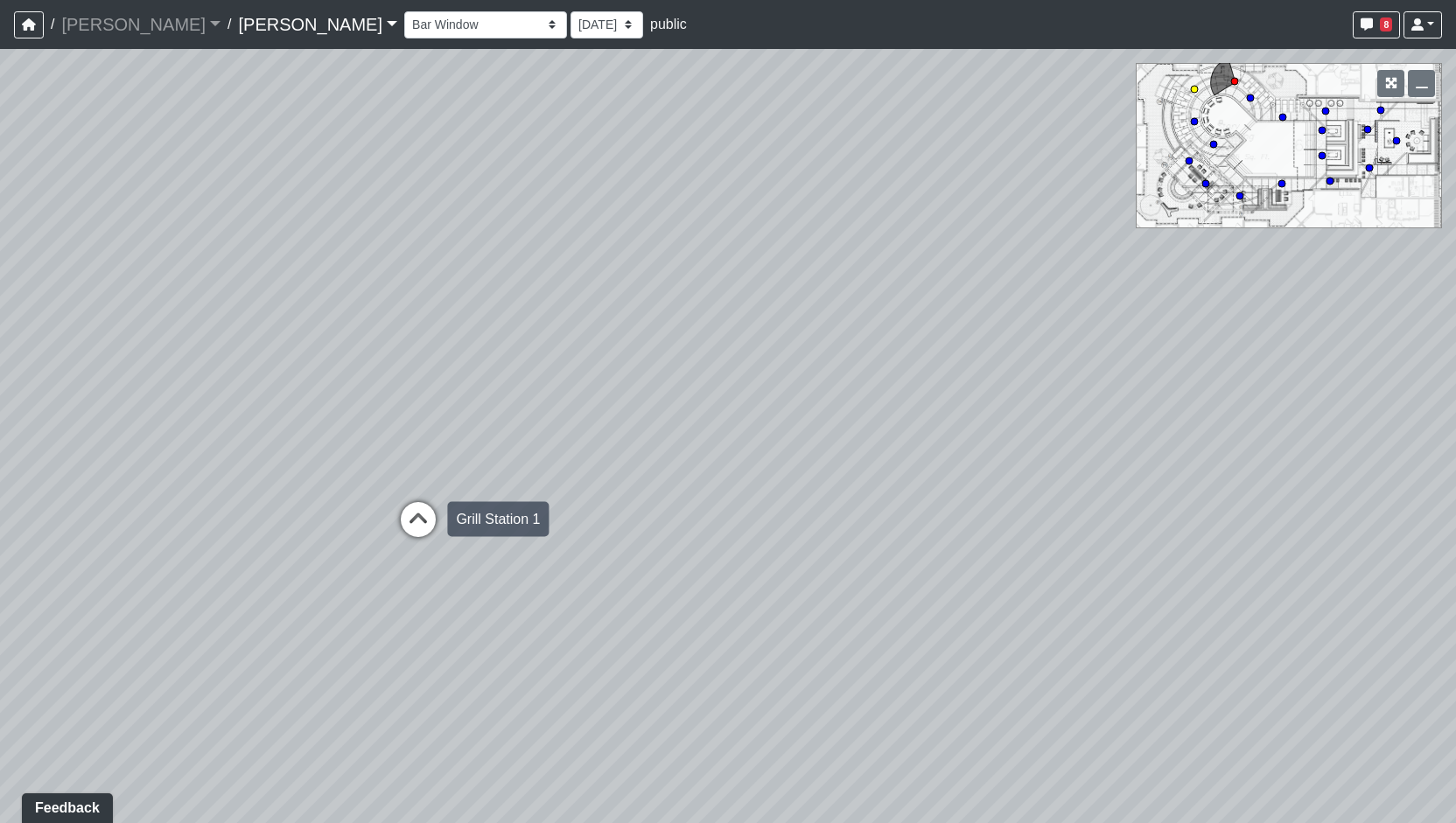
click at [426, 517] on icon at bounding box center [418, 528] width 53 height 53
click at [699, 536] on div "Loading... Entry Loading... Living Room Loading... Market Loading... Lounge 1 L…" at bounding box center [728, 436] width 1456 height 774
click at [771, 540] on div "Loading... Entry Loading... Living Room Loading... Market Loading... Lounge 1 L…" at bounding box center [728, 436] width 1456 height 774
click at [876, 534] on div "Loading... Entry Loading... Living Room Loading... Market Loading... Lounge 1 L…" at bounding box center [728, 436] width 1456 height 774
click at [996, 548] on div "Loading... Entry Loading... Living Room Loading... Market Loading... Lounge 1 L…" at bounding box center [728, 436] width 1456 height 774
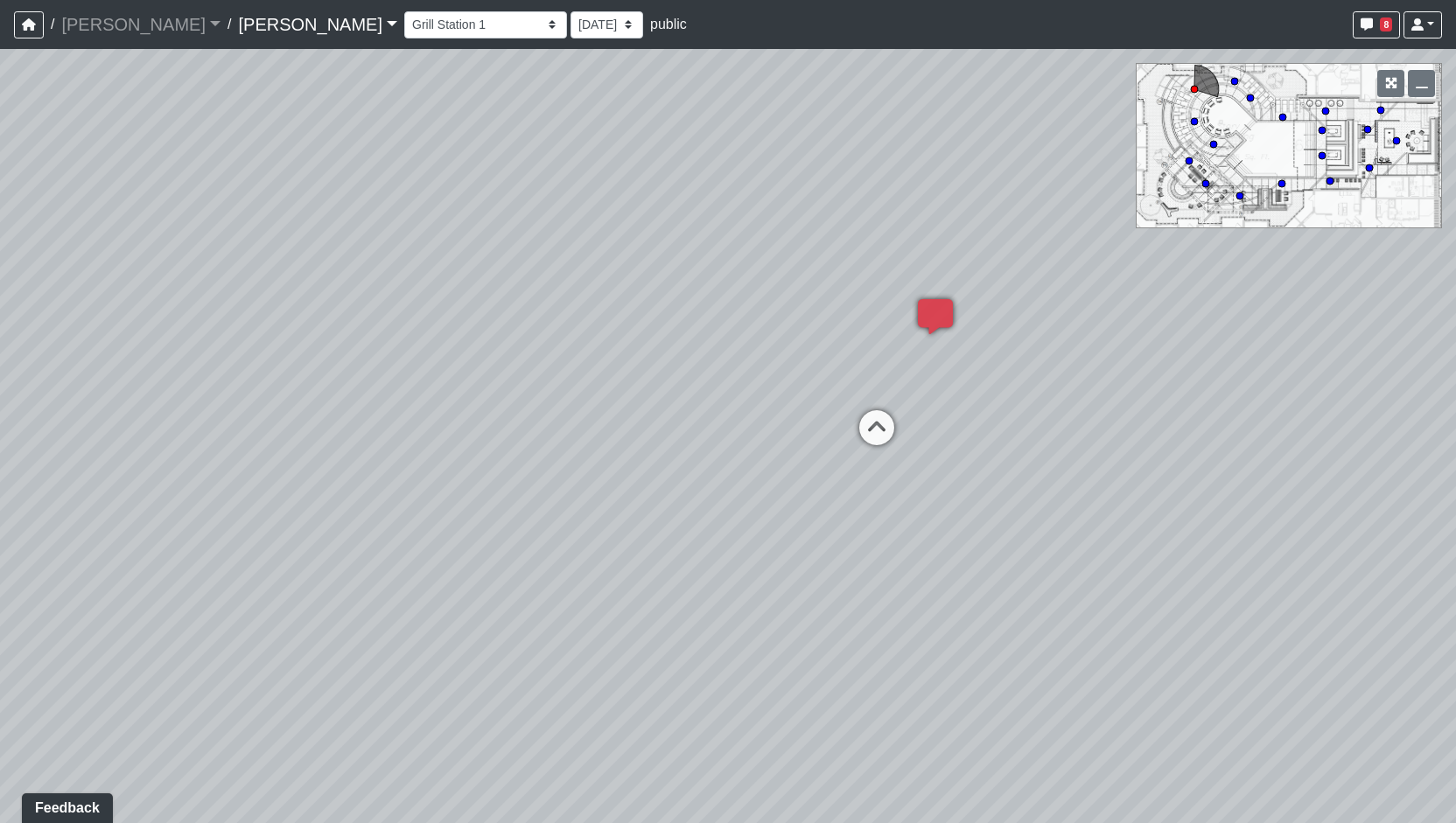
click at [921, 409] on div "Loading... Entry Loading... Living Room Loading... Market Loading... Lounge 1 L…" at bounding box center [728, 436] width 1456 height 774
click at [930, 439] on div "Loading... Entry Loading... Living Room Loading... Market Loading... Lounge 1 L…" at bounding box center [728, 436] width 1456 height 774
click at [888, 439] on icon at bounding box center [877, 436] width 53 height 53
click at [813, 465] on div "Loading... Entry Loading... Living Room Loading... Market Loading... Lounge 1 L…" at bounding box center [728, 436] width 1456 height 774
click at [1216, 665] on icon at bounding box center [1213, 669] width 53 height 53
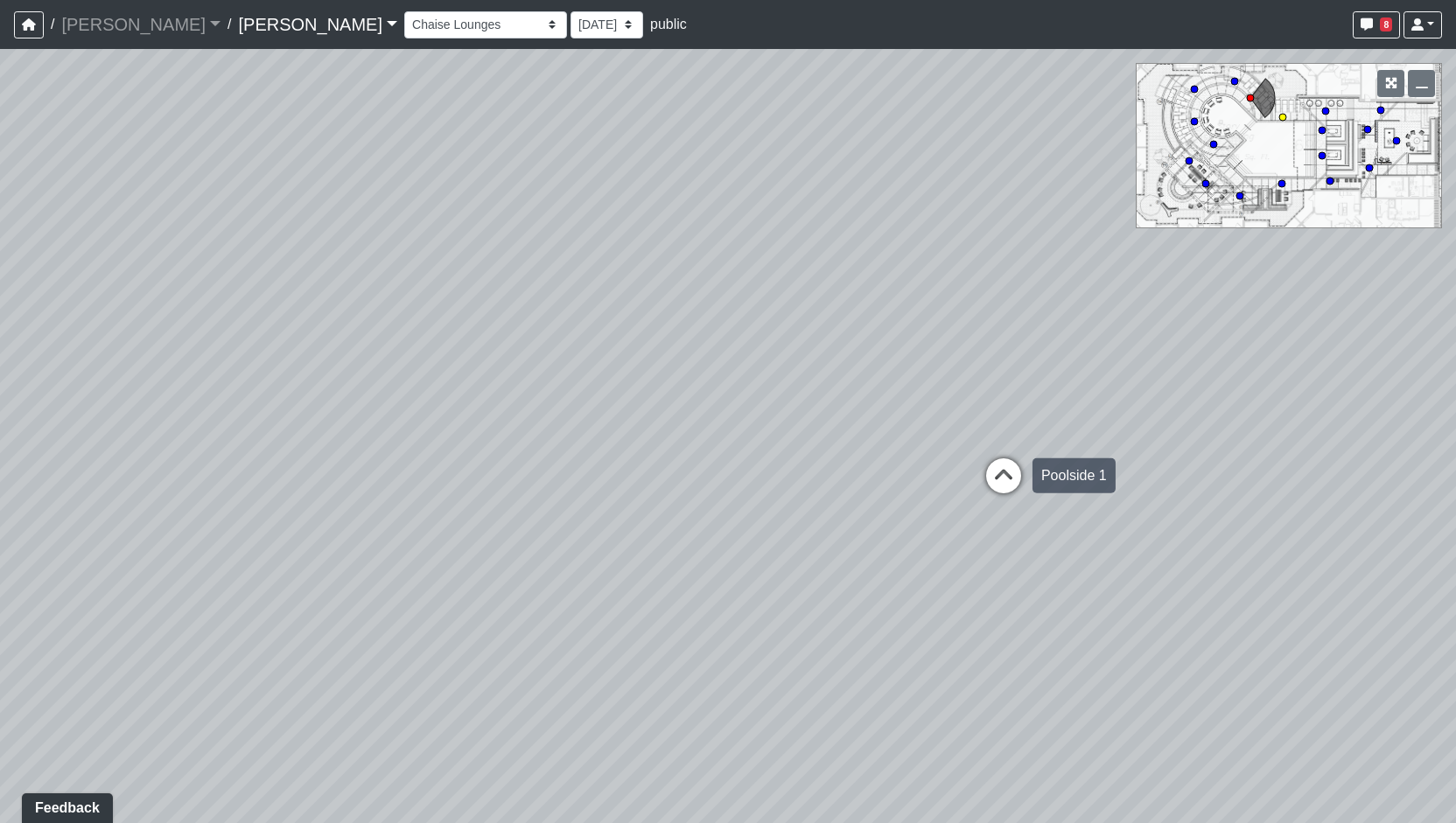
click at [998, 476] on icon at bounding box center [1004, 485] width 53 height 53
drag, startPoint x: 686, startPoint y: 526, endPoint x: 1159, endPoint y: 536, distance: 473.1
click at [1138, 533] on div "Loading... Entry Loading... Living Room Loading... Market Loading... Lounge 1 L…" at bounding box center [728, 436] width 1456 height 774
click at [1146, 533] on div "Loading... Entry Loading... Living Room Loading... Market Loading... Lounge 1 L…" at bounding box center [728, 436] width 1456 height 774
click at [1078, 526] on icon at bounding box center [1063, 531] width 53 height 53
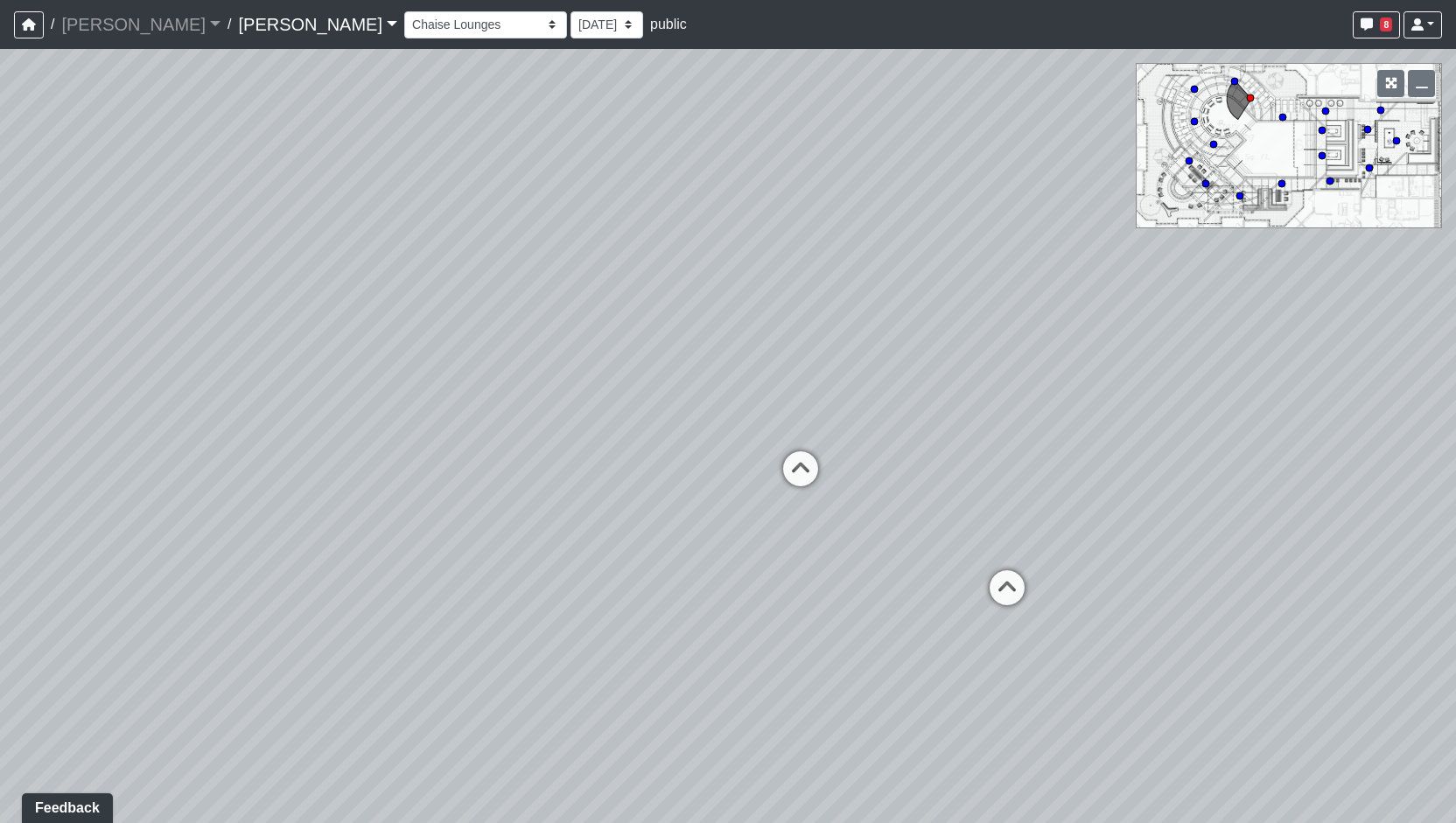
click at [1038, 587] on div "Loading... Entry Loading... Living Room Loading... Market Loading... Lounge 1 L…" at bounding box center [728, 436] width 1456 height 774
click at [988, 591] on icon at bounding box center [1007, 596] width 53 height 53
click at [657, 513] on icon at bounding box center [641, 514] width 53 height 53
drag, startPoint x: 1286, startPoint y: 532, endPoint x: 841, endPoint y: 542, distance: 445.1
click at [843, 541] on div "Loading... Entry Loading... Living Room Loading... Market Loading... Lounge 1 L…" at bounding box center [728, 436] width 1456 height 774
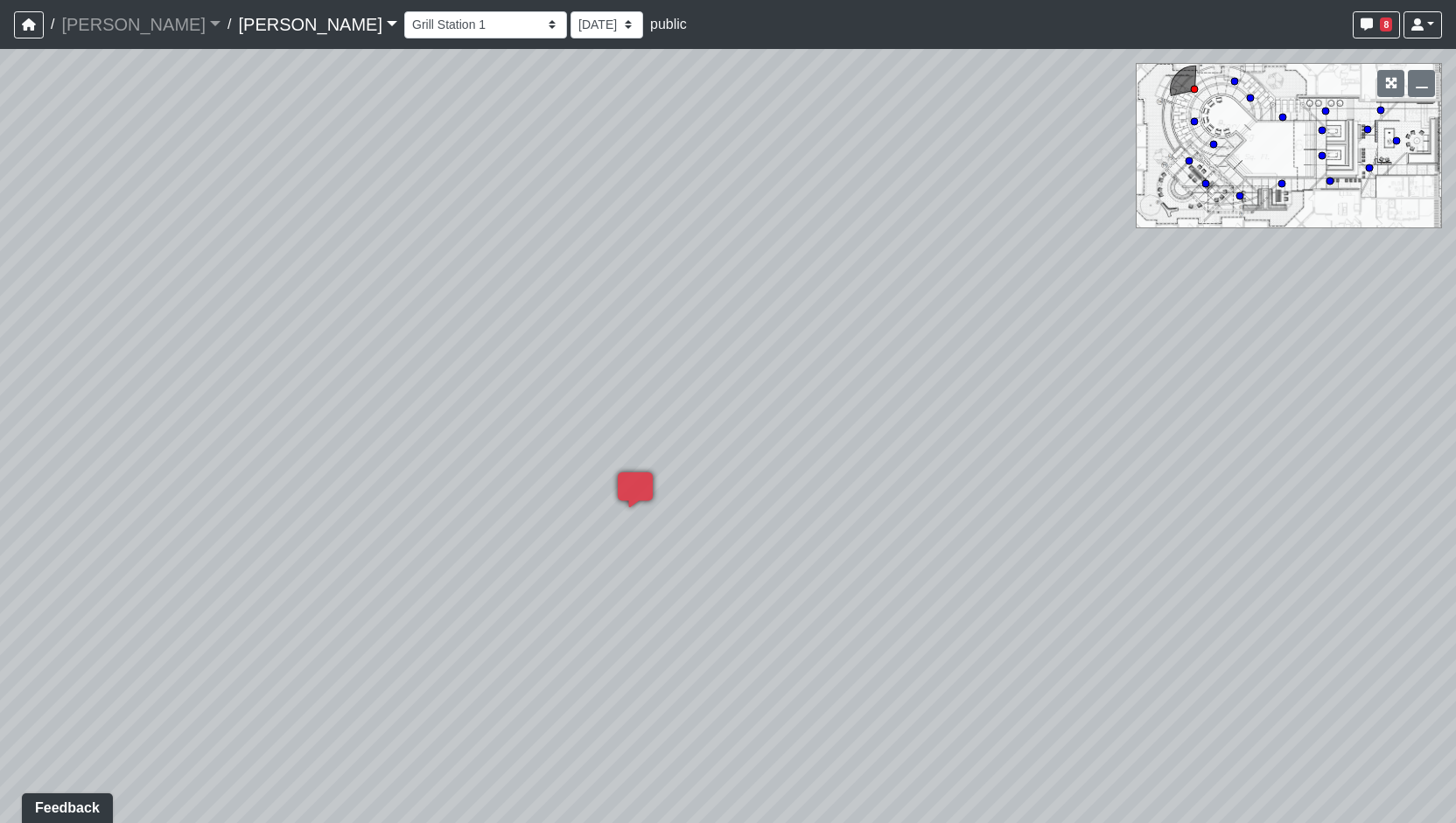
click at [978, 533] on div "Loading... Entry Loading... Living Room Loading... Market Loading... Lounge 1 L…" at bounding box center [728, 436] width 1456 height 774
click at [1139, 531] on icon at bounding box center [1157, 524] width 53 height 53
drag, startPoint x: 1164, startPoint y: 534, endPoint x: 1137, endPoint y: 537, distance: 27.2
click at [1137, 537] on div "Loading... Entry Loading... Living Room Loading... Market Loading... Lounge 1 L…" at bounding box center [728, 436] width 1456 height 774
drag, startPoint x: 1069, startPoint y: 466, endPoint x: 785, endPoint y: 455, distance: 284.2
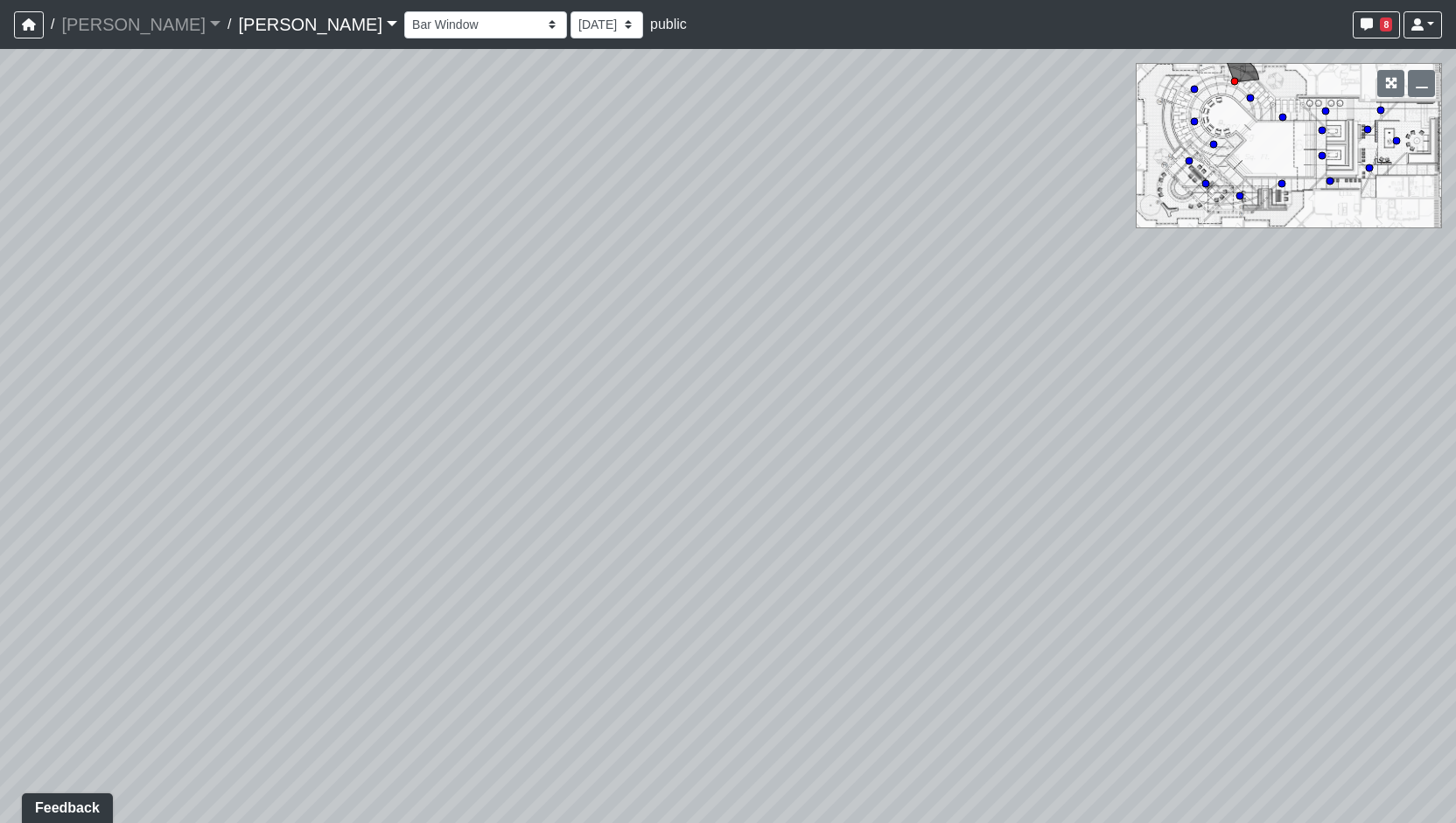
click at [785, 455] on div "Loading... Entry Loading... Living Room Loading... Market Loading... Lounge 1 L…" at bounding box center [728, 436] width 1456 height 774
drag, startPoint x: 1248, startPoint y: 486, endPoint x: 1048, endPoint y: 416, distance: 211.9
click at [1048, 416] on div "Loading... Entry Loading... Living Room Loading... Market Loading... Lounge 1 L…" at bounding box center [728, 436] width 1456 height 774
drag, startPoint x: 639, startPoint y: 349, endPoint x: 651, endPoint y: 349, distance: 12.0
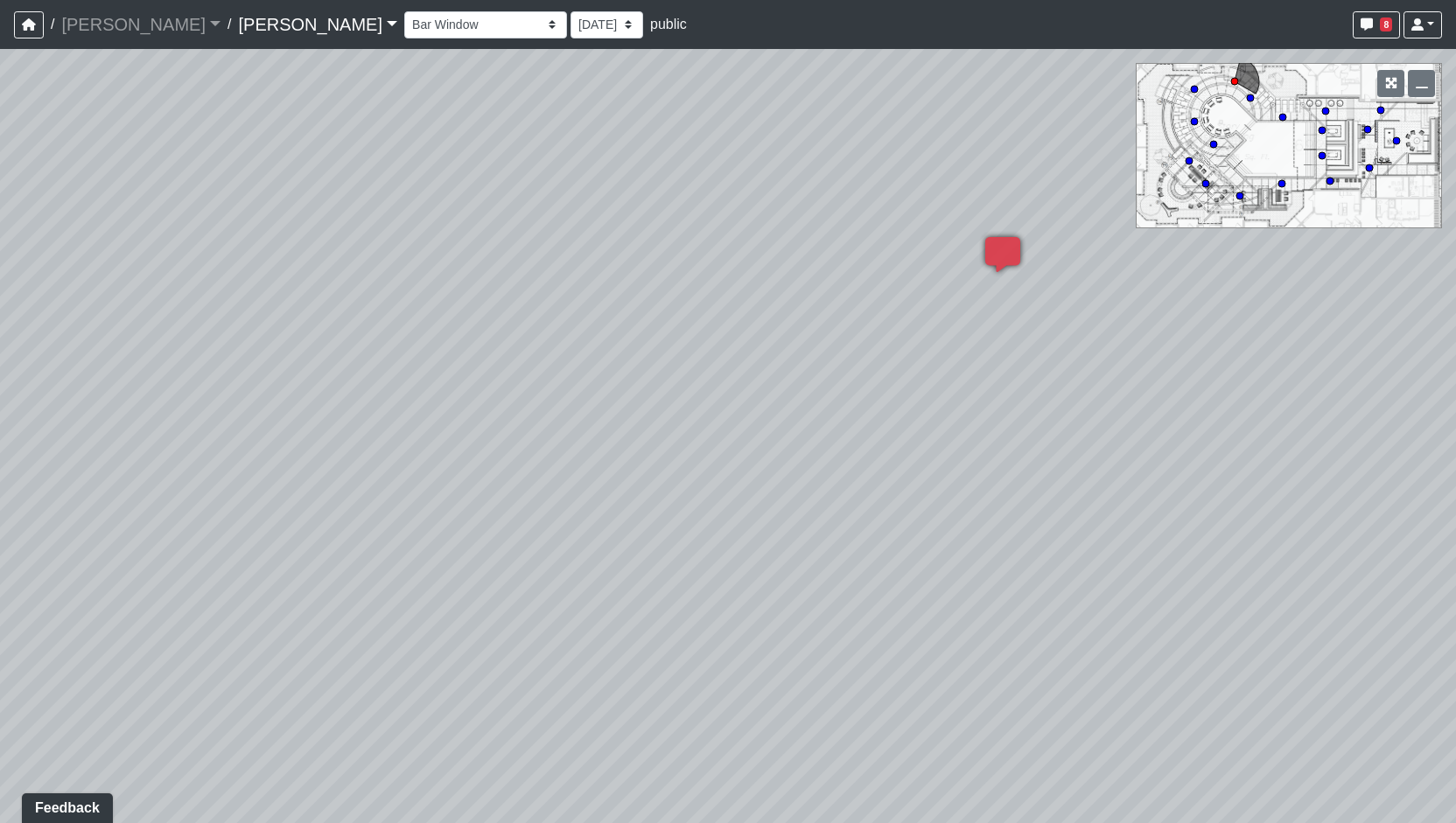
click at [651, 349] on div "Loading... Entry Loading... Living Room Loading... Market Loading... Lounge 1 L…" at bounding box center [728, 436] width 1456 height 774
drag, startPoint x: 924, startPoint y: 371, endPoint x: 734, endPoint y: 384, distance: 190.4
click at [734, 384] on div "Loading... Entry Loading... Living Room Loading... Market Loading... Lounge 1 L…" at bounding box center [728, 436] width 1456 height 774
drag, startPoint x: 734, startPoint y: 384, endPoint x: 712, endPoint y: 401, distance: 27.8
click at [712, 401] on div "Loading... Entry Loading... Living Room Loading... Market Loading... Lounge 1 L…" at bounding box center [728, 436] width 1456 height 774
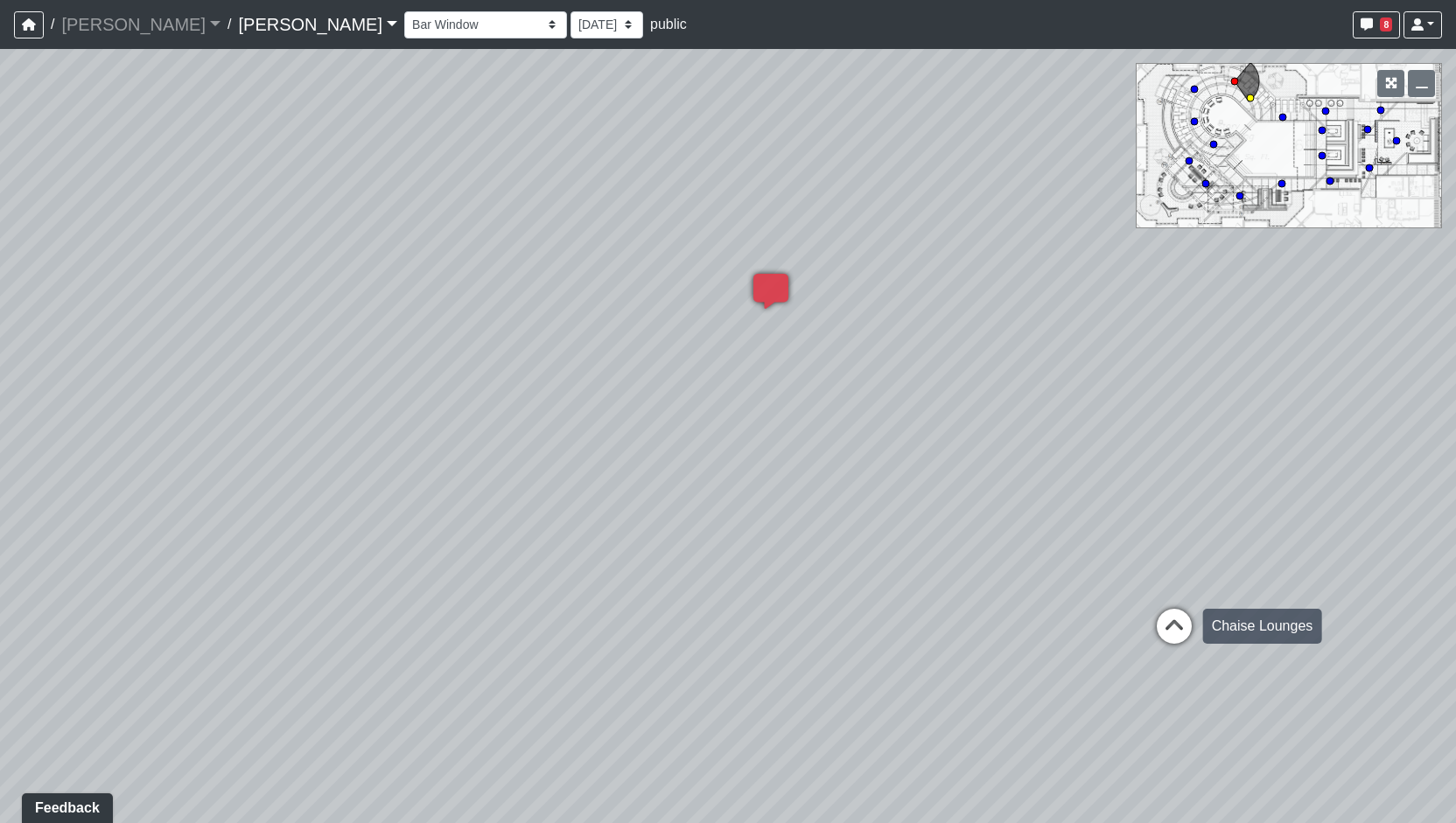
click at [1178, 623] on icon at bounding box center [1174, 635] width 53 height 53
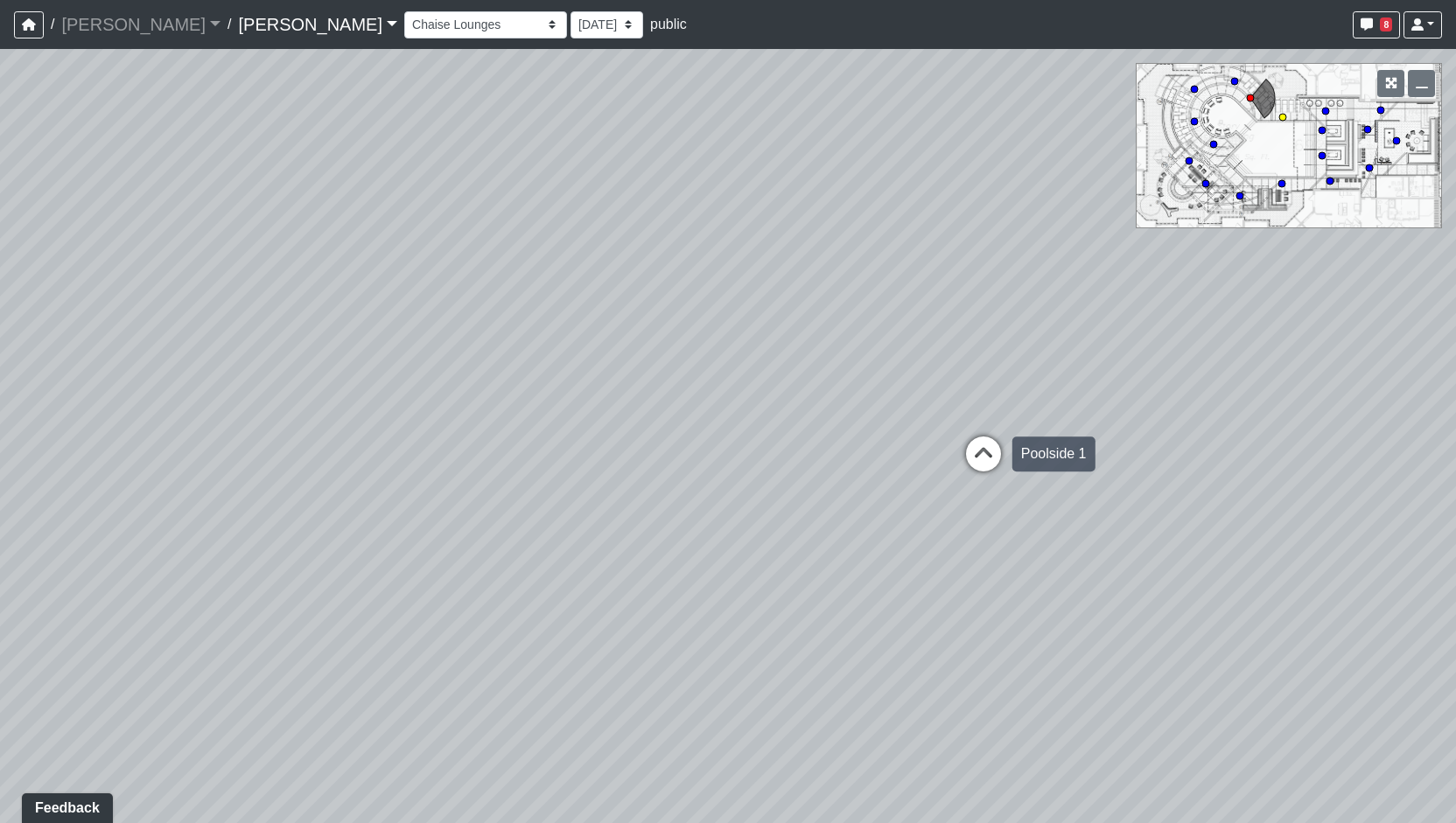
click at [998, 431] on div "Loading... Poolside 1" at bounding box center [983, 454] width 53 height 53
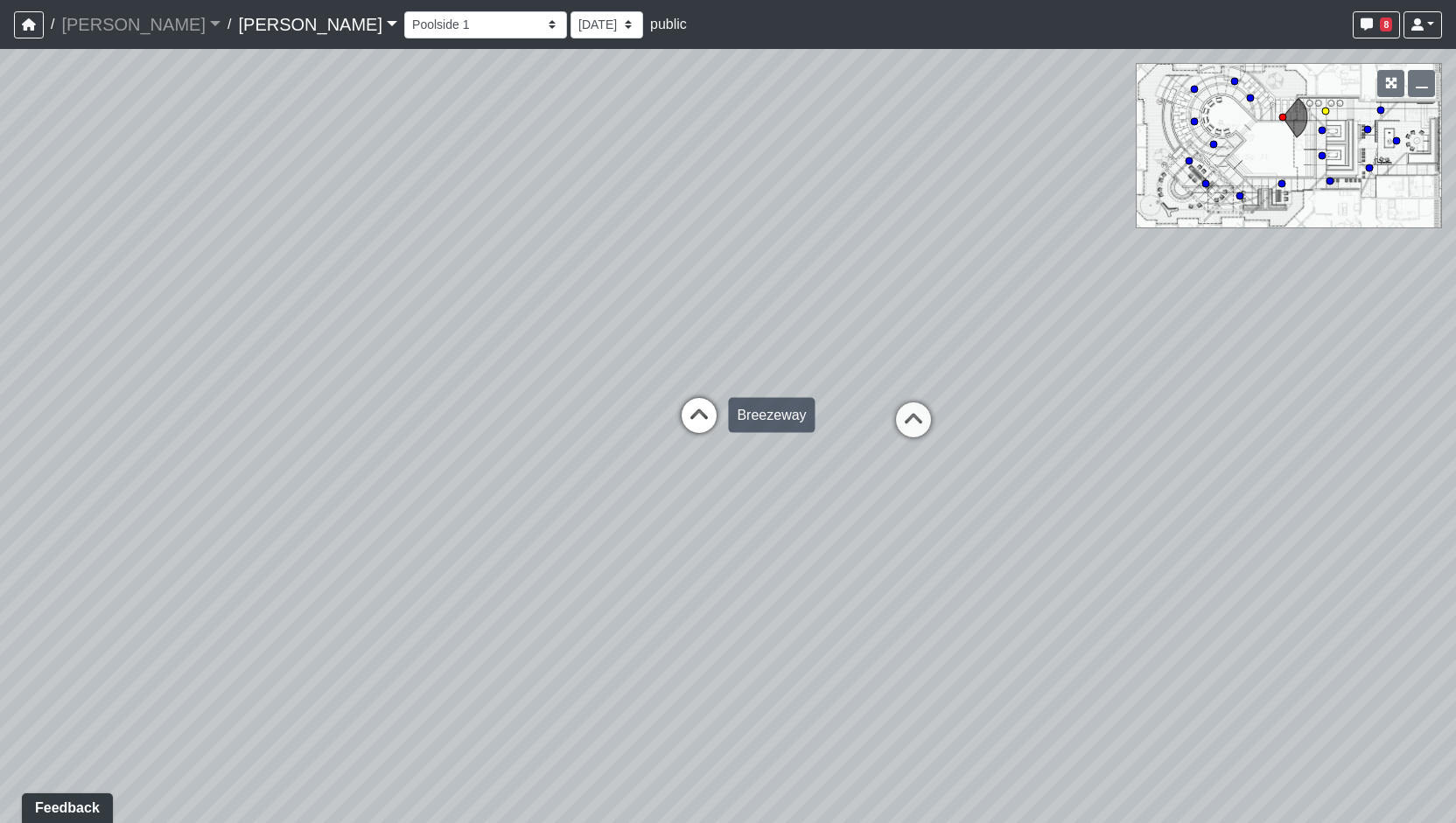
click at [722, 421] on icon at bounding box center [699, 424] width 53 height 53
click at [692, 414] on div "Loading... Entry Loading... Living Room Loading... Market Loading... Lounge 1 L…" at bounding box center [728, 436] width 1456 height 774
click at [734, 414] on icon at bounding box center [723, 405] width 53 height 53
click at [954, 419] on div "Loading... Entry Loading... Living Room Loading... Market Loading... Lounge 1 L…" at bounding box center [728, 436] width 1456 height 774
click at [947, 405] on div "Loading... Entry Loading... Living Room Loading... Market Loading... Lounge 1 L…" at bounding box center [728, 436] width 1456 height 774
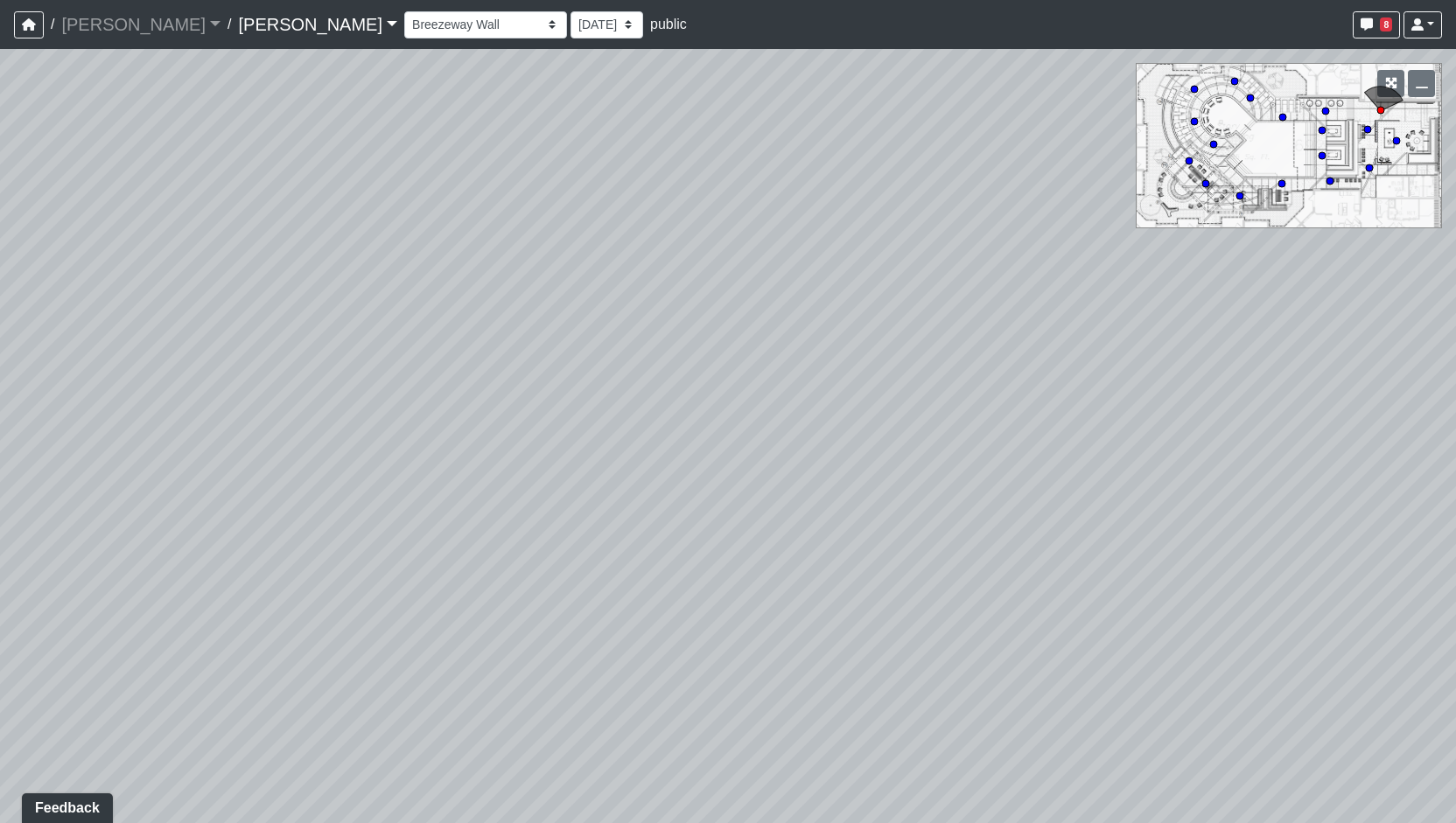
click at [821, 386] on div "Loading... Entry Loading... Living Room Loading... Market Loading... Lounge 1 L…" at bounding box center [728, 436] width 1456 height 774
click at [794, 393] on div "Loading... Entry Loading... Living Room Loading... Market Loading... Lounge 1 L…" at bounding box center [728, 436] width 1456 height 774
click at [908, 391] on div "Loading... Entry Loading... Living Room Loading... Market Loading... Lounge 1 L…" at bounding box center [728, 436] width 1456 height 774
drag, startPoint x: 657, startPoint y: 406, endPoint x: 803, endPoint y: 399, distance: 146.2
click at [798, 399] on div "Loading... Entry Loading... Living Room Loading... Market Loading... Lounge 1 L…" at bounding box center [728, 436] width 1456 height 774
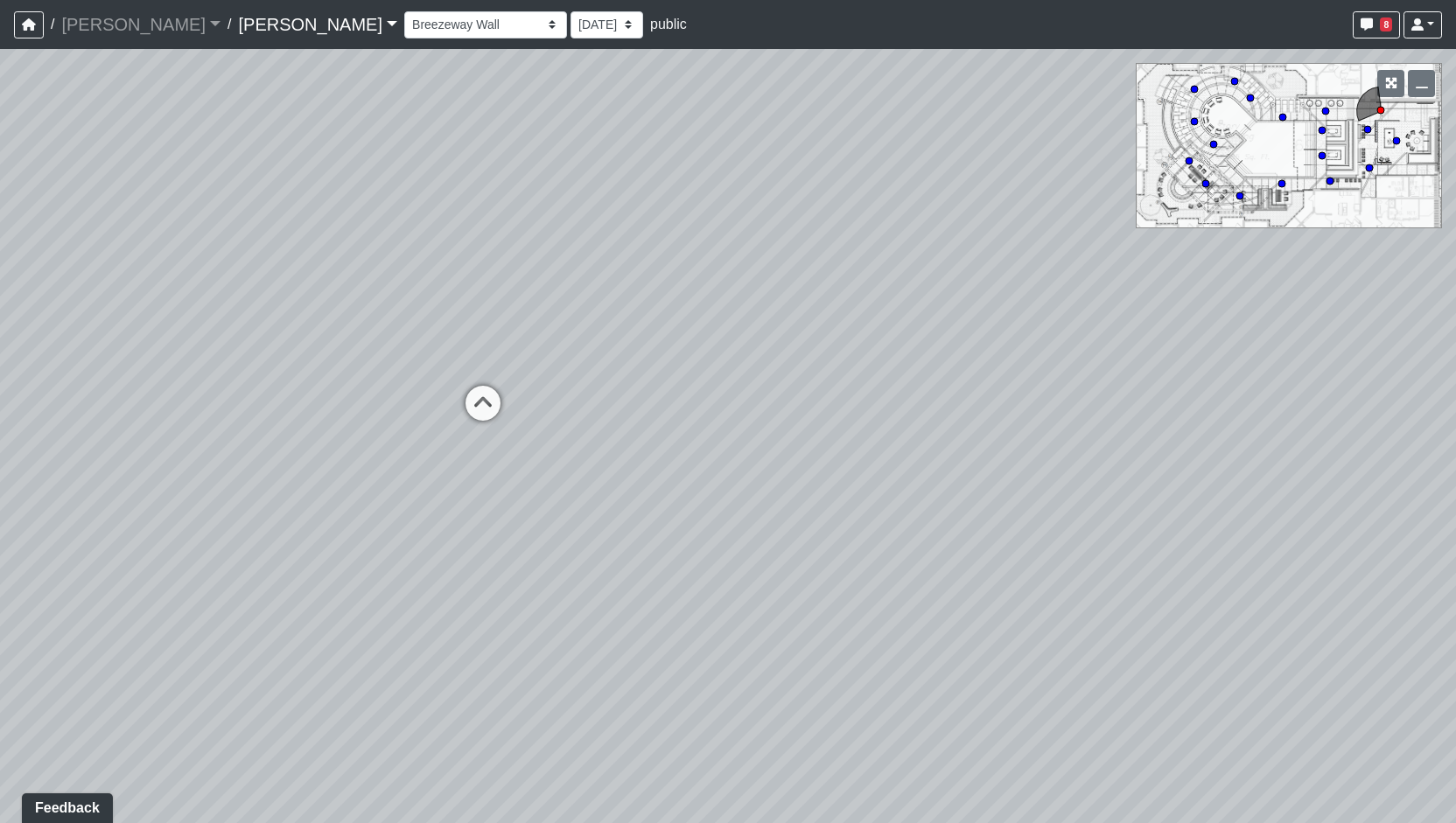
drag, startPoint x: 679, startPoint y: 409, endPoint x: 771, endPoint y: 409, distance: 92.0
click at [771, 409] on div "Loading... Entry Loading... Living Room Loading... Market Loading... Lounge 1 L…" at bounding box center [728, 436] width 1456 height 774
click at [522, 401] on icon at bounding box center [519, 409] width 53 height 53
click at [468, 418] on icon at bounding box center [455, 434] width 53 height 53
click at [773, 450] on icon at bounding box center [793, 441] width 53 height 53
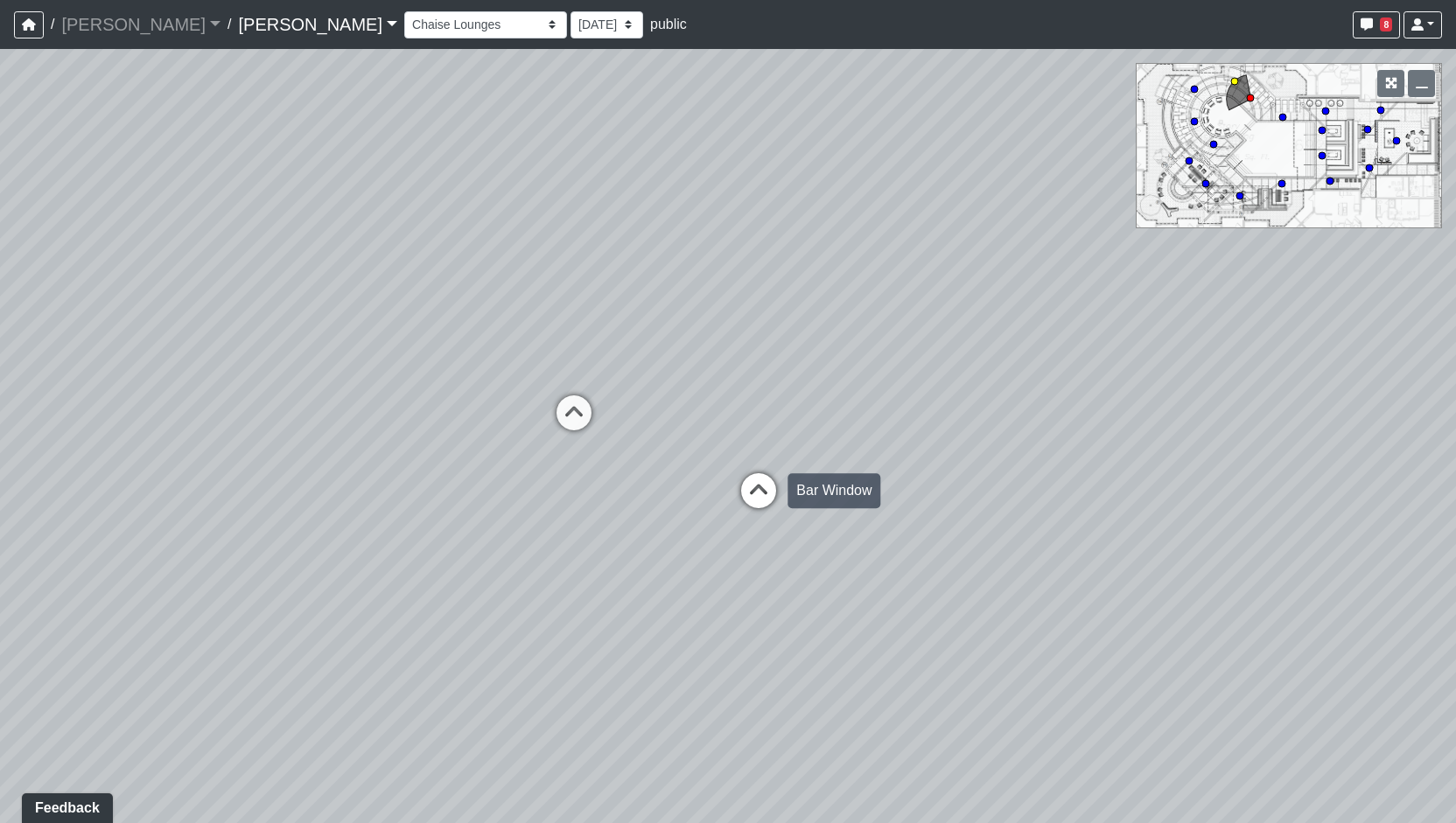
click at [772, 476] on icon at bounding box center [758, 499] width 53 height 53
click at [377, 477] on icon at bounding box center [369, 488] width 53 height 53
drag, startPoint x: 511, startPoint y: 517, endPoint x: 502, endPoint y: 517, distance: 9.0
click at [504, 517] on div "Loading... Entry Loading... Living Room Loading... Market Loading... Lounge 1 L…" at bounding box center [728, 436] width 1456 height 774
drag, startPoint x: 859, startPoint y: 530, endPoint x: 455, endPoint y: 523, distance: 404.1
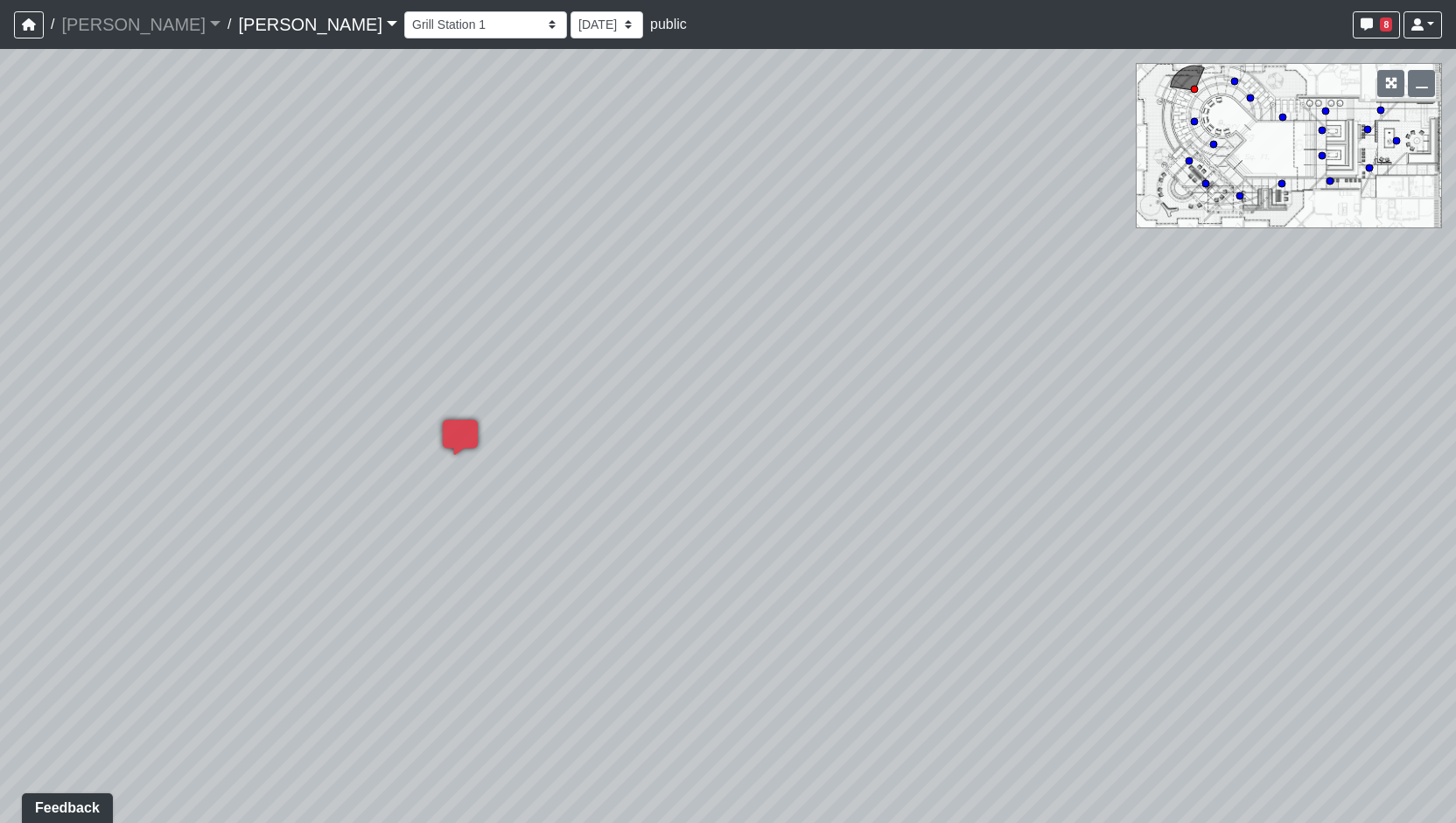
click at [539, 523] on div "Loading... Entry Loading... Living Room Loading... Market Loading... Lounge 1 L…" at bounding box center [728, 436] width 1456 height 774
click at [615, 523] on div "Loading... Entry Loading... Living Room Loading... Market Loading... Lounge 1 L…" at bounding box center [728, 436] width 1456 height 774
drag, startPoint x: 1128, startPoint y: 466, endPoint x: 1011, endPoint y: 481, distance: 118.0
click at [1011, 481] on div "Loading... Entry Loading... Living Room Loading... Market Loading... Lounge 1 L…" at bounding box center [728, 436] width 1456 height 774
click at [706, 410] on icon at bounding box center [725, 435] width 53 height 53
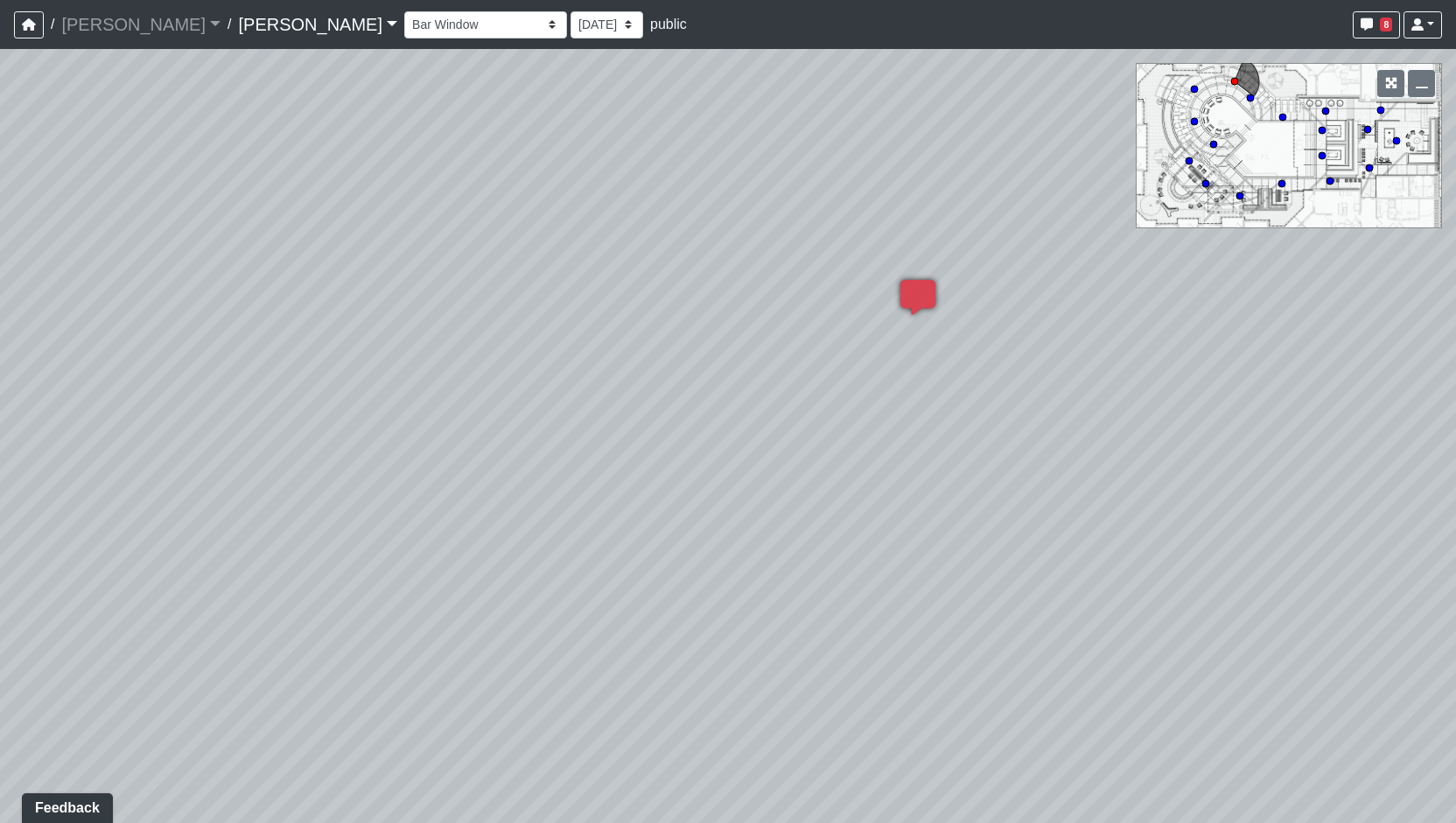
drag, startPoint x: 1109, startPoint y: 399, endPoint x: 978, endPoint y: 384, distance: 131.9
click at [978, 384] on div "Loading... Entry Loading... Living Room Loading... Market Loading... Lounge 1 L…" at bounding box center [728, 436] width 1456 height 774
click at [1257, 638] on div "Loading... Entry Loading... Living Room Loading... Market Loading... Lounge 1 L…" at bounding box center [728, 436] width 1456 height 774
click at [1278, 654] on icon at bounding box center [1287, 677] width 53 height 53
click at [1049, 452] on icon at bounding box center [1056, 471] width 53 height 53
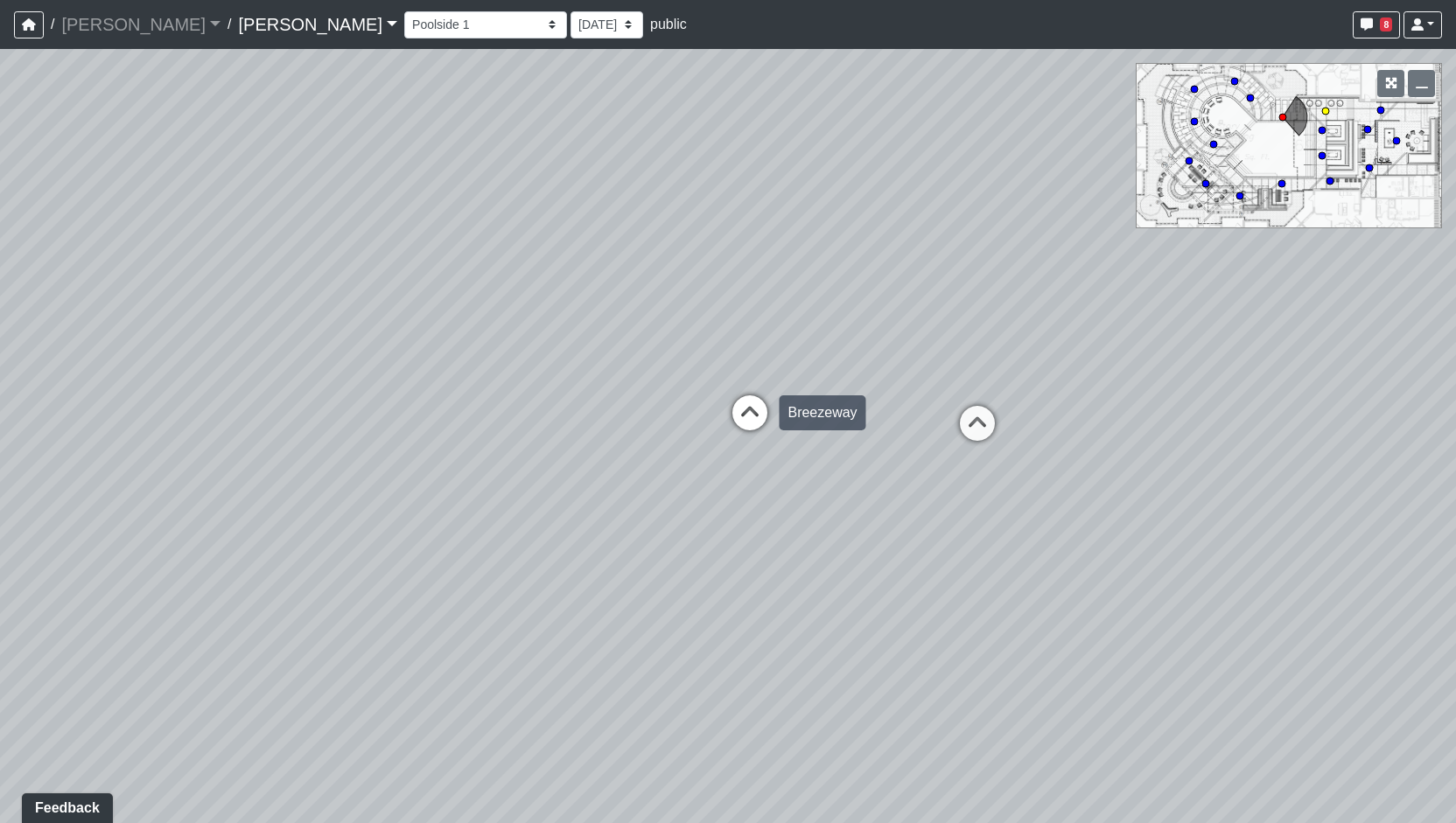
click at [763, 407] on icon at bounding box center [750, 422] width 53 height 53
click at [769, 406] on icon at bounding box center [774, 403] width 53 height 53
drag, startPoint x: 817, startPoint y: 405, endPoint x: 794, endPoint y: 407, distance: 23.1
click at [794, 407] on div "Loading... Entry Loading... Living Room Loading... Market Loading... Lounge 1 L…" at bounding box center [728, 436] width 1456 height 774
click at [1410, 396] on div "Loading... Entry Loading... Living Room Loading... Market Loading... Lounge 1 L…" at bounding box center [728, 436] width 1456 height 774
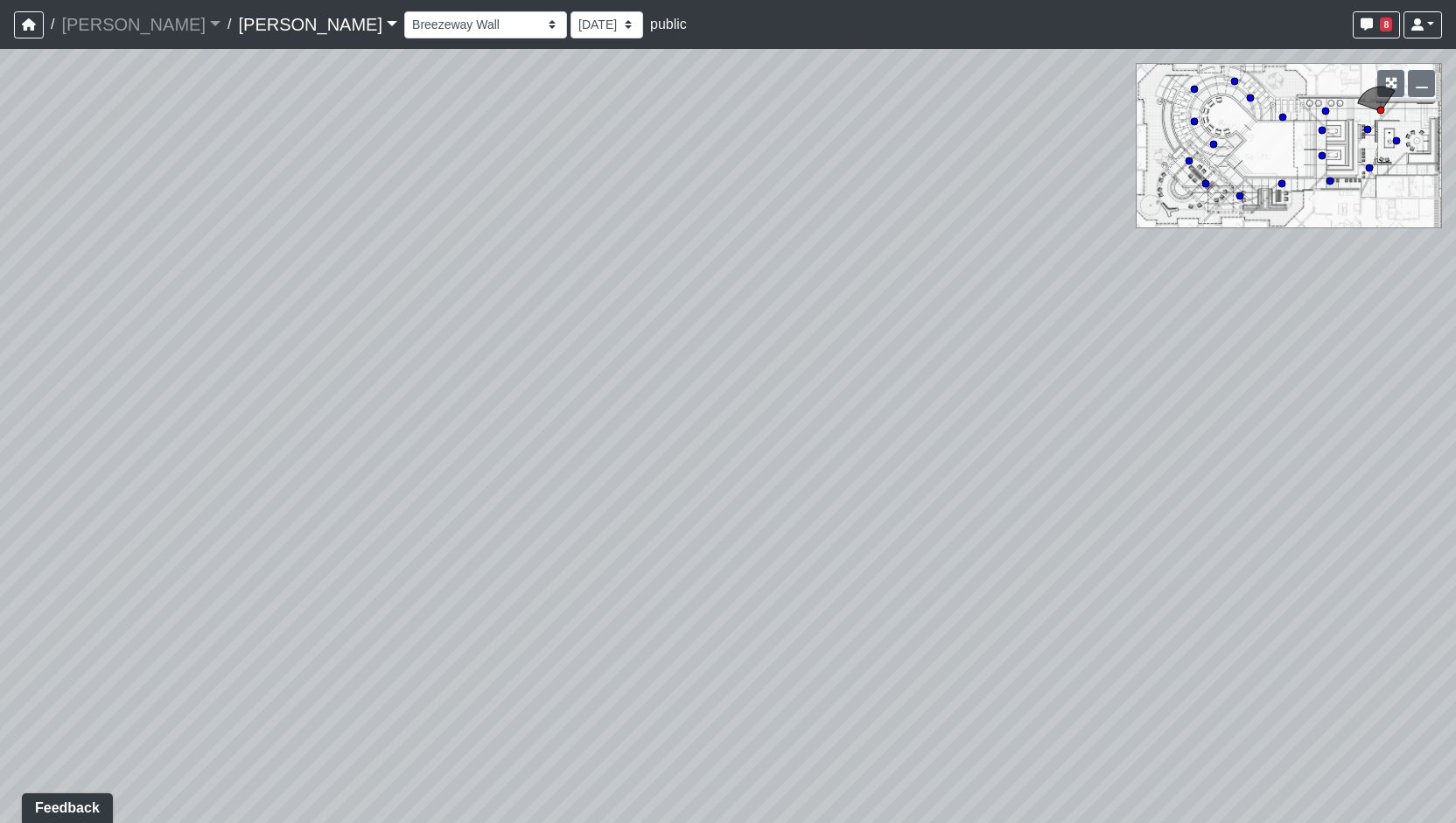
drag, startPoint x: 598, startPoint y: 401, endPoint x: 872, endPoint y: 434, distance: 276.0
click at [883, 432] on div "Loading... Entry Loading... Living Room Loading... Market Loading... Lounge 1 L…" at bounding box center [728, 436] width 1456 height 774
drag, startPoint x: 503, startPoint y: 549, endPoint x: 532, endPoint y: 543, distance: 29.6
click at [532, 543] on div "Loading... Entry Loading... Living Room Loading... Market Loading... Lounge 1 L…" at bounding box center [728, 436] width 1456 height 774
click at [478, 543] on div "Loading... Entry Loading... Living Room Loading... Market Loading... Lounge 1 L…" at bounding box center [728, 436] width 1456 height 774
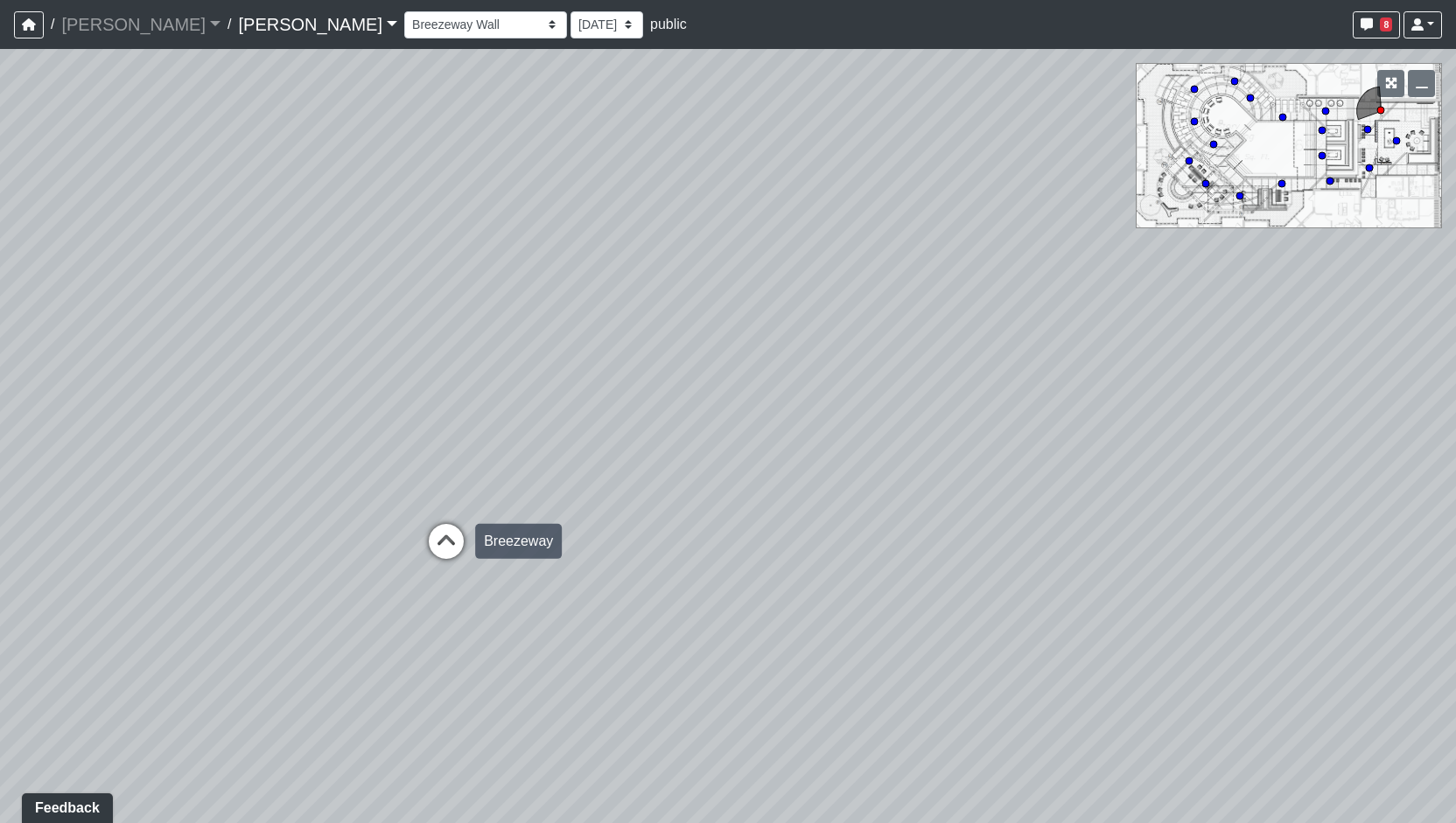
click at [460, 544] on icon at bounding box center [445, 550] width 53 height 53
click at [416, 548] on div "Loading... Entry Loading... Living Room Loading... Market Loading... Lounge 1 L…" at bounding box center [728, 436] width 1456 height 774
click at [392, 563] on div "Poolside 1" at bounding box center [433, 572] width 83 height 35
click at [740, 561] on icon at bounding box center [745, 577] width 53 height 53
click at [728, 635] on icon at bounding box center [710, 645] width 53 height 53
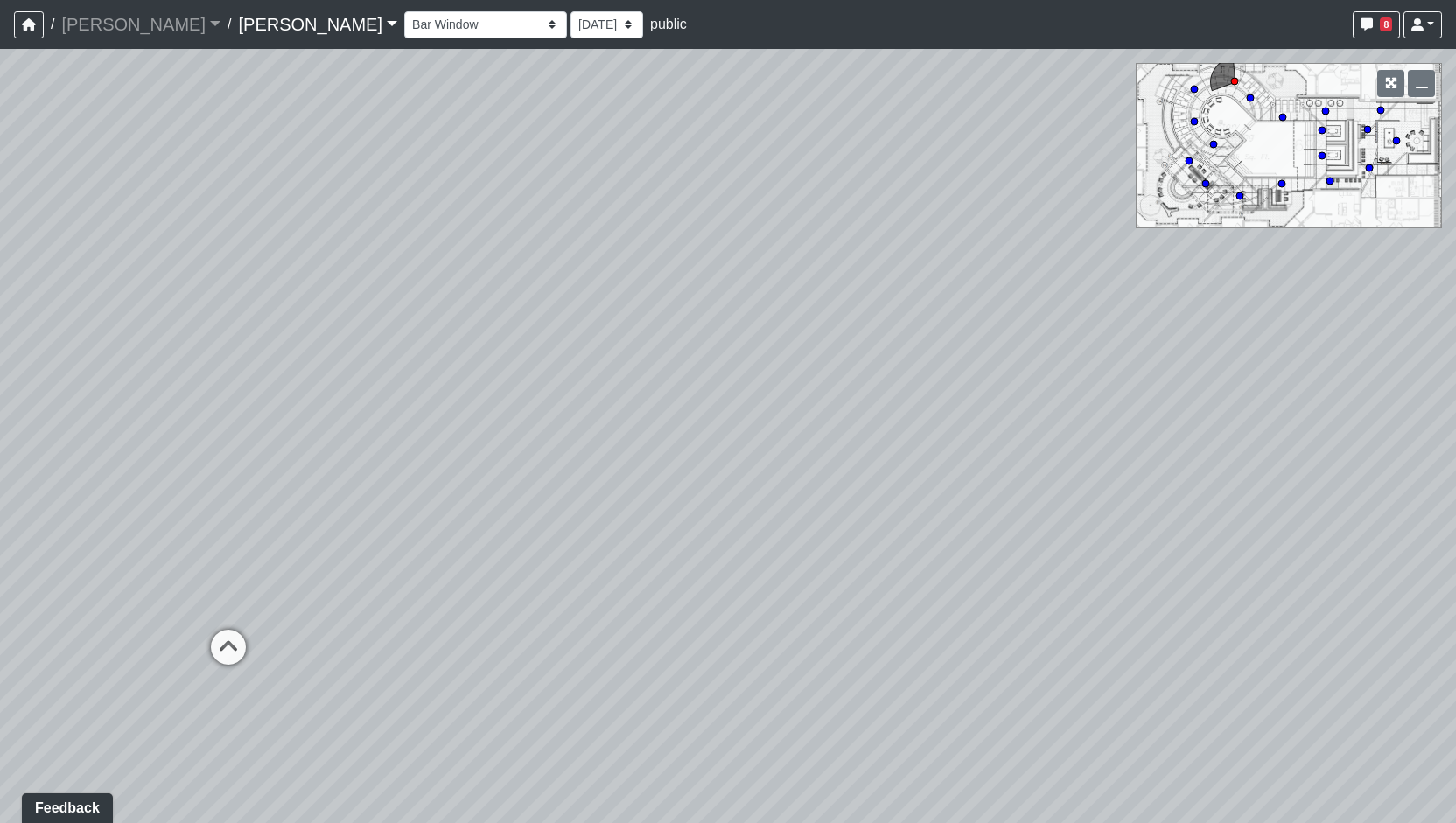
drag, startPoint x: 866, startPoint y: 548, endPoint x: 641, endPoint y: 534, distance: 225.4
click at [637, 533] on div "Loading... Entry Loading... Living Room Loading... Market Loading... Lounge 1 L…" at bounding box center [728, 436] width 1456 height 774
drag, startPoint x: 673, startPoint y: 682, endPoint x: 600, endPoint y: 672, distance: 73.7
click at [600, 672] on div "Loading... Entry Loading... Living Room Loading... Market Loading... Lounge 1 L…" at bounding box center [728, 436] width 1456 height 774
click at [616, 574] on div "Loading... Entry Loading... Living Room Loading... Market Loading... Lounge 1 L…" at bounding box center [728, 436] width 1456 height 774
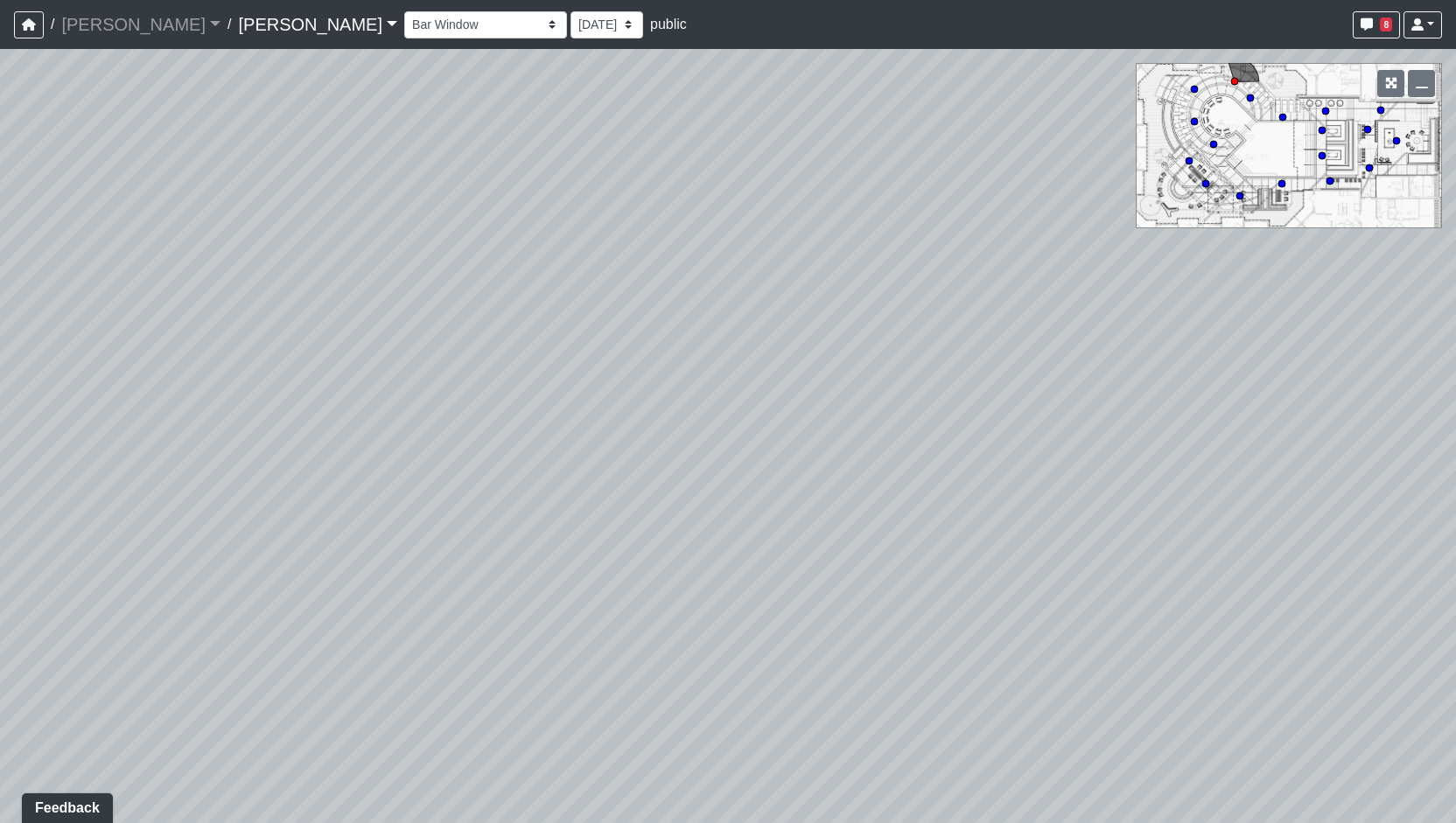
drag, startPoint x: 731, startPoint y: 622, endPoint x: 511, endPoint y: 486, distance: 258.6
click at [511, 486] on div "Loading... Entry Loading... Living Room Loading... Market Loading... Lounge 1 L…" at bounding box center [728, 436] width 1456 height 774
drag, startPoint x: 513, startPoint y: 507, endPoint x: 520, endPoint y: 556, distance: 49.5
click at [520, 556] on div "Loading... Entry Loading... Living Room Loading... Market Loading... Lounge 1 L…" at bounding box center [728, 436] width 1456 height 774
drag, startPoint x: 603, startPoint y: 273, endPoint x: 607, endPoint y: 294, distance: 21.4
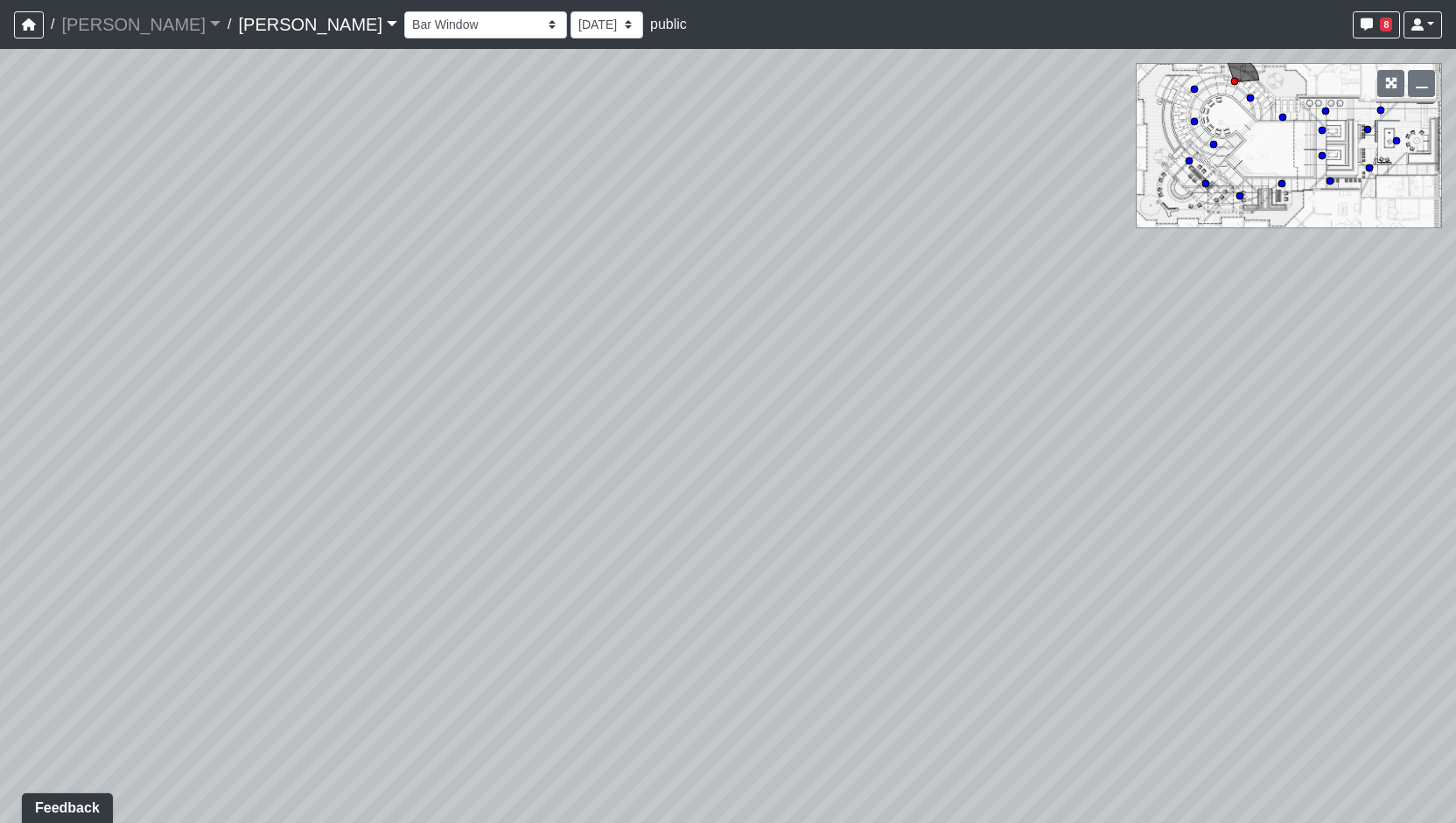
click at [607, 292] on div "Loading... Entry Loading... Living Room Loading... Market Loading... Lounge 1 L…" at bounding box center [728, 436] width 1456 height 774
drag, startPoint x: 707, startPoint y: 456, endPoint x: 790, endPoint y: 572, distance: 142.6
click at [790, 572] on div "Loading... Entry Loading... Living Room Loading... Market Loading... Lounge 1 L…" at bounding box center [728, 436] width 1456 height 774
click at [404, 20] on select "Column Seating Column Shelves Dining Table Entry 1 Entry 2 Kitchen Lounge 1 Lou…" at bounding box center [486, 25] width 163 height 27
click at [404, 11] on select "Column Seating Column Shelves Dining Table Entry 1 Entry 2 Kitchen Lounge 1 Lou…" at bounding box center [486, 25] width 163 height 27
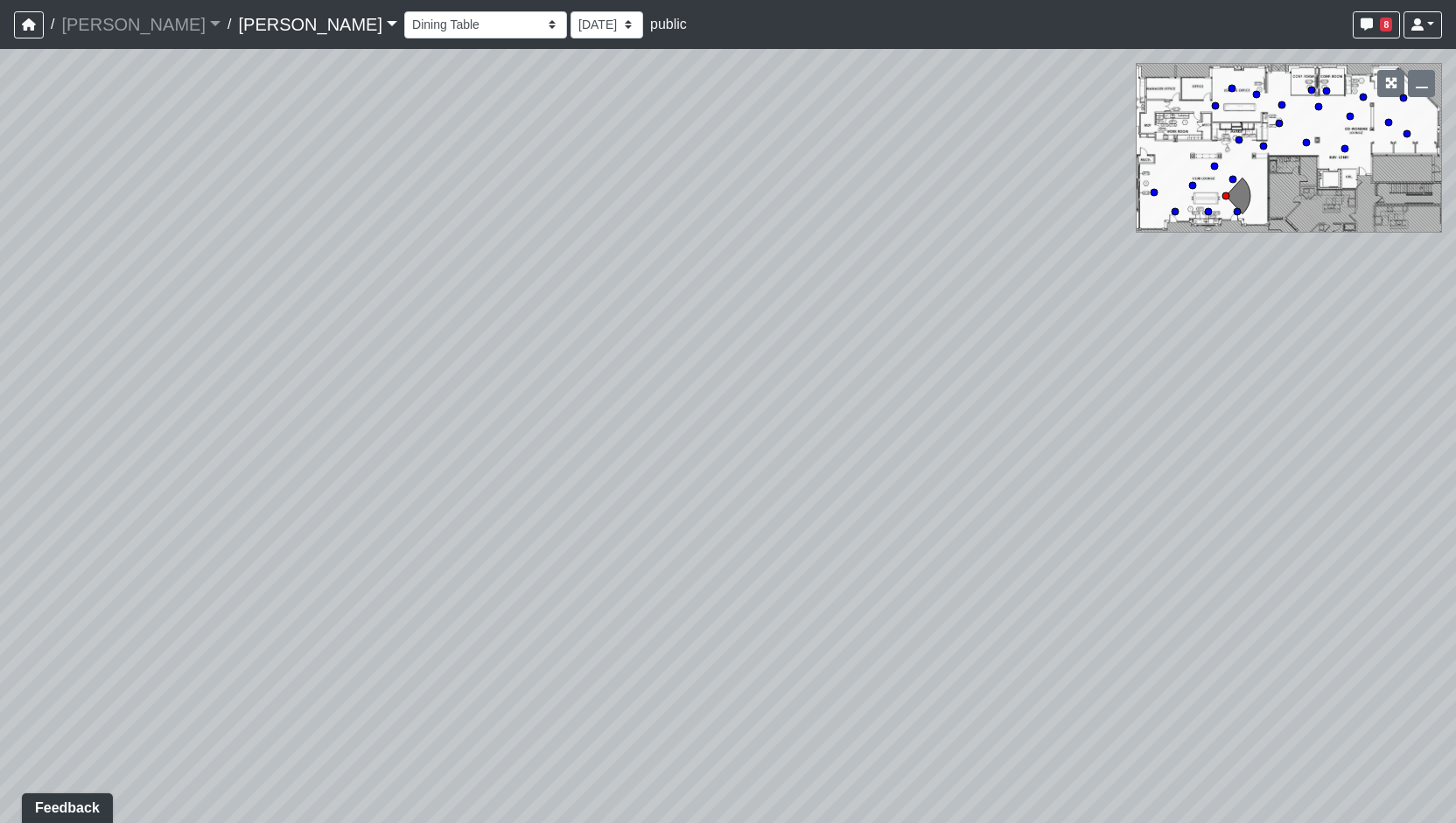
drag, startPoint x: 702, startPoint y: 439, endPoint x: 685, endPoint y: 438, distance: 17.0
click at [685, 438] on div "Loading... Entry Loading... Living Room Loading... Market Loading... Lounge 1 L…" at bounding box center [728, 436] width 1456 height 774
drag, startPoint x: 670, startPoint y: 452, endPoint x: 366, endPoint y: 425, distance: 305.2
click at [445, 429] on div "Loading... Entry Loading... Living Room Loading... Market Loading... Lounge 1 L…" at bounding box center [728, 436] width 1456 height 774
drag, startPoint x: 646, startPoint y: 463, endPoint x: 255, endPoint y: 459, distance: 391.0
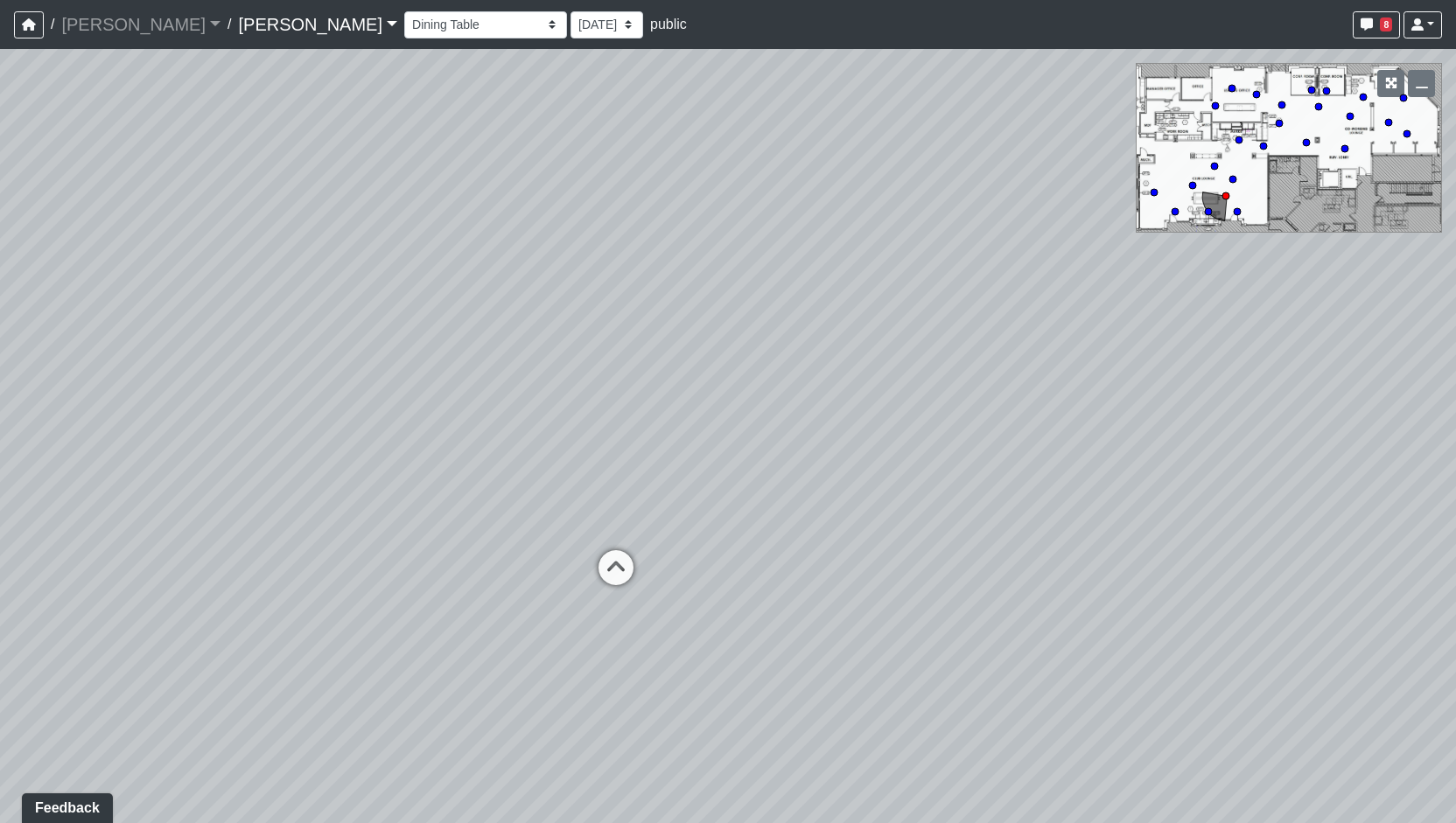
click at [306, 461] on div "Loading... Entry Loading... Living Room Loading... Market Loading... Lounge 1 L…" at bounding box center [728, 436] width 1456 height 774
click at [946, 331] on icon at bounding box center [963, 323] width 53 height 53
drag, startPoint x: 723, startPoint y: 416, endPoint x: 411, endPoint y: 423, distance: 312.1
click at [504, 414] on div "Loading... Entry Loading... Living Room Loading... Market Loading... Lounge 1 L…" at bounding box center [728, 436] width 1456 height 774
click at [742, 527] on icon at bounding box center [749, 550] width 53 height 53
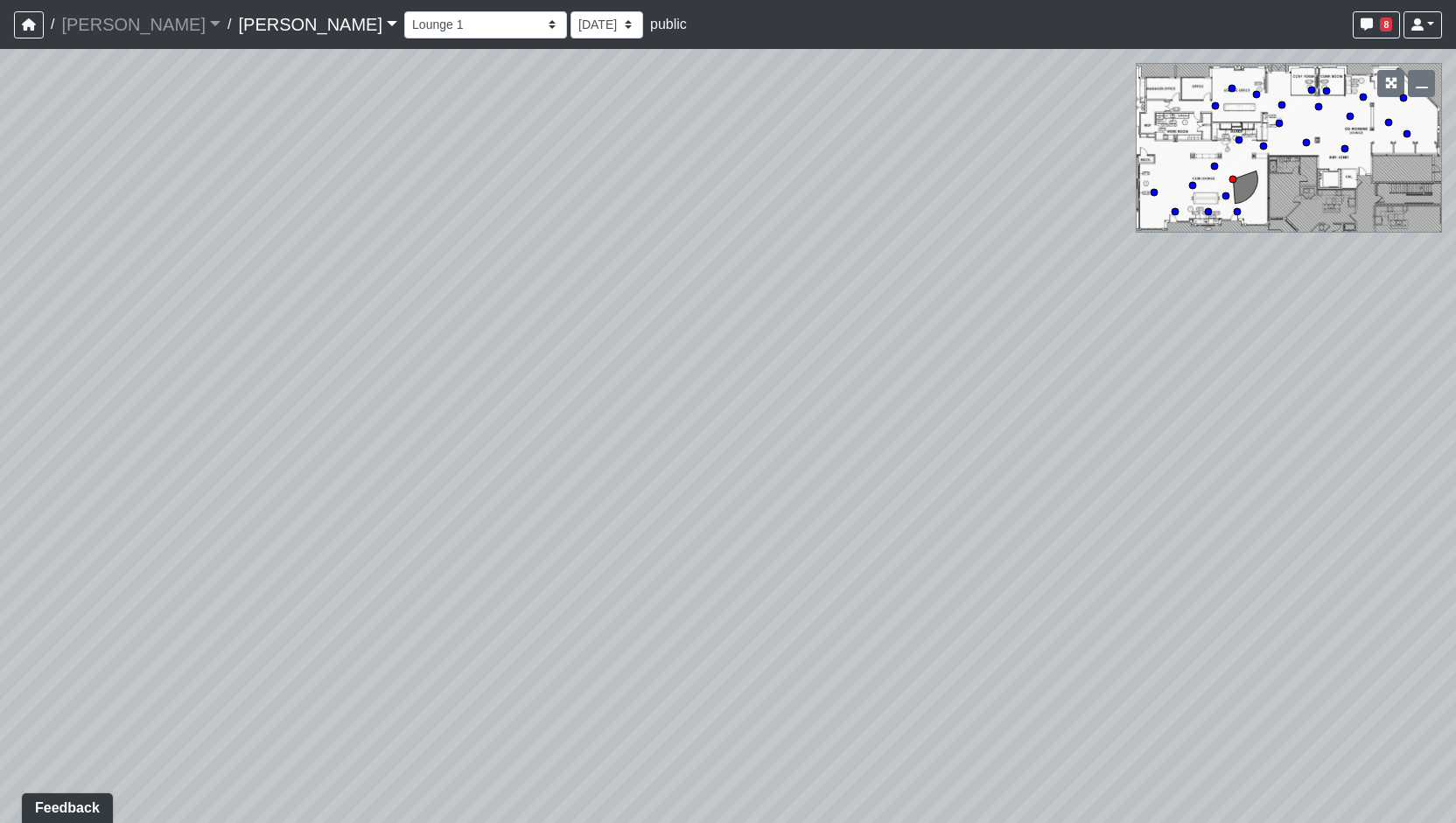
click at [782, 466] on div "Loading... Entry Loading... Living Room Loading... Market Loading... Lounge 1 L…" at bounding box center [728, 436] width 1456 height 774
click at [766, 346] on div "Loading... Entry Loading... Living Room Loading... Market Loading... Lounge 1 L…" at bounding box center [728, 436] width 1456 height 774
click at [706, 360] on icon at bounding box center [709, 386] width 53 height 53
drag, startPoint x: 1039, startPoint y: 384, endPoint x: 968, endPoint y: 412, distance: 76.3
click at [968, 412] on div "Loading... Entry Loading... Living Room Loading... Market Loading... Lounge 1 L…" at bounding box center [728, 436] width 1456 height 774
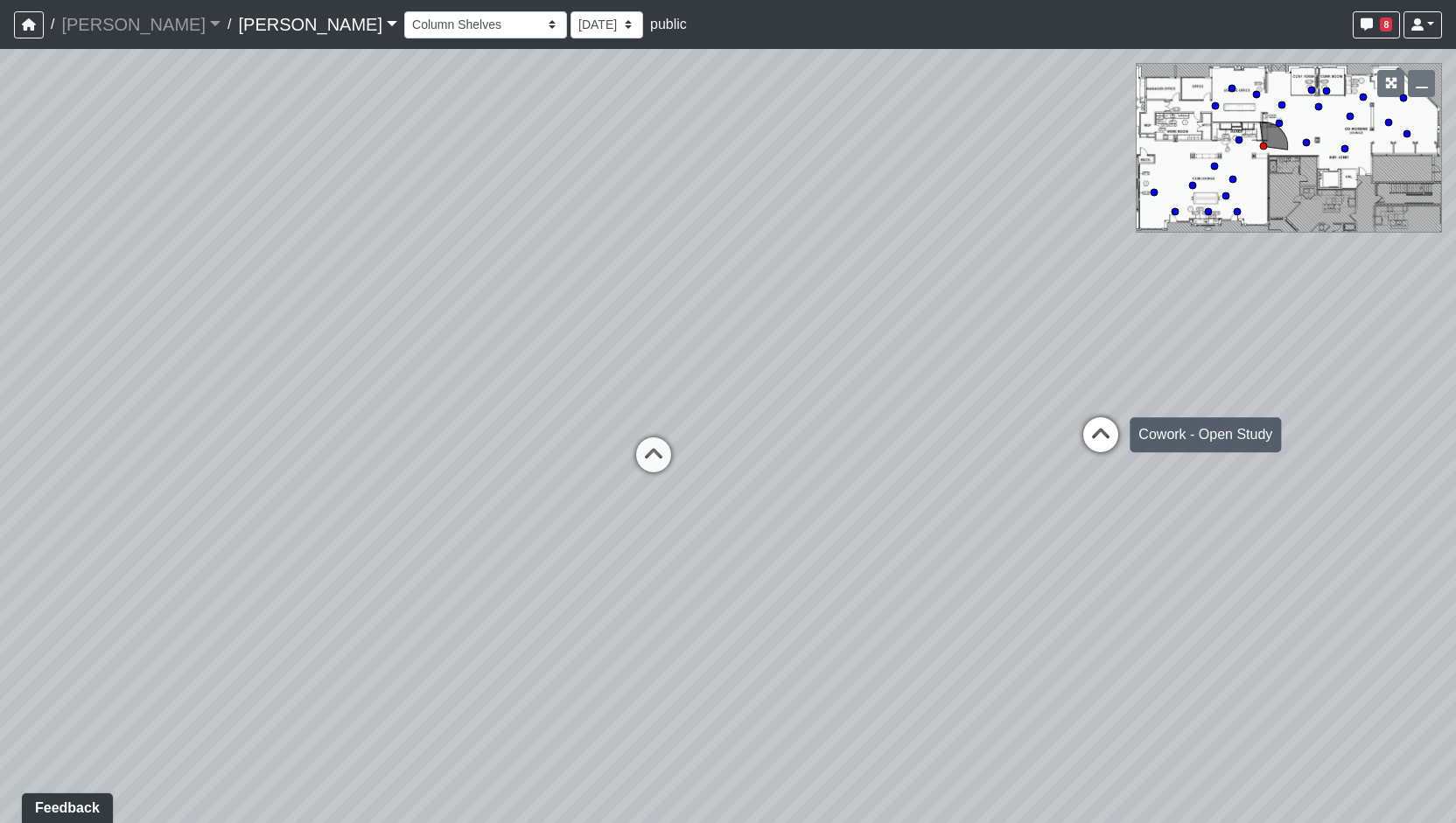
click at [1096, 418] on icon at bounding box center [1100, 444] width 53 height 53
click at [1340, 509] on div "Loading... Entry Loading... Living Room Loading... Market Loading... Lounge 1 L…" at bounding box center [728, 436] width 1456 height 774
click at [1281, 493] on div "Loading... Entry Loading... Living Room Loading... Market Loading... Lounge 1 L…" at bounding box center [728, 436] width 1456 height 774
click at [1253, 483] on div "Loading... Entry Loading... Living Room Loading... Market Loading... Lounge 1 L…" at bounding box center [728, 436] width 1456 height 774
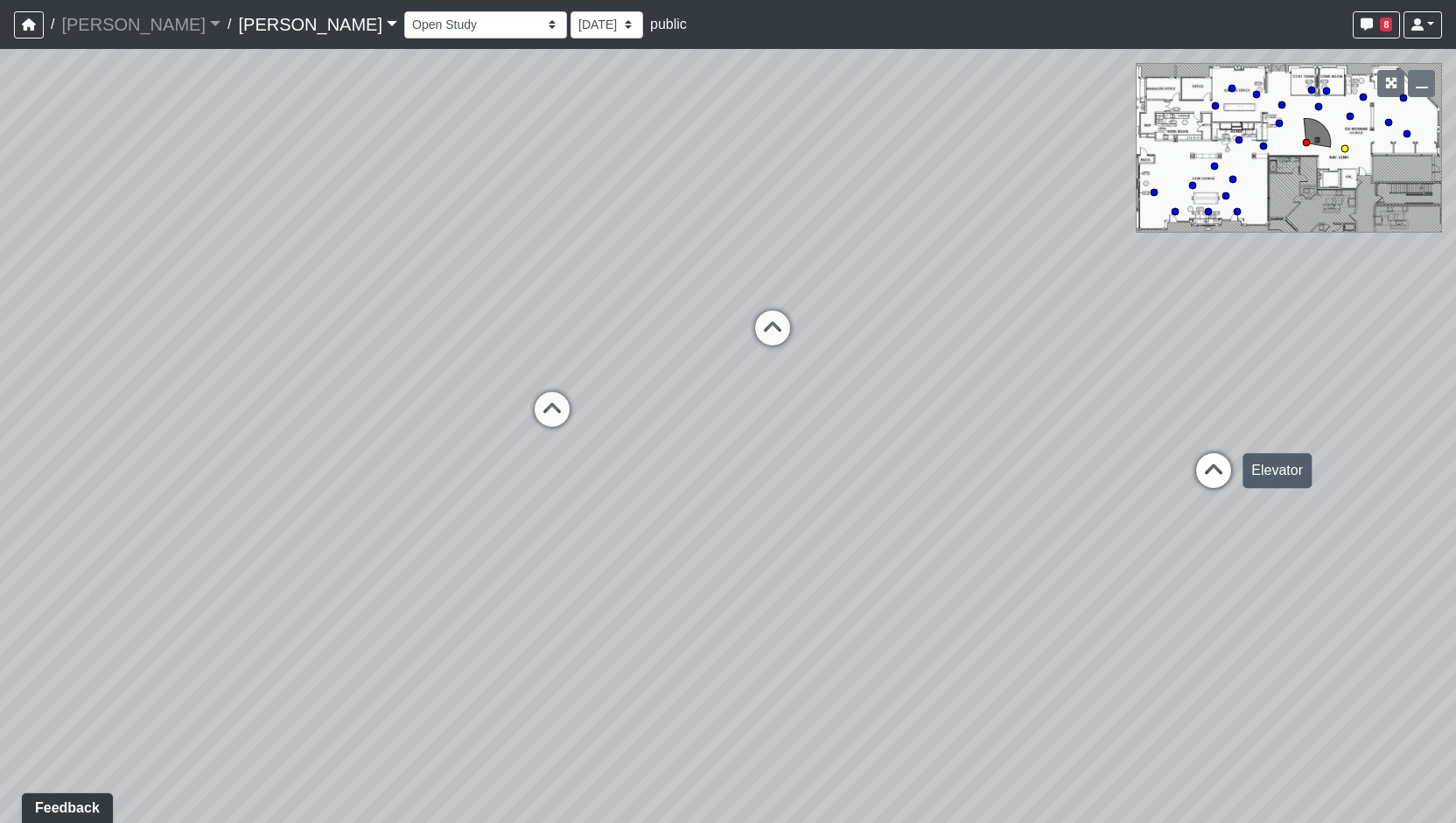
click at [1237, 471] on div "Loading... Elevator" at bounding box center [1213, 470] width 53 height 53
click at [377, 439] on div "Loading... Entry Loading... Living Room Loading... Market Loading... Lounge 1 L…" at bounding box center [728, 436] width 1456 height 774
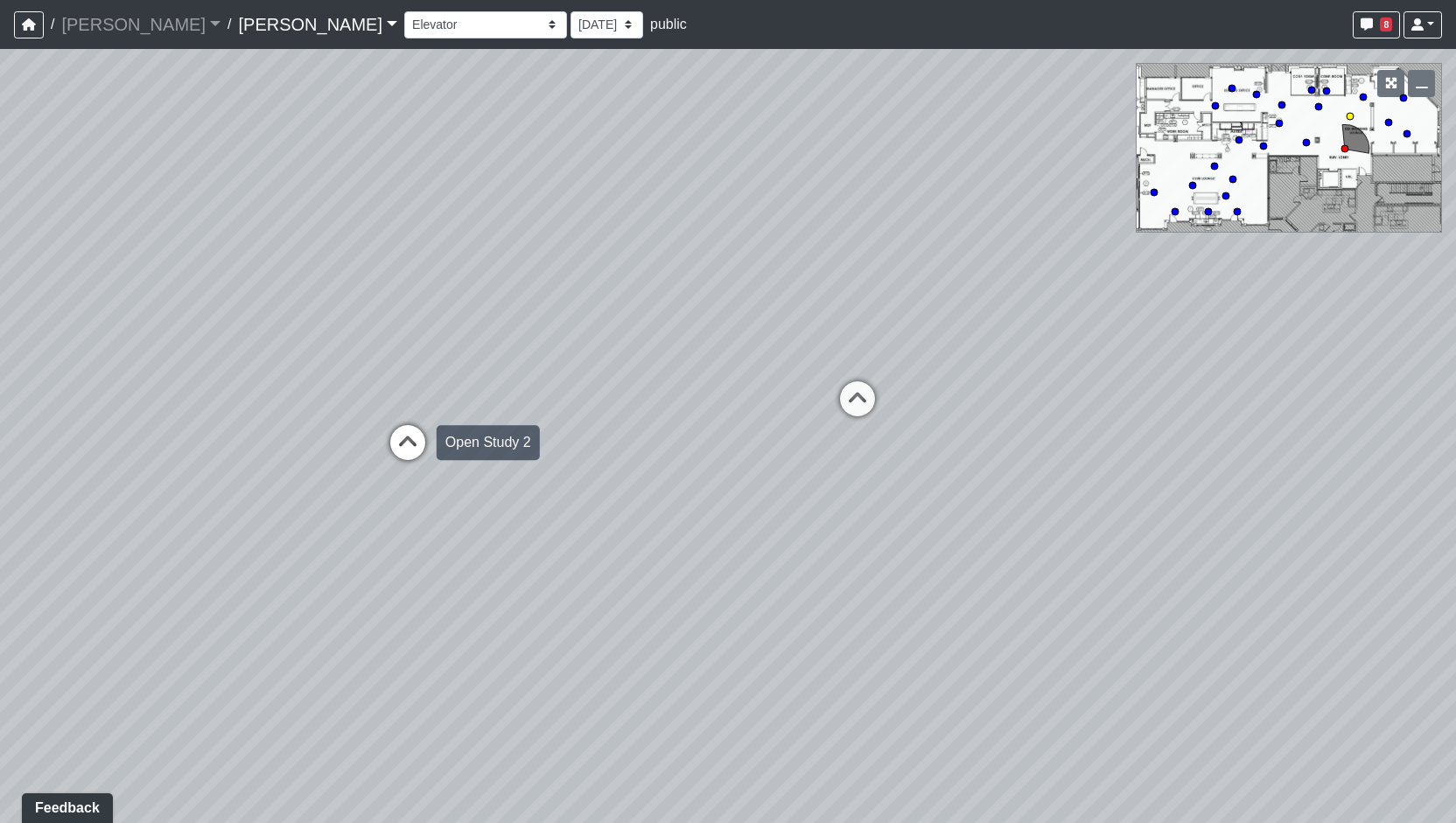
click at [407, 442] on icon at bounding box center [407, 451] width 53 height 53
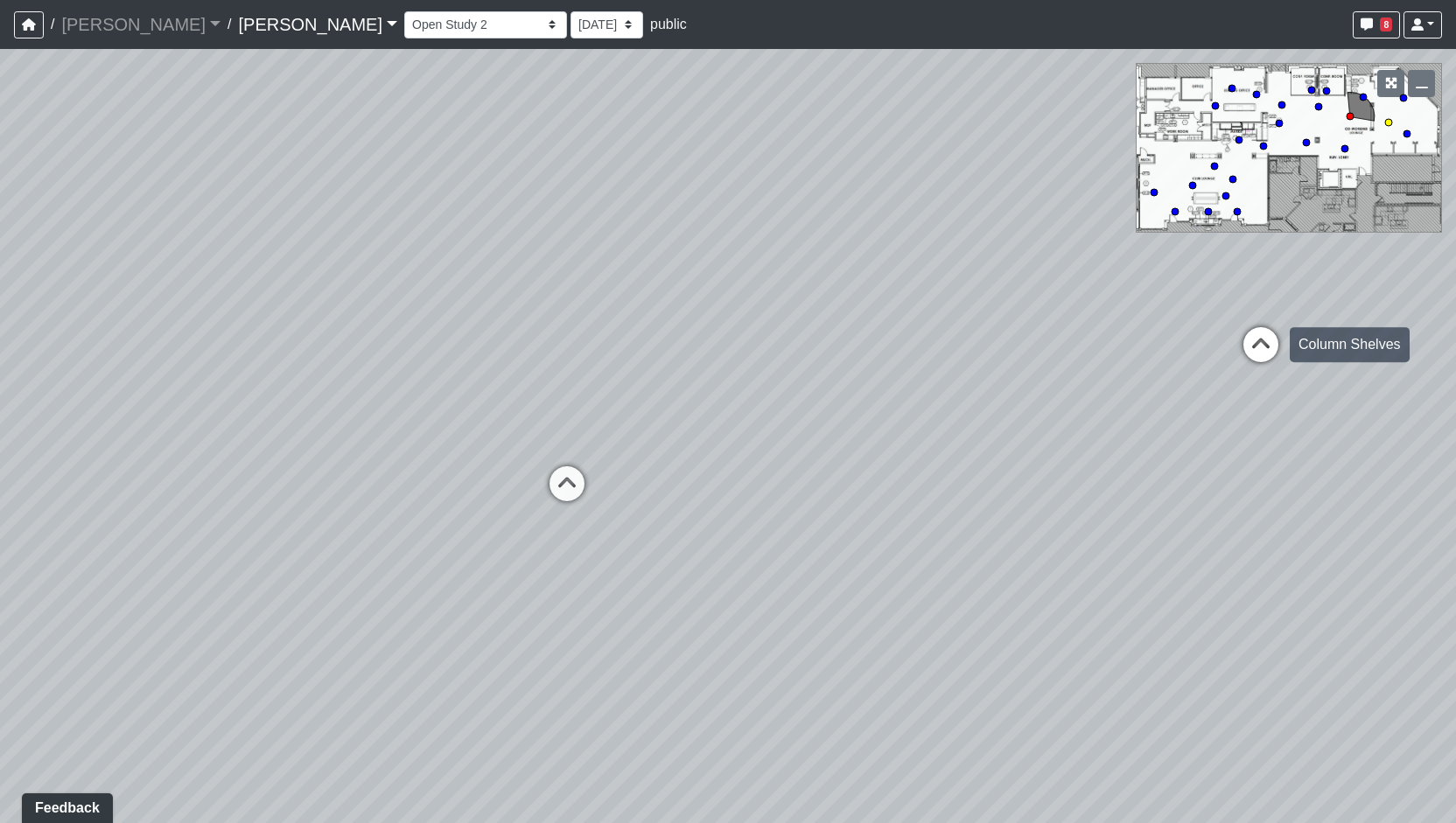
click at [1245, 349] on icon at bounding box center [1261, 353] width 53 height 53
click at [544, 382] on div "Loading... Entry Loading... Living Room Loading... Market Loading... Lounge 1 L…" at bounding box center [728, 436] width 1456 height 774
drag, startPoint x: 748, startPoint y: 385, endPoint x: 546, endPoint y: 520, distance: 243.0
click at [546, 520] on div "Loading... Entry Loading... Living Room Loading... Market Loading... Lounge 1 L…" at bounding box center [728, 436] width 1456 height 774
drag, startPoint x: 889, startPoint y: 547, endPoint x: 874, endPoint y: 552, distance: 15.8
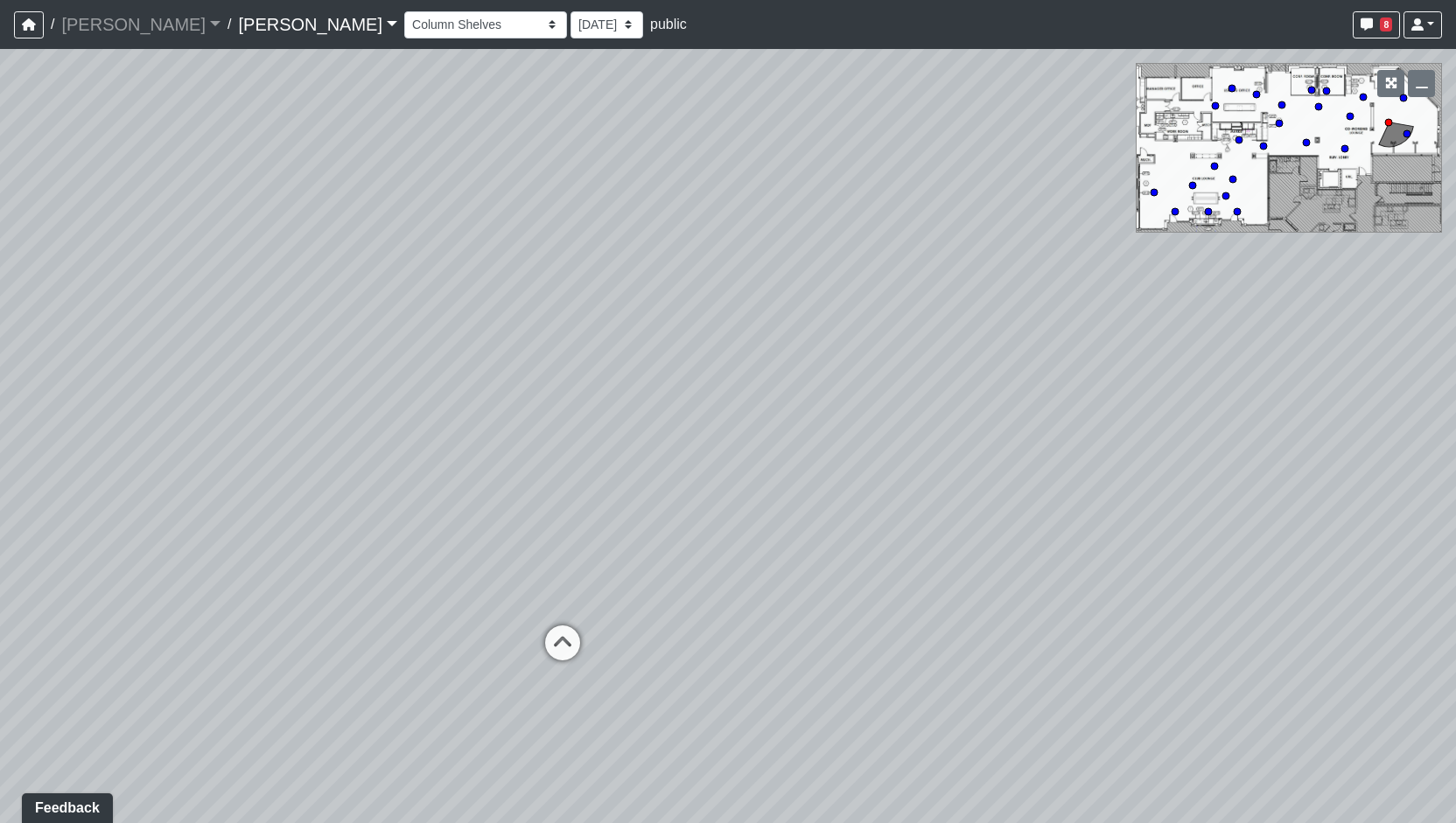
click at [903, 546] on div "Loading... Entry Loading... Living Room Loading... Market Loading... Lounge 1 L…" at bounding box center [728, 436] width 1456 height 774
drag, startPoint x: 537, startPoint y: 538, endPoint x: 602, endPoint y: 538, distance: 65.0
click at [601, 538] on div "Loading... Entry Loading... Living Room Loading... Market Loading... Lounge 1 L…" at bounding box center [728, 436] width 1456 height 774
click at [541, 531] on div "Loading... Entry Loading... Living Room Loading... Market Loading... Lounge 1 L…" at bounding box center [728, 436] width 1456 height 774
click at [327, 573] on icon at bounding box center [334, 585] width 53 height 53
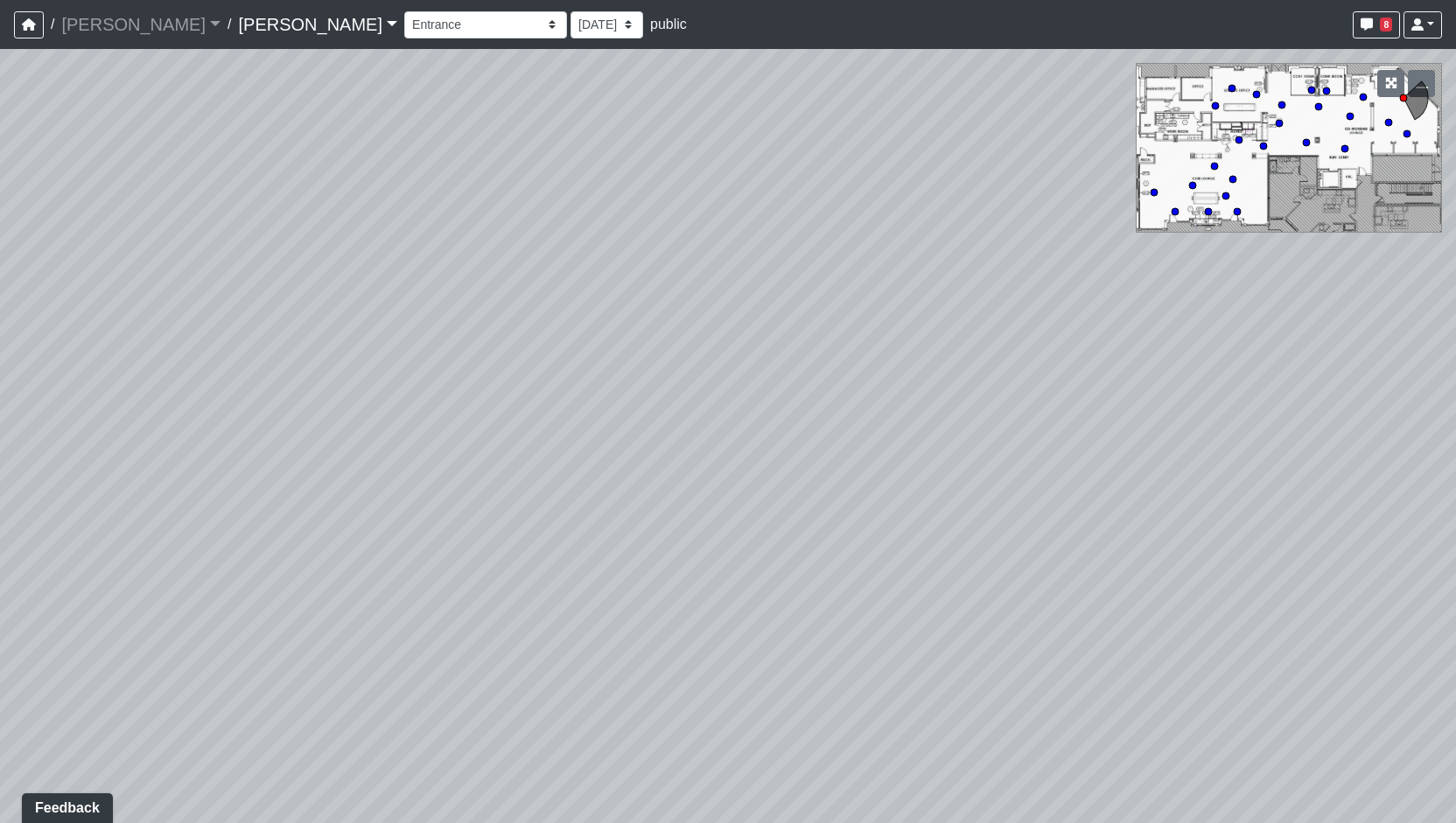
drag, startPoint x: 412, startPoint y: 526, endPoint x: 406, endPoint y: 537, distance: 12.5
click at [406, 537] on div "Loading... Entry Loading... Living Room Loading... Market Loading... Lounge 1 L…" at bounding box center [728, 436] width 1456 height 774
drag, startPoint x: 650, startPoint y: 456, endPoint x: 560, endPoint y: 444, distance: 90.8
click at [560, 444] on div "Loading... Entry Loading... Living Room Loading... Market Loading... Lounge 1 L…" at bounding box center [728, 436] width 1456 height 774
click at [434, 531] on div "Loading... Entry Loading... Living Room Loading... Market Loading... Lounge 1 L…" at bounding box center [728, 436] width 1456 height 774
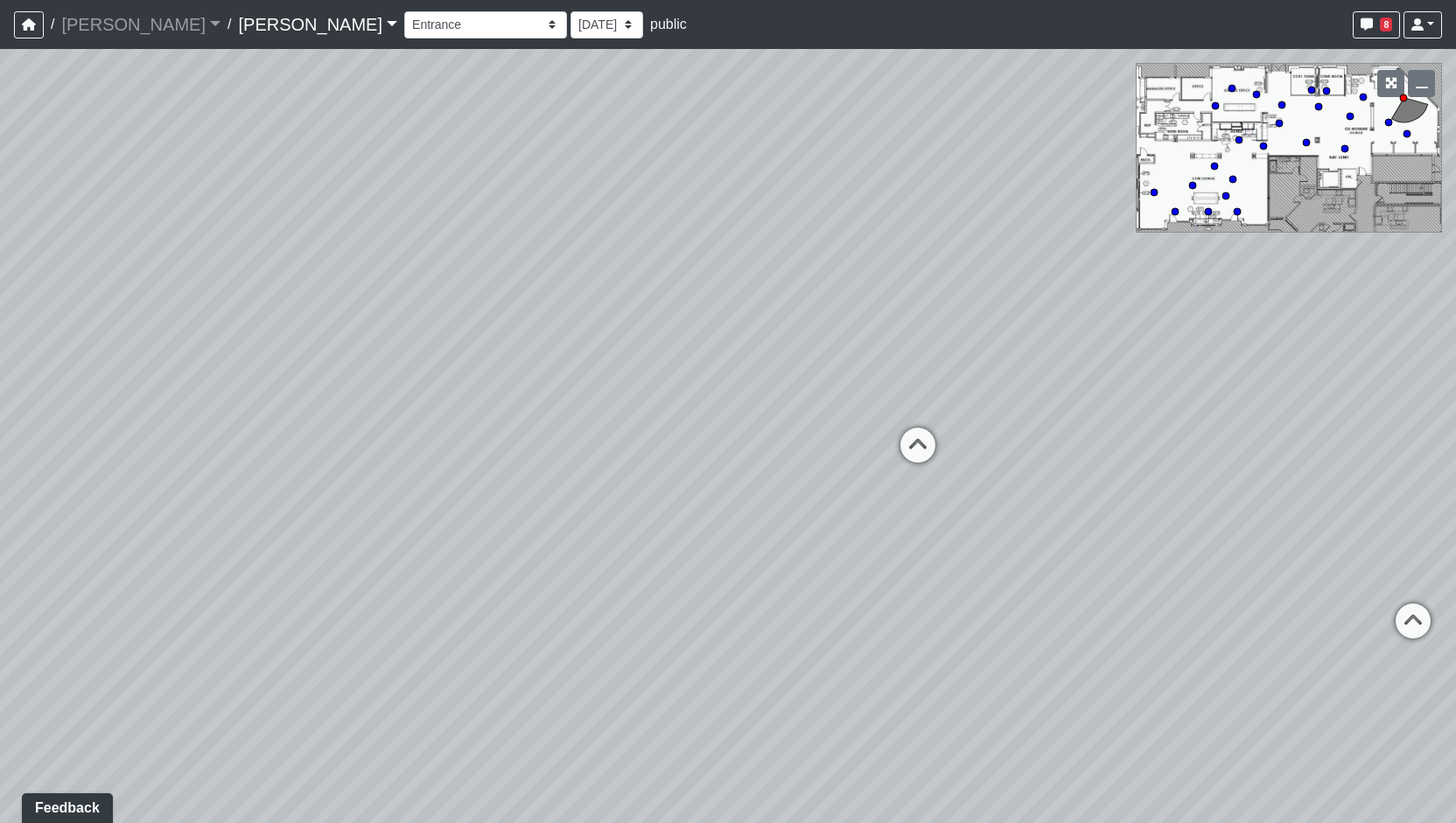
click at [518, 568] on div "Loading... Entry Loading... Living Room Loading... Market Loading... Lounge 1 L…" at bounding box center [728, 436] width 1456 height 774
click at [668, 493] on div "Loading... Entry Loading... Living Room Loading... Market Loading... Lounge 1 L…" at bounding box center [728, 436] width 1456 height 774
drag, startPoint x: 1123, startPoint y: 538, endPoint x: 986, endPoint y: 523, distance: 137.8
click at [986, 523] on div "Loading... Entry Loading... Living Room Loading... Market Loading... Lounge 1 L…" at bounding box center [728, 436] width 1456 height 774
click at [1101, 609] on div "Loading... Printer Station" at bounding box center [1077, 605] width 53 height 53
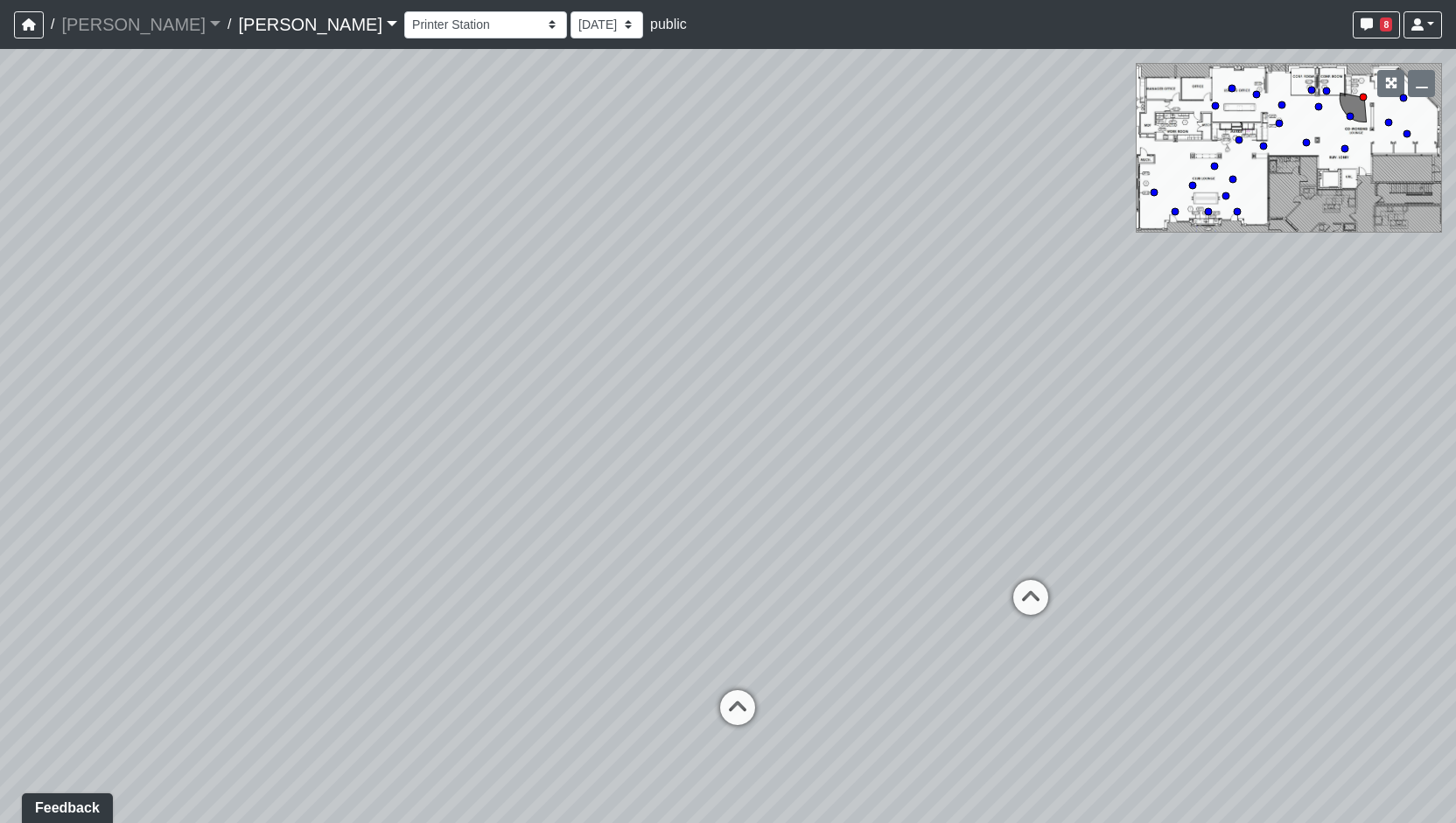
click at [967, 595] on div "Loading... Entry Loading... Living Room Loading... Market Loading... Lounge 1 L…" at bounding box center [728, 436] width 1456 height 774
click at [1040, 596] on icon at bounding box center [1031, 606] width 53 height 53
click at [399, 517] on icon at bounding box center [412, 520] width 53 height 53
drag, startPoint x: 1022, startPoint y: 568, endPoint x: 935, endPoint y: 574, distance: 87.2
click at [935, 573] on div "Loading... Entry Loading... Living Room Loading... Market Loading... Lounge 1 L…" at bounding box center [728, 436] width 1456 height 774
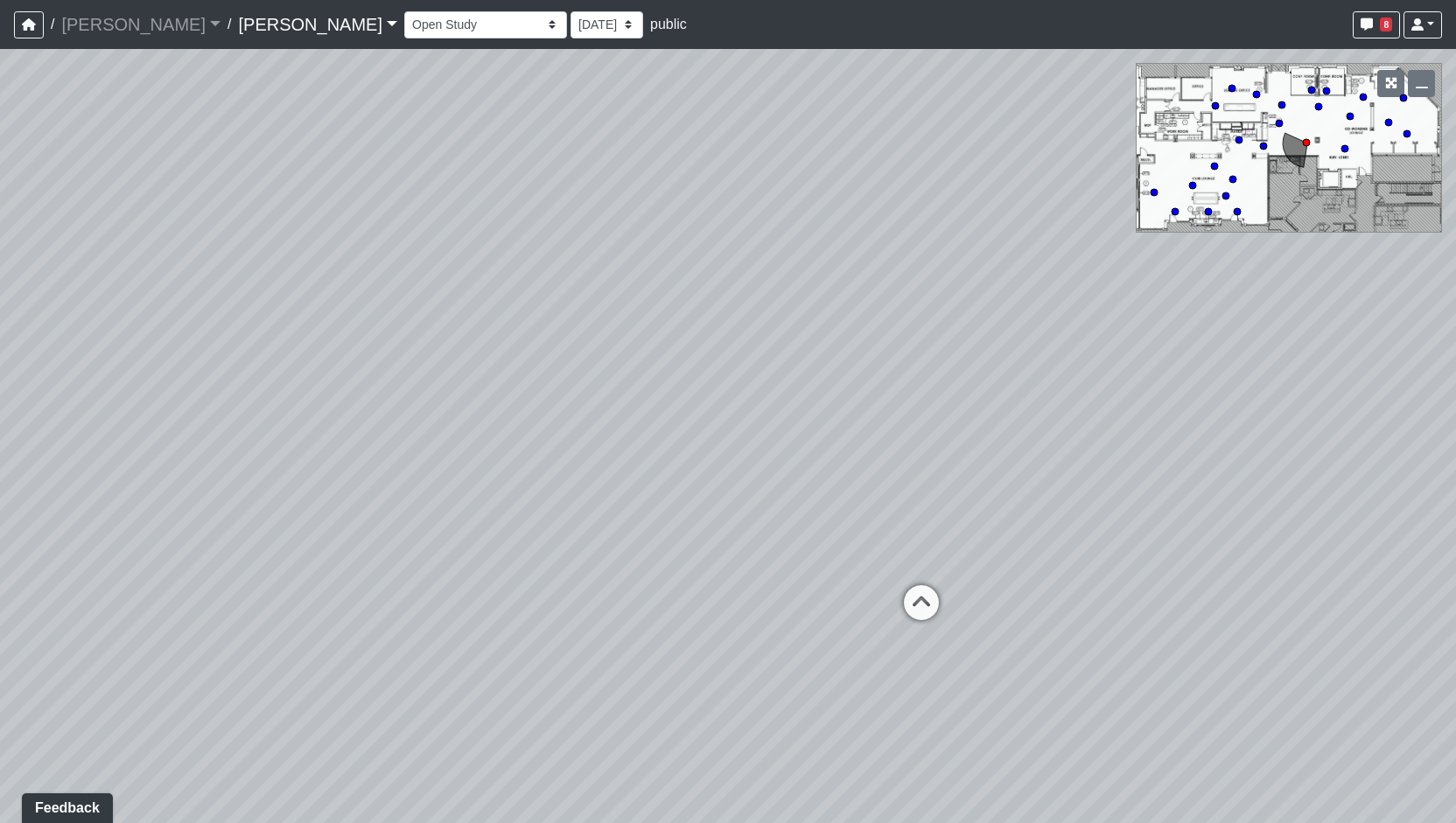
drag, startPoint x: 973, startPoint y: 589, endPoint x: 952, endPoint y: 593, distance: 21.4
click at [967, 590] on div "Loading... Entry Loading... Living Room Loading... Market Loading... Lounge 1 L…" at bounding box center [728, 436] width 1456 height 774
click at [923, 596] on icon at bounding box center [914, 611] width 53 height 53
click at [667, 582] on icon at bounding box center [686, 599] width 53 height 53
click at [511, 603] on div "Loading... Entry Loading... Living Room Loading... Market Loading... Lounge 1 L…" at bounding box center [728, 436] width 1456 height 774
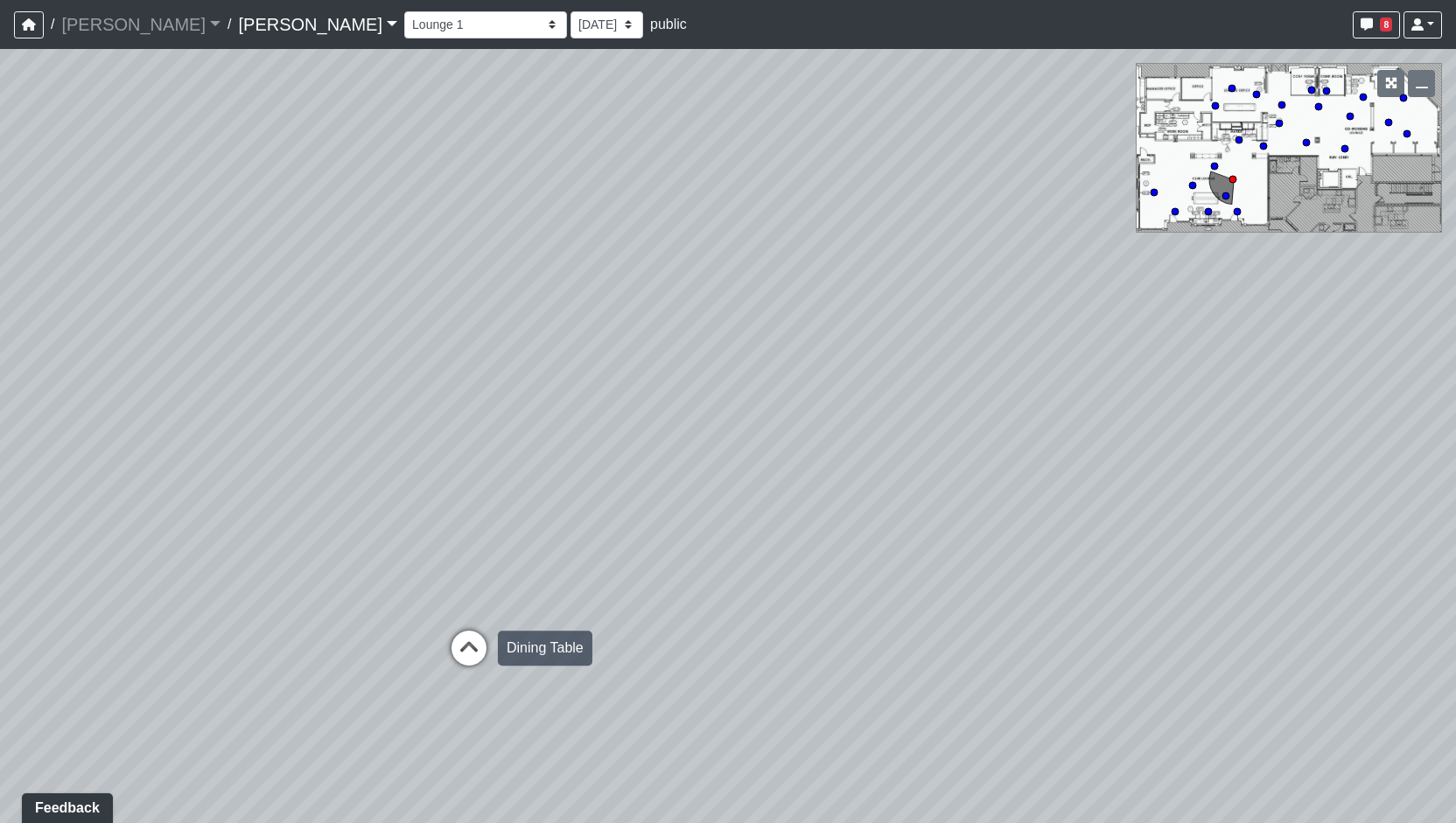
drag, startPoint x: 424, startPoint y: 670, endPoint x: 495, endPoint y: 642, distance: 76.3
click at [424, 668] on div "Loading... Entry Loading... Living Room Loading... Market Loading... Lounge 1 L…" at bounding box center [728, 436] width 1456 height 774
click at [495, 642] on div "Loading... Entry Loading... Living Room Loading... Market Loading... Lounge 1 L…" at bounding box center [728, 436] width 1456 height 774
click at [489, 639] on icon at bounding box center [468, 657] width 53 height 53
click at [547, 608] on div "Loading... Entry Loading... Living Room Loading... Market Loading... Lounge 1 L…" at bounding box center [728, 436] width 1456 height 774
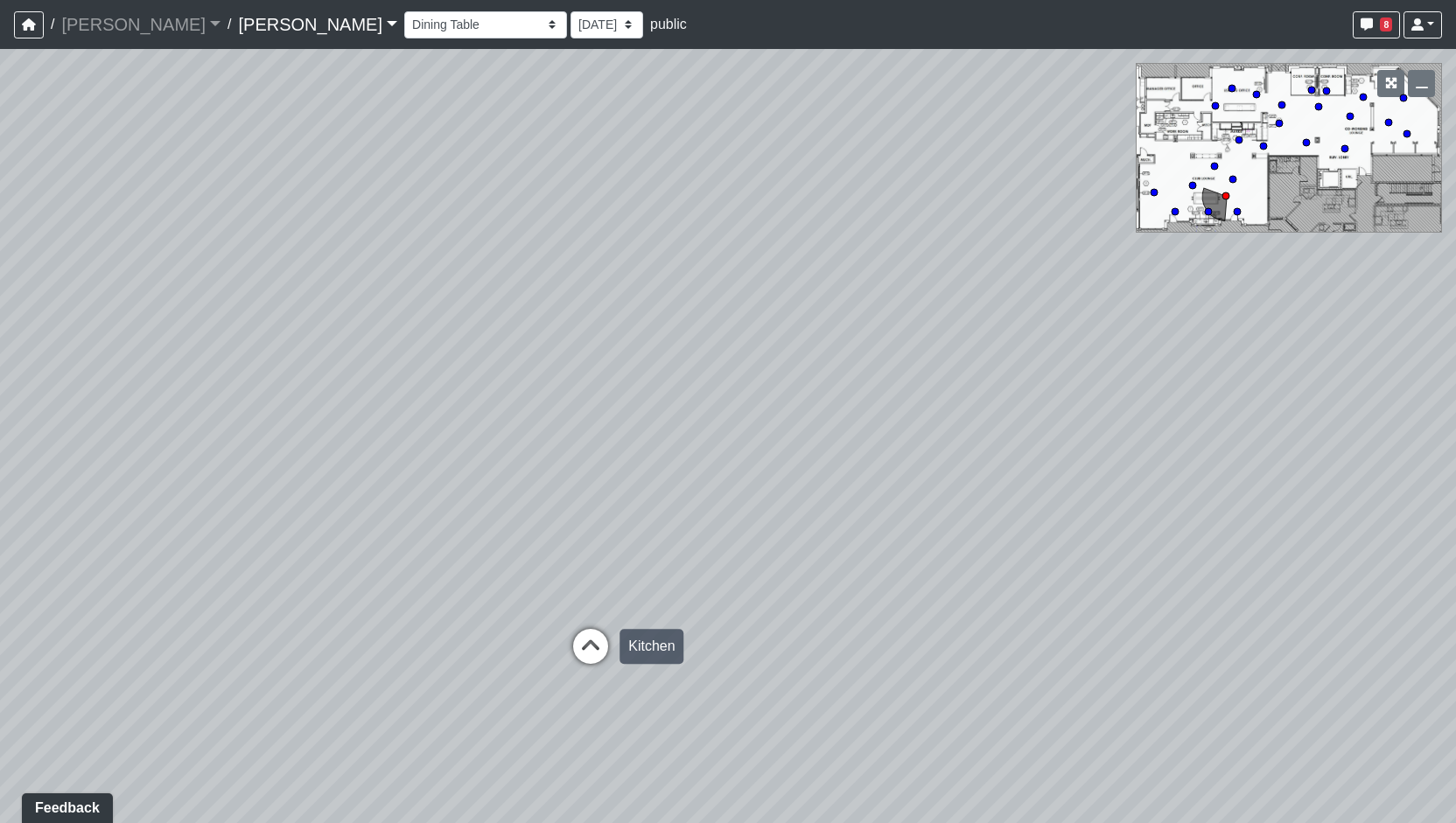
click at [590, 650] on icon at bounding box center [590, 655] width 53 height 53
click at [923, 601] on div "Loading... Entry Loading... Living Room Loading... Market Loading... Lounge 1 L…" at bounding box center [728, 436] width 1456 height 774
click at [967, 596] on icon at bounding box center [973, 577] width 53 height 53
drag, startPoint x: 569, startPoint y: 494, endPoint x: 543, endPoint y: 494, distance: 26.0
click at [543, 494] on div "Loading... Entry Loading... Living Room Loading... Market Loading... Lounge 1 L…" at bounding box center [728, 436] width 1456 height 774
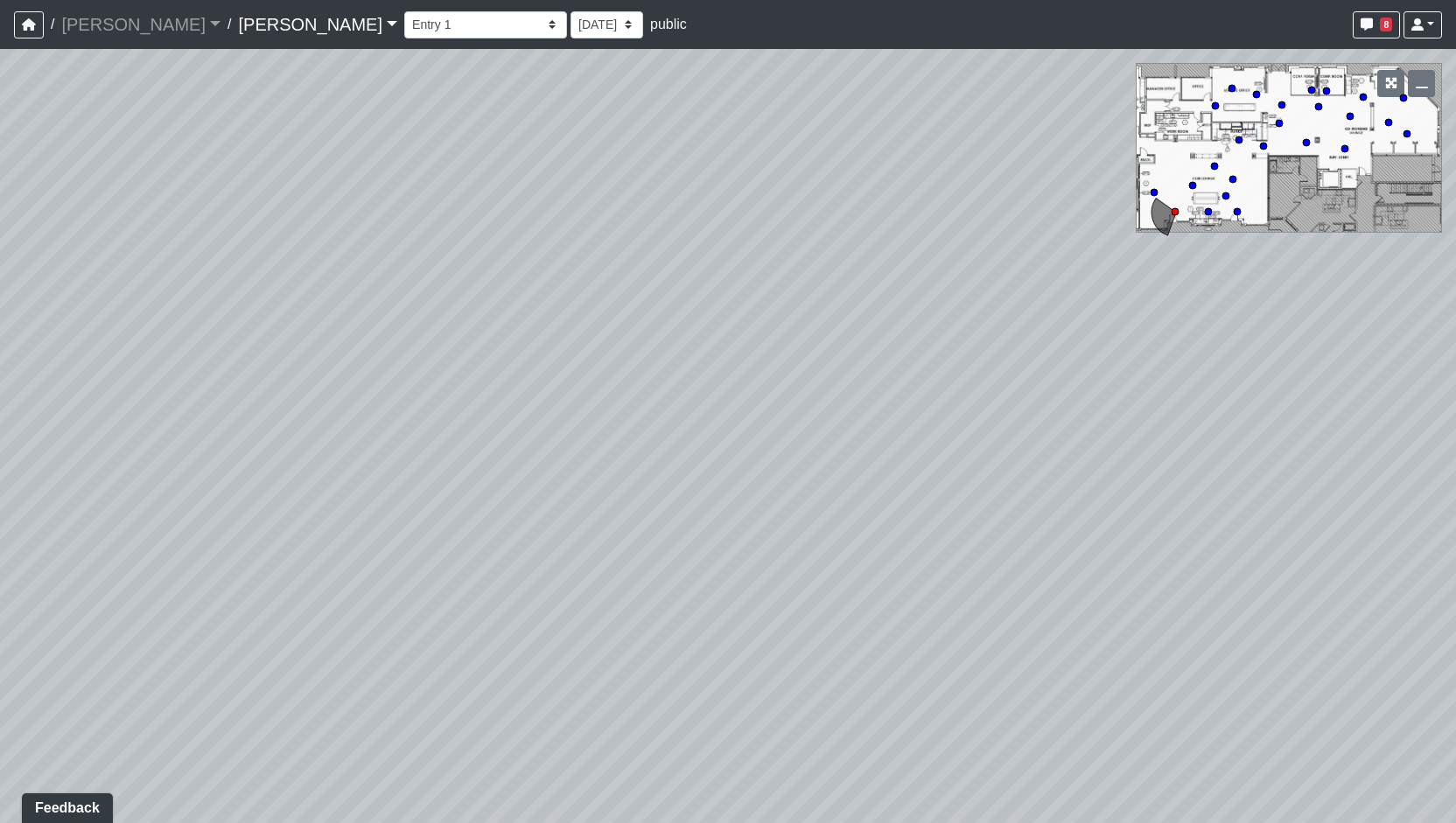
click at [1276, 129] on div "Loading... Entry Loading... Living Room Loading... Market Loading... Lounge 1 L…" at bounding box center [728, 436] width 1456 height 774
click at [1278, 125] on circle at bounding box center [1279, 122] width 7 height 7
select select "pvkAeK2yHxRDjH4r1VW39d"
